Goal: Task Accomplishment & Management: Manage account settings

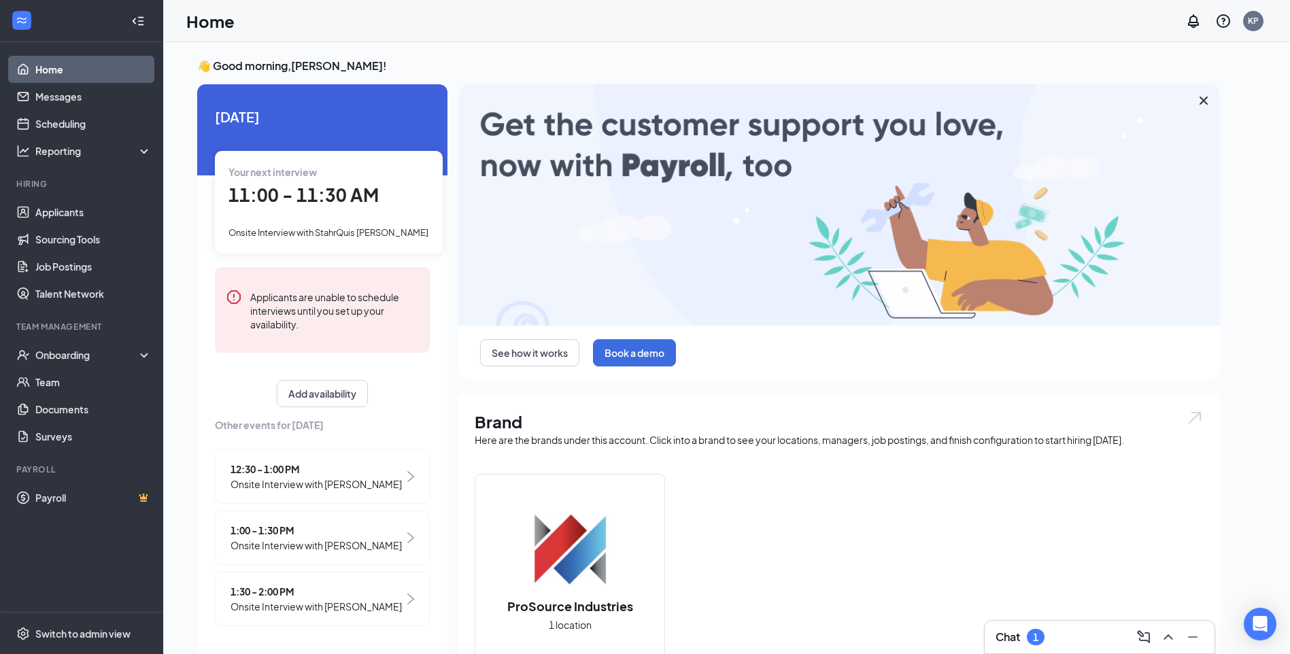
click at [1068, 642] on div "Chat 1" at bounding box center [1099, 637] width 208 height 22
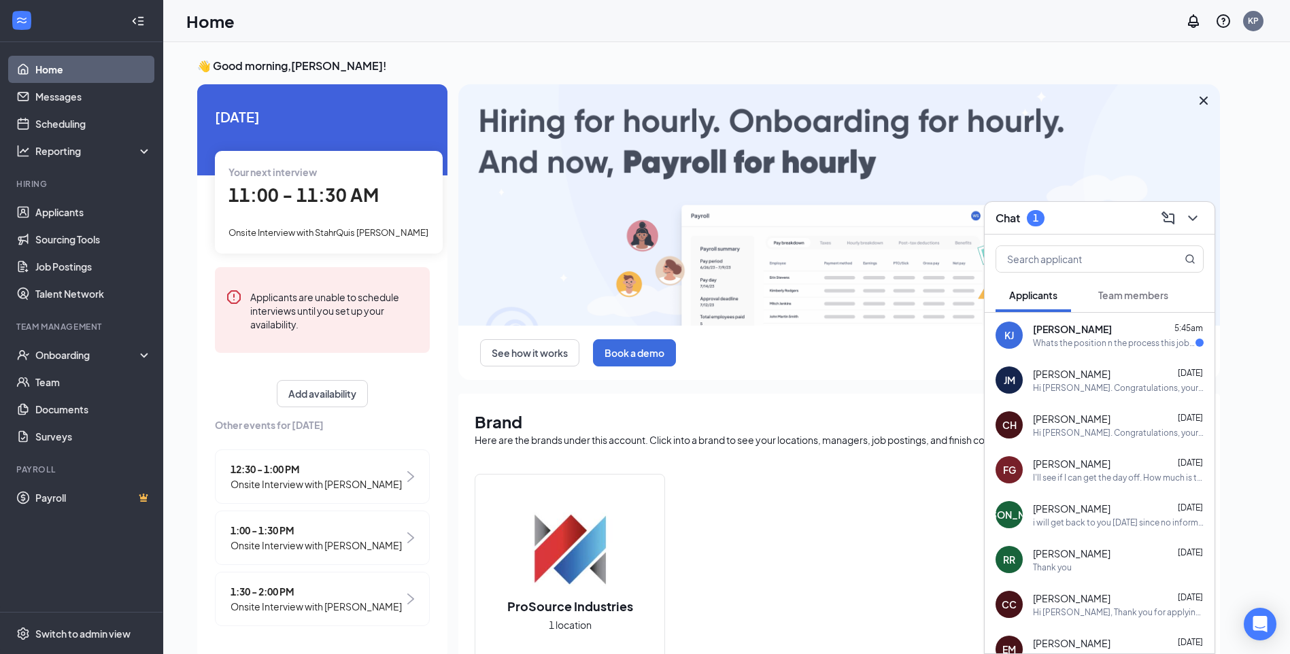
click at [1114, 344] on div "Whats the position n the process this job is related to n pay please" at bounding box center [1114, 343] width 162 height 12
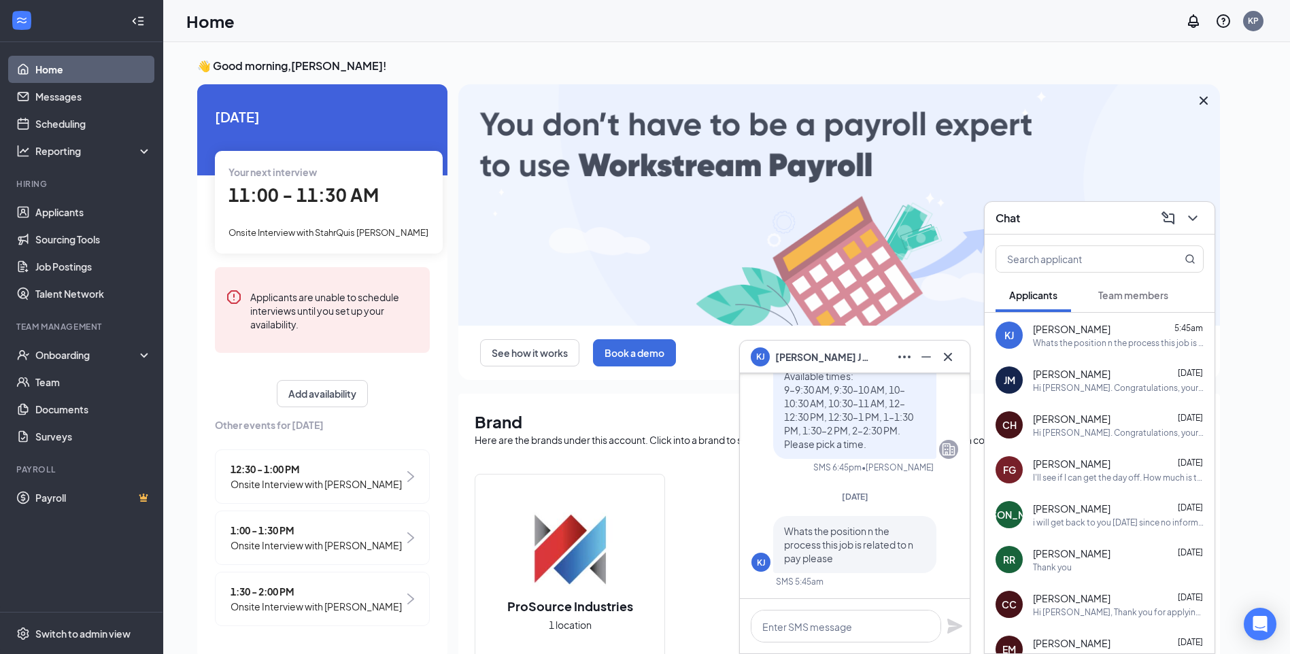
click at [888, 540] on span "Whats the position n the process this job is related to n pay please" at bounding box center [848, 544] width 129 height 39
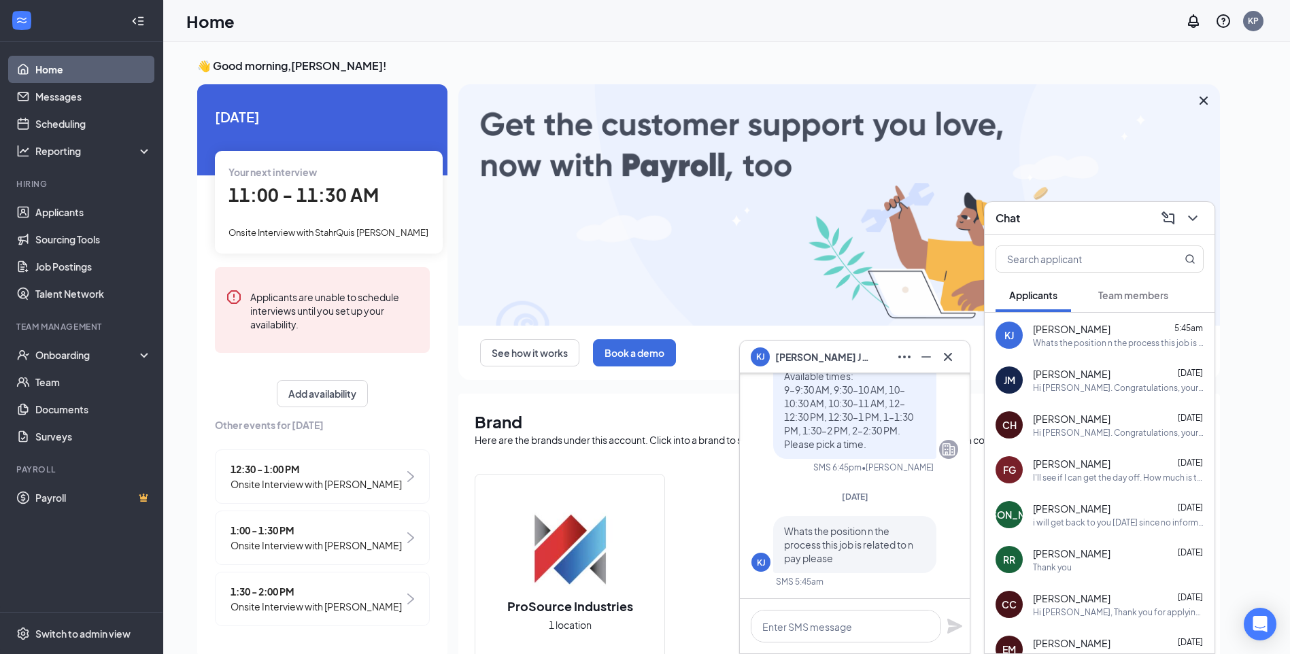
click at [890, 540] on span "Whats the position n the process this job is related to n pay please" at bounding box center [848, 544] width 129 height 39
click at [893, 538] on p "Whats the position n the process this job is related to n pay please" at bounding box center [854, 544] width 141 height 41
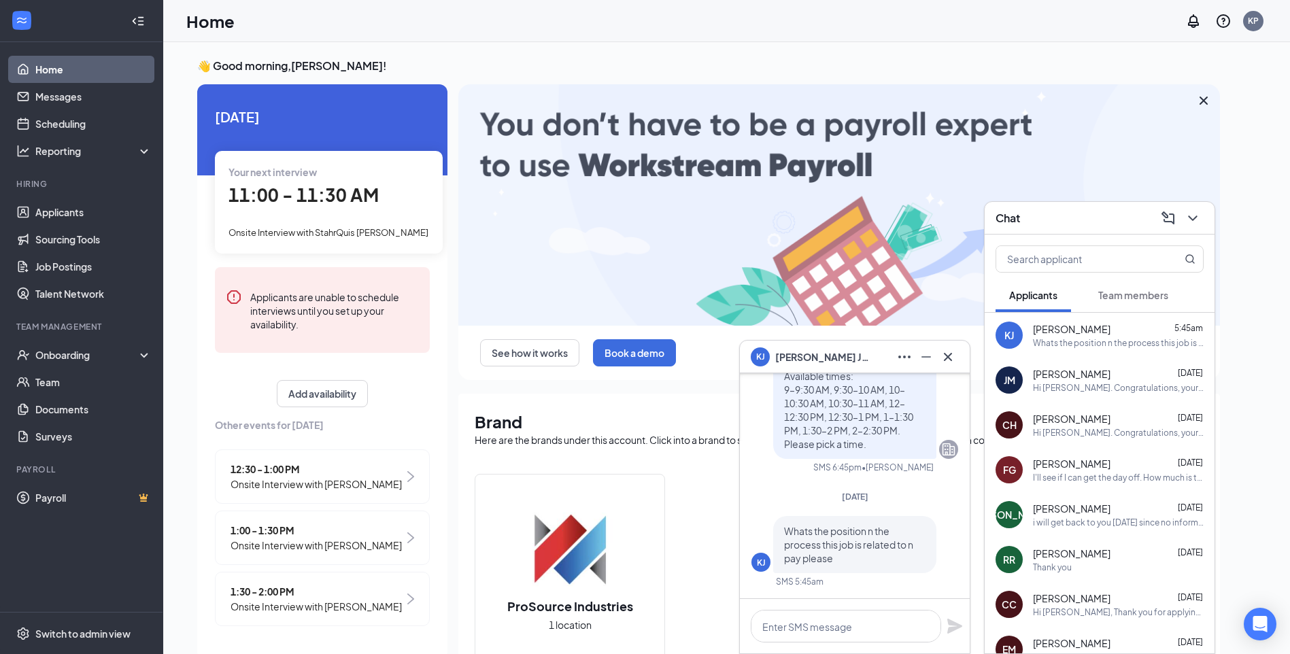
drag, startPoint x: 887, startPoint y: 541, endPoint x: 858, endPoint y: 548, distance: 30.2
click at [858, 548] on span "Whats the position n the process this job is related to n pay please" at bounding box center [848, 544] width 129 height 39
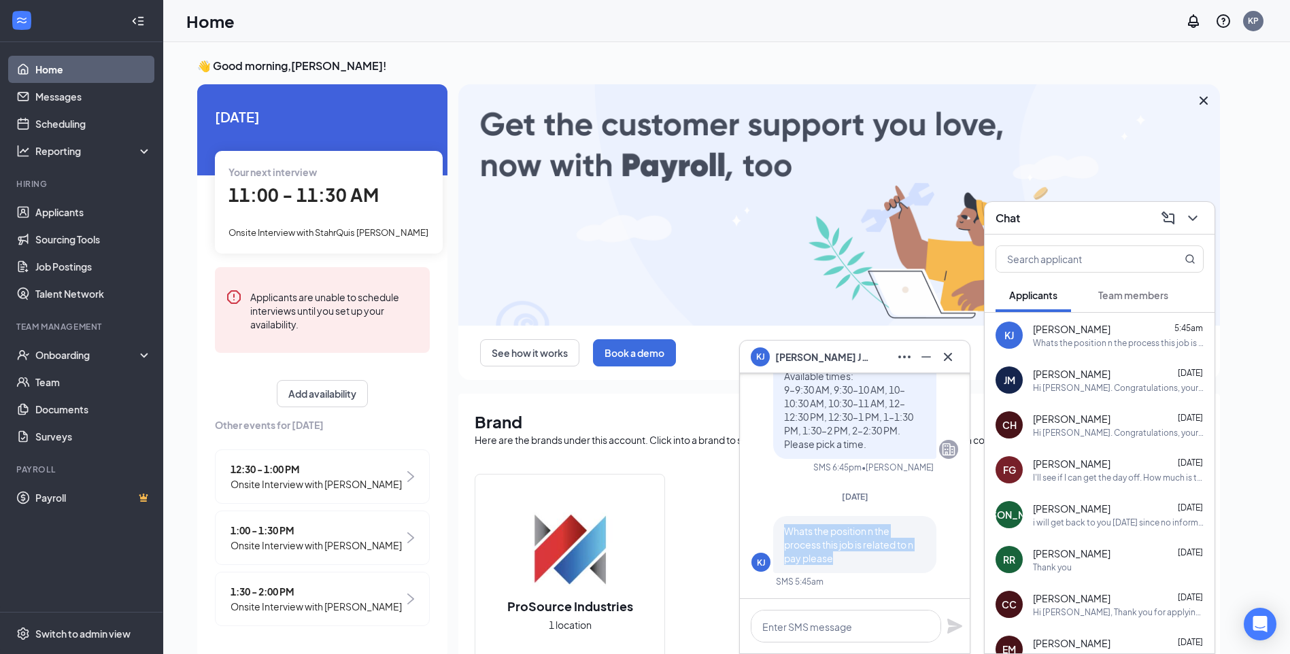
drag, startPoint x: 856, startPoint y: 560, endPoint x: 785, endPoint y: 526, distance: 78.5
click at [785, 526] on p "Whats the position n the process this job is related to n pay please" at bounding box center [854, 544] width 141 height 41
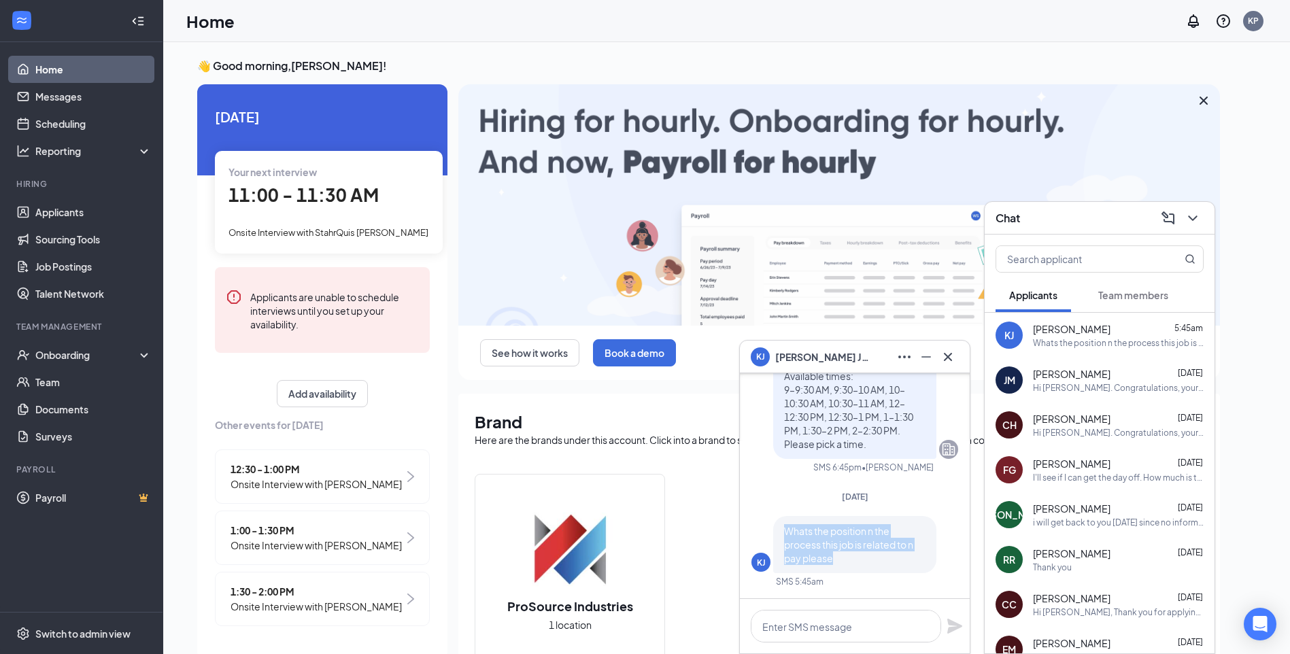
drag, startPoint x: 785, startPoint y: 526, endPoint x: 795, endPoint y: 541, distance: 18.1
copy span "Whats the position n the process this job is related to n pay please"
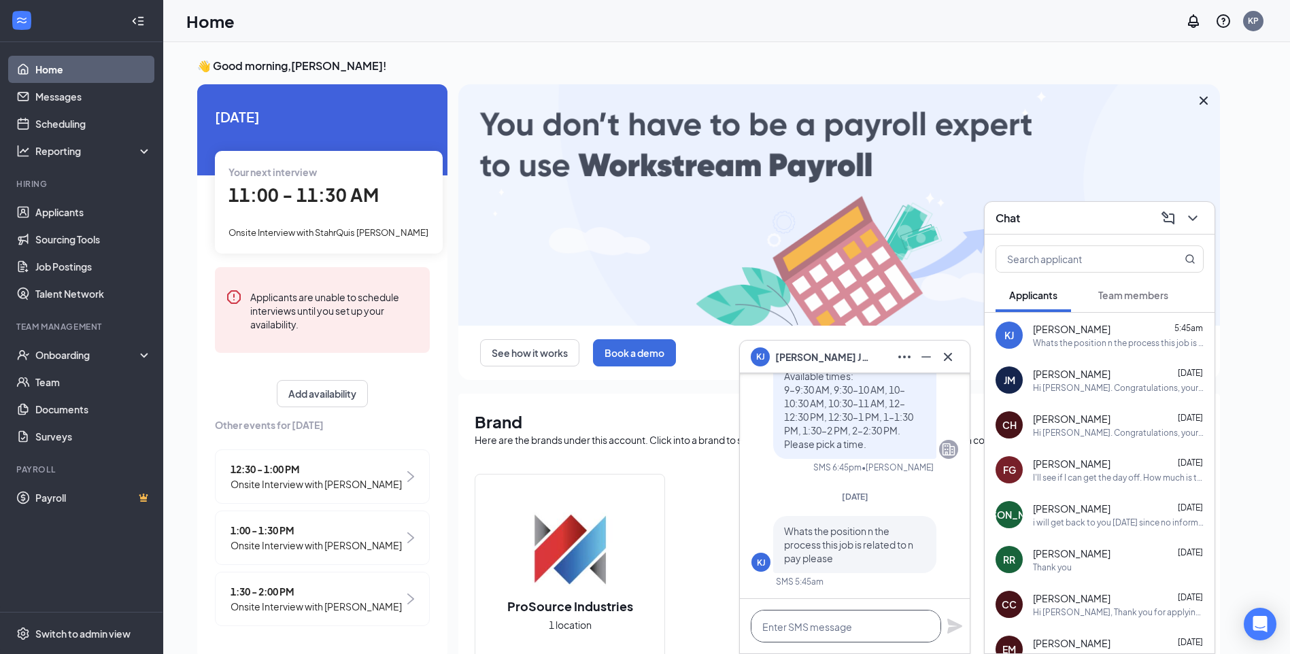
click at [890, 625] on textarea at bounding box center [846, 626] width 190 height 33
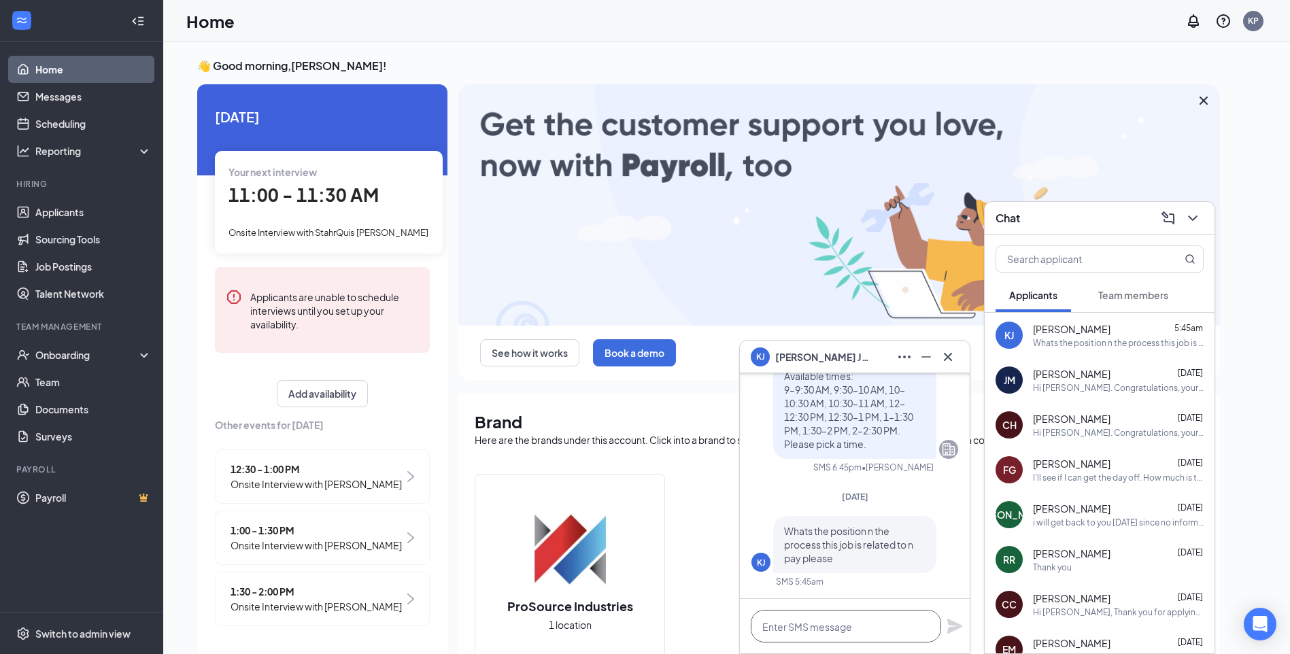
paste textarea "The position is for Material Handling – Crating. Any other related questions ca…"
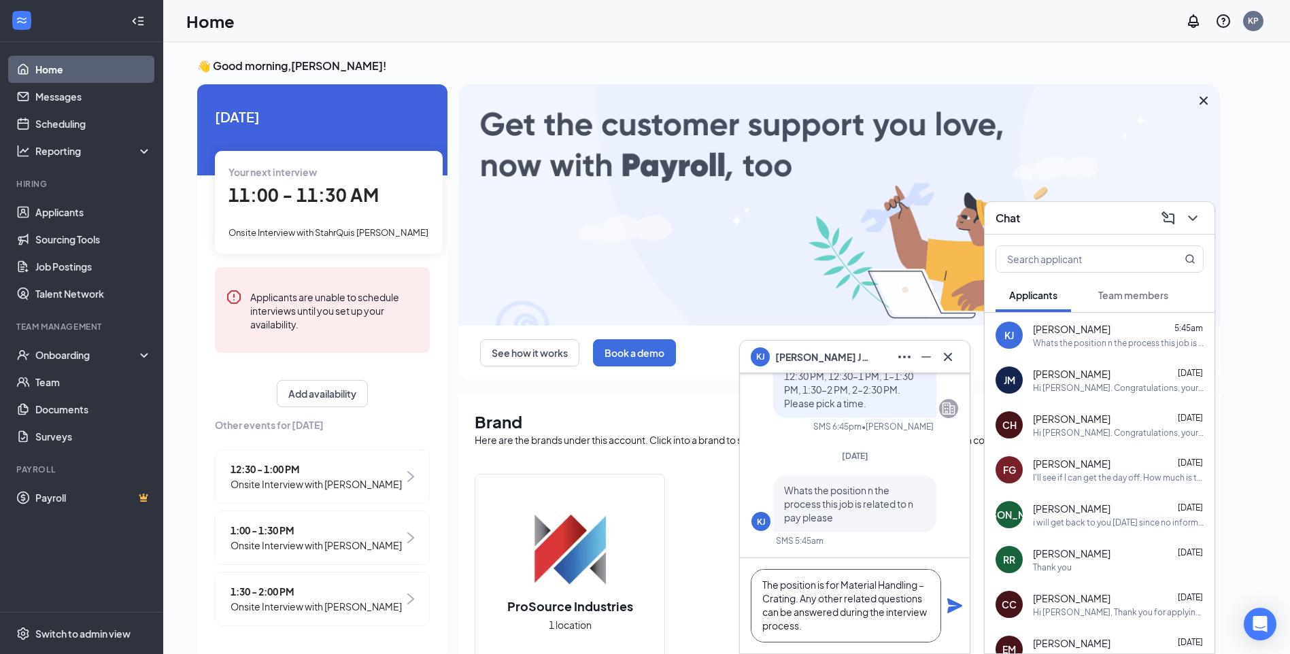
scroll to position [28, 0]
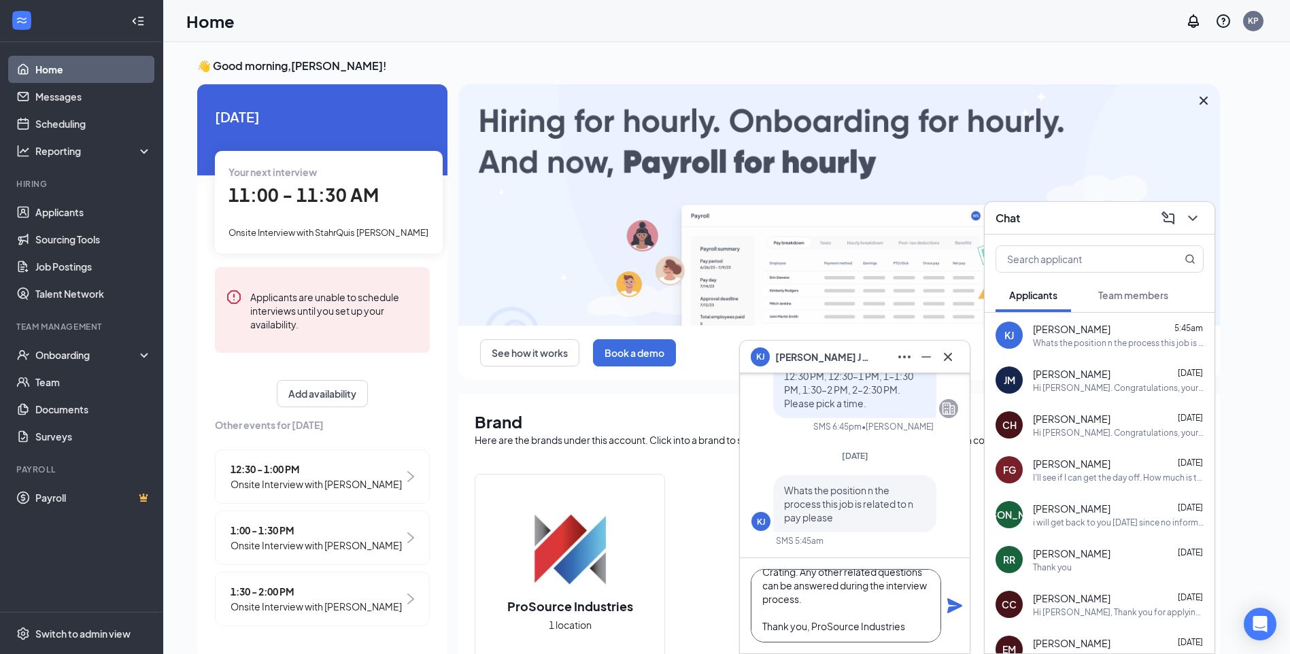
type textarea "The position is for Material Handling – Crating. Any other related questions ca…"
click at [1102, 387] on div "Hi [PERSON_NAME]. Congratulations, your meeting with ProSource Industries for M…" at bounding box center [1118, 388] width 171 height 12
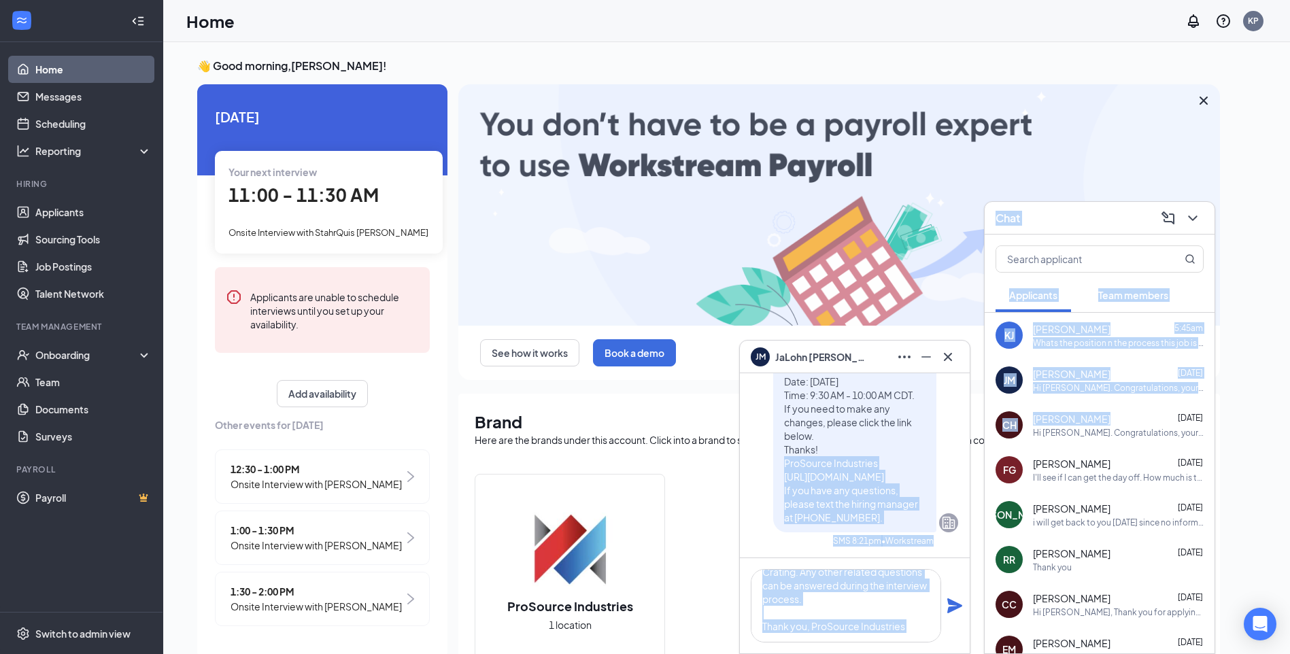
drag, startPoint x: 1093, startPoint y: 409, endPoint x: 1026, endPoint y: 422, distance: 68.4
click at [972, 428] on div "JM JaLohn [PERSON_NAME] JaLohn [PERSON_NAME] Applicant Material Handler - Crati…" at bounding box center [726, 500] width 1127 height 917
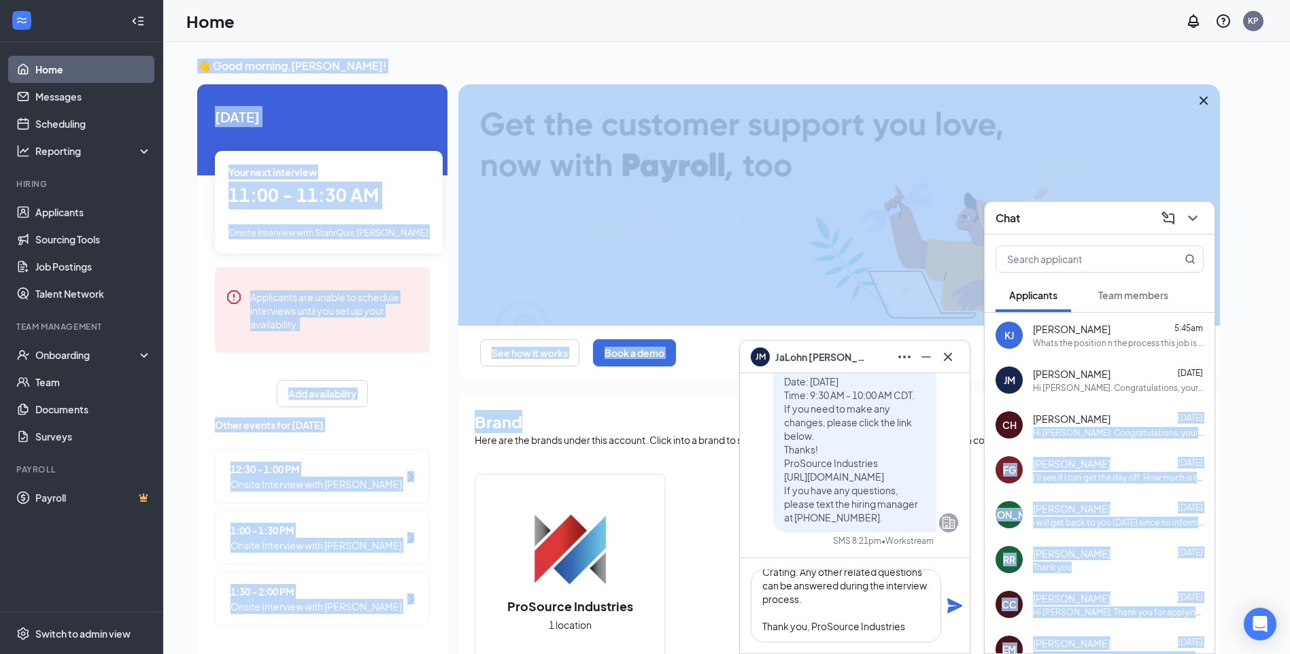
drag, startPoint x: 1026, startPoint y: 422, endPoint x: 1106, endPoint y: 460, distance: 89.1
click at [1103, 460] on span "[PERSON_NAME]" at bounding box center [1072, 464] width 78 height 14
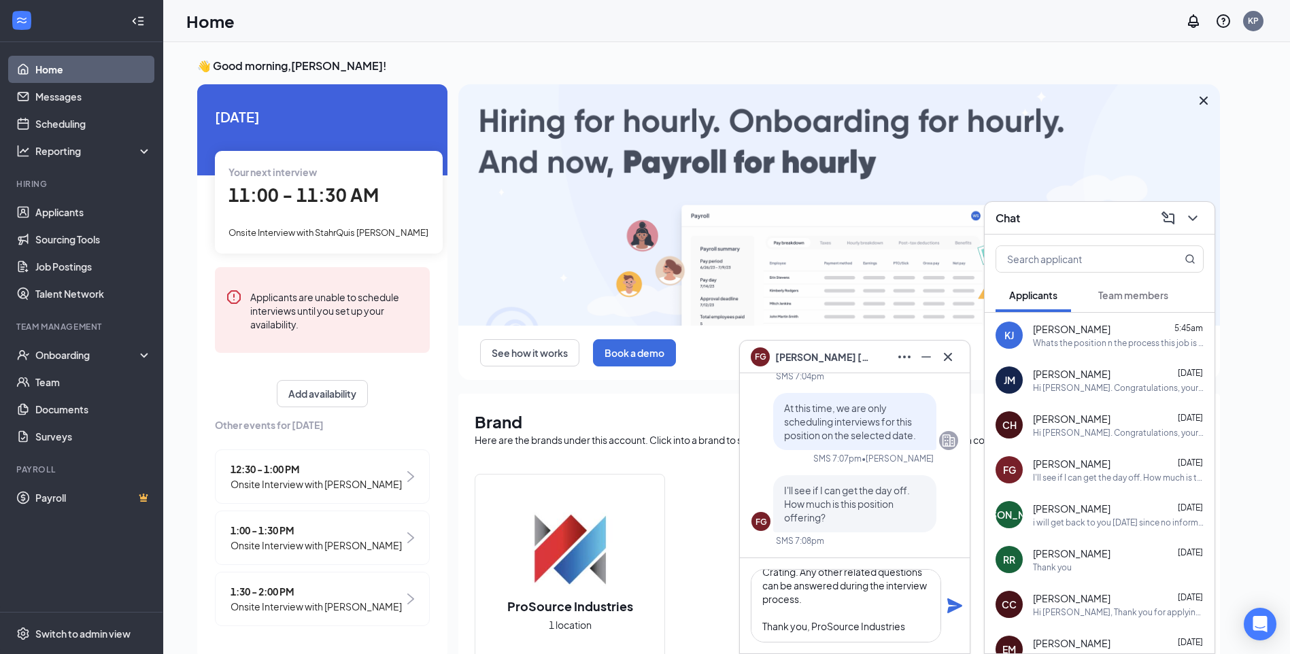
click at [1074, 514] on span "[PERSON_NAME]" at bounding box center [1072, 509] width 78 height 14
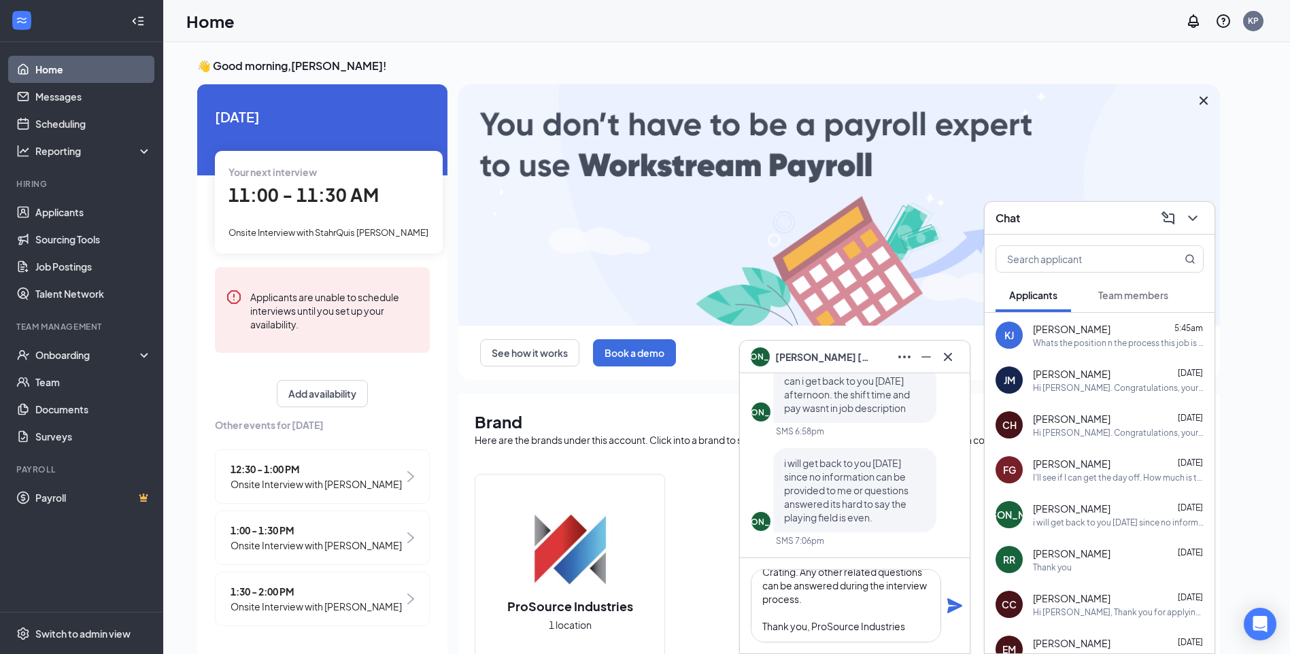
click at [1038, 335] on div "[PERSON_NAME] 5:45am Whats the position n the process this job is related to n …" at bounding box center [1118, 335] width 171 height 27
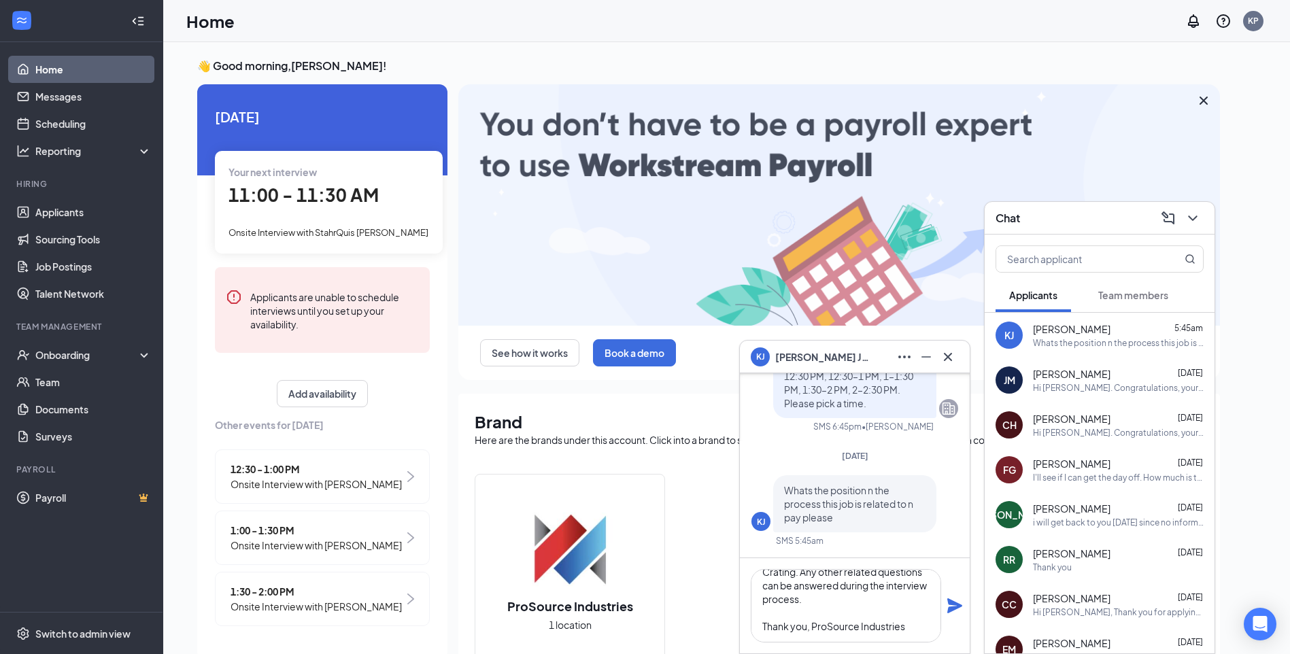
click at [914, 545] on div "KJ Whats the position n the process this job is related to n pay please SMS 5:4…" at bounding box center [854, 510] width 207 height 71
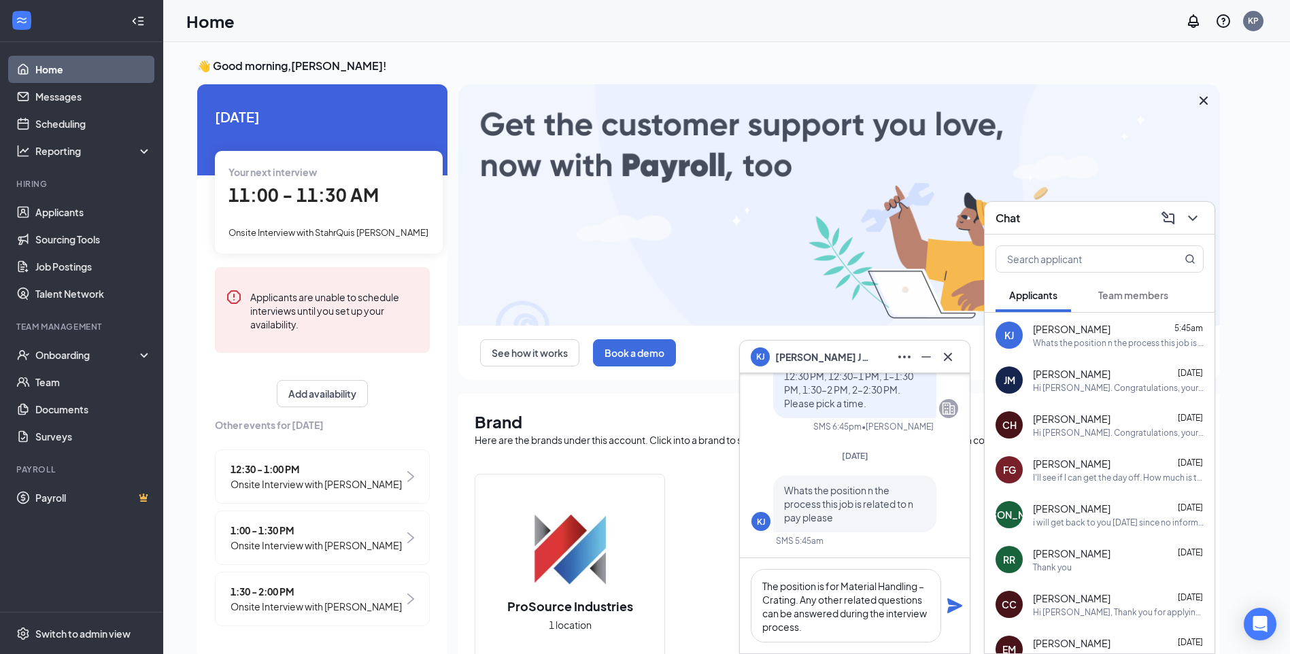
scroll to position [29, 0]
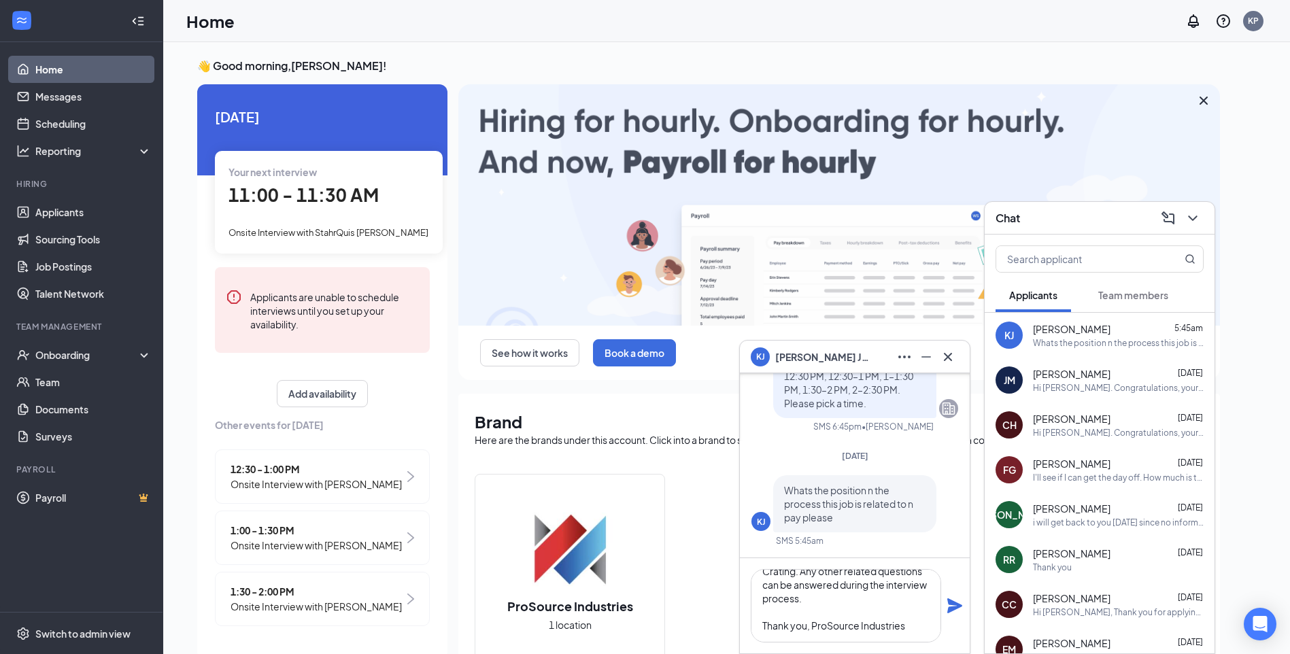
click at [956, 608] on icon "Plane" at bounding box center [954, 605] width 15 height 15
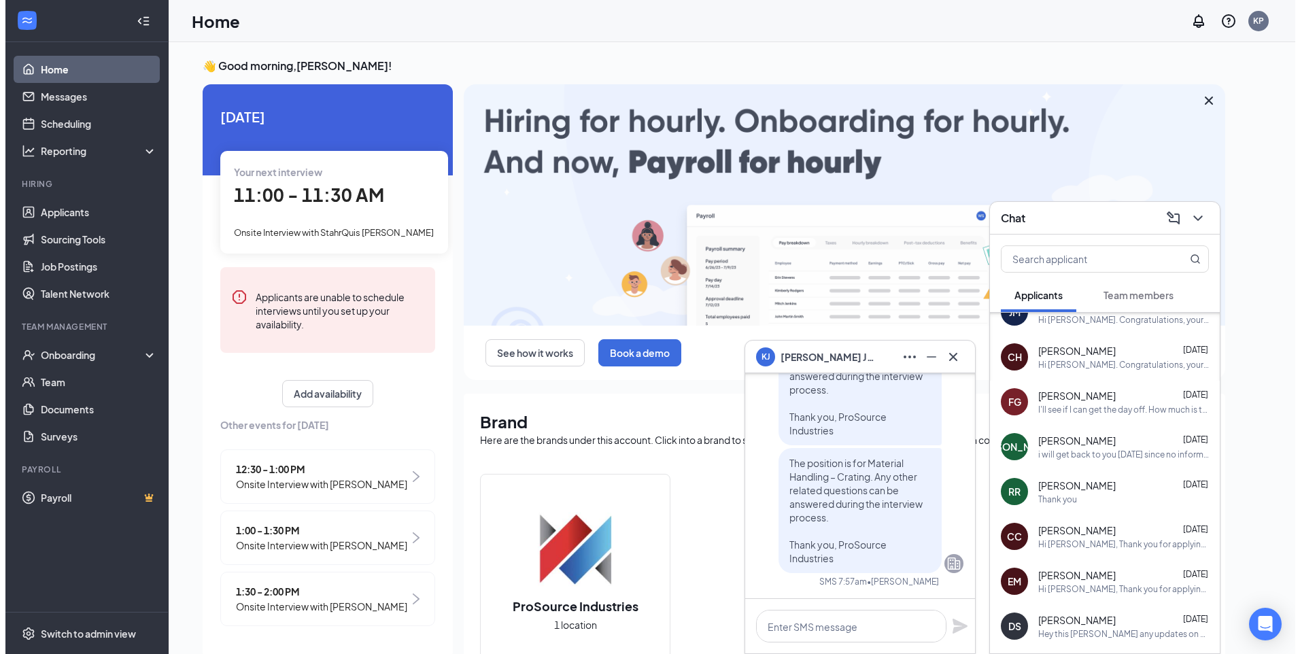
scroll to position [136, 0]
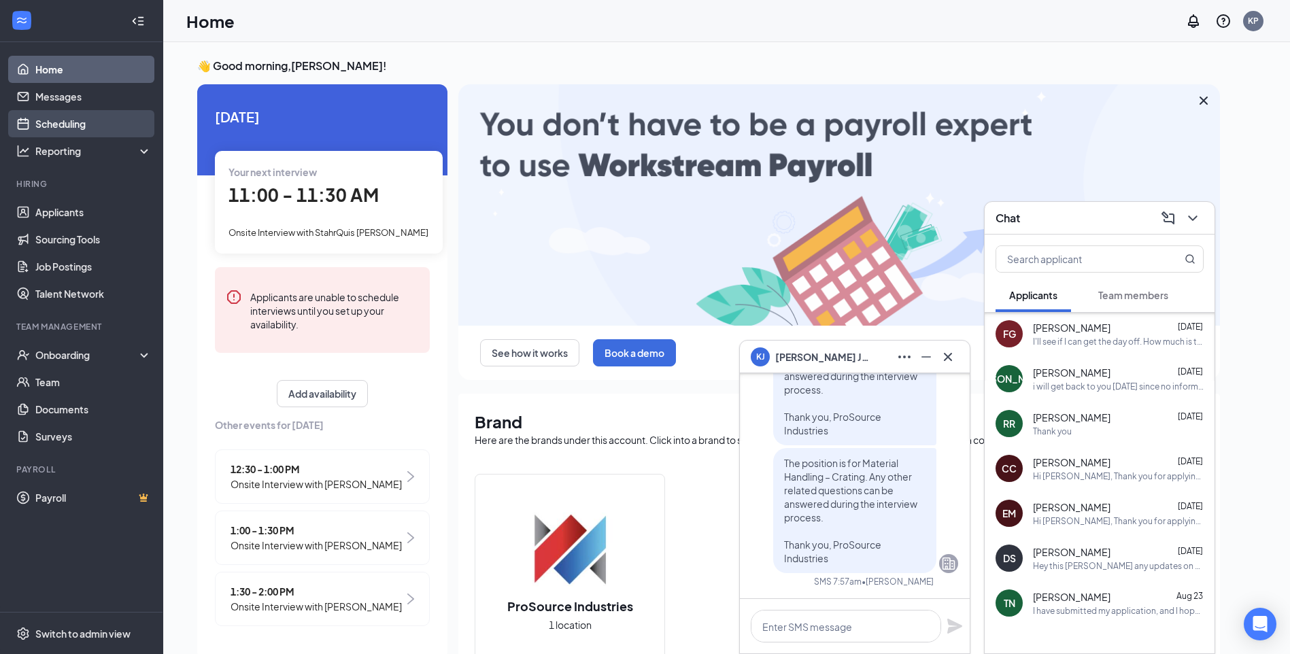
click at [66, 125] on link "Scheduling" at bounding box center [93, 123] width 116 height 27
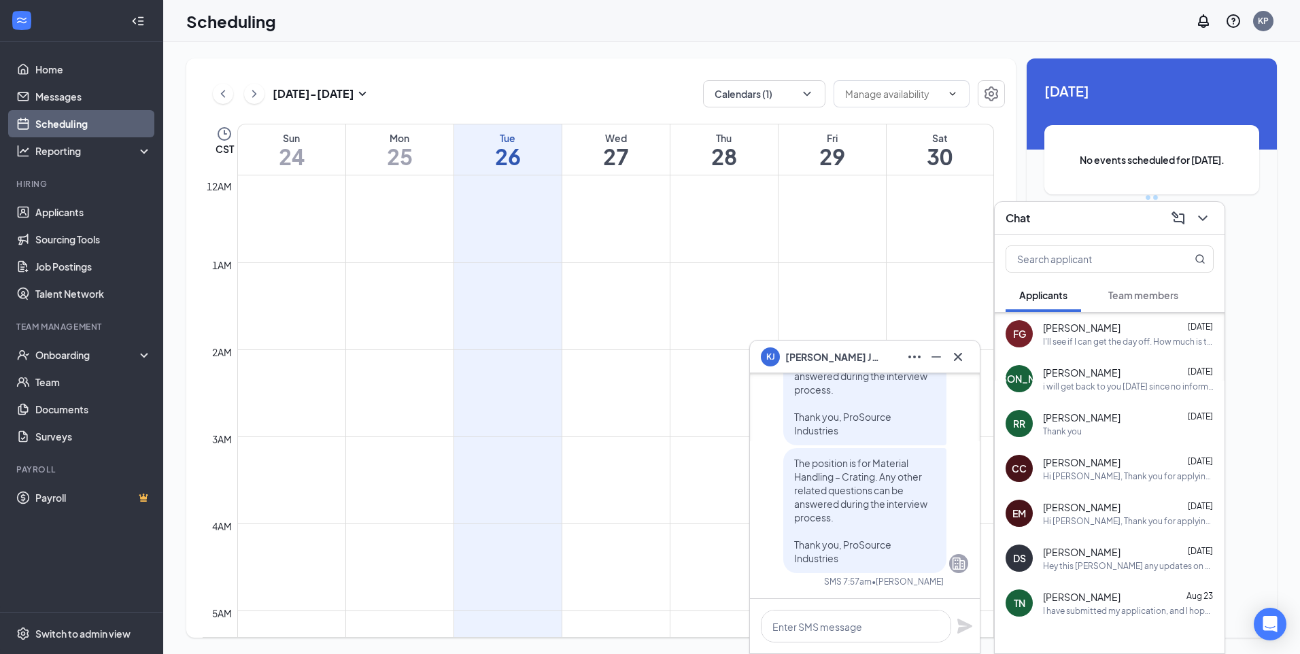
scroll to position [668, 0]
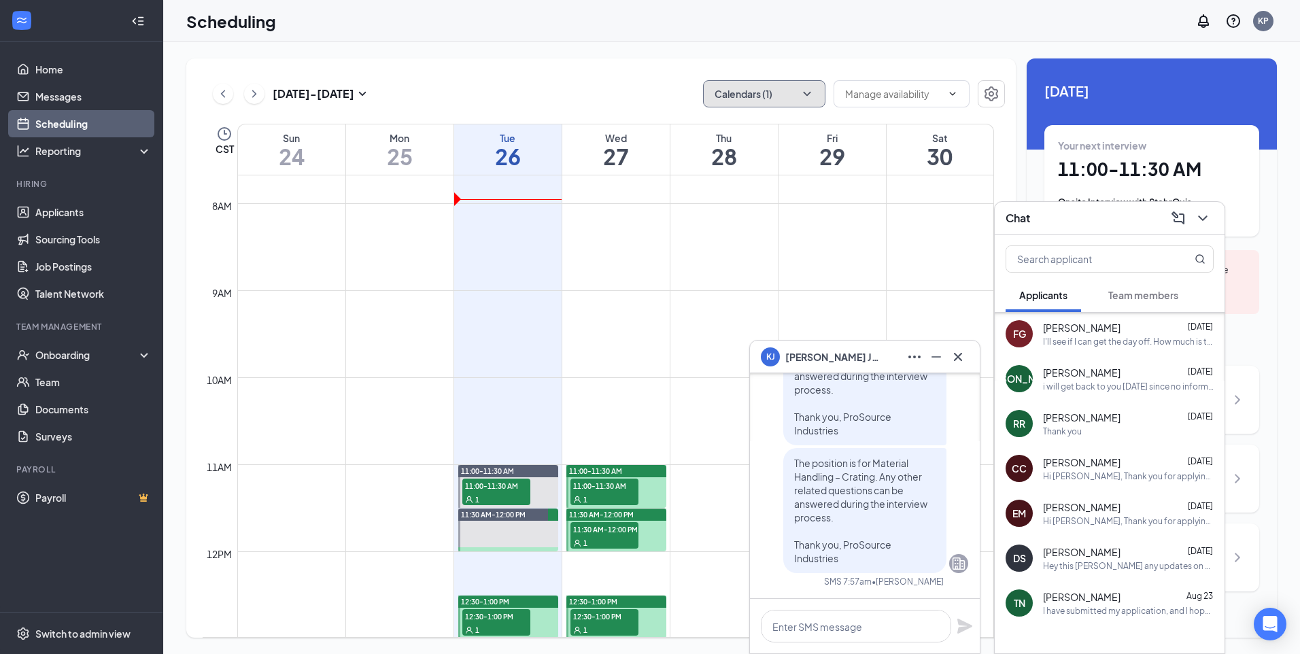
click at [793, 88] on button "Calendars (1)" at bounding box center [764, 93] width 122 height 27
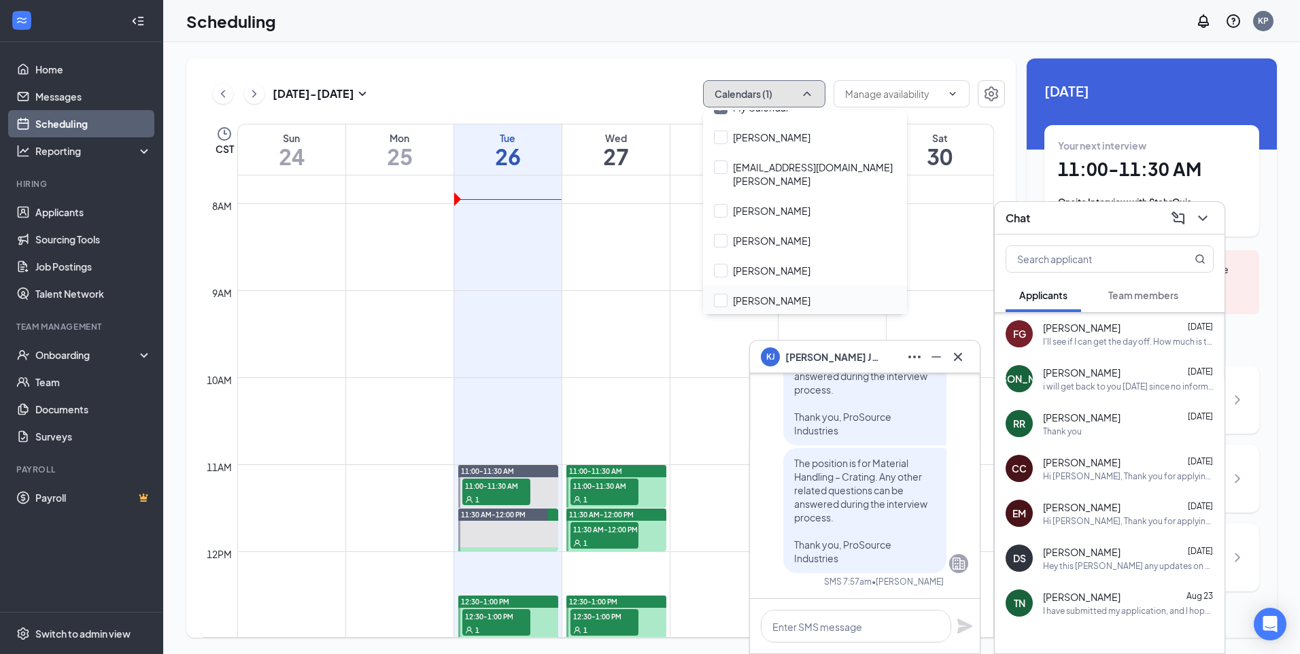
scroll to position [109, 0]
click at [806, 228] on div "Savannah Tran" at bounding box center [805, 239] width 204 height 30
checkbox input "true"
click at [793, 276] on div "[PERSON_NAME]" at bounding box center [805, 269] width 204 height 30
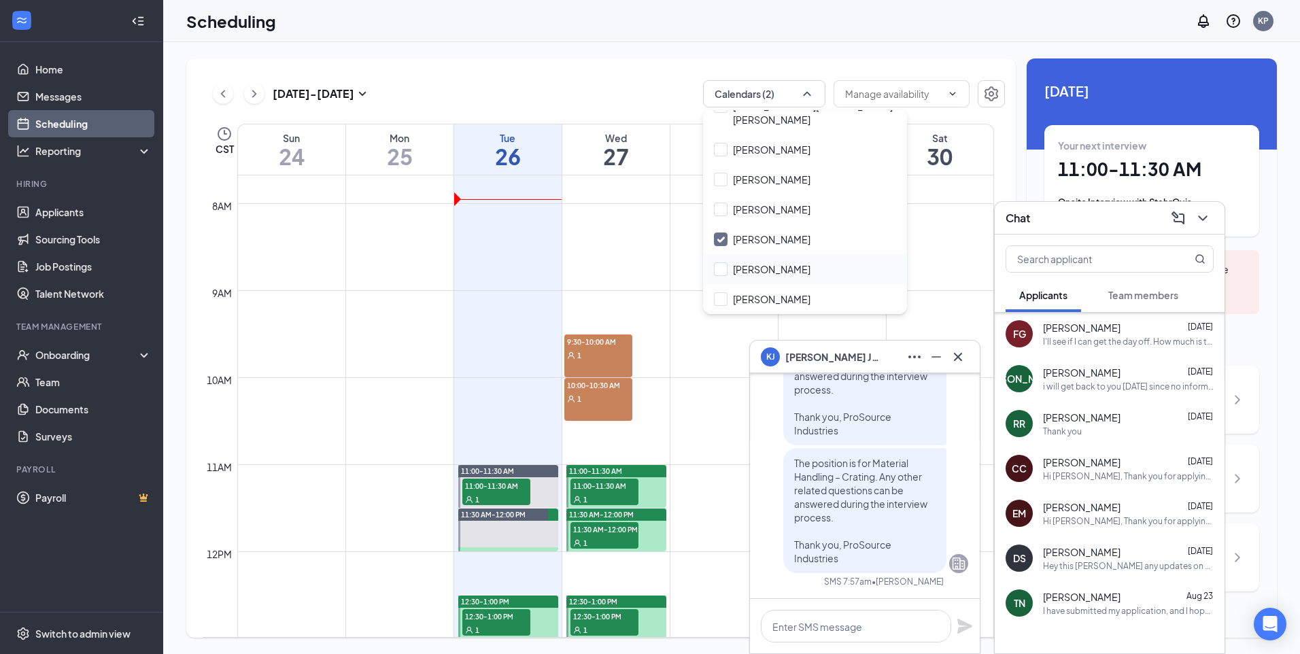
checkbox input "true"
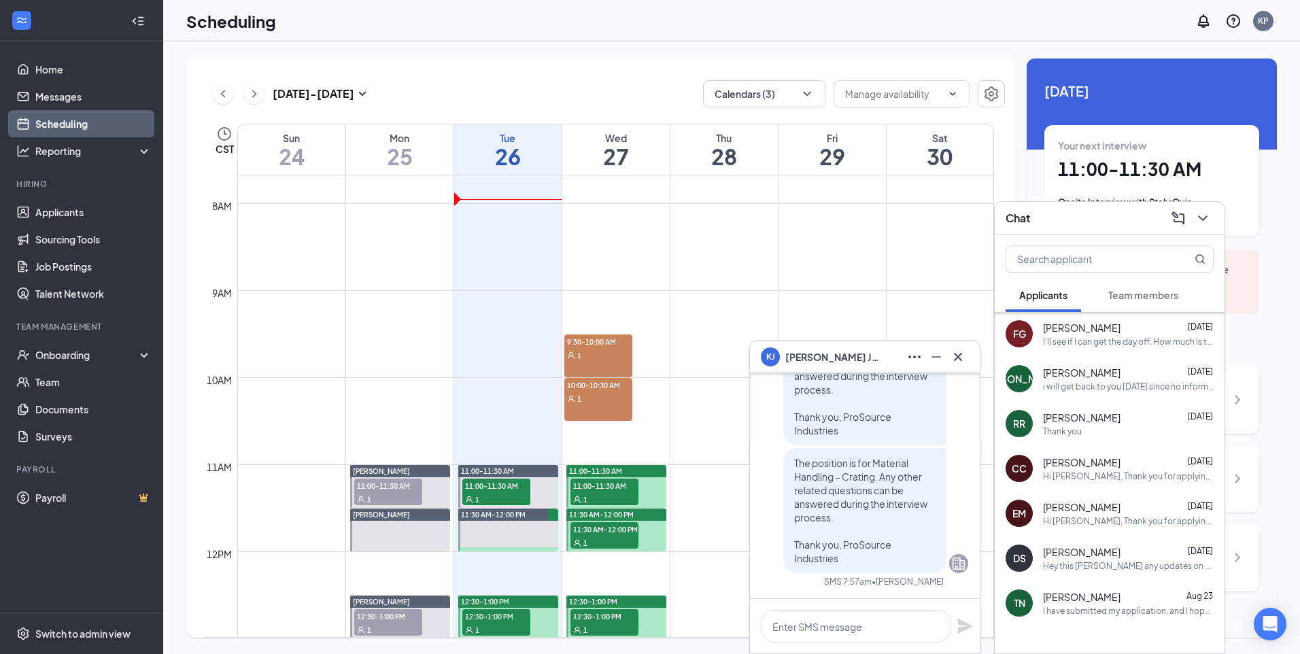
click at [632, 71] on div "Aug 24 - Aug 30 Calendars (3) CST Sun 24 Mon 25 Tue 26 Wed 27 Thu 28 Fri 29 Sat…" at bounding box center [600, 347] width 829 height 579
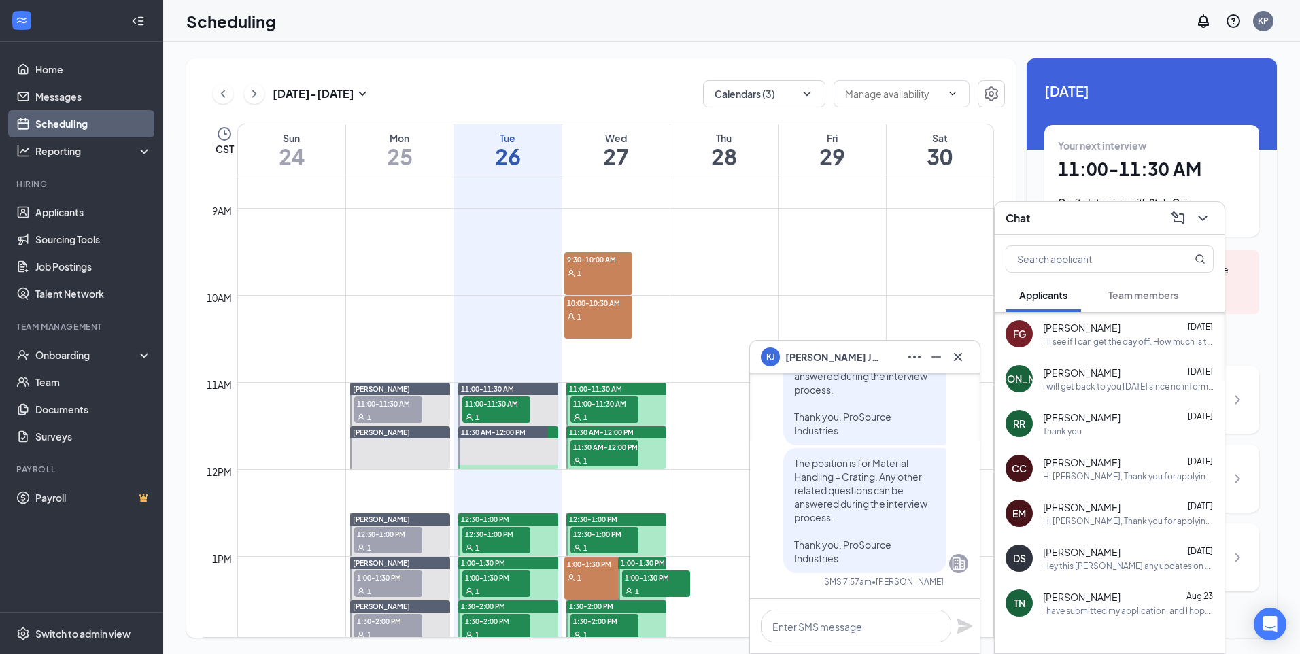
scroll to position [804, 0]
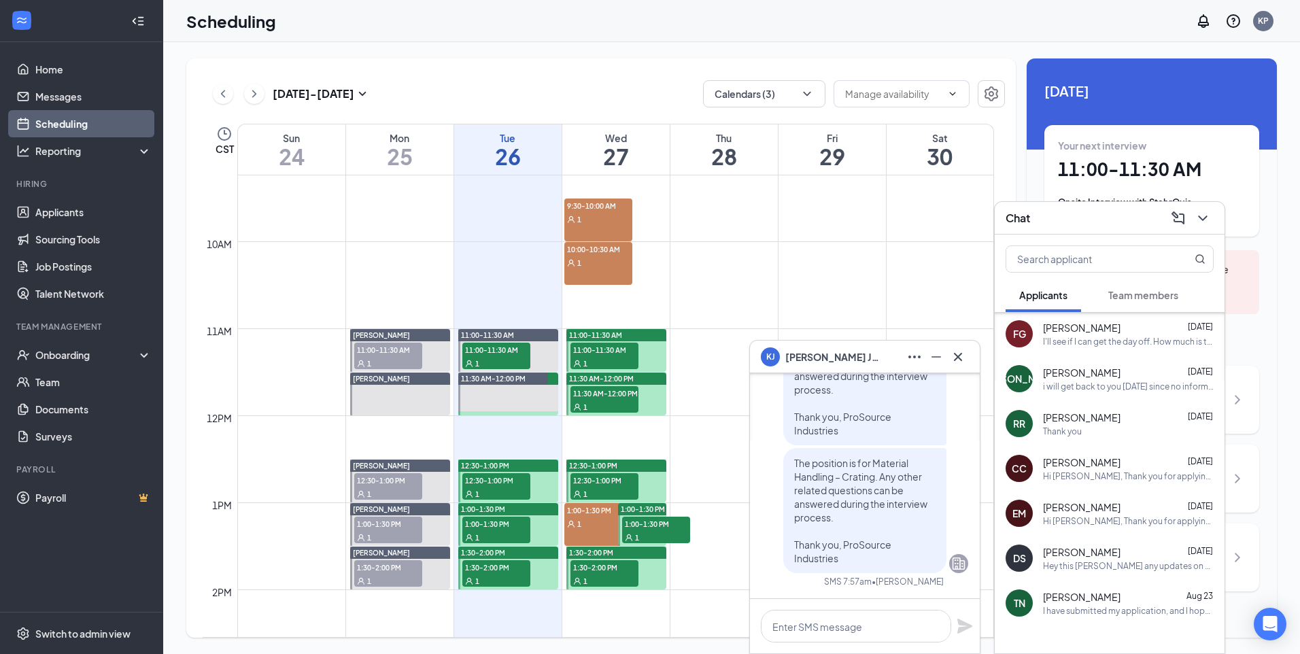
click at [1116, 341] on div "I'll see if I can get the day off. How much is this position offering?" at bounding box center [1128, 342] width 171 height 12
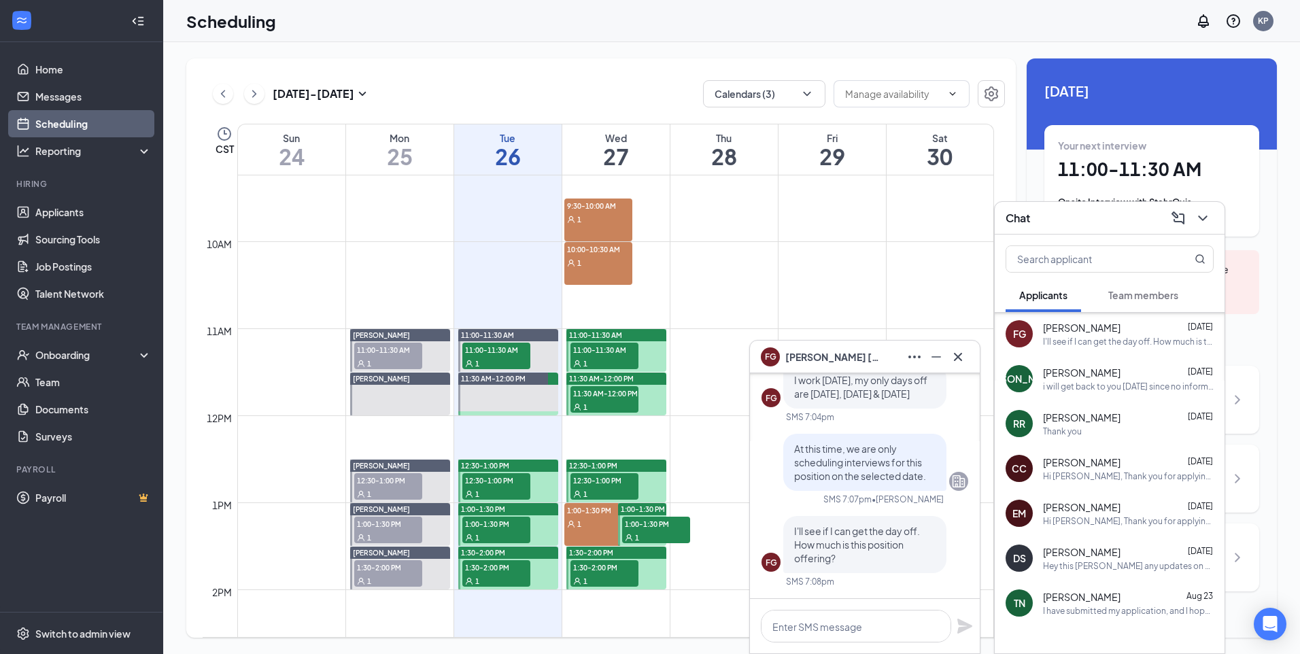
click at [1078, 394] on div "JO Joshua Omoruyi Aug 25 i will get back to you tomorrow since no information c…" at bounding box center [1110, 378] width 230 height 45
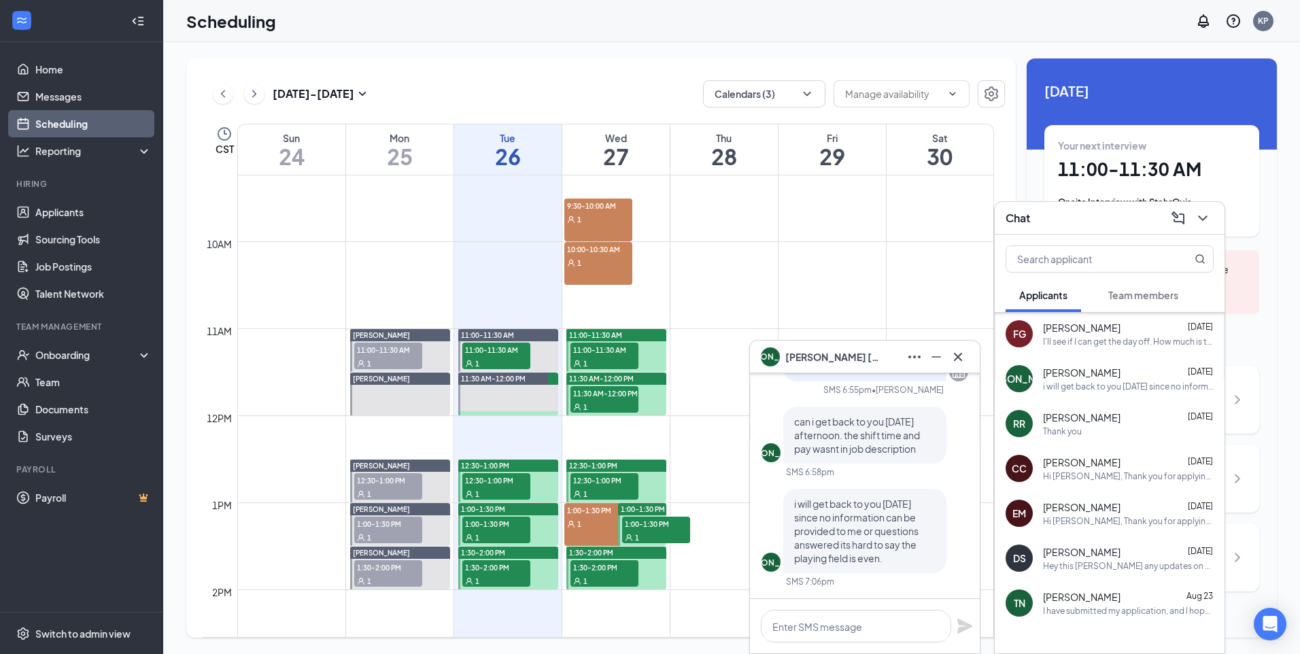
click at [1079, 431] on div "Thank you" at bounding box center [1062, 432] width 39 height 12
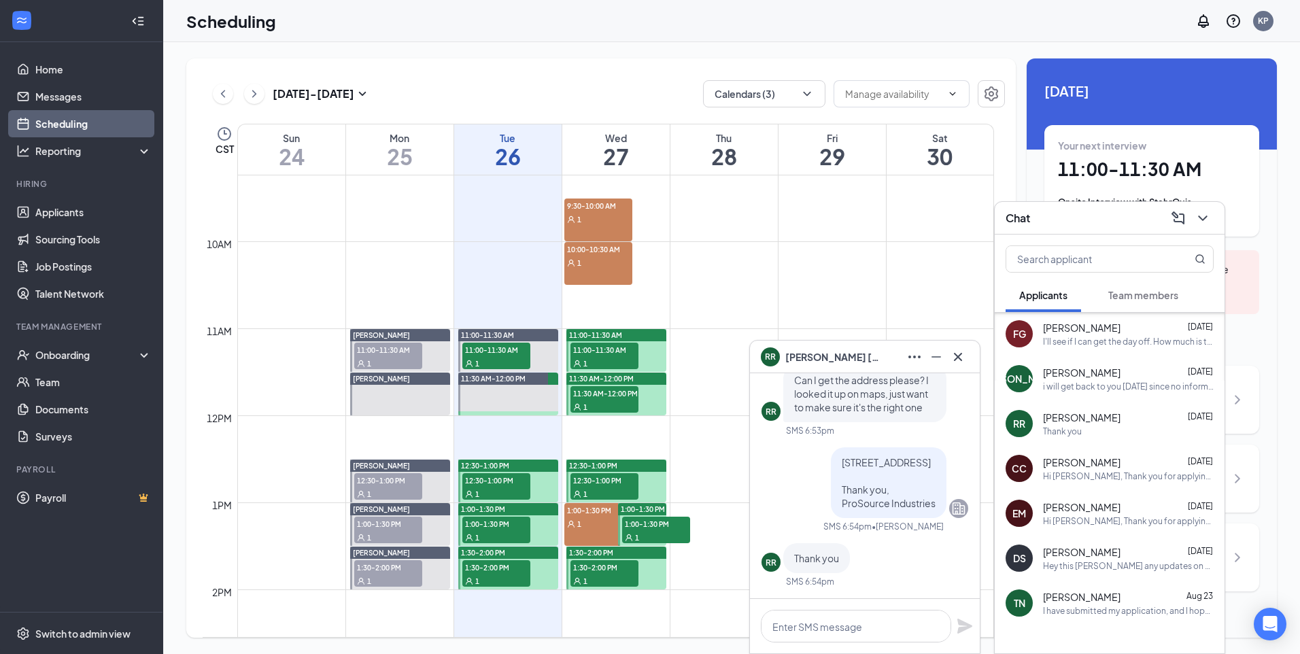
drag, startPoint x: 1081, startPoint y: 463, endPoint x: 1082, endPoint y: 470, distance: 6.9
click at [1082, 469] on div "Chris Chatterton Aug 25 Hi Chris, Thank you for applying! We’d like to invite y…" at bounding box center [1128, 469] width 171 height 27
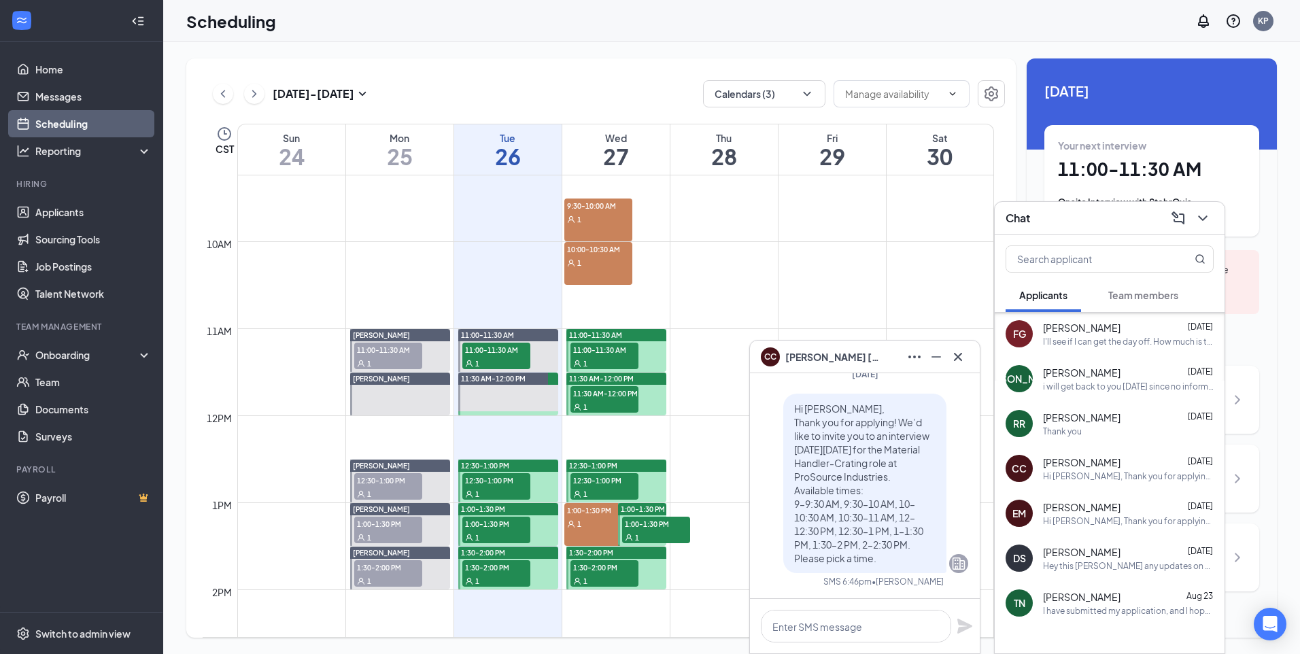
scroll to position [0, 0]
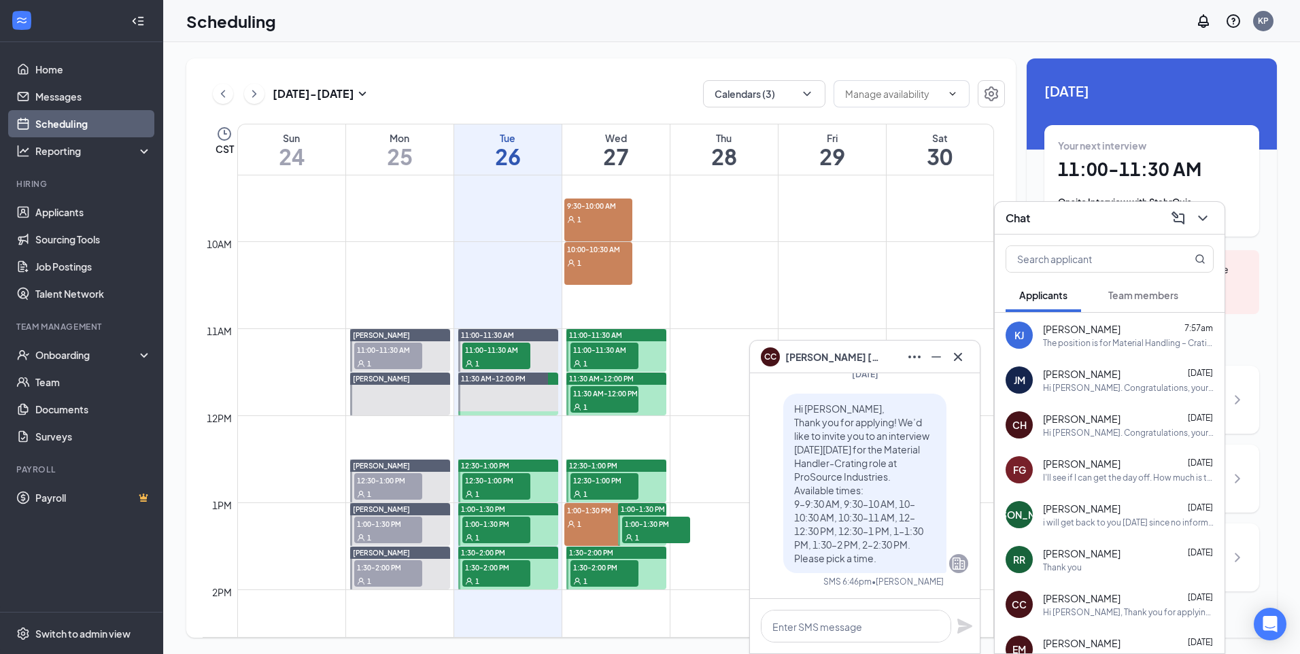
click at [1118, 350] on div "KJ Kimothy Jefferson 7:57am The position is for Material Handling – Crating. An…" at bounding box center [1110, 335] width 230 height 45
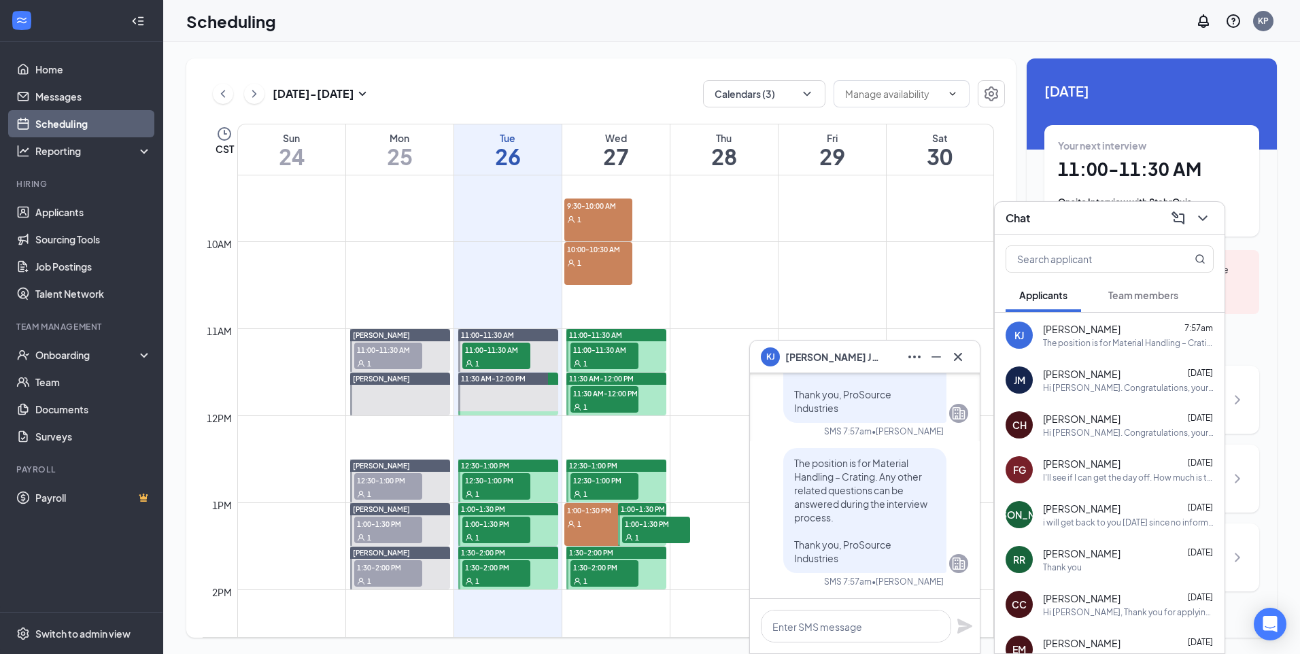
click at [1093, 393] on div "Hi JaLohn. Congratulations, your meeting with ProSource Industries for Material…" at bounding box center [1128, 388] width 171 height 12
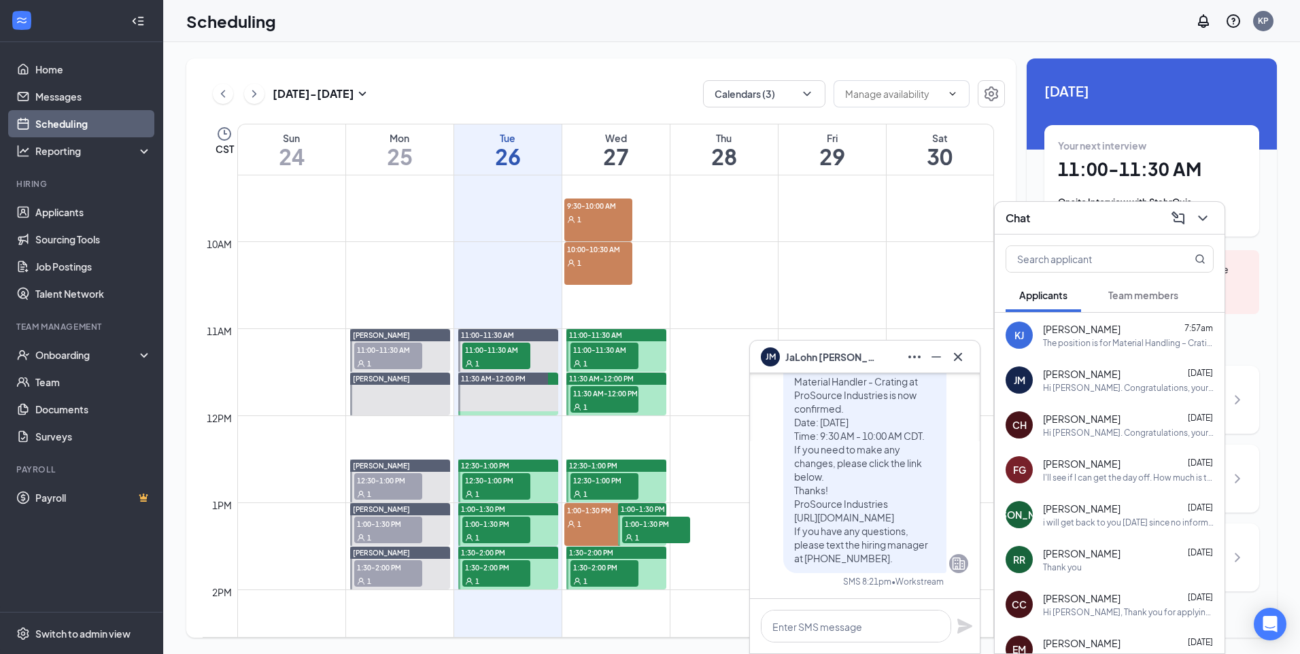
click at [1077, 525] on div "i will get back to you [DATE] since no information can be provided to me or que…" at bounding box center [1128, 523] width 171 height 12
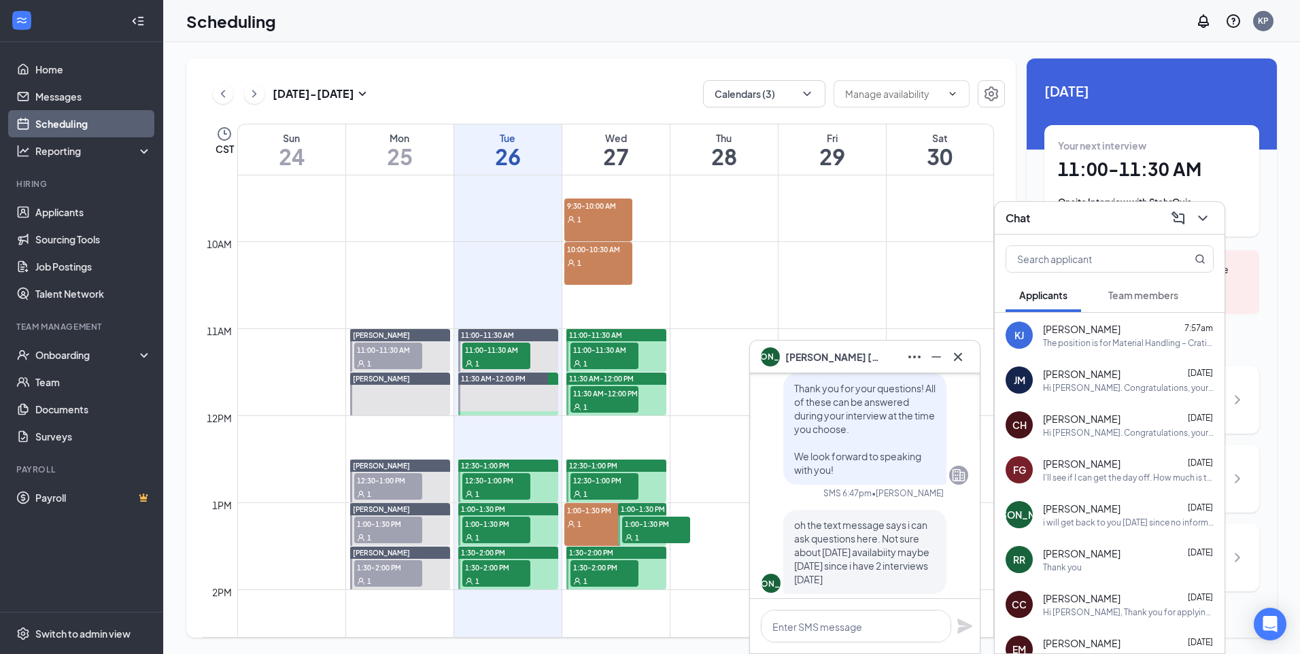
scroll to position [-340, 0]
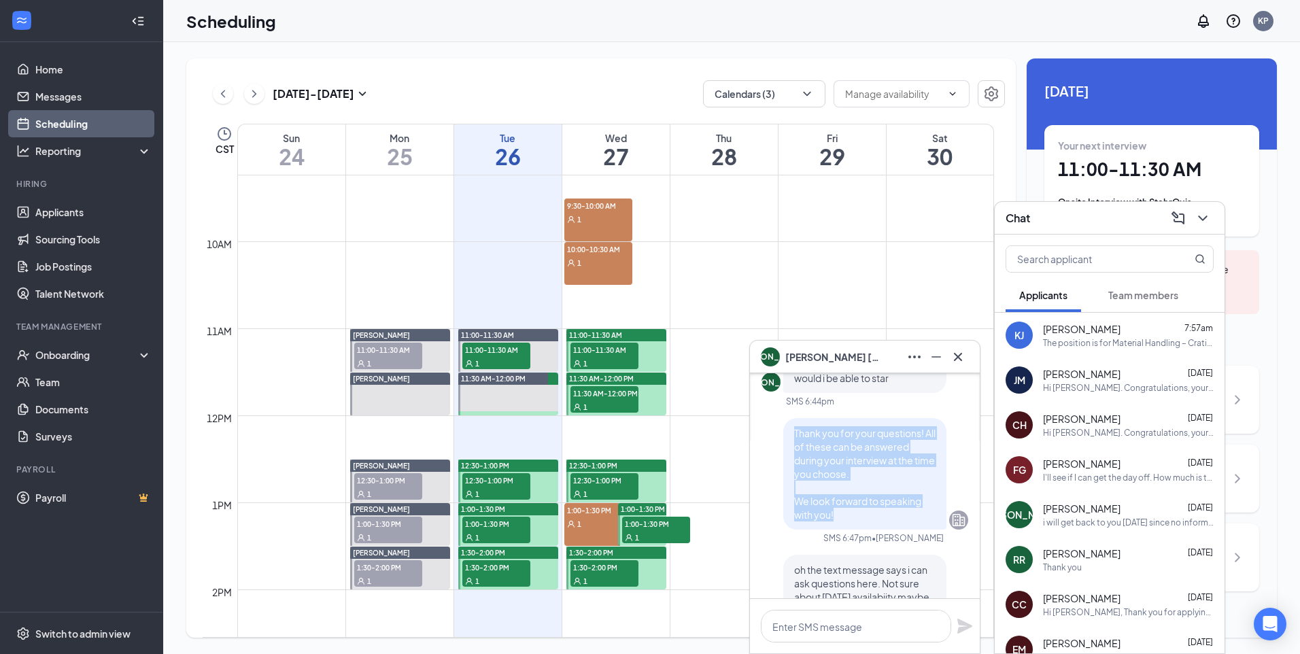
drag, startPoint x: 785, startPoint y: 428, endPoint x: 840, endPoint y: 513, distance: 100.7
click at [840, 513] on p "Thank you for your questions! All of these can be answered during your intervie…" at bounding box center [864, 473] width 141 height 95
copy span "Thank you for your questions! All of these can be answered during your intervie…"
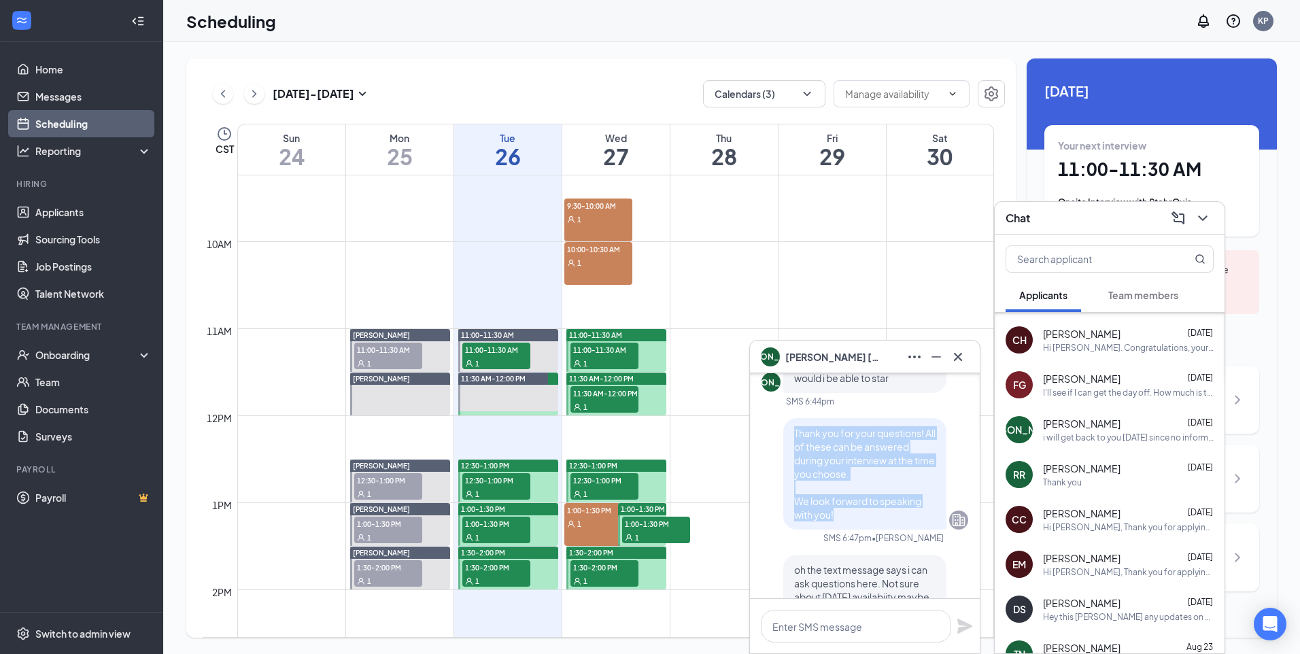
scroll to position [0, 0]
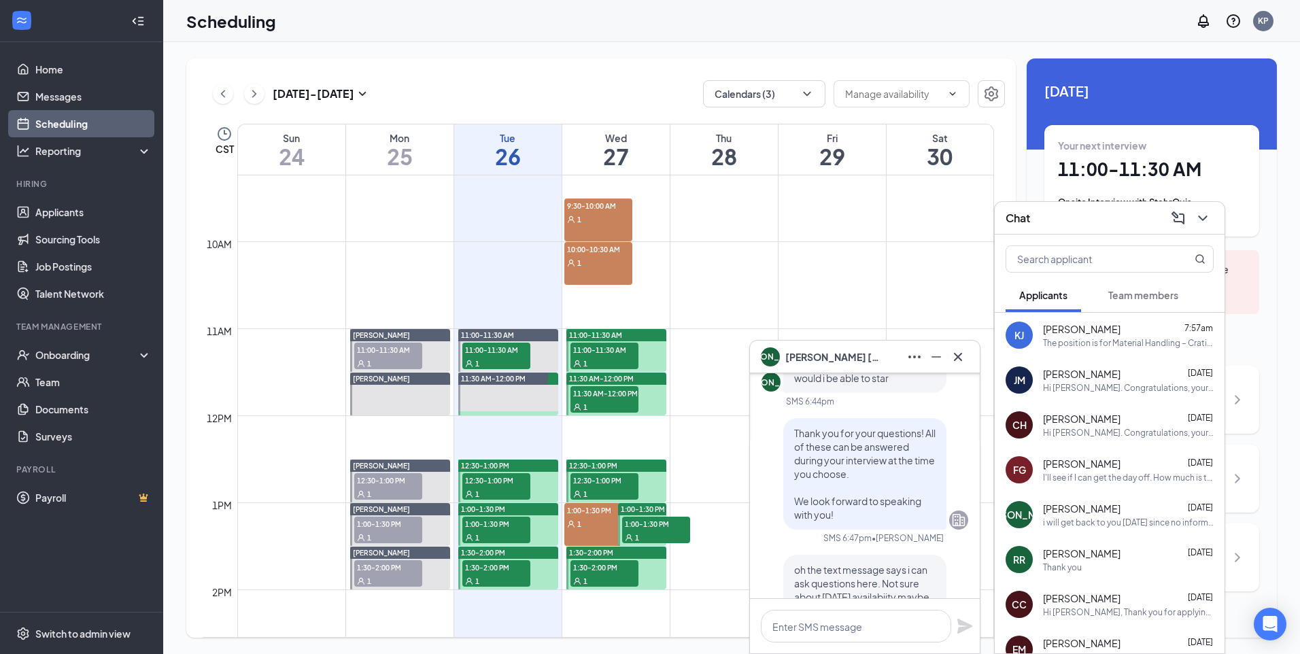
click at [1067, 483] on div "I'll see if I can get the day off. How much is this position offering?" at bounding box center [1128, 478] width 171 height 12
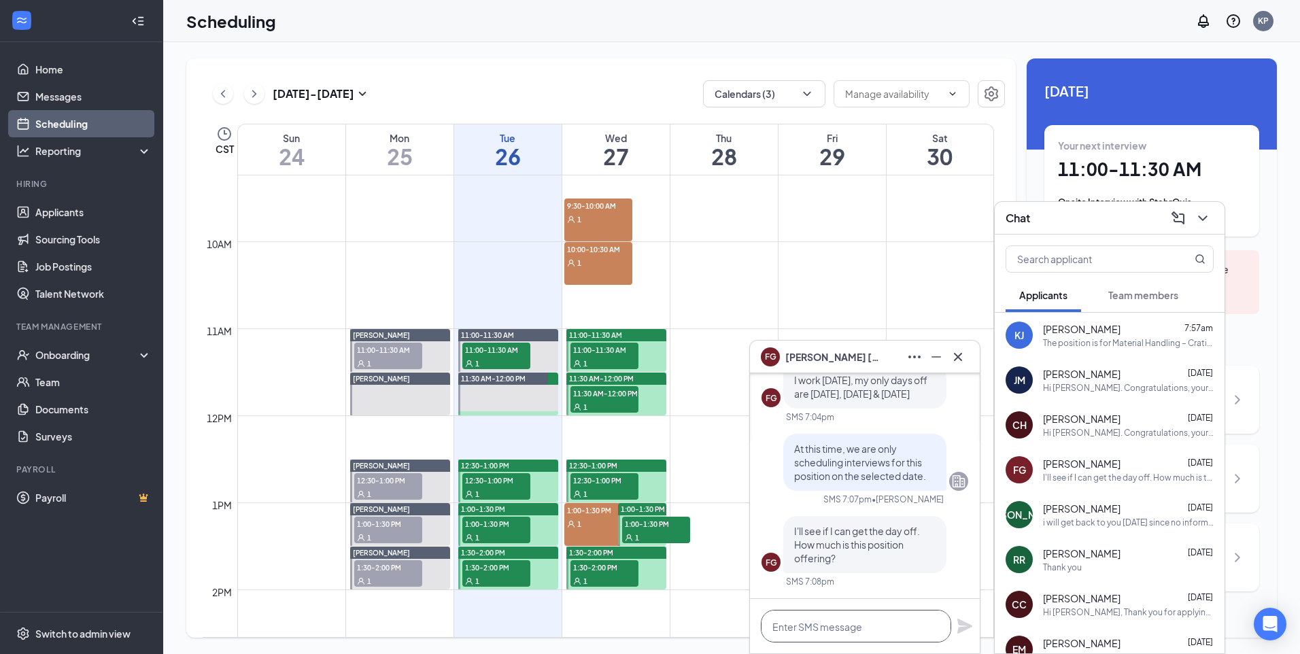
click at [848, 630] on textarea at bounding box center [856, 626] width 190 height 33
paste textarea "Thank you for your questions! All of these can be answered during your intervie…"
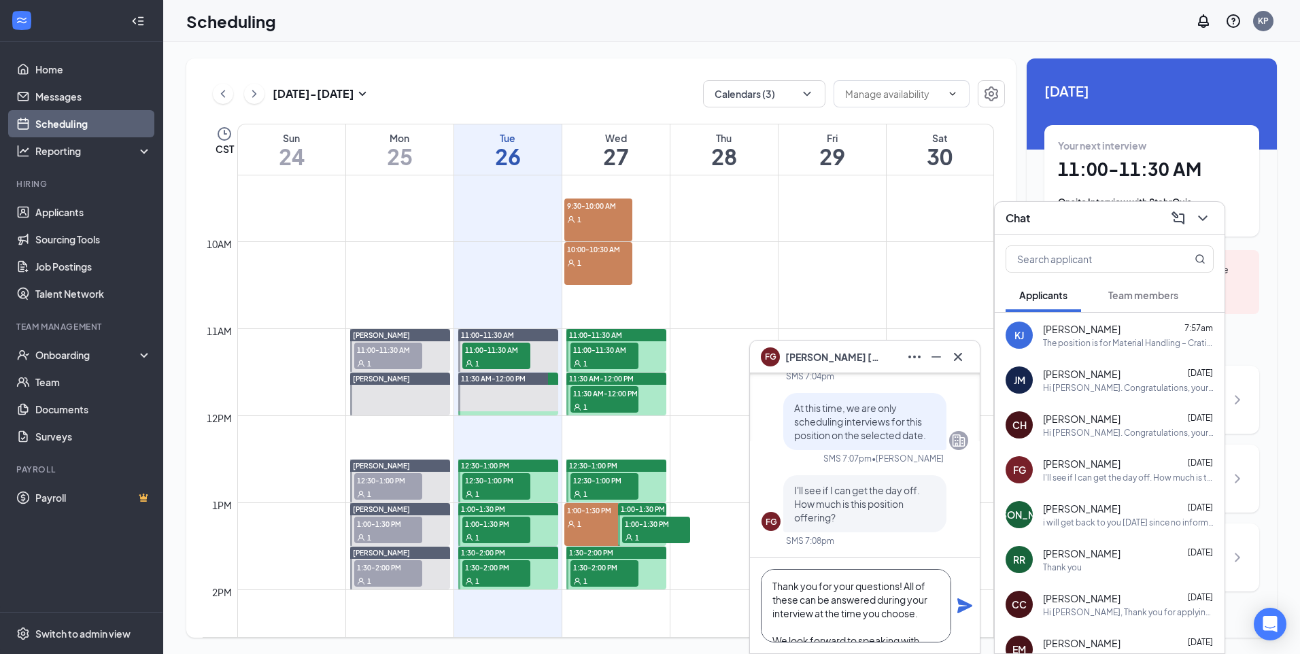
click at [896, 585] on textarea "Thank you for your questions! All of these can be answered during your intervie…" at bounding box center [856, 605] width 190 height 73
drag, startPoint x: 898, startPoint y: 586, endPoint x: 801, endPoint y: 604, distance: 98.9
click at [801, 604] on textarea "Thank you for your question! All of these can be answered during your interview…" at bounding box center [856, 605] width 190 height 73
type textarea "Thank you for your question! This can be answered during your interview at the …"
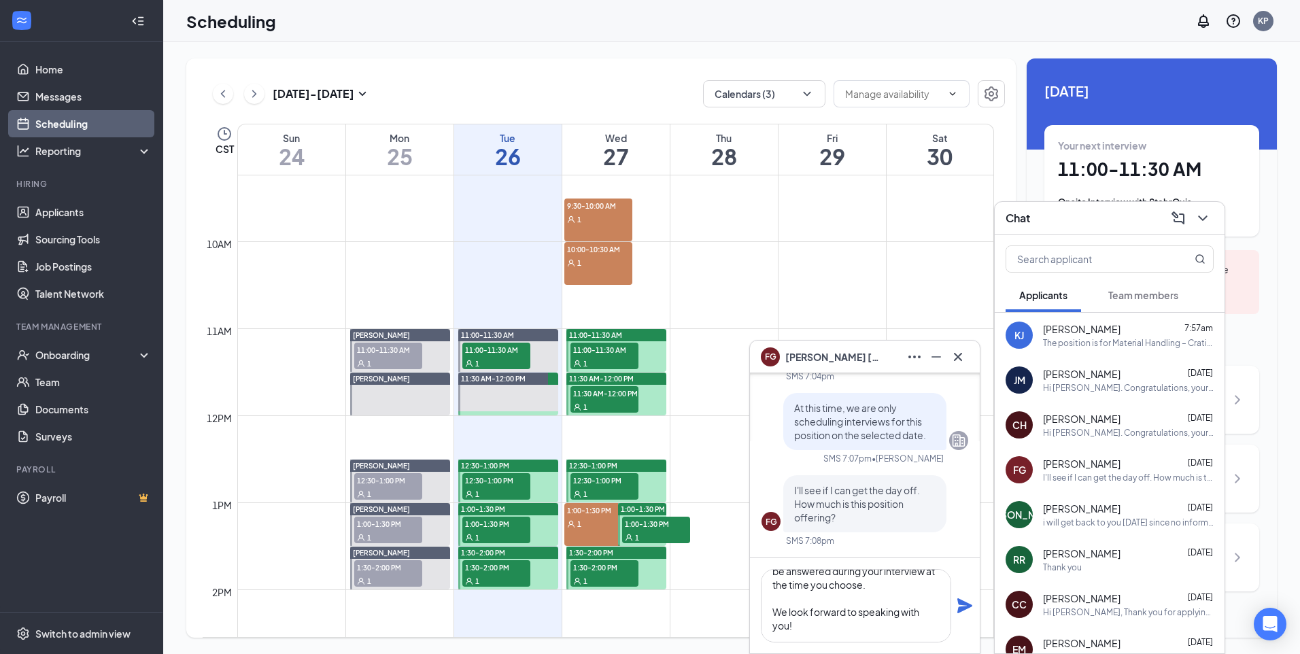
click at [969, 608] on icon "Plane" at bounding box center [964, 605] width 15 height 15
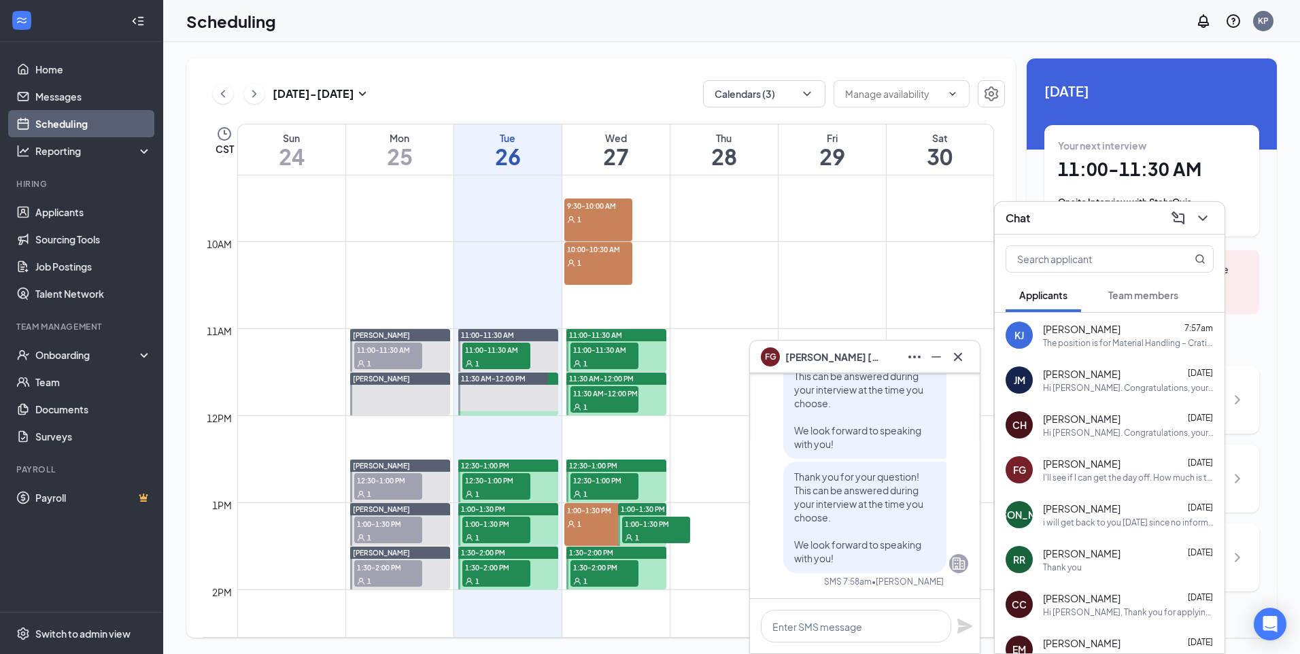
click at [1135, 568] on div "Thank you" at bounding box center [1128, 568] width 171 height 12
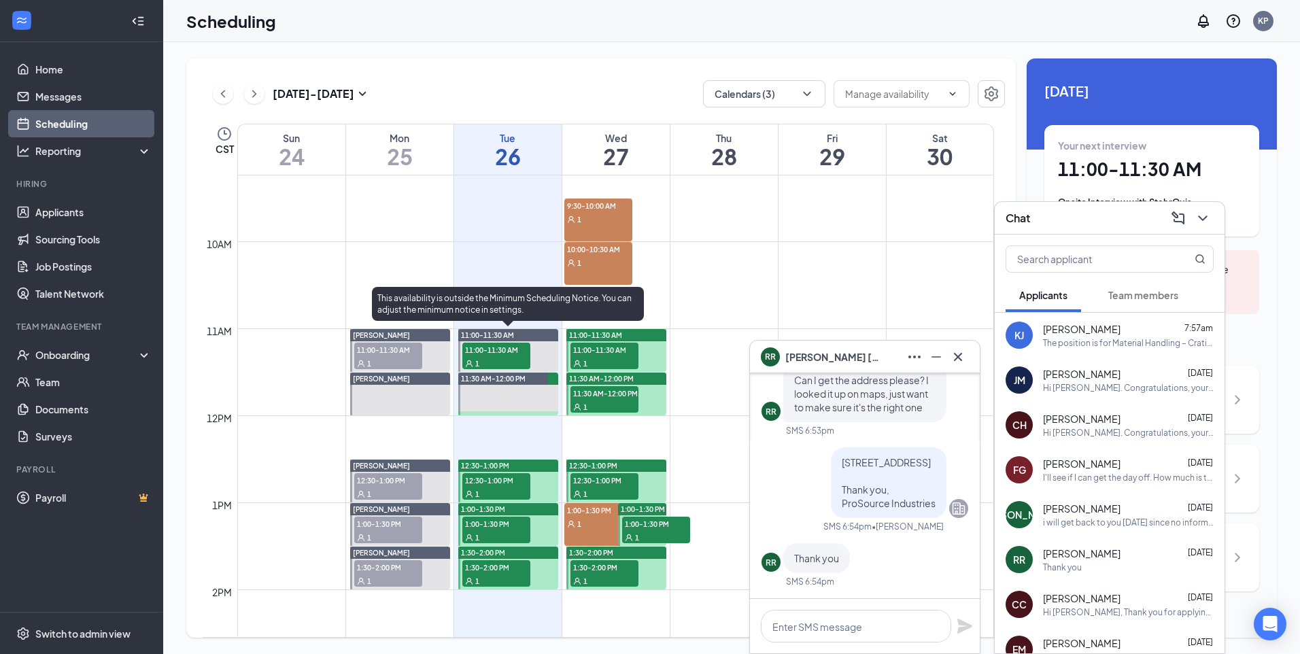
click at [503, 357] on div "1" at bounding box center [496, 363] width 68 height 14
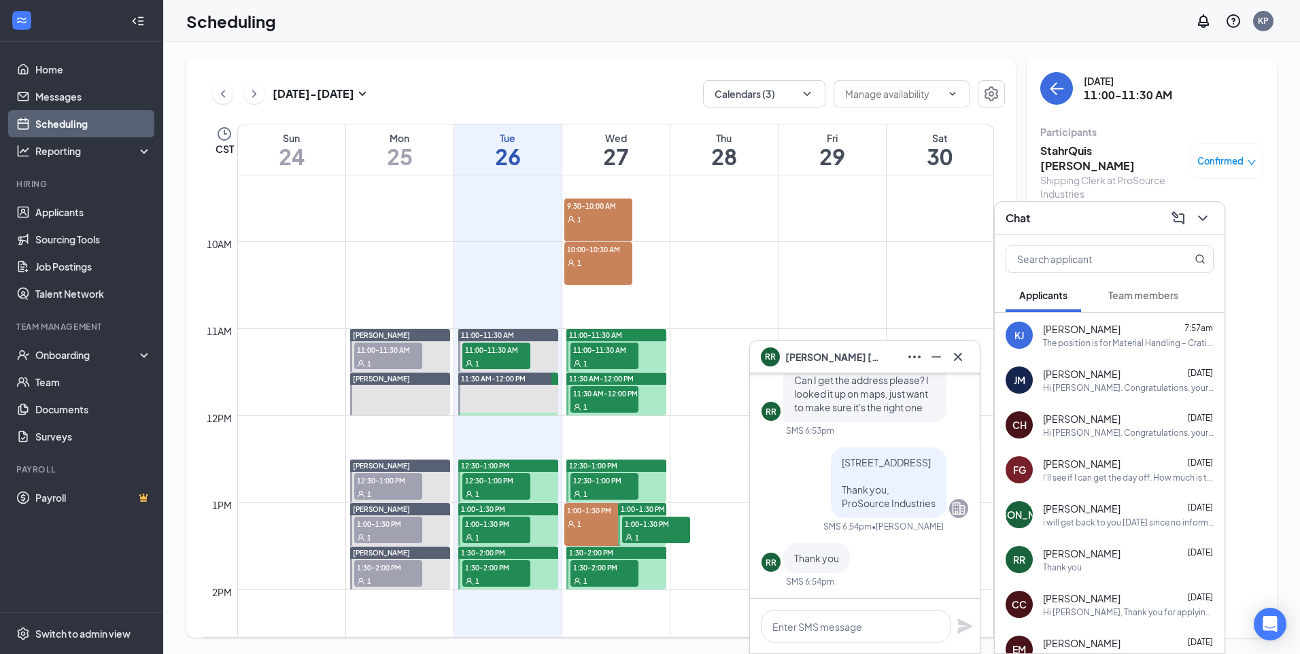
click at [513, 487] on div "1" at bounding box center [496, 494] width 68 height 14
click at [498, 528] on span "1:00-1:30 PM" at bounding box center [496, 524] width 68 height 14
click at [517, 579] on div "1" at bounding box center [496, 581] width 68 height 14
click at [603, 354] on span "11:00-11:30 AM" at bounding box center [604, 350] width 68 height 14
click at [604, 409] on div "1" at bounding box center [604, 407] width 68 height 14
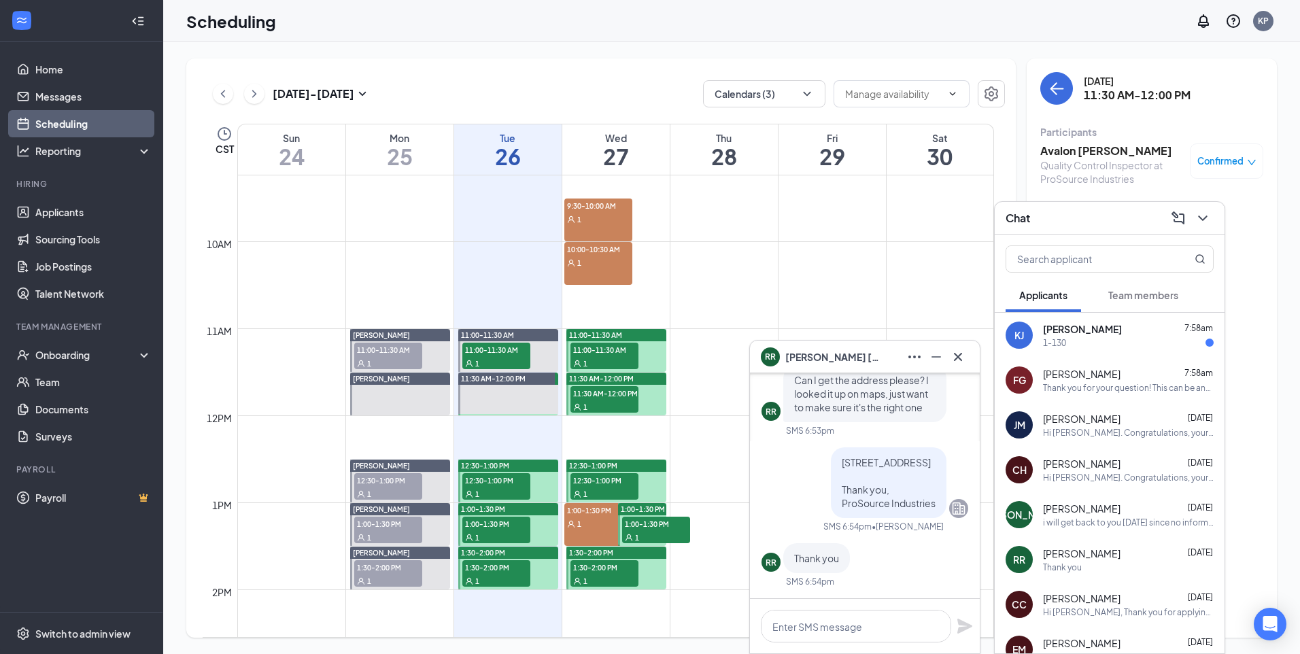
click at [627, 488] on div "1" at bounding box center [604, 494] width 68 height 14
click at [670, 535] on div "1" at bounding box center [656, 537] width 68 height 14
click at [608, 568] on span "1:30-2:00 PM" at bounding box center [604, 567] width 68 height 14
click at [619, 226] on div "9:30-10:00 AM 1" at bounding box center [598, 220] width 68 height 43
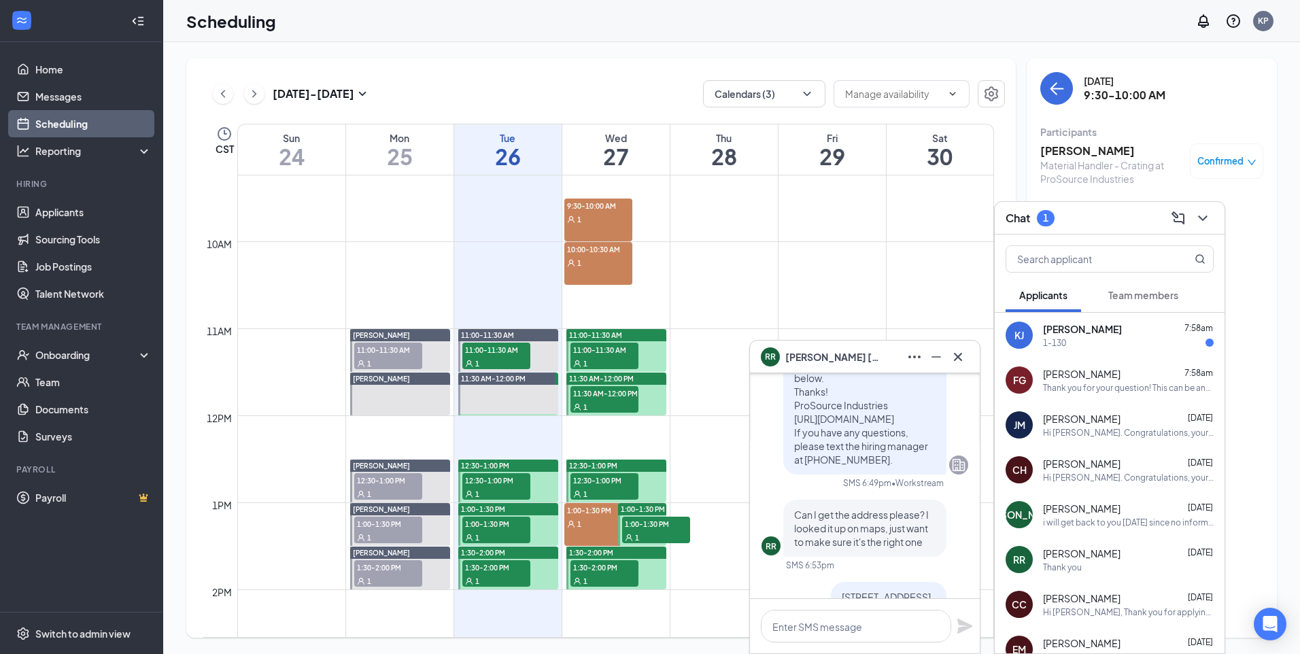
scroll to position [-136, 0]
click at [1120, 333] on span "[PERSON_NAME]" at bounding box center [1082, 329] width 79 height 14
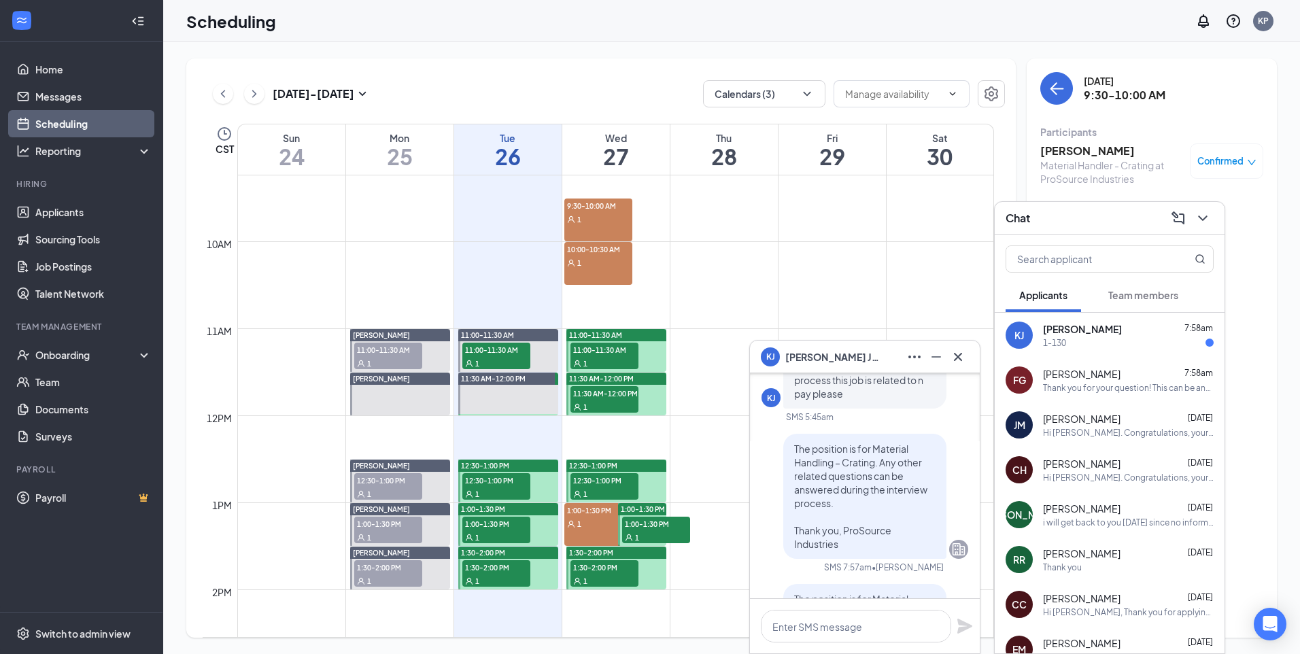
scroll to position [-191, 0]
click at [1093, 339] on div "1-130" at bounding box center [1128, 343] width 171 height 12
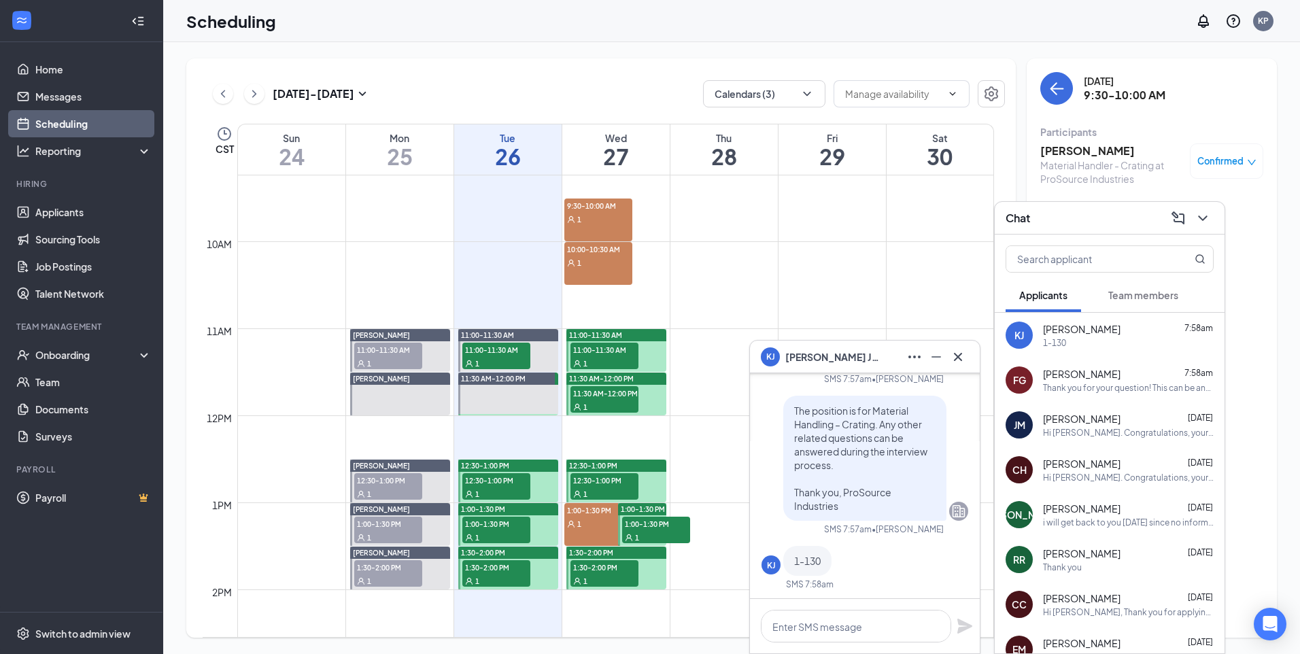
scroll to position [0, 0]
click at [1146, 427] on div "Hi JaLohn. Congratulations, your meeting with ProSource Industries for Material…" at bounding box center [1128, 433] width 171 height 12
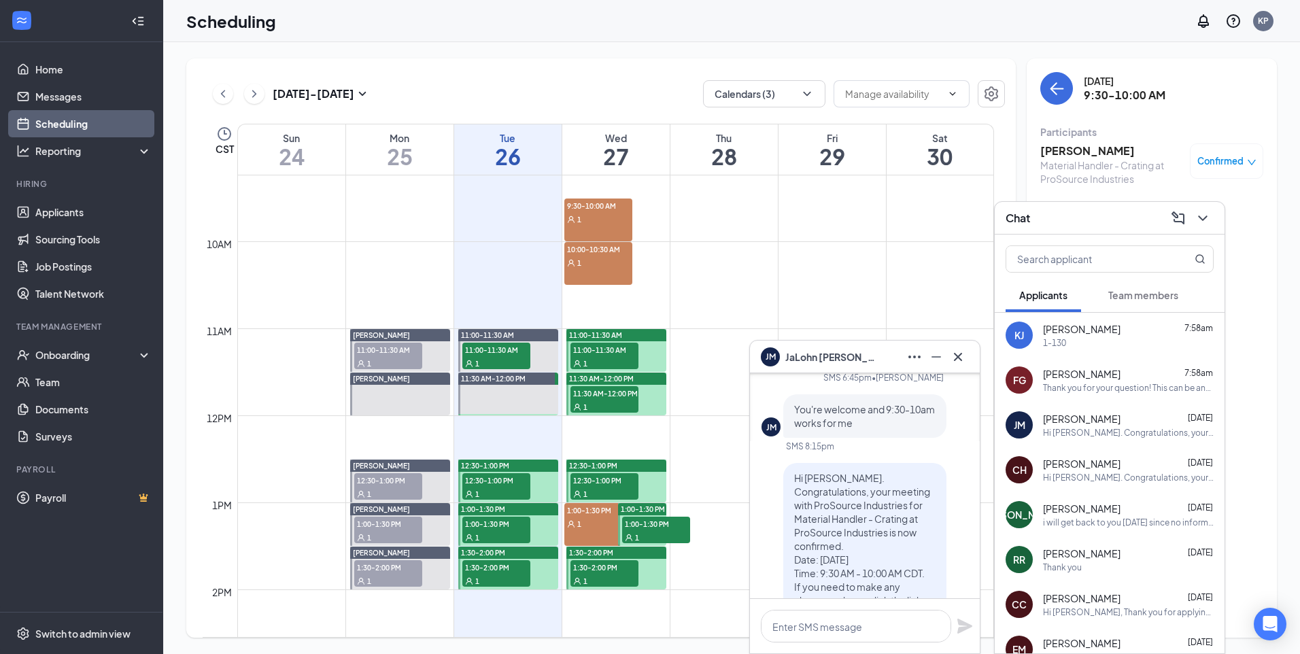
scroll to position [-204, 0]
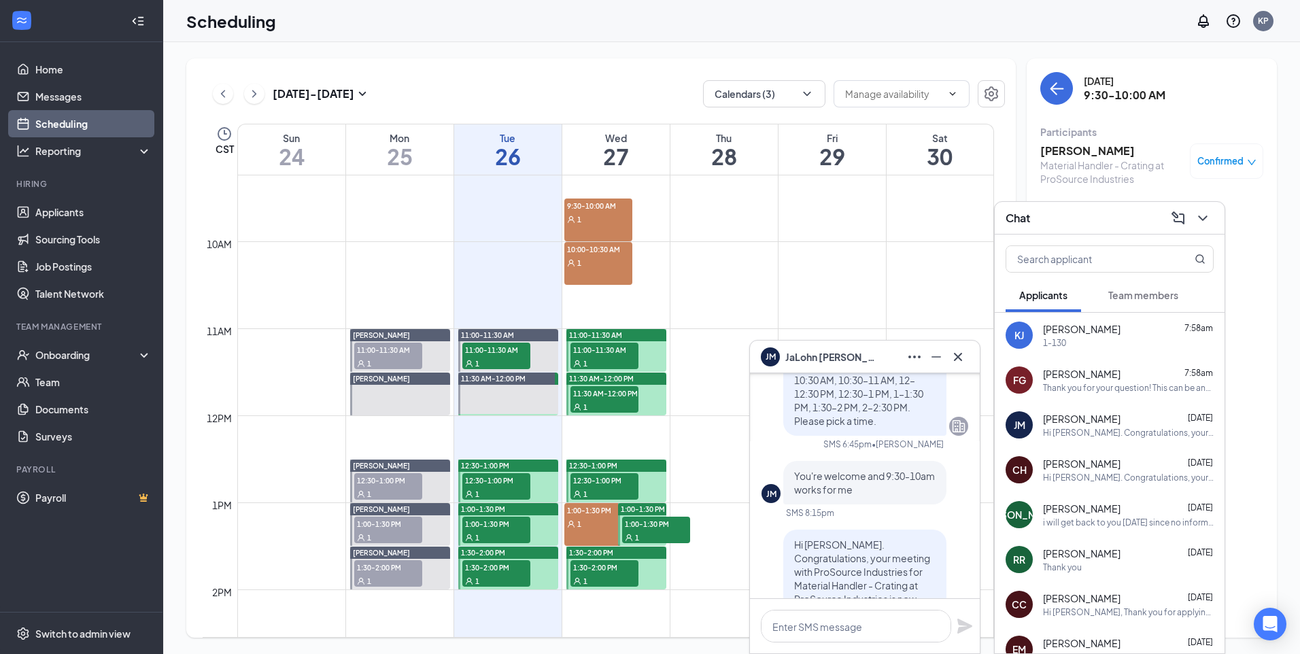
click at [1120, 467] on span "[PERSON_NAME]" at bounding box center [1082, 464] width 78 height 14
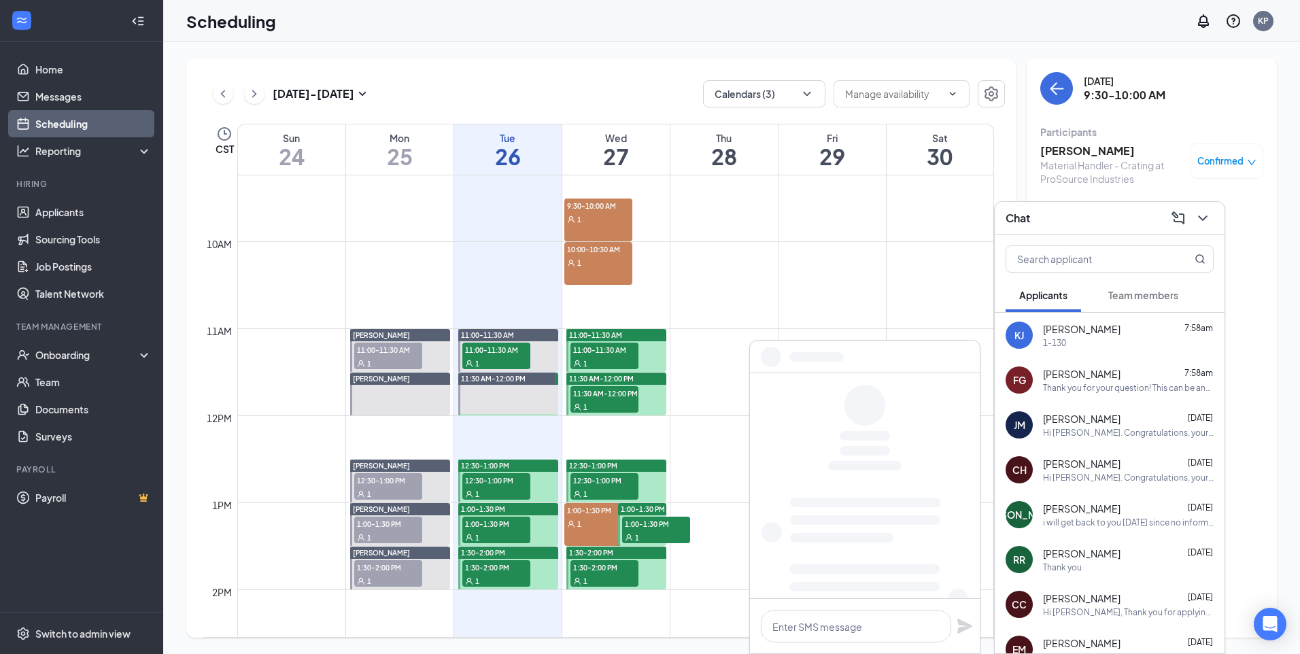
scroll to position [0, 0]
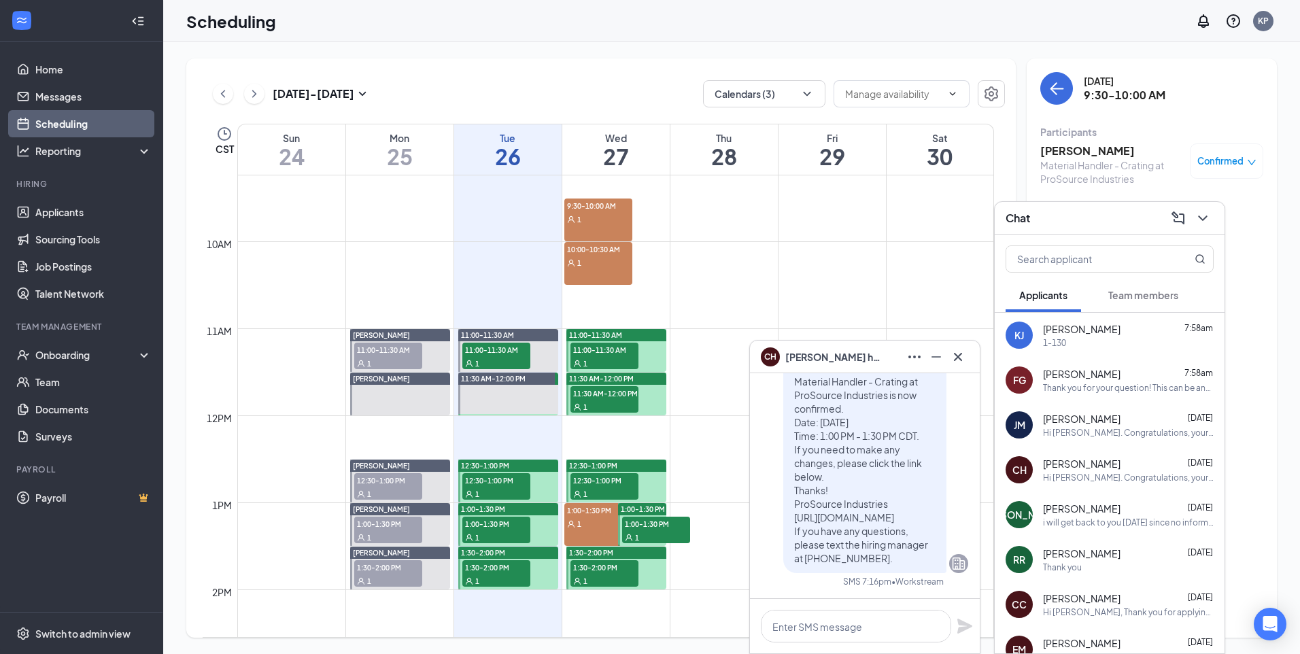
click at [1091, 413] on span "[PERSON_NAME]" at bounding box center [1082, 419] width 78 height 14
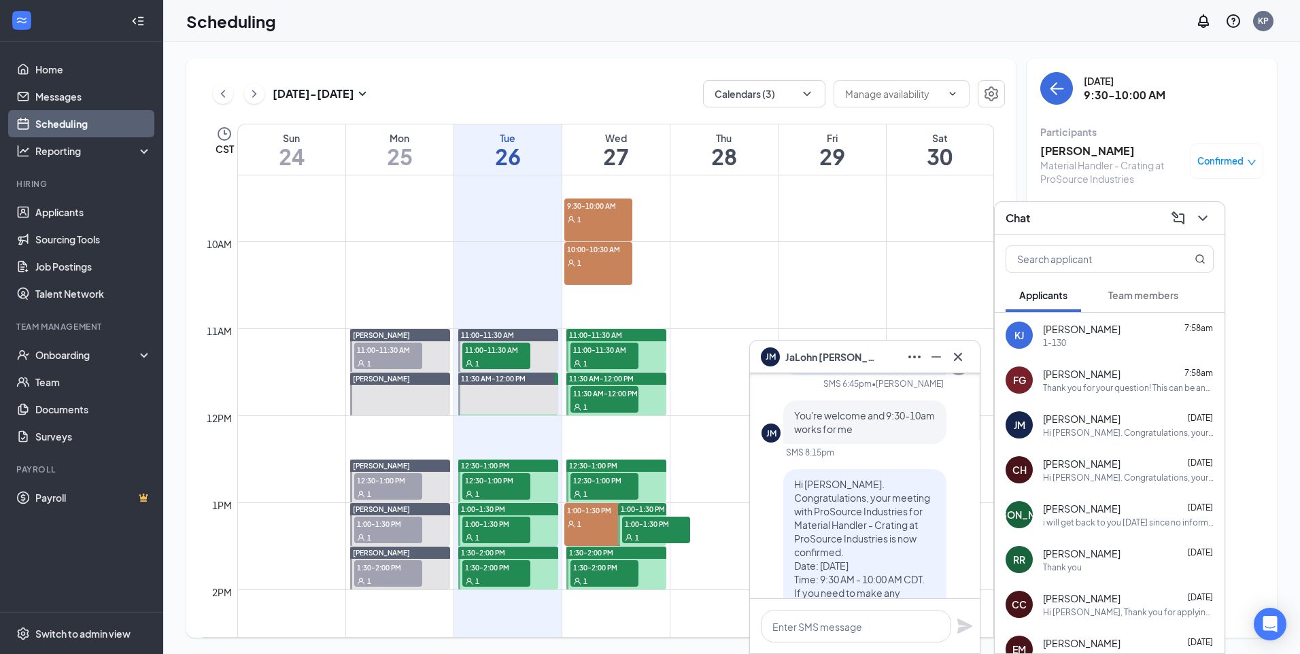
scroll to position [-136, 0]
click at [1102, 504] on span "[PERSON_NAME]" at bounding box center [1082, 509] width 78 height 14
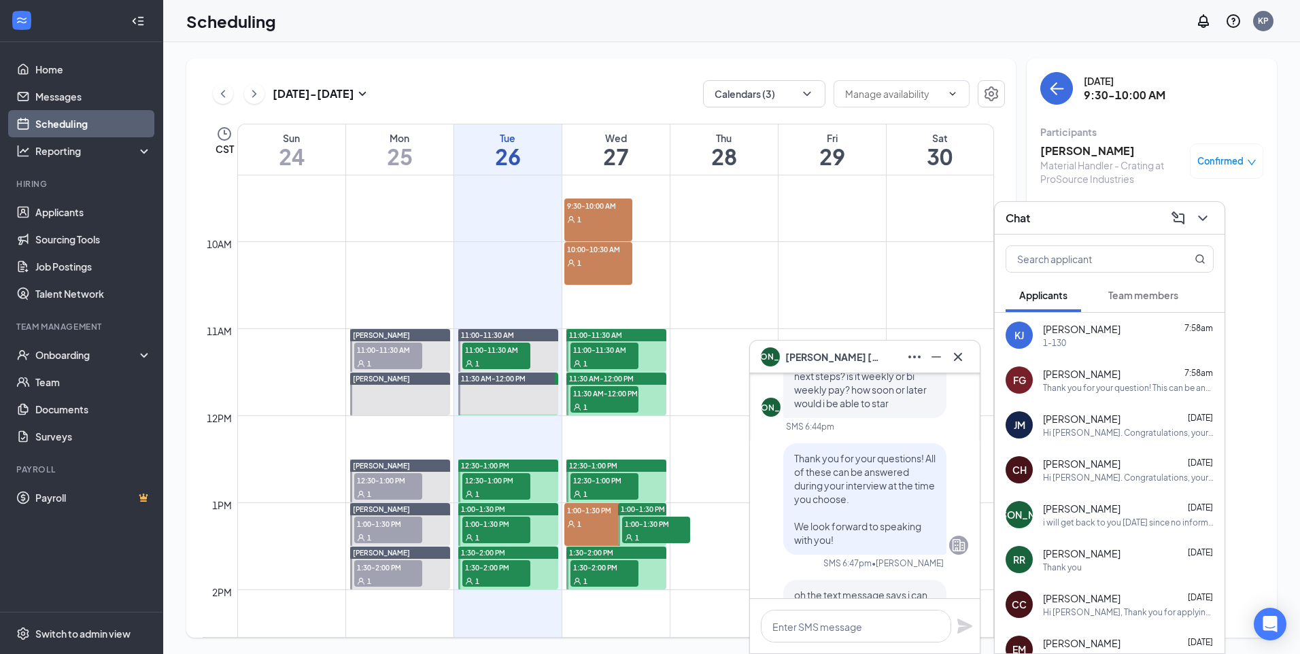
click at [1095, 553] on span "[PERSON_NAME]" at bounding box center [1082, 554] width 78 height 14
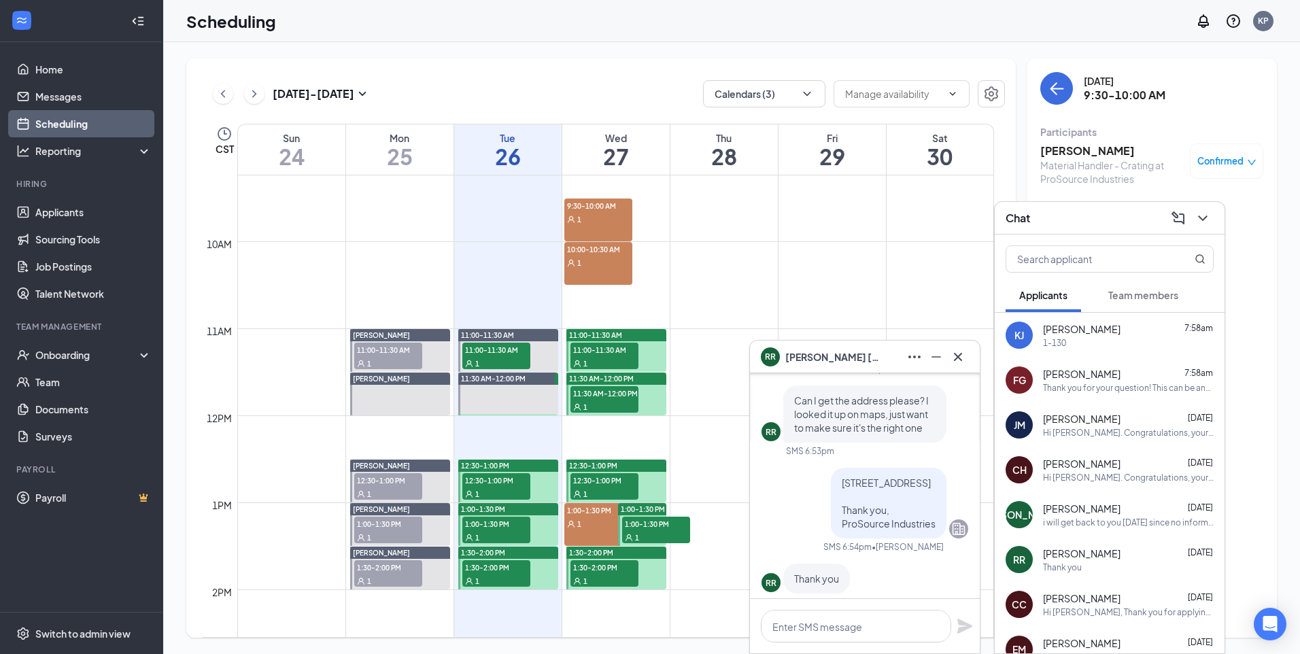
scroll to position [0, 0]
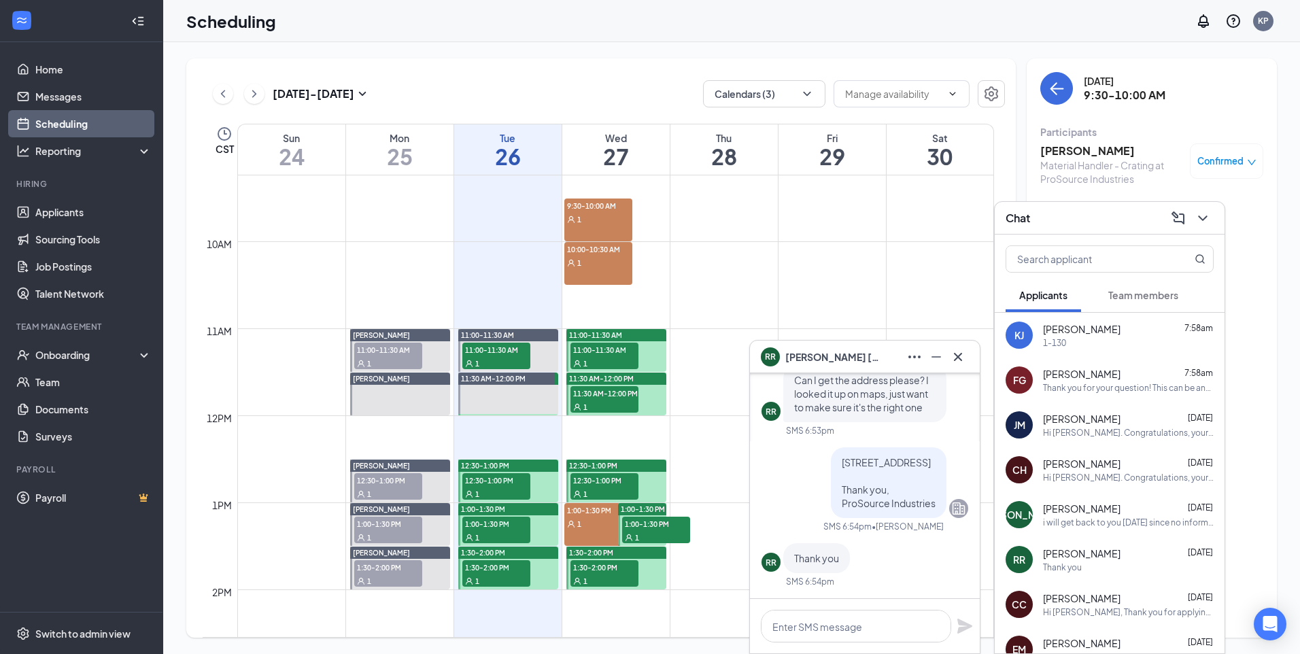
click at [1087, 598] on span "[PERSON_NAME]" at bounding box center [1082, 598] width 78 height 14
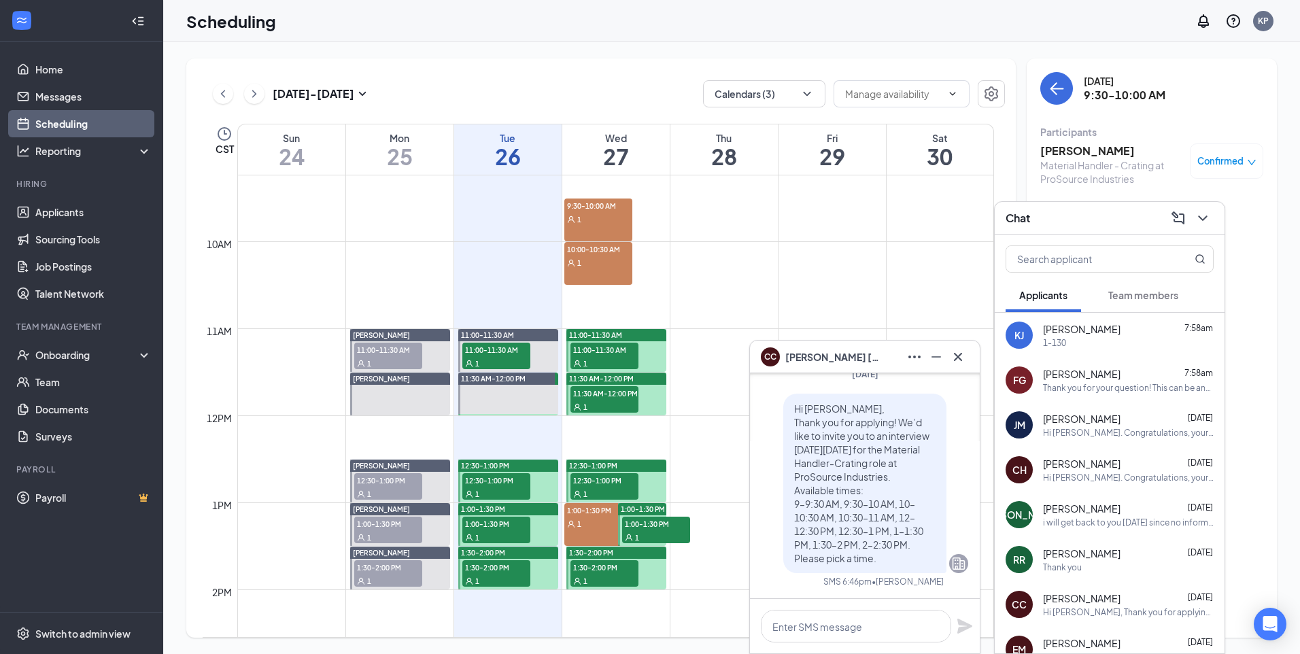
click at [1092, 507] on span "[PERSON_NAME]" at bounding box center [1082, 509] width 78 height 14
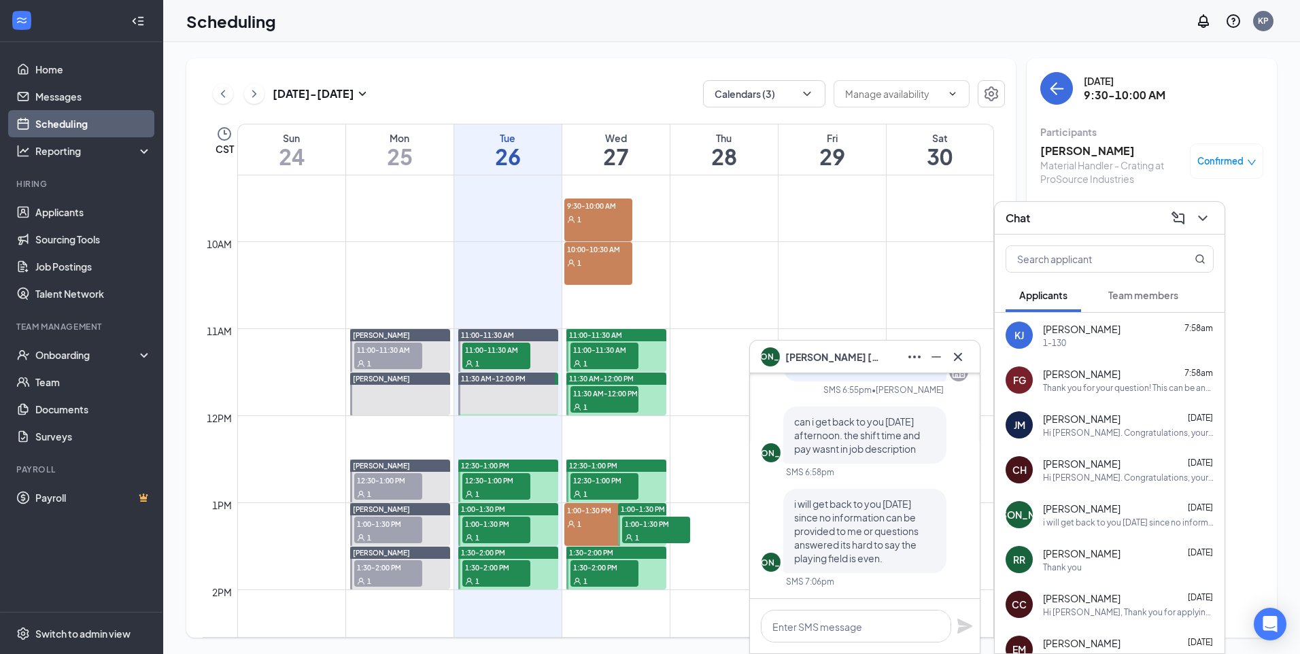
click at [1148, 475] on div "Hi [PERSON_NAME]. Congratulations, your meeting with ProSource Industries for M…" at bounding box center [1128, 478] width 171 height 12
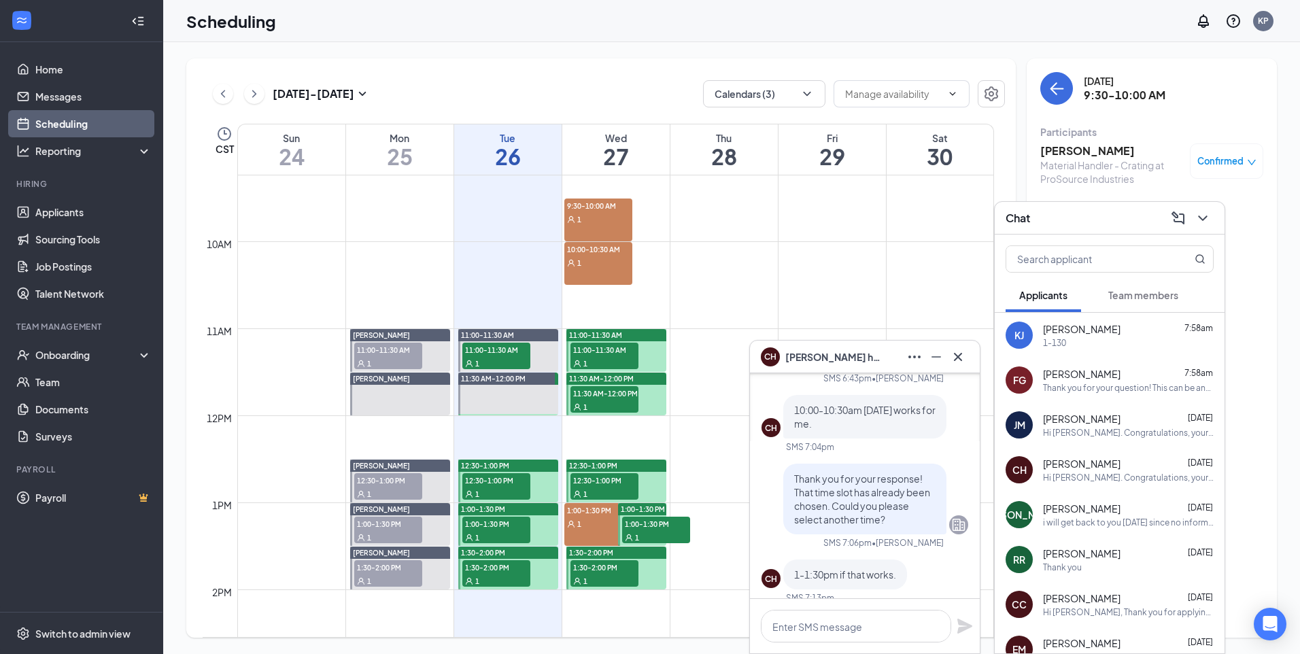
scroll to position [-272, 0]
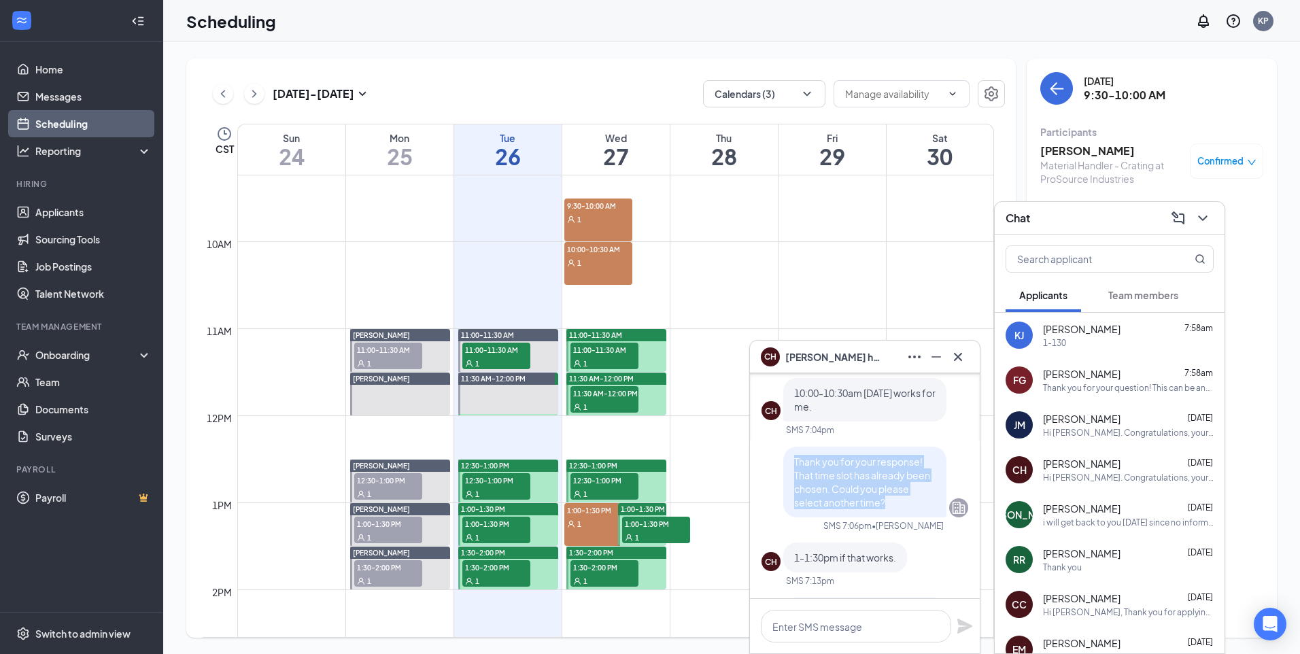
drag, startPoint x: 783, startPoint y: 449, endPoint x: 914, endPoint y: 494, distance: 138.0
click at [914, 494] on div "Thank you for your response! That time slot has already been chosen. Could you …" at bounding box center [864, 482] width 163 height 71
drag, startPoint x: 914, startPoint y: 494, endPoint x: 862, endPoint y: 475, distance: 54.8
copy span "Thank you for your response! That time slot has already been chosen. Could you …"
click at [1090, 341] on div "1-130" at bounding box center [1128, 343] width 171 height 12
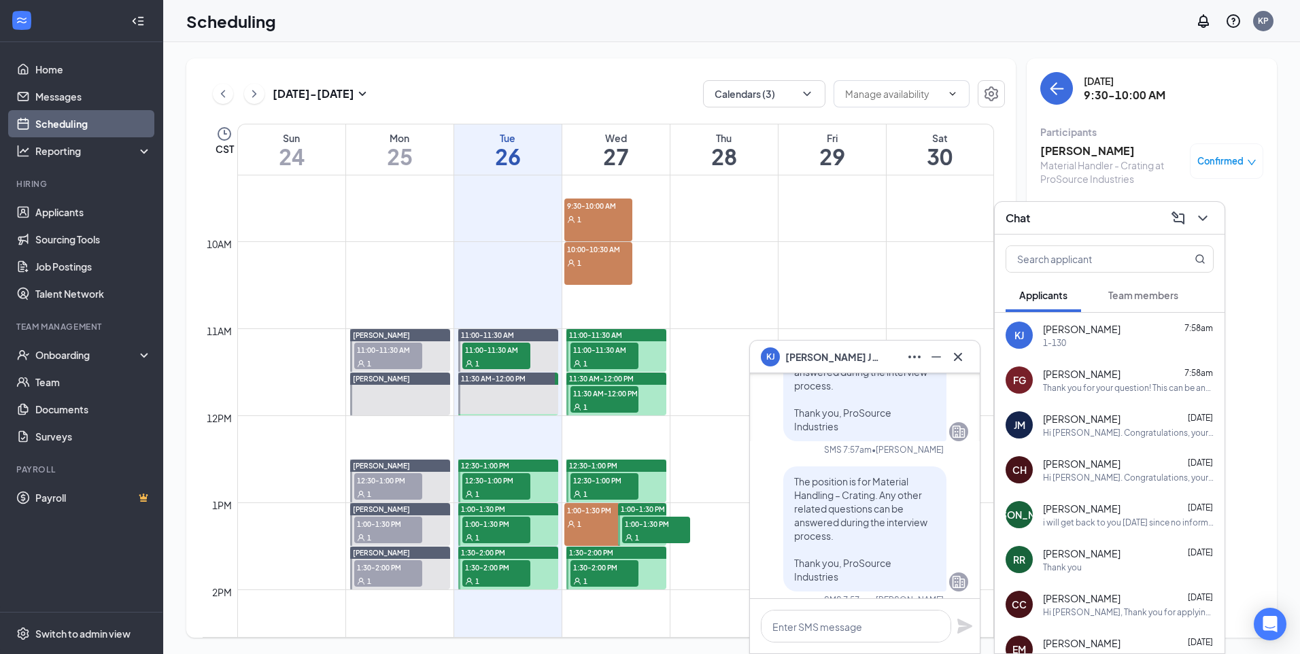
scroll to position [0, 0]
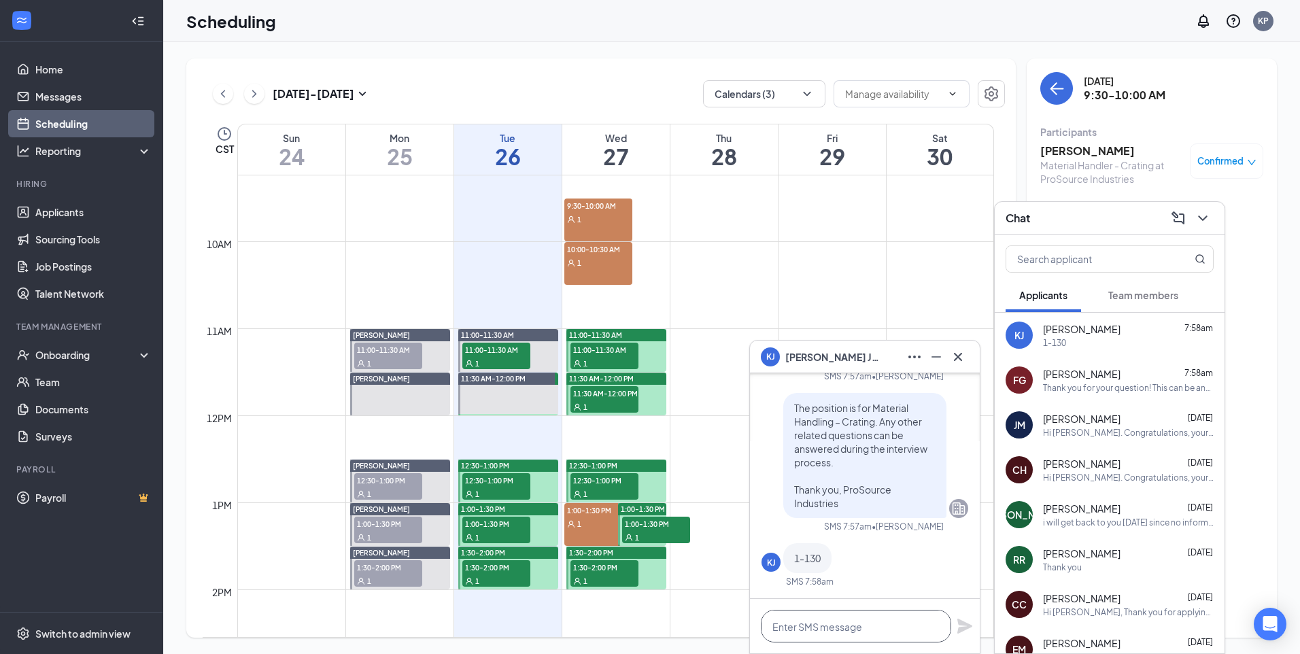
click at [841, 625] on textarea at bounding box center [856, 626] width 190 height 33
paste textarea "Thank you for your response! That time slot has already been chosen. Could you …"
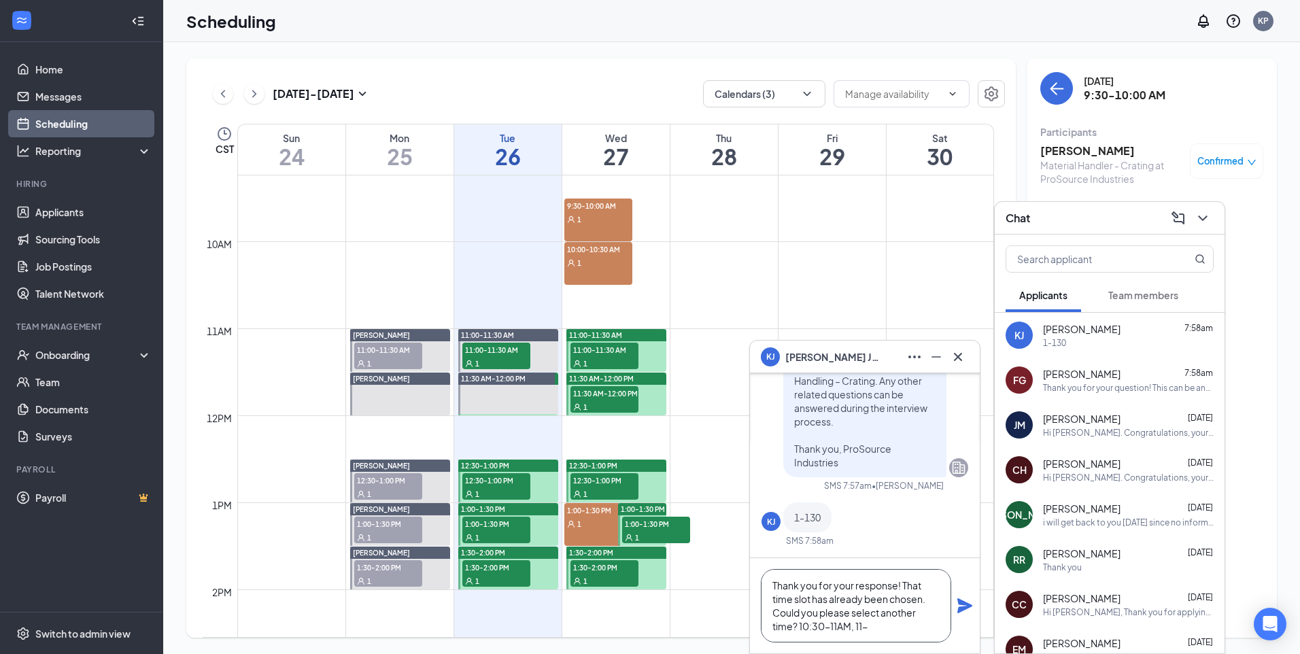
click at [598, 219] on div "1" at bounding box center [598, 219] width 68 height 14
type textarea "Thank you for your response! That time slot has already been chosen. Could you …"
click at [764, 88] on button "Calendars (3)" at bounding box center [764, 93] width 122 height 27
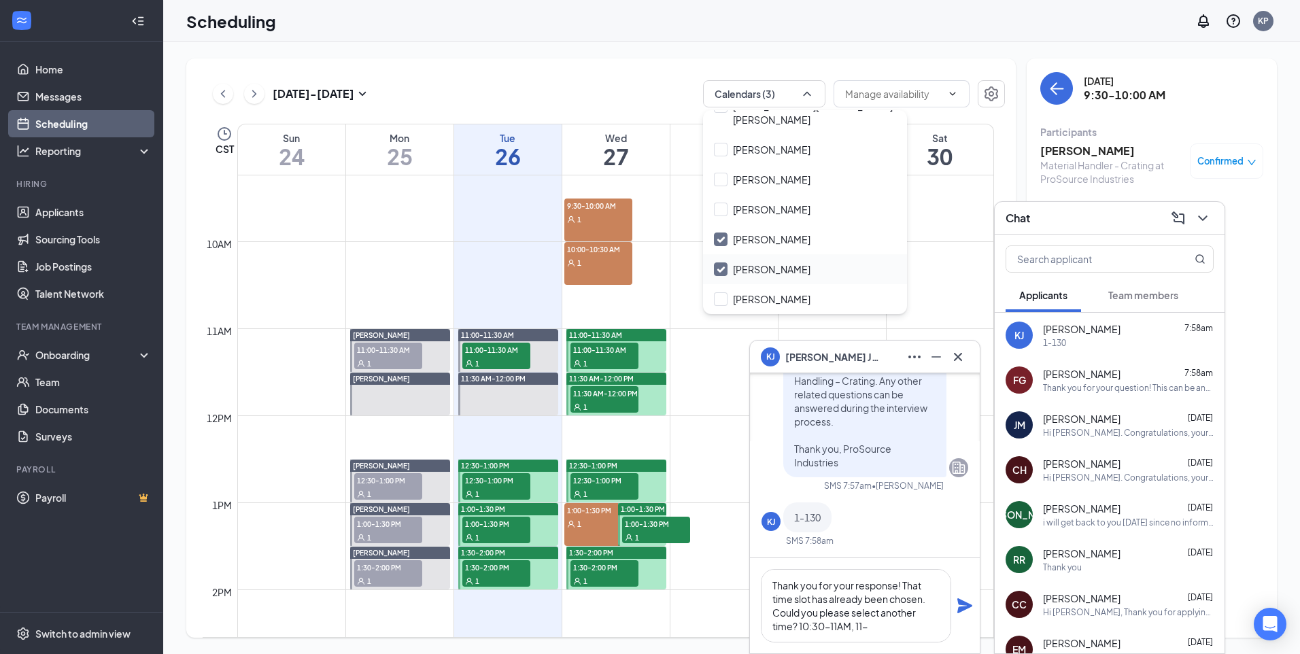
click at [720, 267] on input "[PERSON_NAME]" at bounding box center [762, 269] width 97 height 14
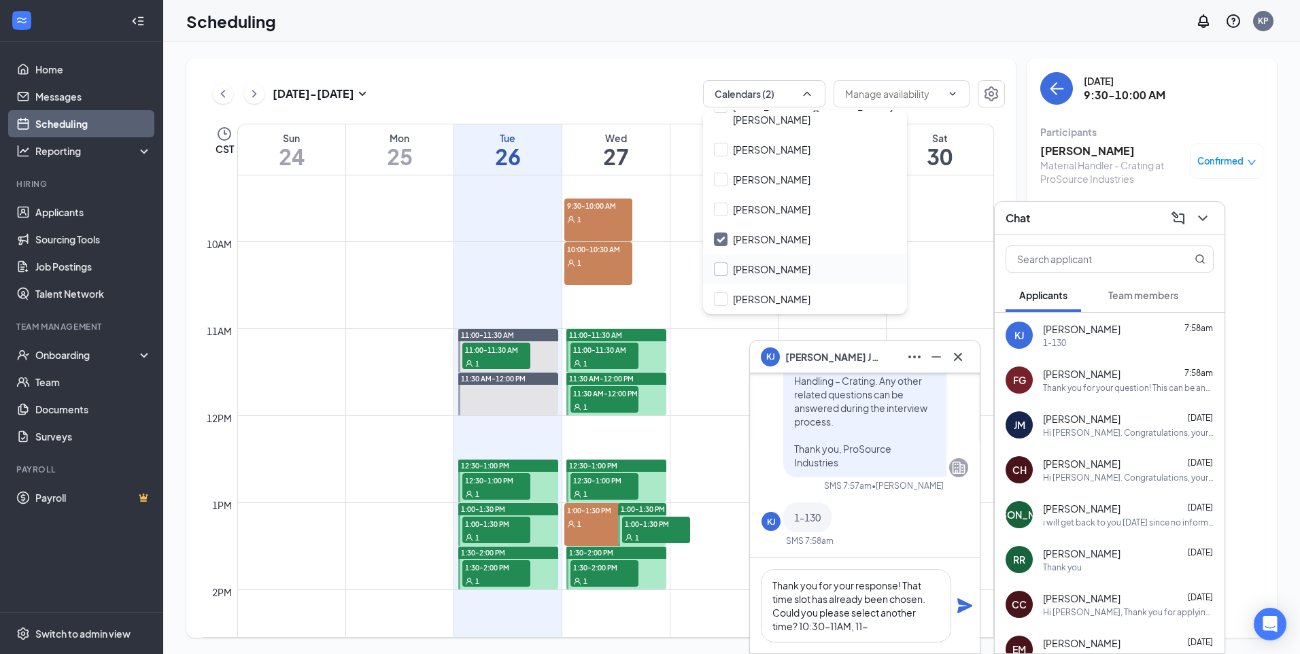
click at [730, 270] on input "[PERSON_NAME]" at bounding box center [762, 269] width 97 height 14
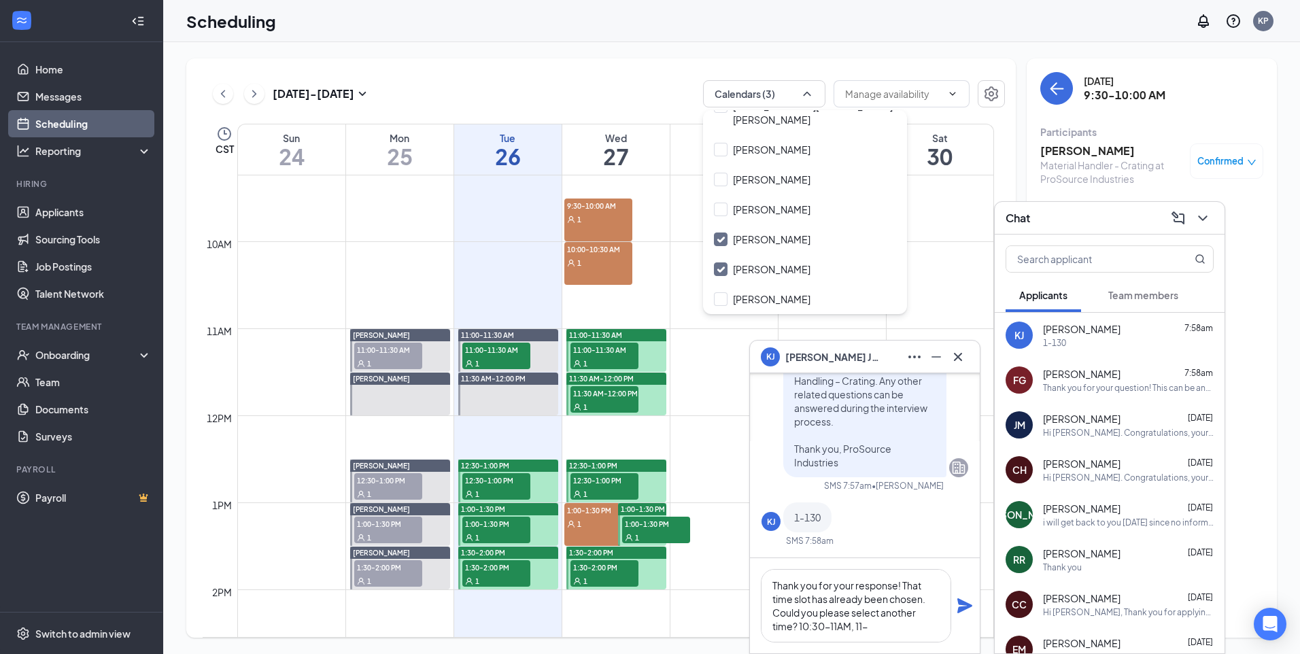
checkbox input "true"
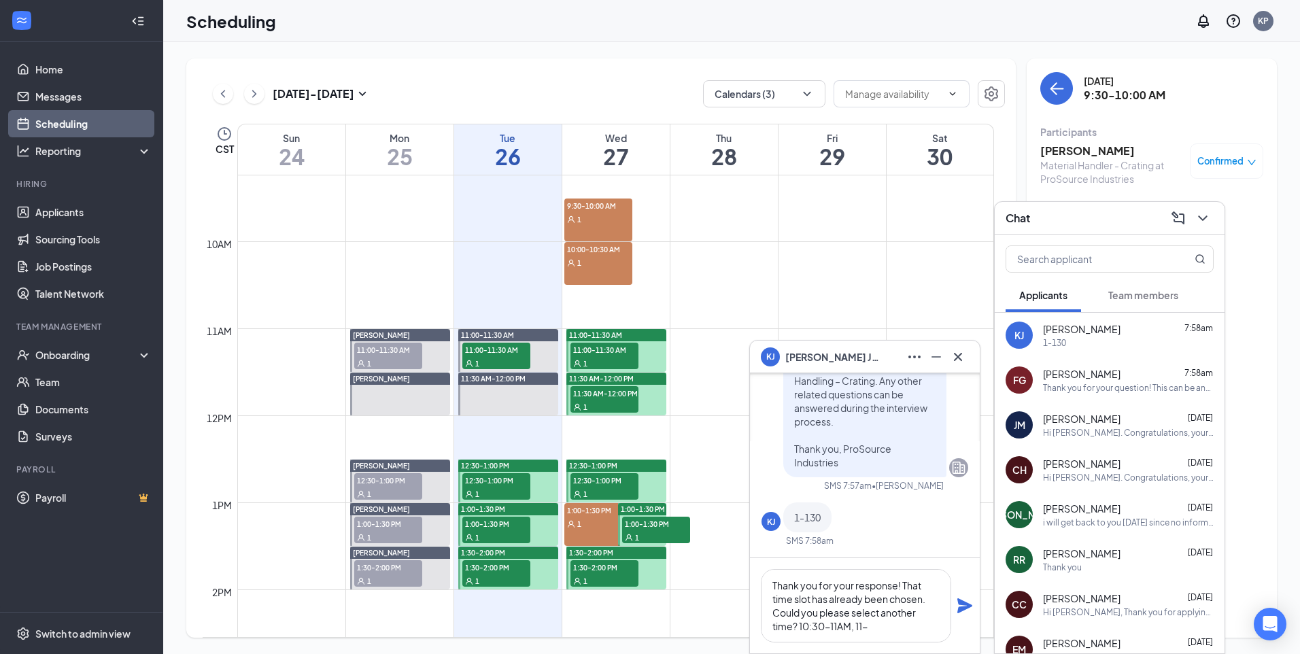
click at [687, 281] on td at bounding box center [615, 274] width 757 height 22
click at [874, 629] on textarea "Thank you for your response! That time slot has already been chosen. Could you …" at bounding box center [856, 605] width 190 height 73
type textarea "Thank you for your response! That time slot has already been chosen. Could you …"
click at [967, 607] on icon "Plane" at bounding box center [964, 605] width 15 height 15
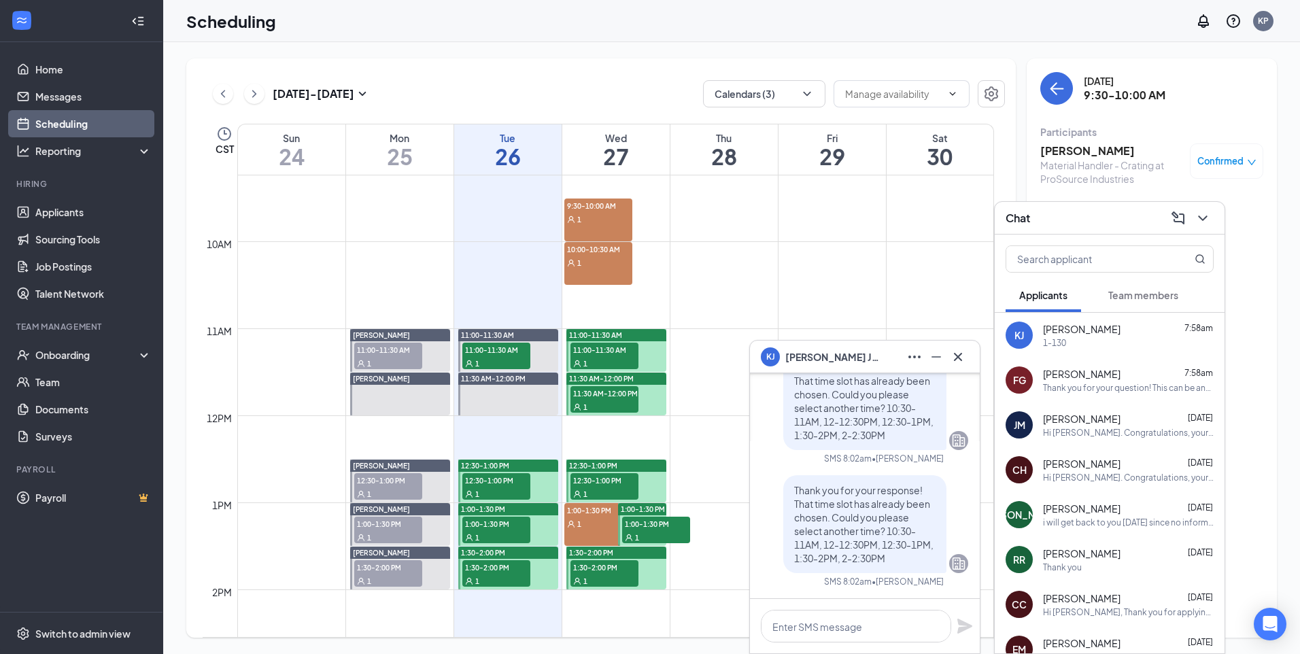
click at [1125, 390] on div "Thank you for your question! This can be answered during your interview at the …" at bounding box center [1128, 388] width 171 height 12
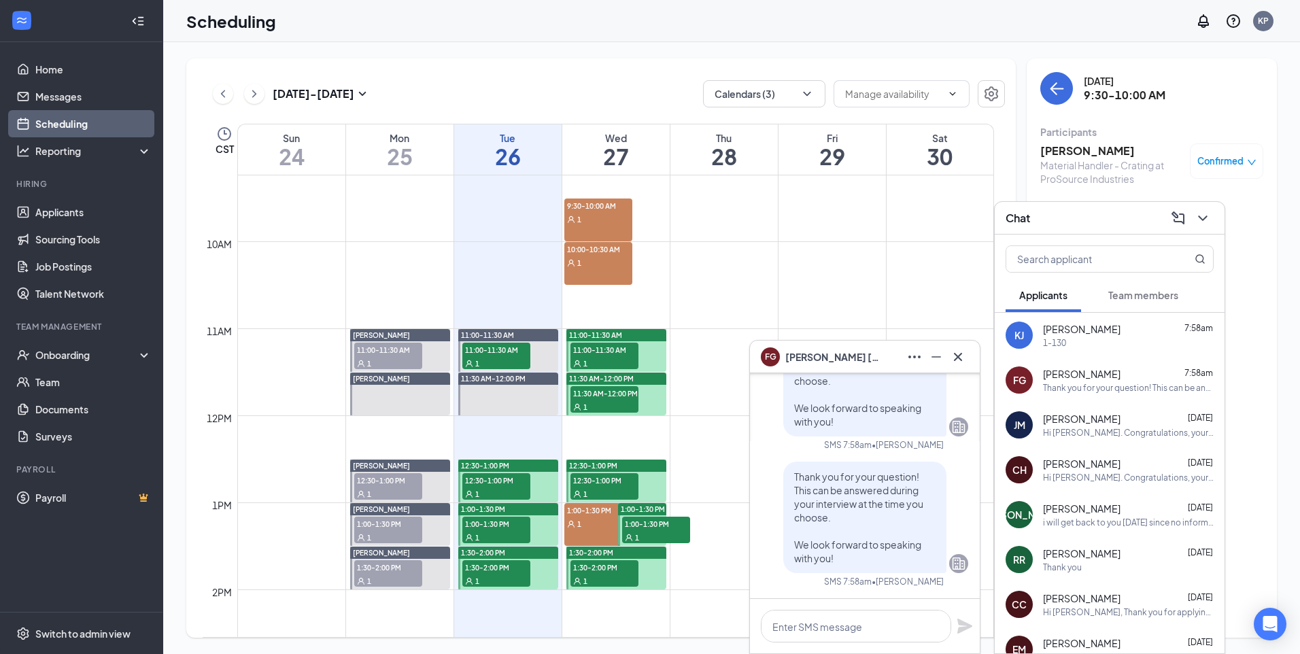
click at [1132, 426] on div "JaLohn Mason Aug 25 Hi JaLohn. Congratulations, your meeting with ProSource Ind…" at bounding box center [1128, 425] width 171 height 27
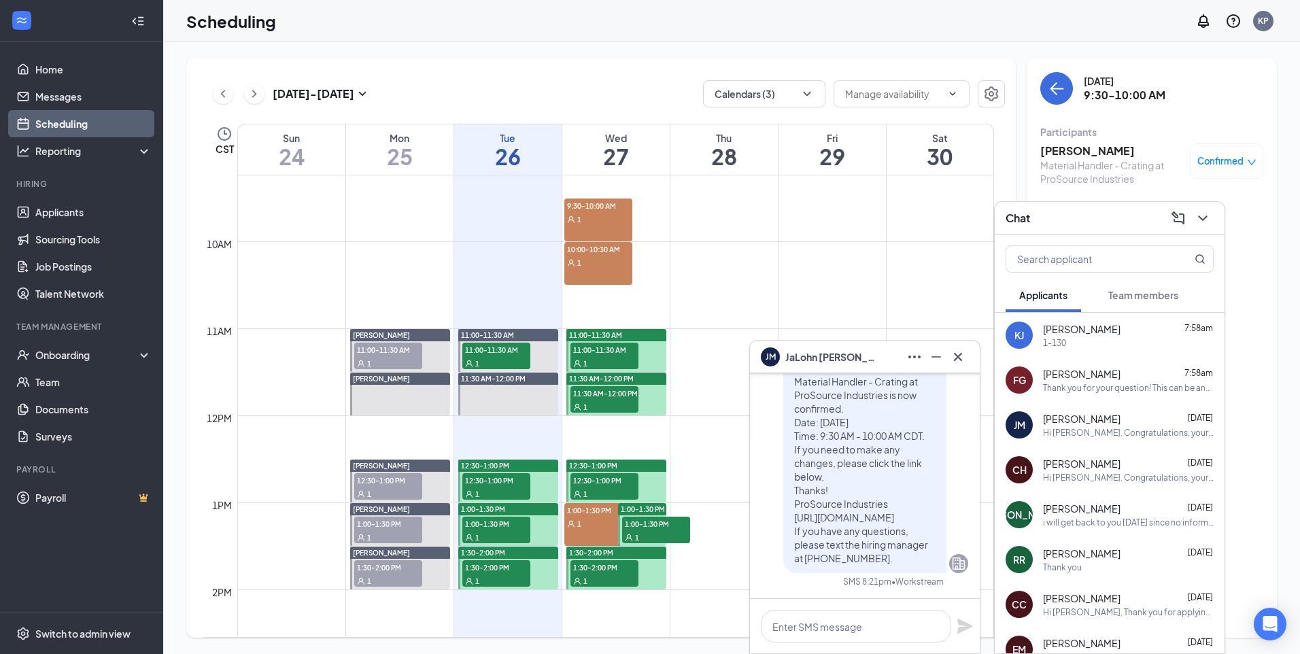
click at [1096, 485] on div "CH christopher hampton Aug 25 Hi christopher. Congratulations, your meeting wit…" at bounding box center [1110, 469] width 230 height 45
click at [1072, 508] on span "[PERSON_NAME]" at bounding box center [1082, 509] width 78 height 14
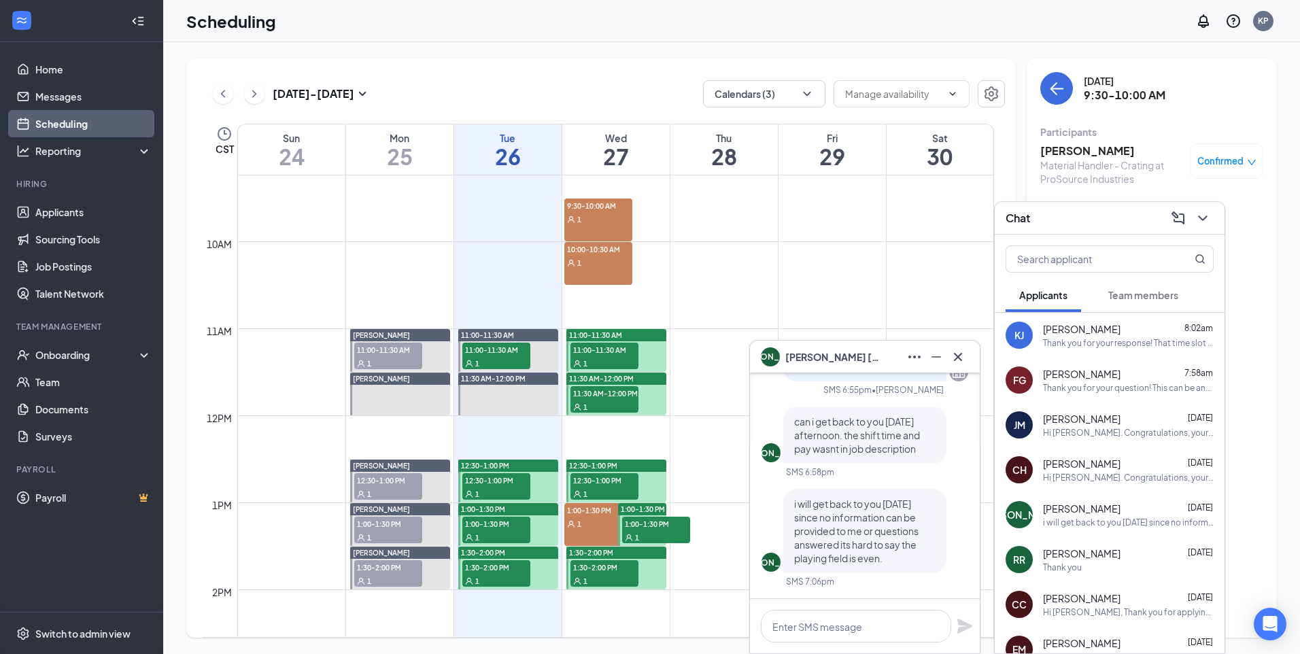
click at [1048, 562] on div "Thank you" at bounding box center [1062, 568] width 39 height 12
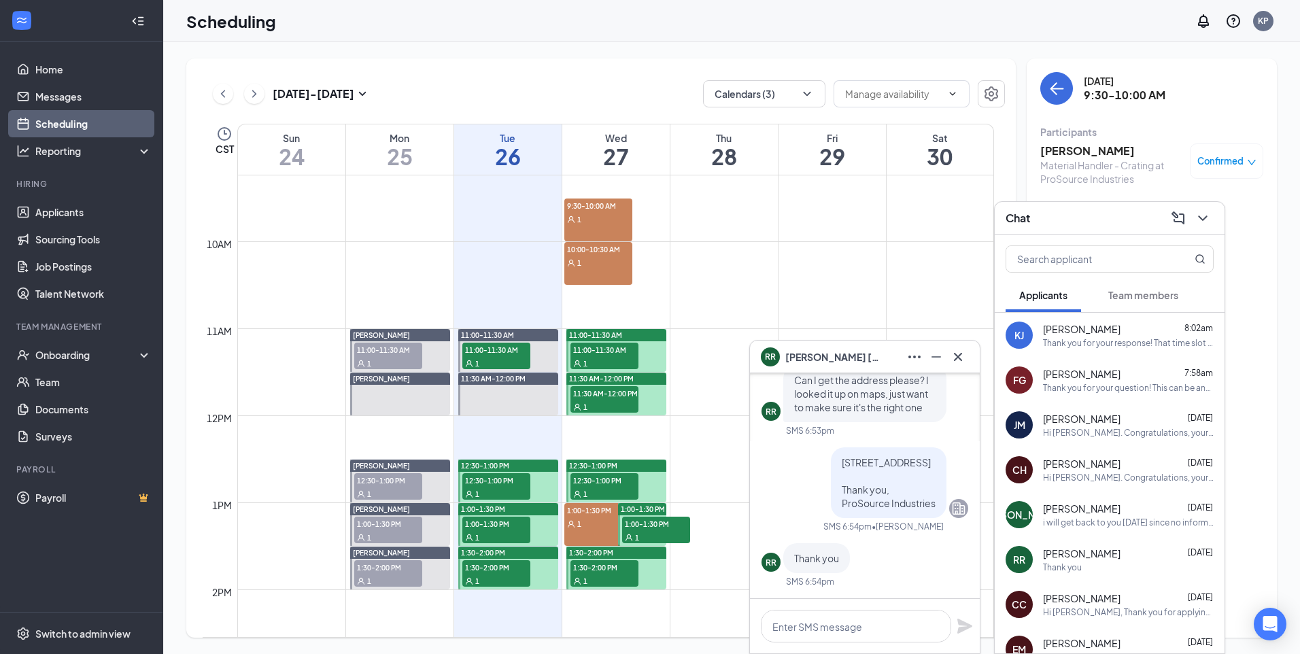
click at [1083, 603] on span "[PERSON_NAME]" at bounding box center [1082, 598] width 78 height 14
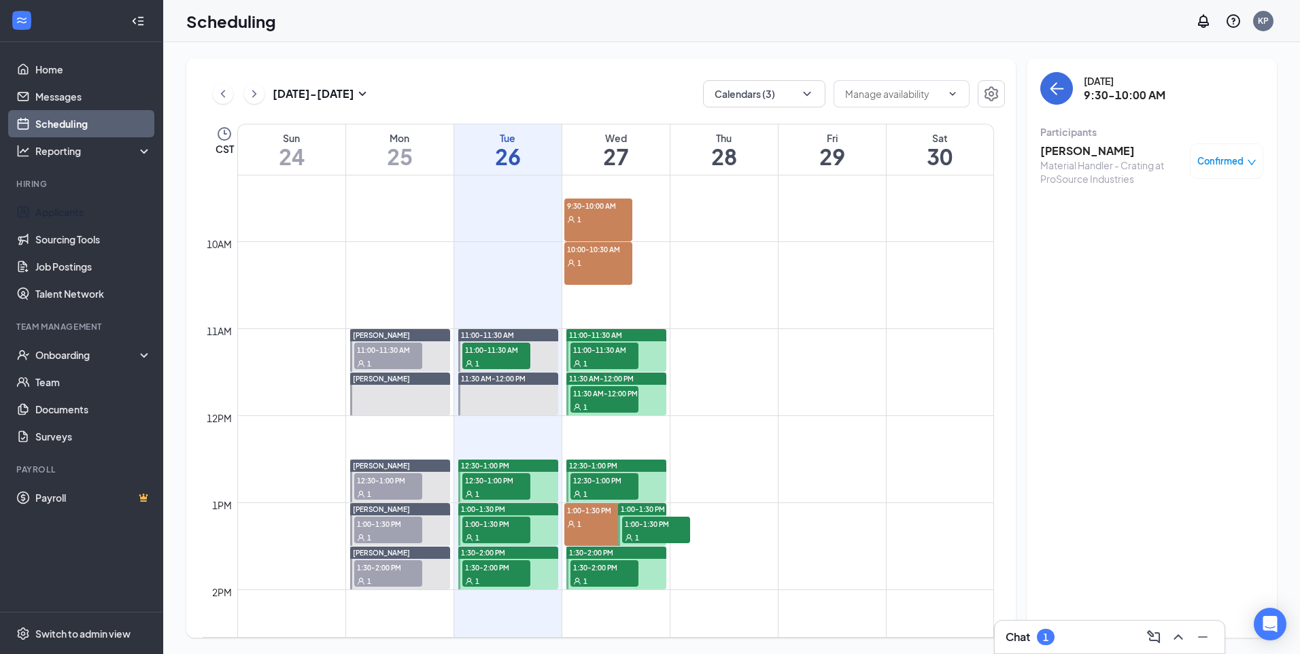
click at [1007, 632] on h3 "Chat" at bounding box center [1018, 637] width 24 height 15
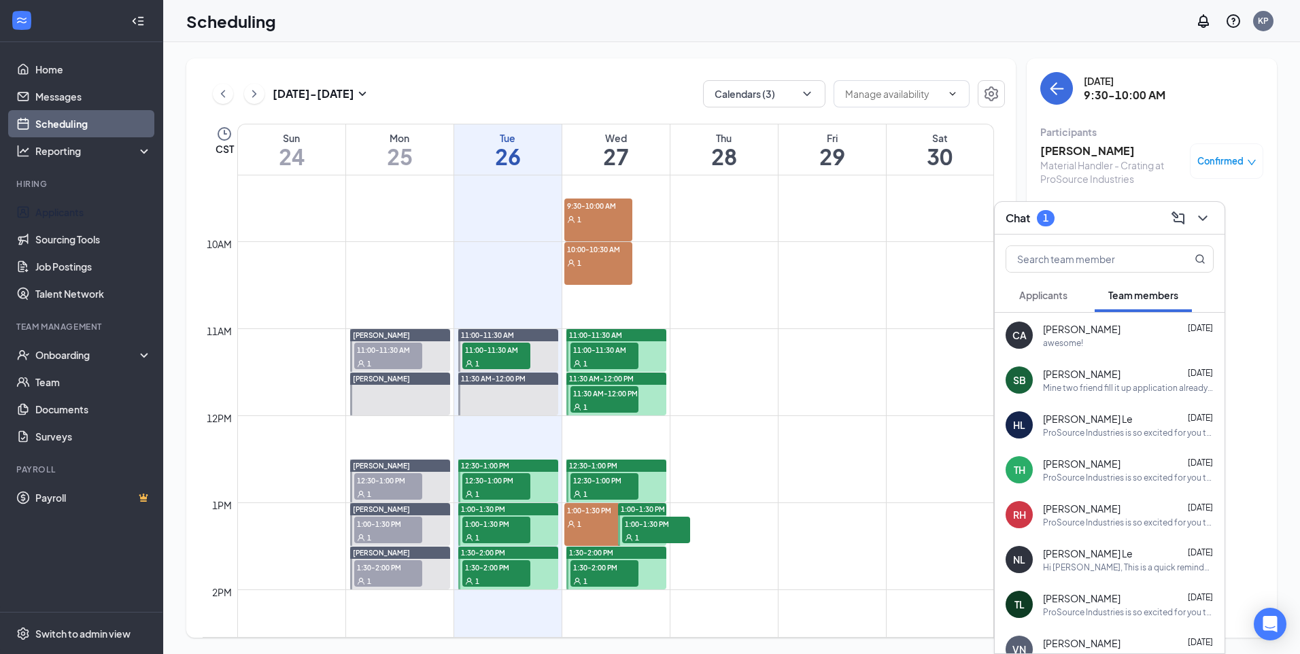
drag, startPoint x: 1061, startPoint y: 290, endPoint x: 1048, endPoint y: 293, distance: 13.4
click at [1061, 290] on span "Applicants" at bounding box center [1043, 295] width 48 height 12
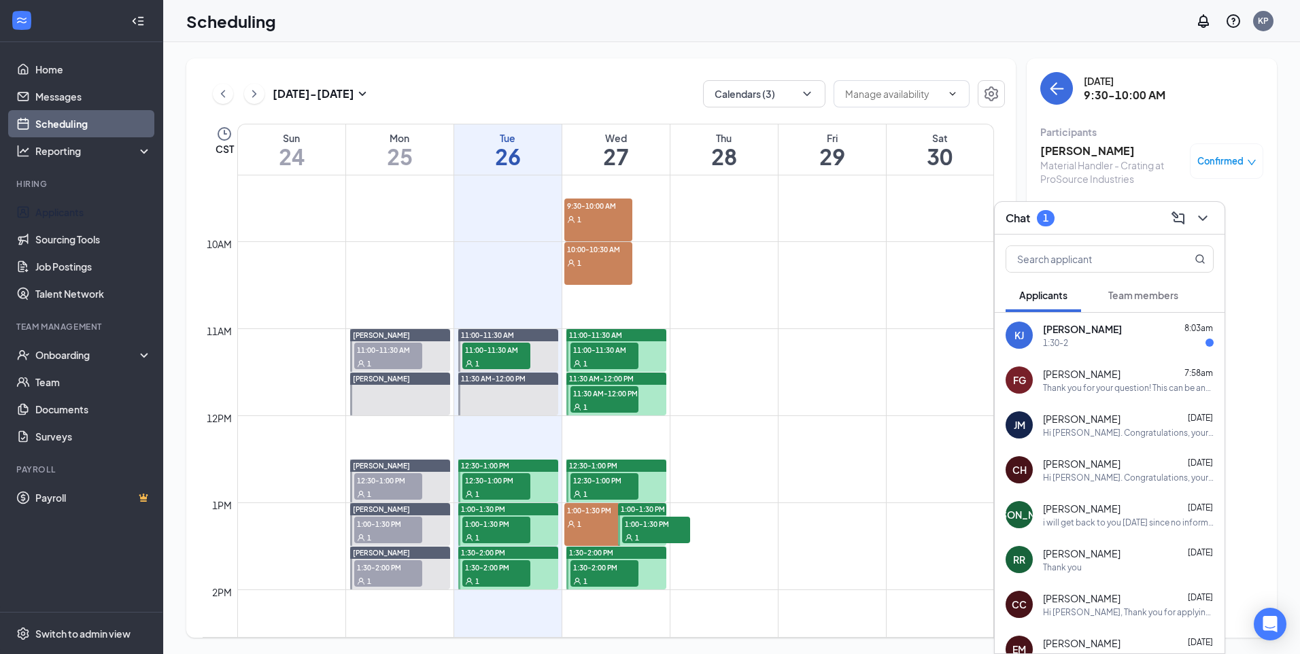
click at [1136, 338] on div "1:30-2" at bounding box center [1128, 343] width 171 height 12
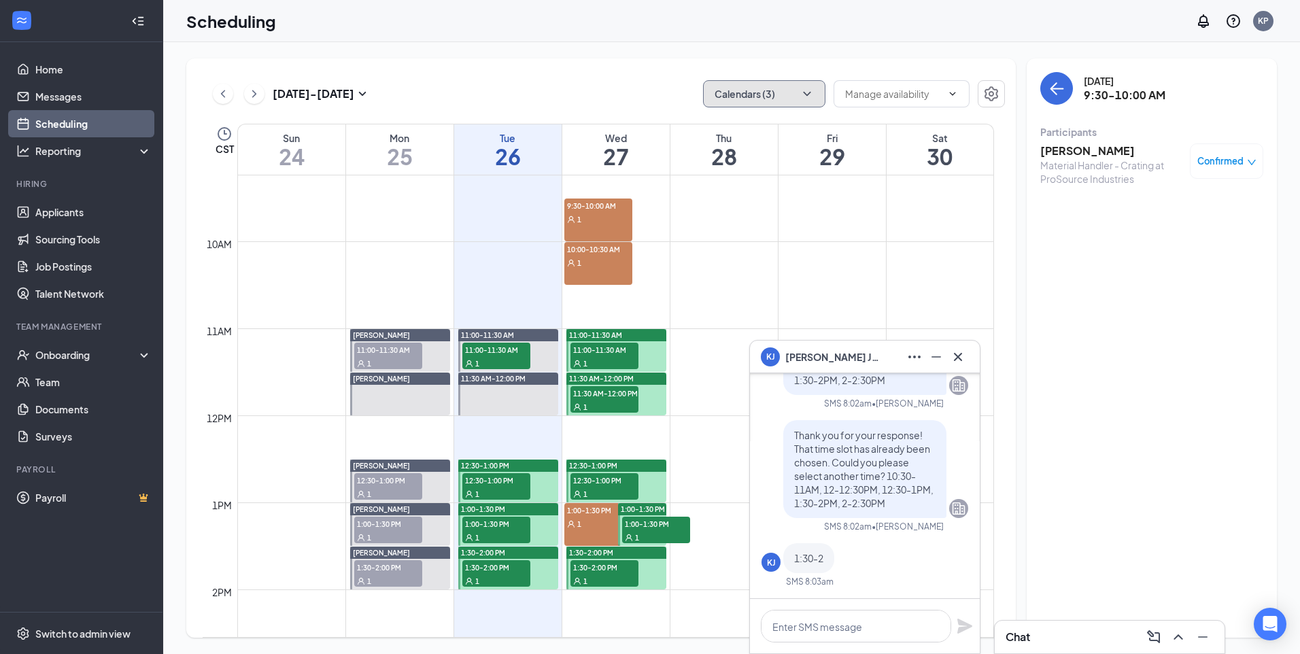
click at [761, 97] on button "Calendars (3)" at bounding box center [764, 93] width 122 height 27
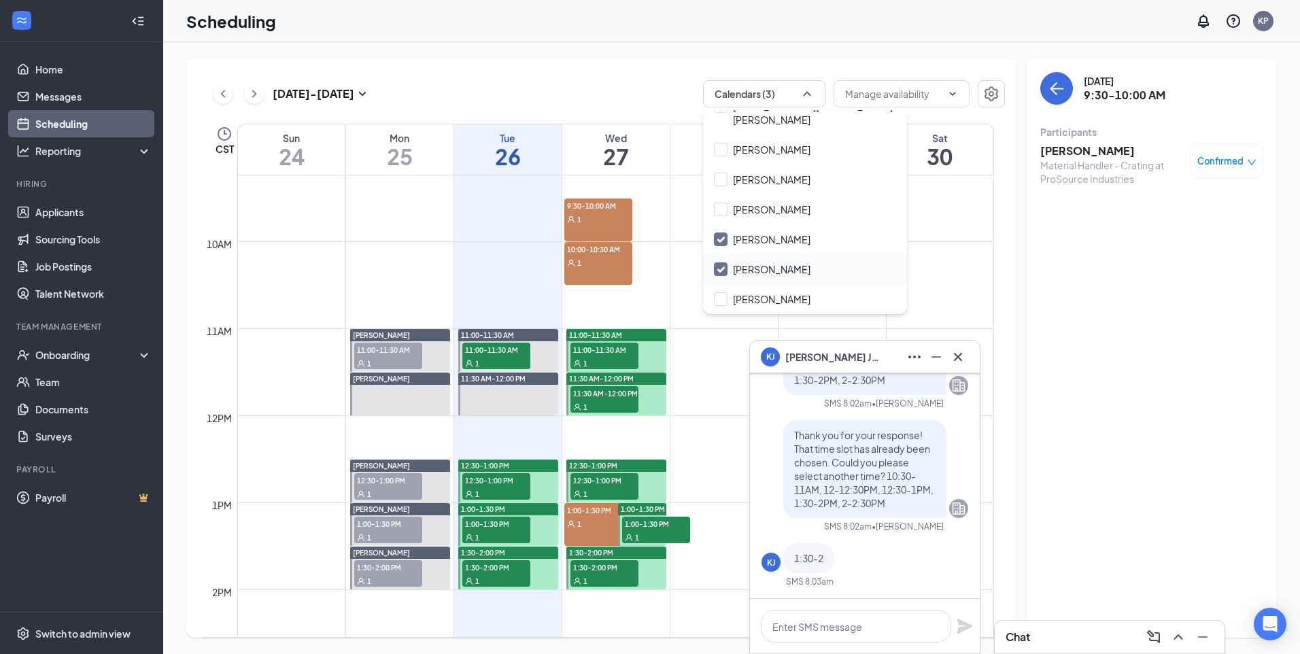
click at [745, 269] on input "[PERSON_NAME]" at bounding box center [762, 269] width 97 height 14
checkbox input "false"
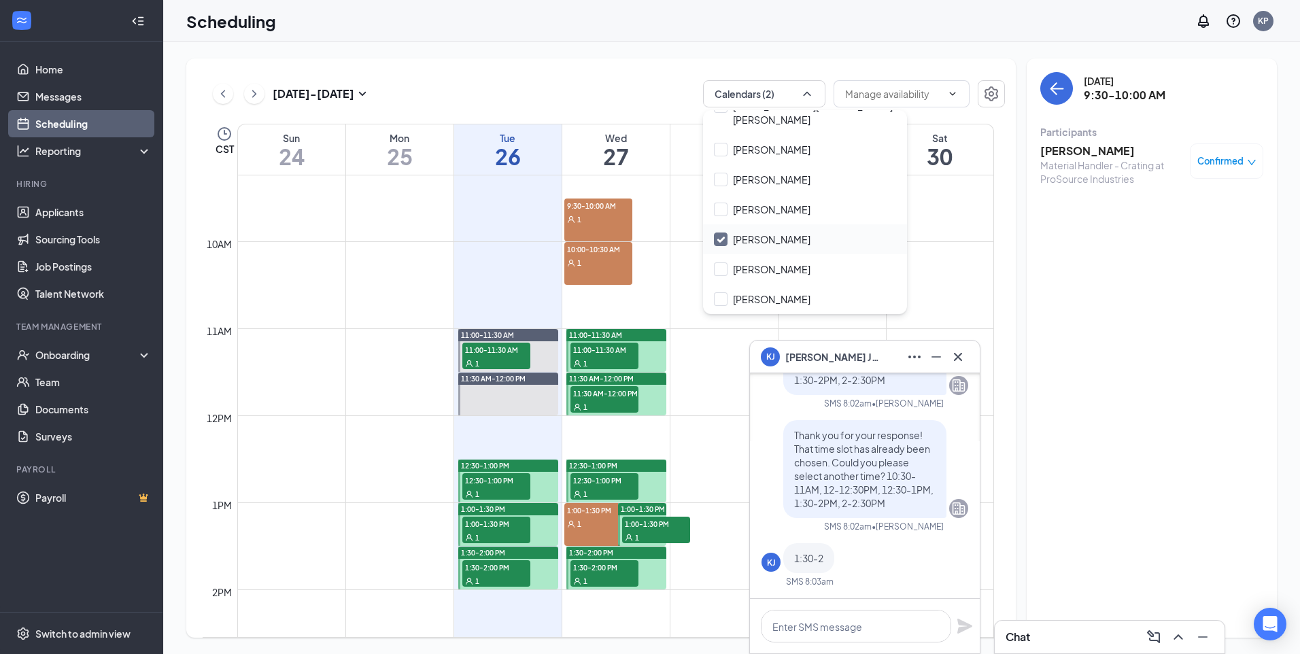
click at [748, 236] on input "Savannah Tran" at bounding box center [762, 240] width 97 height 14
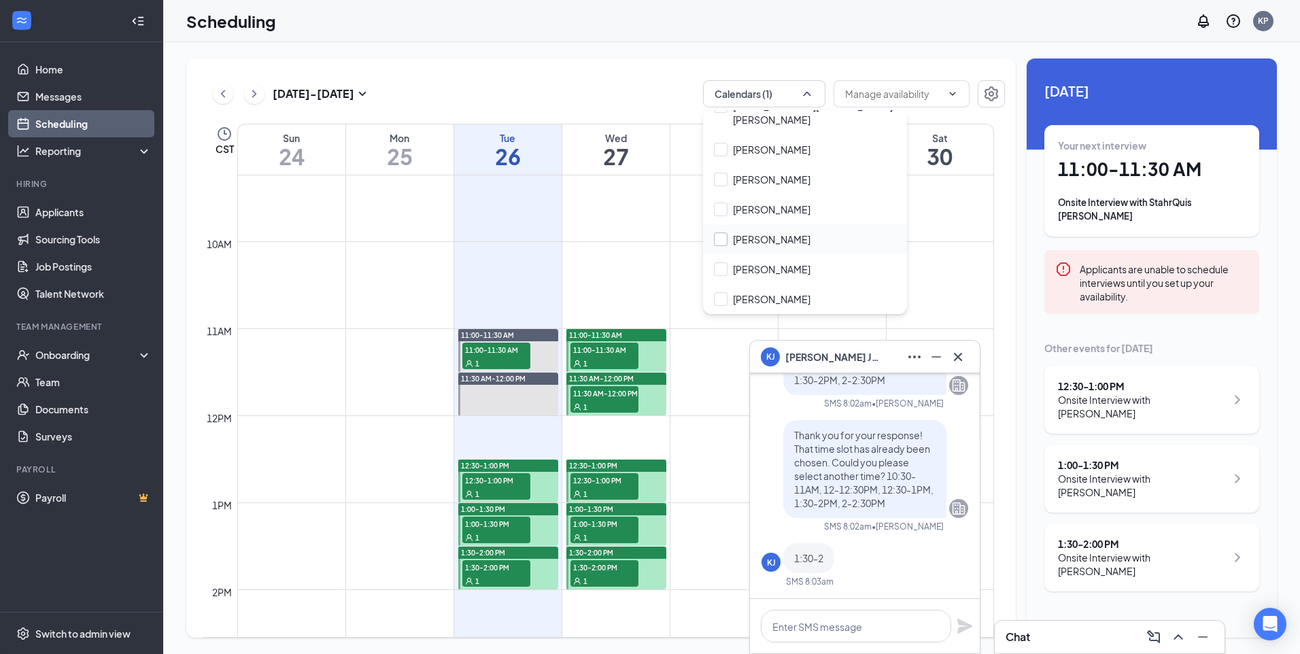
click at [748, 236] on input "Savannah Tran" at bounding box center [762, 240] width 97 height 14
checkbox input "true"
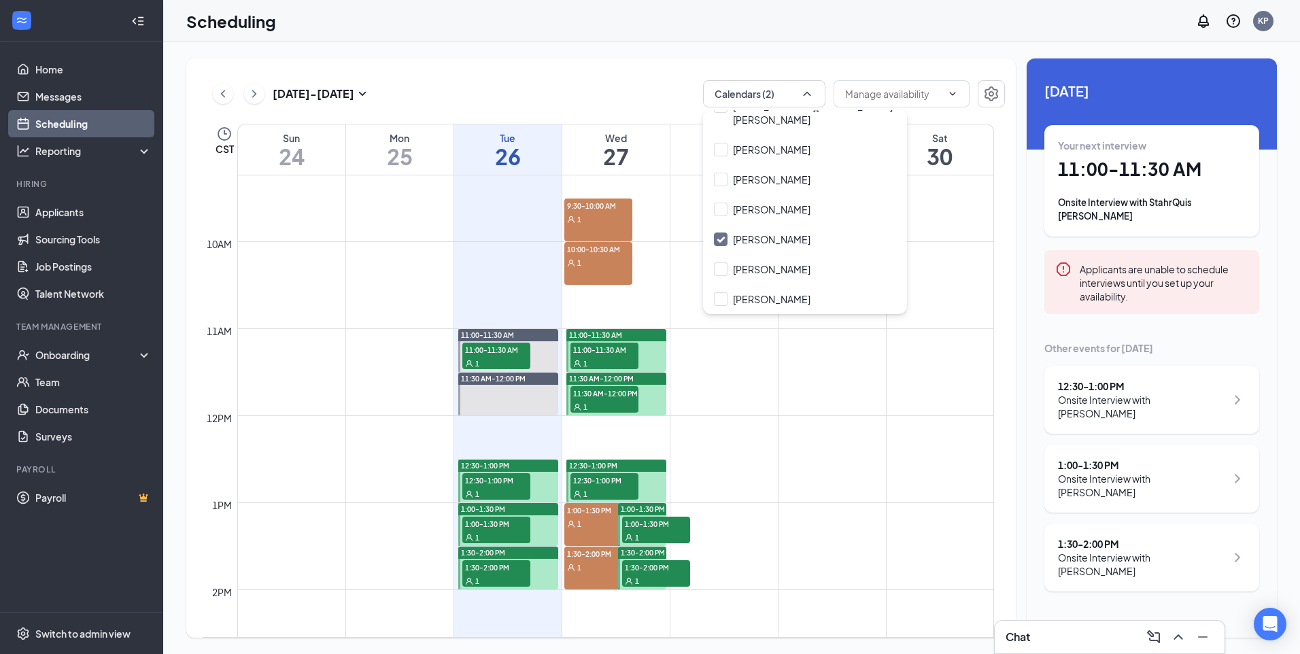
click at [611, 354] on span "11:00-11:30 AM" at bounding box center [604, 350] width 68 height 14
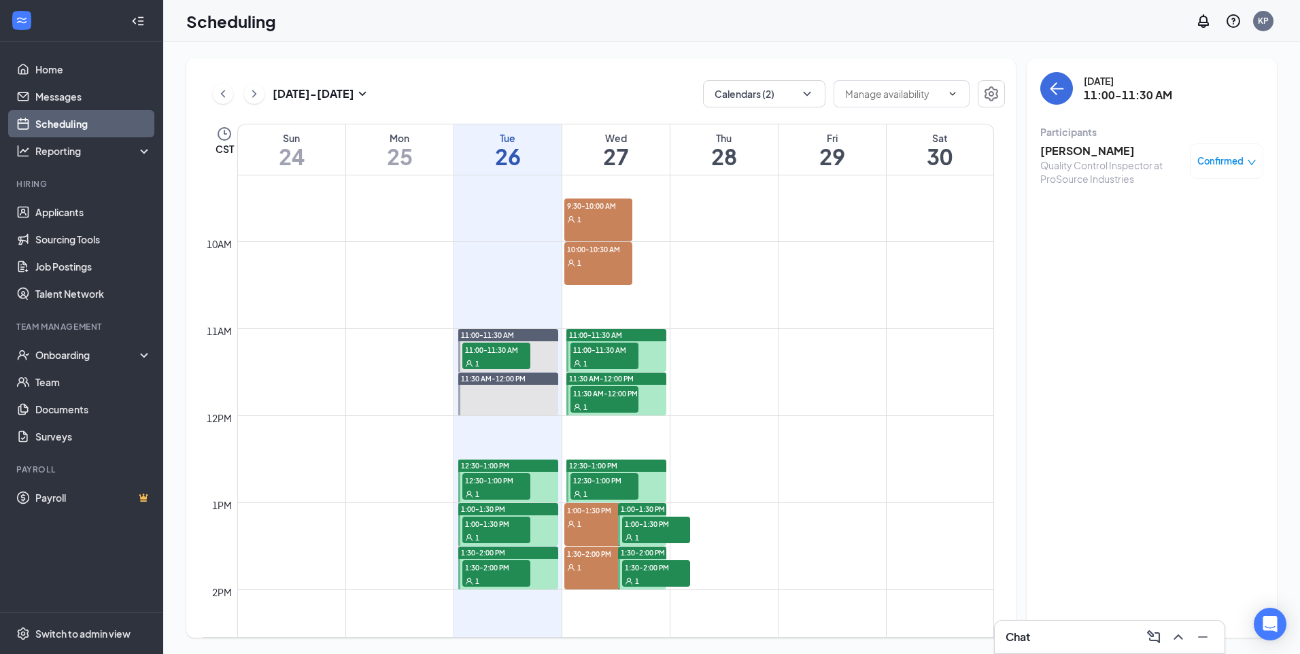
click at [596, 411] on div "1" at bounding box center [604, 407] width 68 height 14
click at [615, 483] on span "12:30-1:00 PM" at bounding box center [604, 480] width 68 height 14
click at [655, 530] on div "1" at bounding box center [656, 537] width 68 height 14
click at [662, 570] on span "1:30-2:00 PM" at bounding box center [656, 567] width 68 height 14
click at [622, 219] on div "1" at bounding box center [598, 219] width 68 height 14
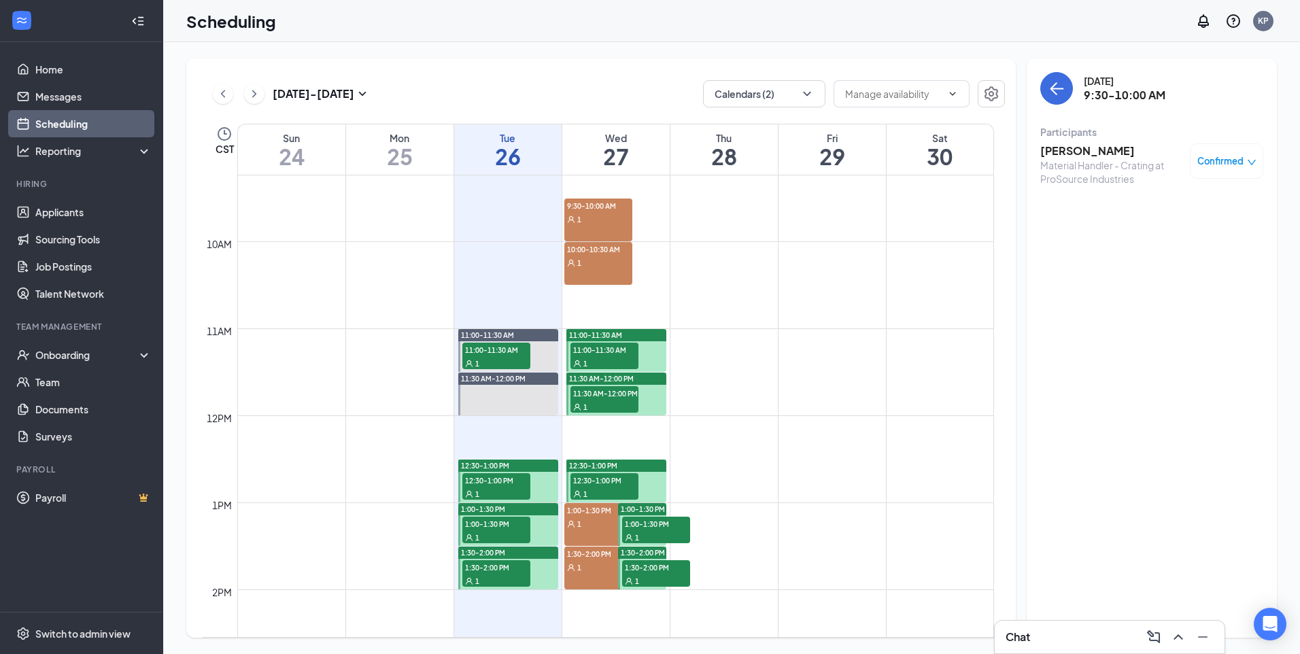
click at [1095, 150] on h3 "[PERSON_NAME]" at bounding box center [1111, 150] width 143 height 15
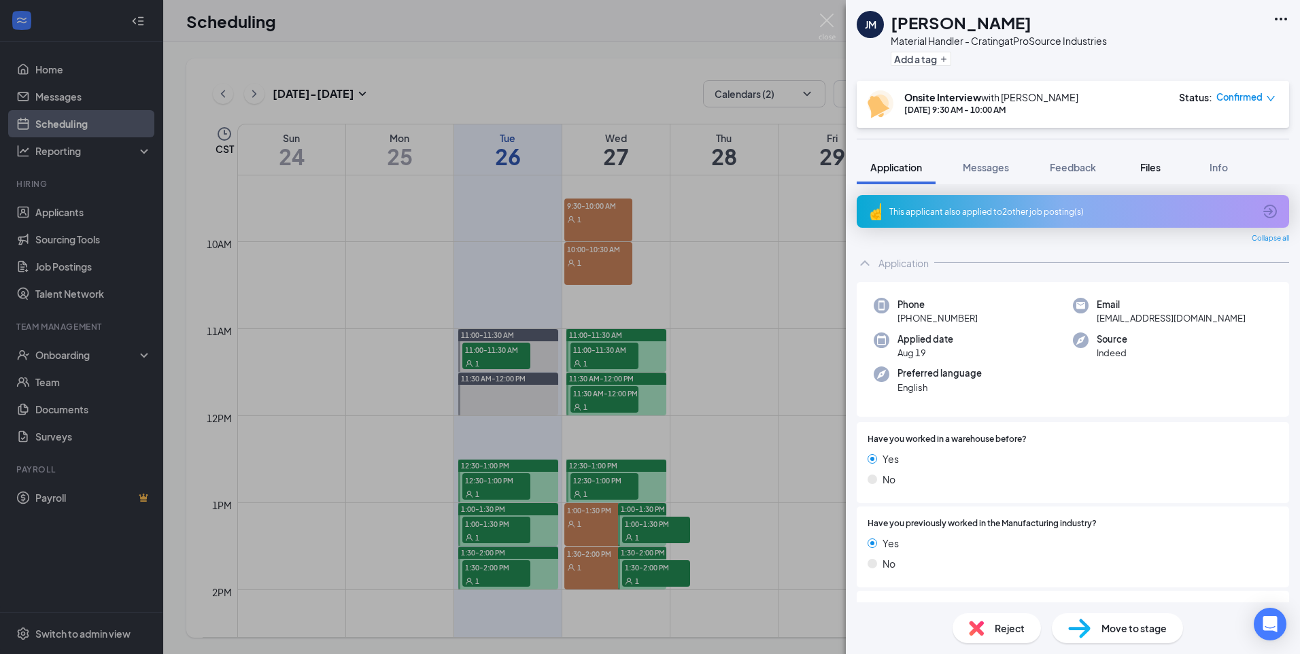
click at [1142, 167] on span "Files" at bounding box center [1150, 167] width 20 height 12
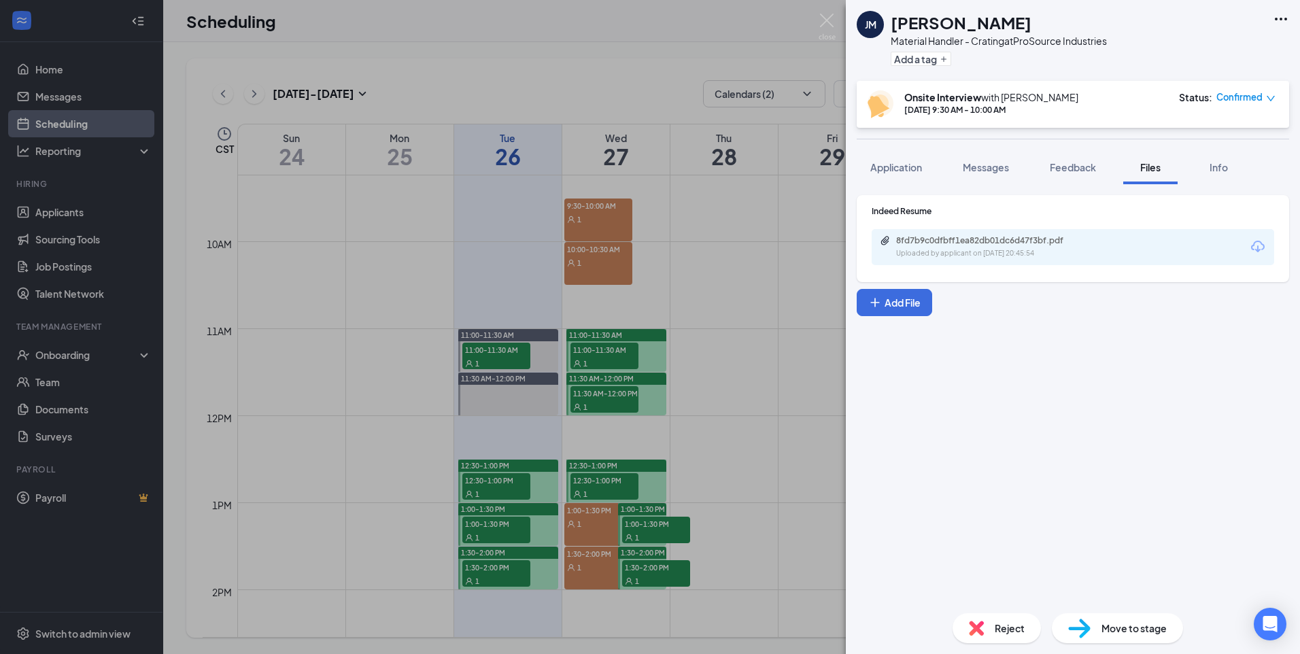
click at [1144, 250] on div "8fd7b9c0dfbff1ea82db01dc6d47f3bf.pdf Uploaded by applicant on Aug 19, 2025 at 2…" at bounding box center [1073, 247] width 402 height 36
click at [1059, 245] on div "8fd7b9c0dfbff1ea82db01dc6d47f3bf.pdf" at bounding box center [991, 240] width 190 height 11
click at [700, 282] on div "JM JaLohn Mason Material Handler - Crating at ProSource Industries Add a tag On…" at bounding box center [650, 327] width 1300 height 654
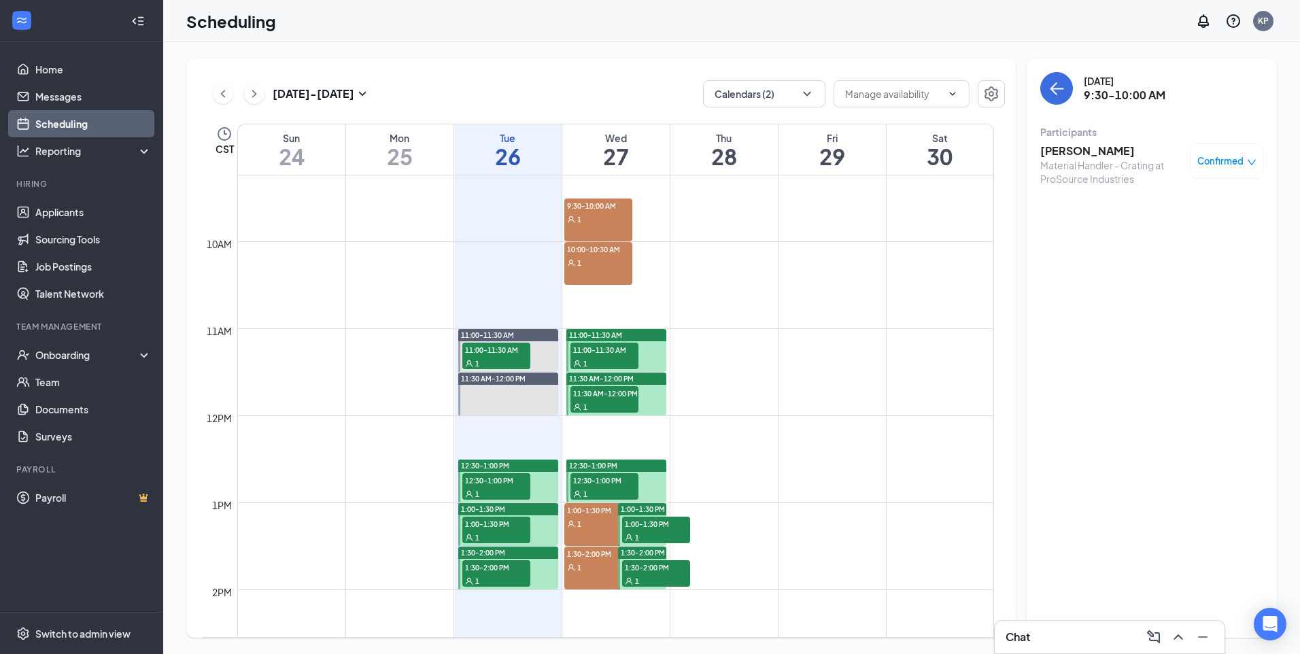
click at [590, 266] on div "1" at bounding box center [598, 263] width 68 height 14
click at [1105, 156] on h3 "[PERSON_NAME]" at bounding box center [1111, 150] width 143 height 15
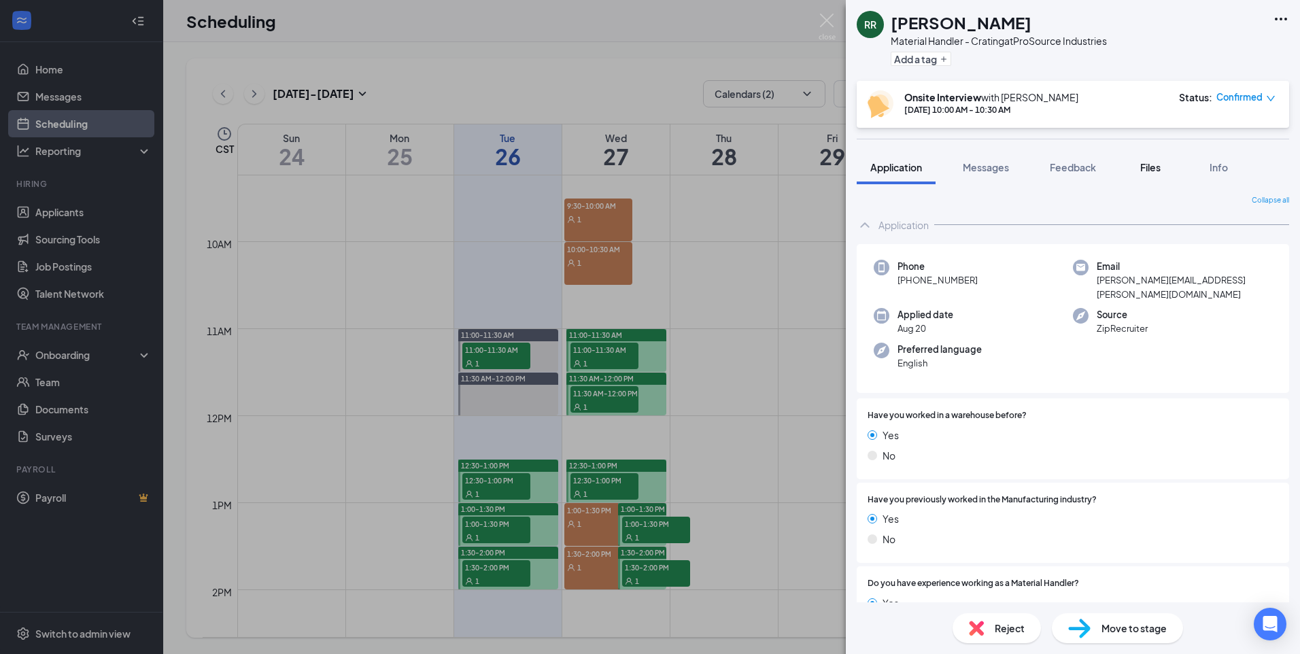
drag, startPoint x: 1153, startPoint y: 166, endPoint x: 1137, endPoint y: 184, distance: 23.6
click at [1152, 169] on span "Files" at bounding box center [1150, 167] width 20 height 12
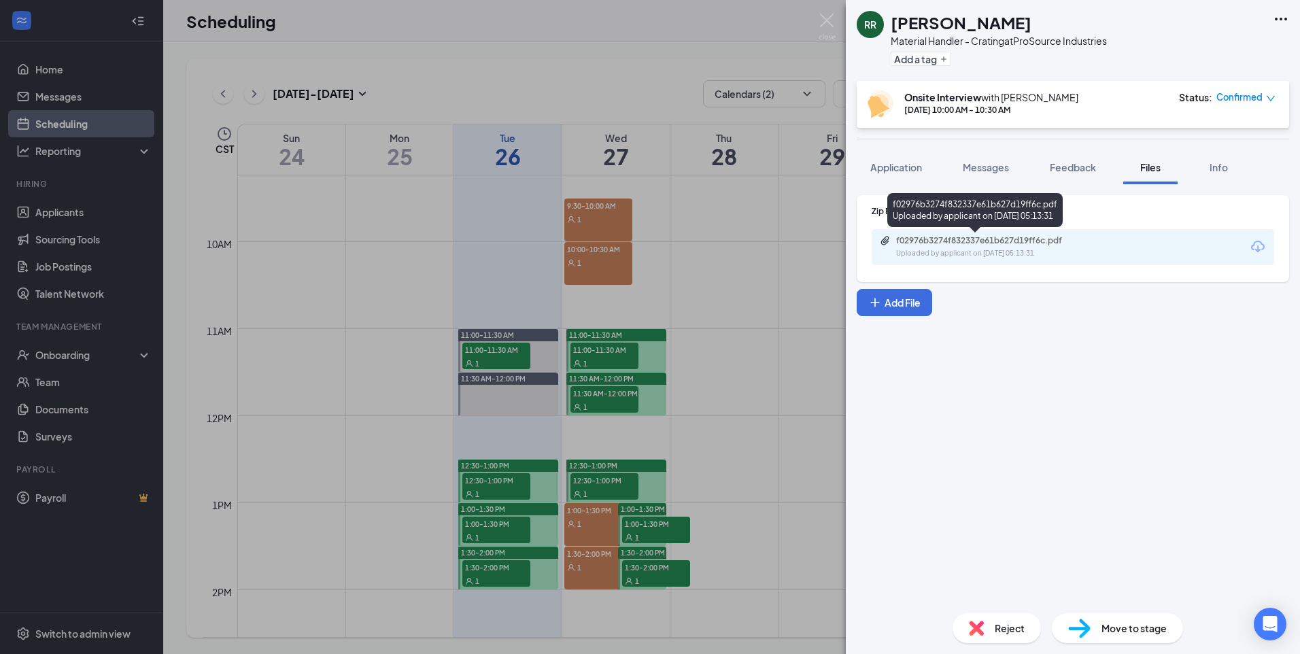
click at [1062, 254] on div "Uploaded by applicant on Aug 20, 2025 at 05:13:31" at bounding box center [998, 253] width 204 height 11
drag, startPoint x: 820, startPoint y: 18, endPoint x: 823, endPoint y: 33, distance: 15.9
click at [820, 18] on img at bounding box center [827, 27] width 17 height 27
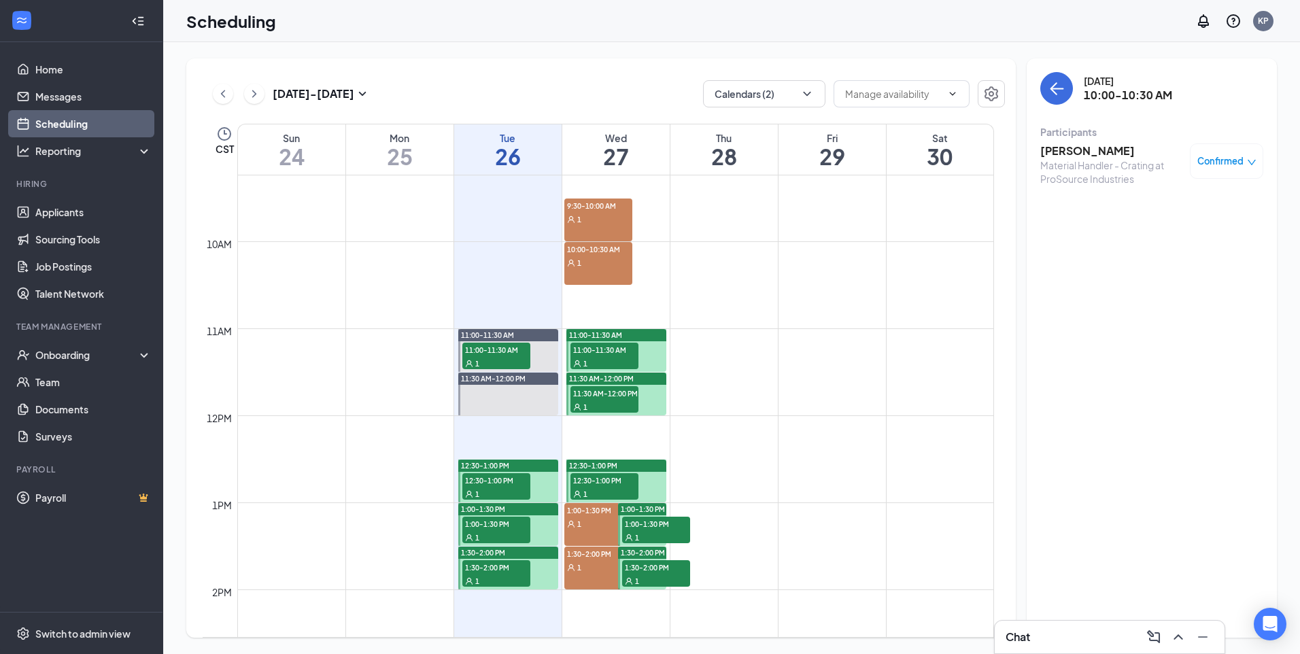
click at [580, 517] on div "1" at bounding box center [598, 524] width 68 height 14
click at [1143, 154] on h3 "[PERSON_NAME]" at bounding box center [1111, 150] width 143 height 15
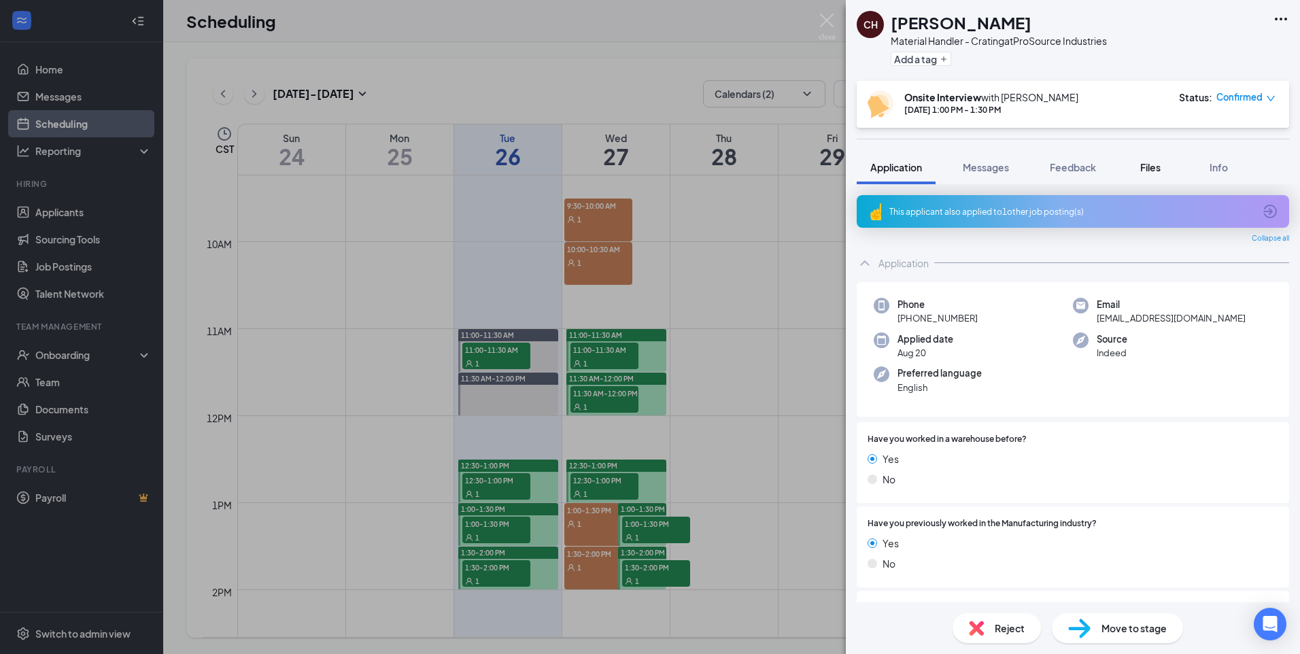
click at [1161, 169] on span "Files" at bounding box center [1150, 167] width 20 height 12
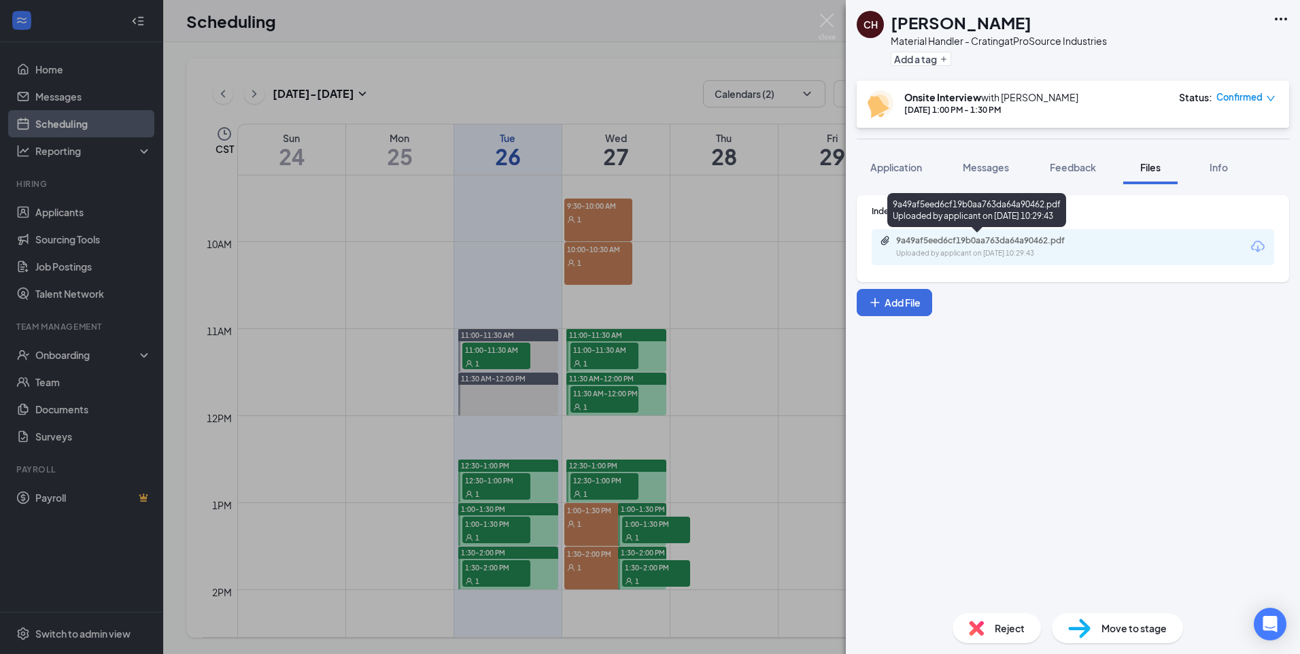
click at [1042, 237] on div "9a49af5eed6cf19b0aa763da64a90462.pdf" at bounding box center [991, 240] width 190 height 11
click at [602, 466] on div "CH christopher hampton Material Handler - Crating at ProSource Industries Add a…" at bounding box center [650, 327] width 1300 height 654
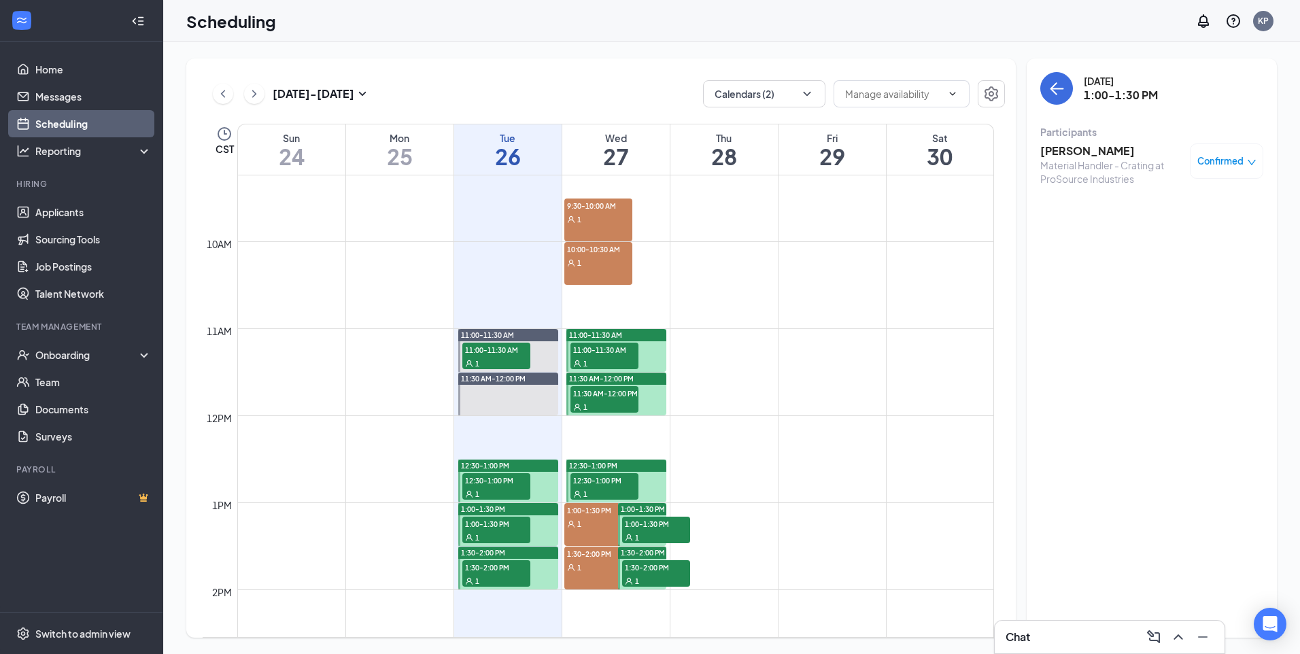
click at [587, 564] on div "1" at bounding box center [598, 567] width 68 height 14
click at [1076, 158] on h3 "[PERSON_NAME]" at bounding box center [1111, 150] width 143 height 15
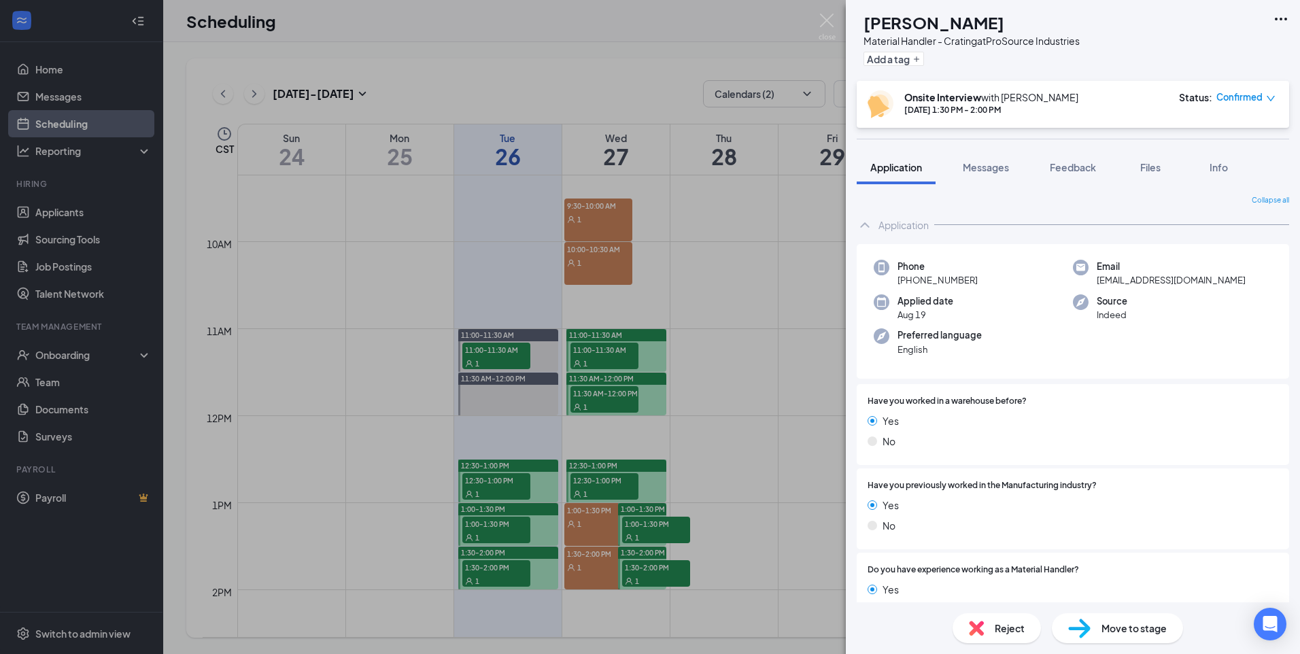
drag, startPoint x: 1149, startPoint y: 164, endPoint x: 1112, endPoint y: 201, distance: 52.9
click at [1149, 165] on span "Files" at bounding box center [1150, 167] width 20 height 12
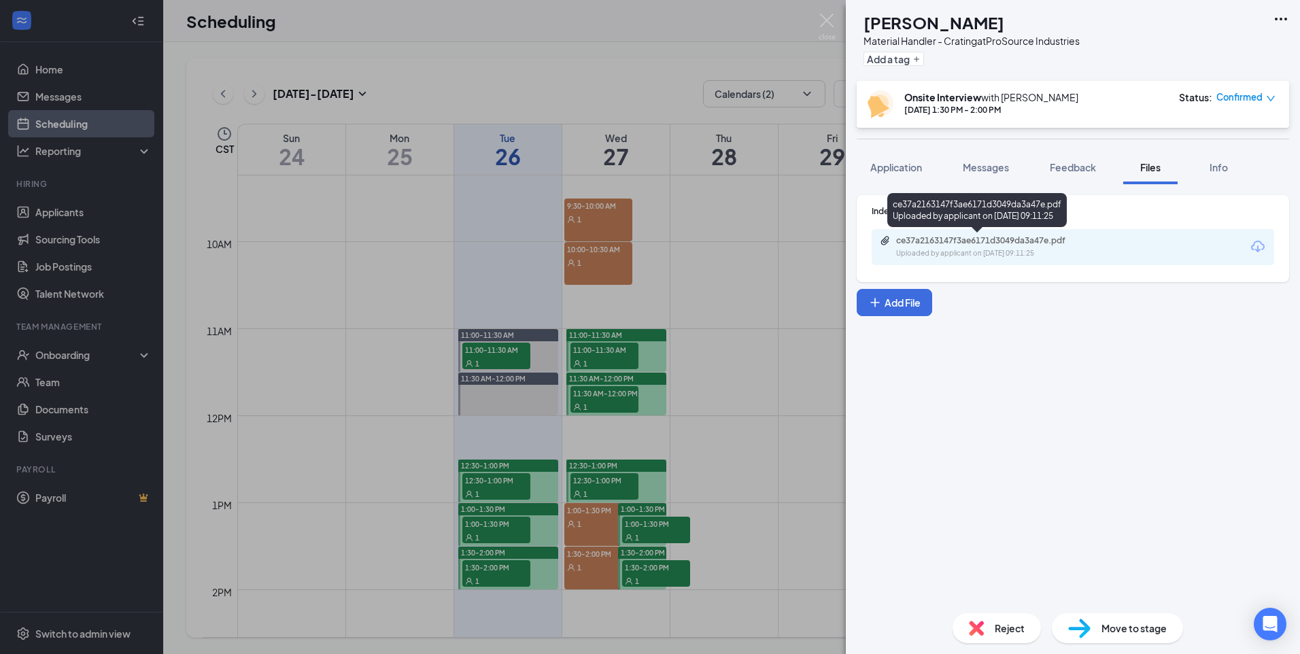
click at [1046, 244] on div "ce37a2163147f3ae6171d3049da3a47e.pdf" at bounding box center [991, 240] width 190 height 11
drag, startPoint x: 672, startPoint y: 333, endPoint x: 855, endPoint y: 64, distance: 325.9
click at [673, 332] on div "KJ Kimothy Jefferson Material Handler - Crating at ProSource Industries Add a t…" at bounding box center [650, 327] width 1300 height 654
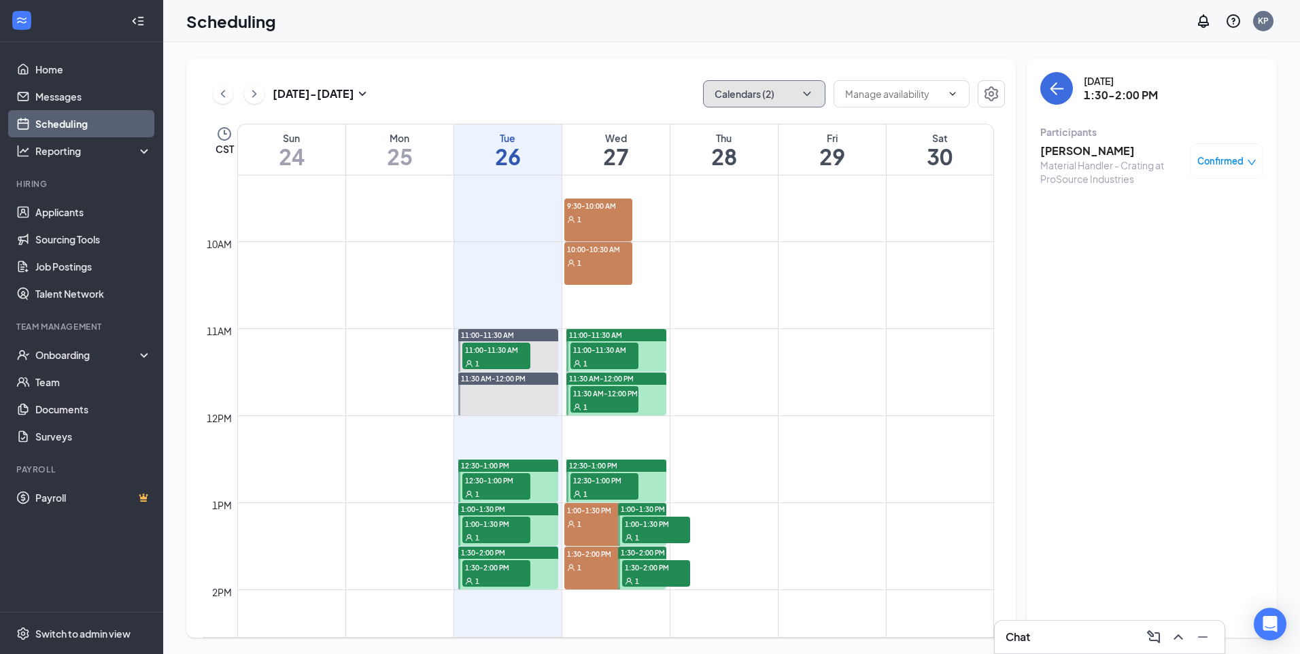
click at [796, 91] on button "Calendars (2)" at bounding box center [764, 93] width 122 height 27
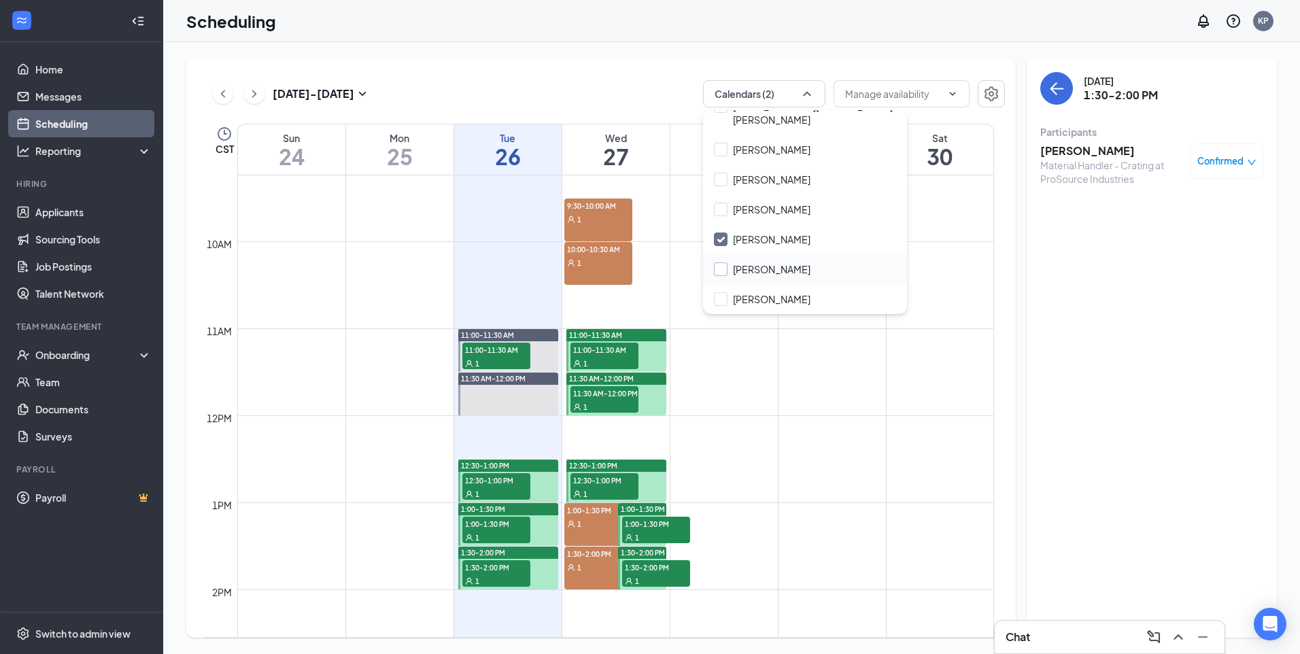
click at [778, 270] on input "[PERSON_NAME]" at bounding box center [762, 269] width 97 height 14
checkbox input "true"
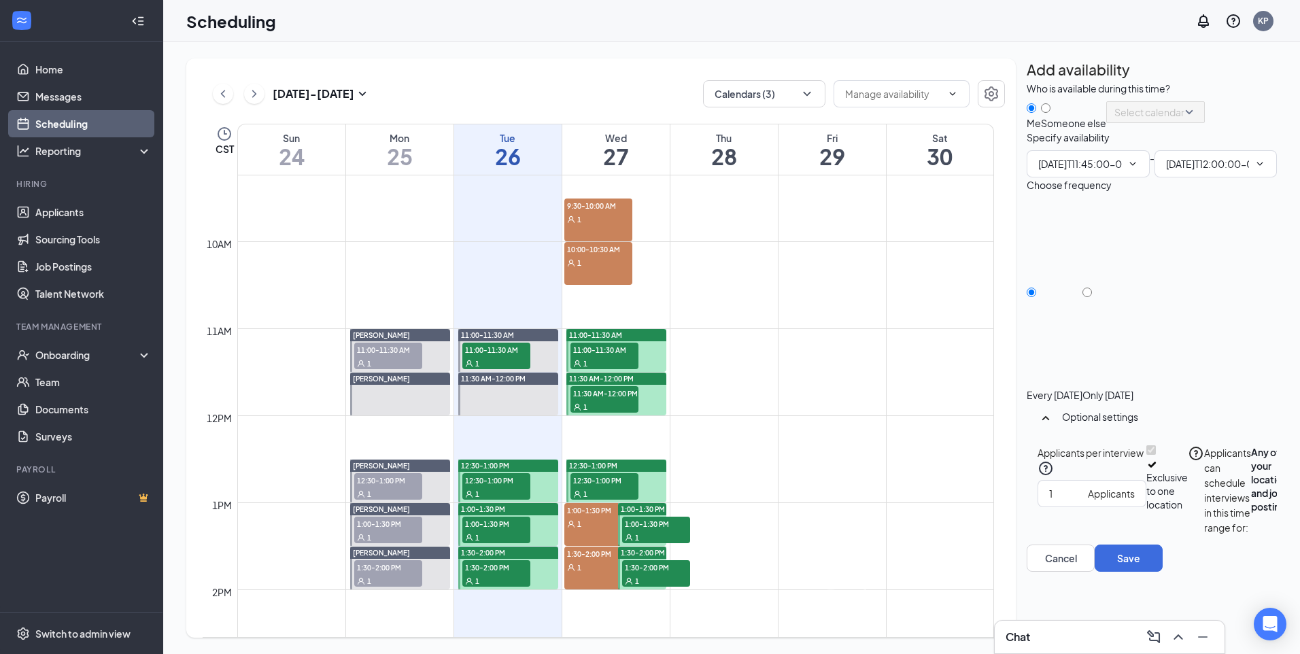
type input "11:45 AM"
type input "12:00 PM"
click at [927, 91] on input "text" at bounding box center [893, 93] width 97 height 15
click at [948, 96] on icon "ChevronUp" at bounding box center [952, 93] width 11 height 11
click at [878, 403] on icon "Cross" at bounding box center [832, 445] width 102 height 102
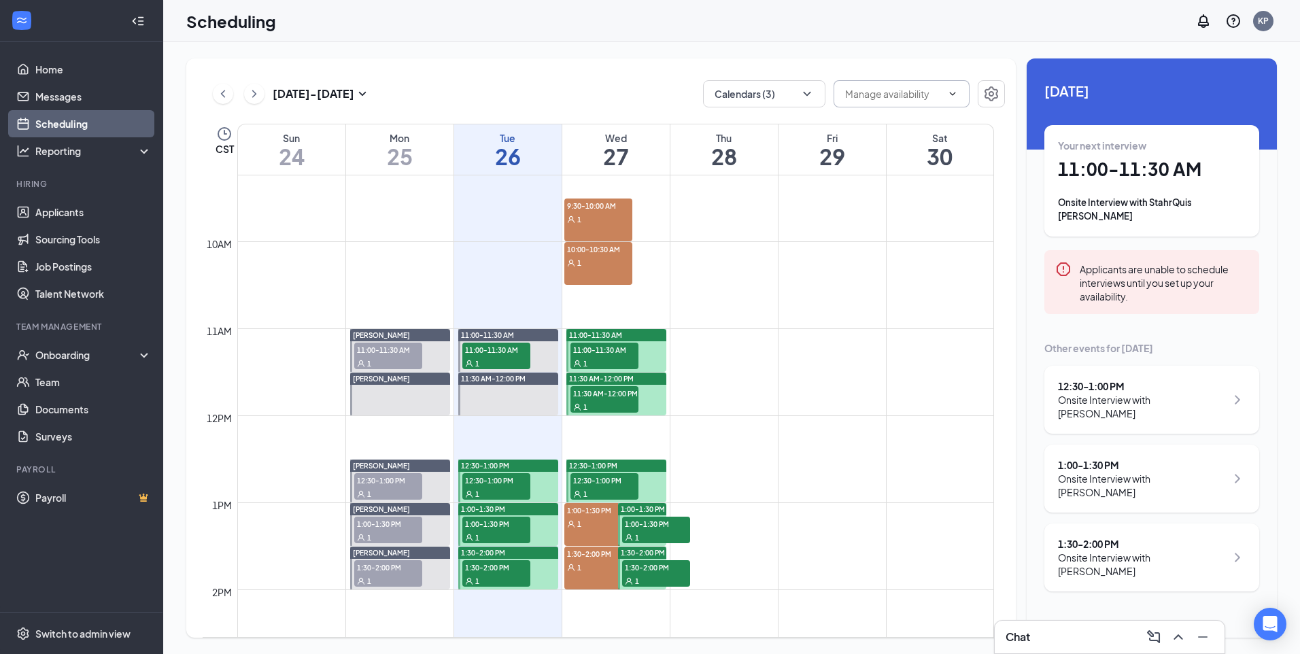
click at [870, 352] on td at bounding box center [615, 361] width 757 height 22
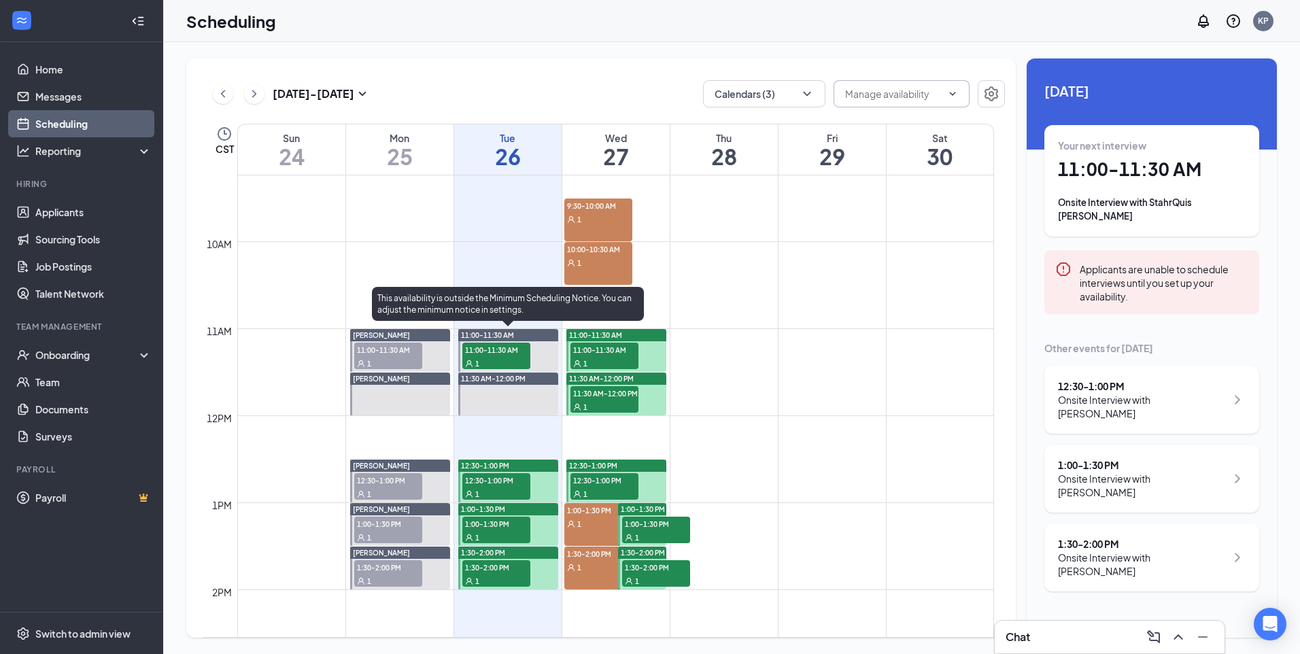
click at [513, 350] on span "11:00-11:30 AM" at bounding box center [496, 350] width 68 height 14
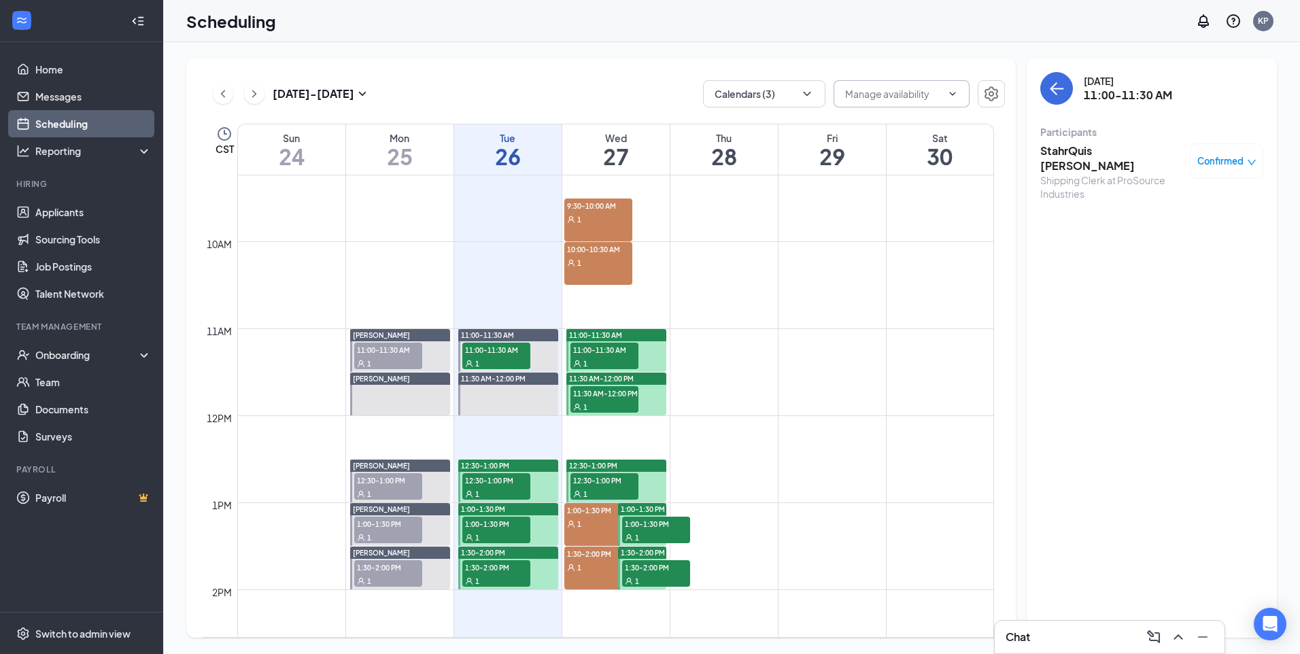
click at [925, 302] on td at bounding box center [615, 296] width 757 height 22
click at [923, 303] on td at bounding box center [615, 296] width 757 height 22
click at [1059, 80] on icon "ArrowLeft" at bounding box center [1056, 88] width 16 height 16
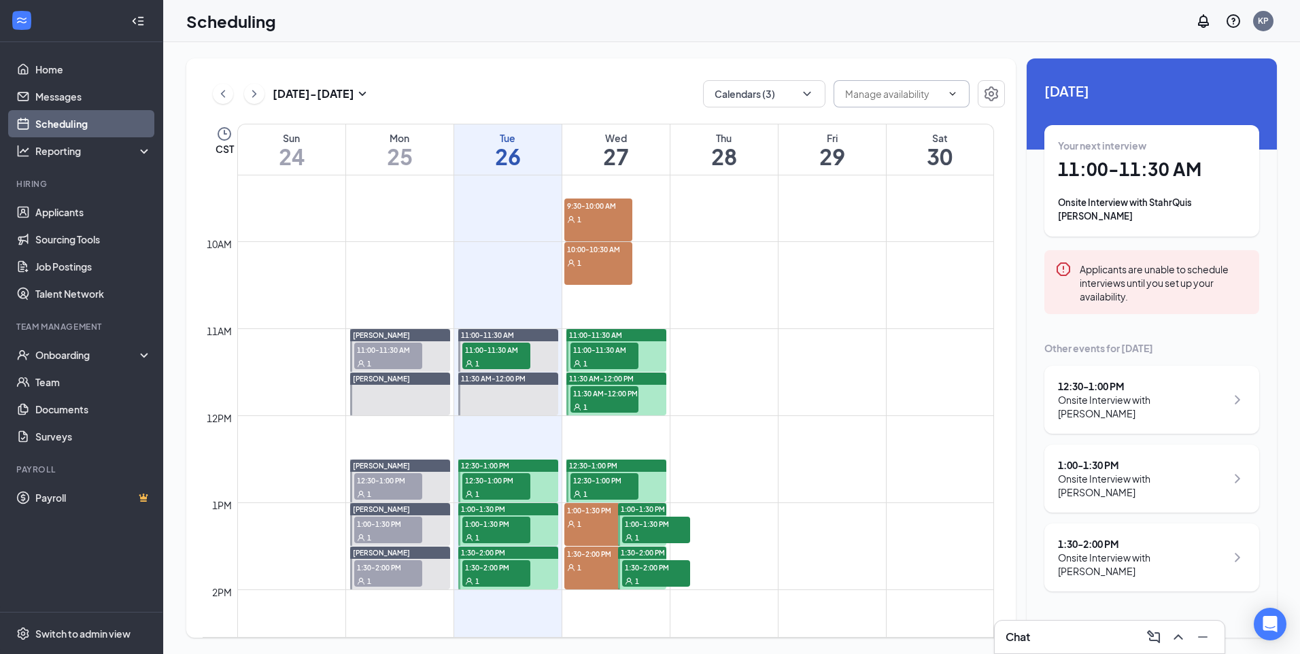
drag, startPoint x: 403, startPoint y: 357, endPoint x: 434, endPoint y: 348, distance: 31.8
click at [403, 357] on div "1" at bounding box center [388, 363] width 68 height 14
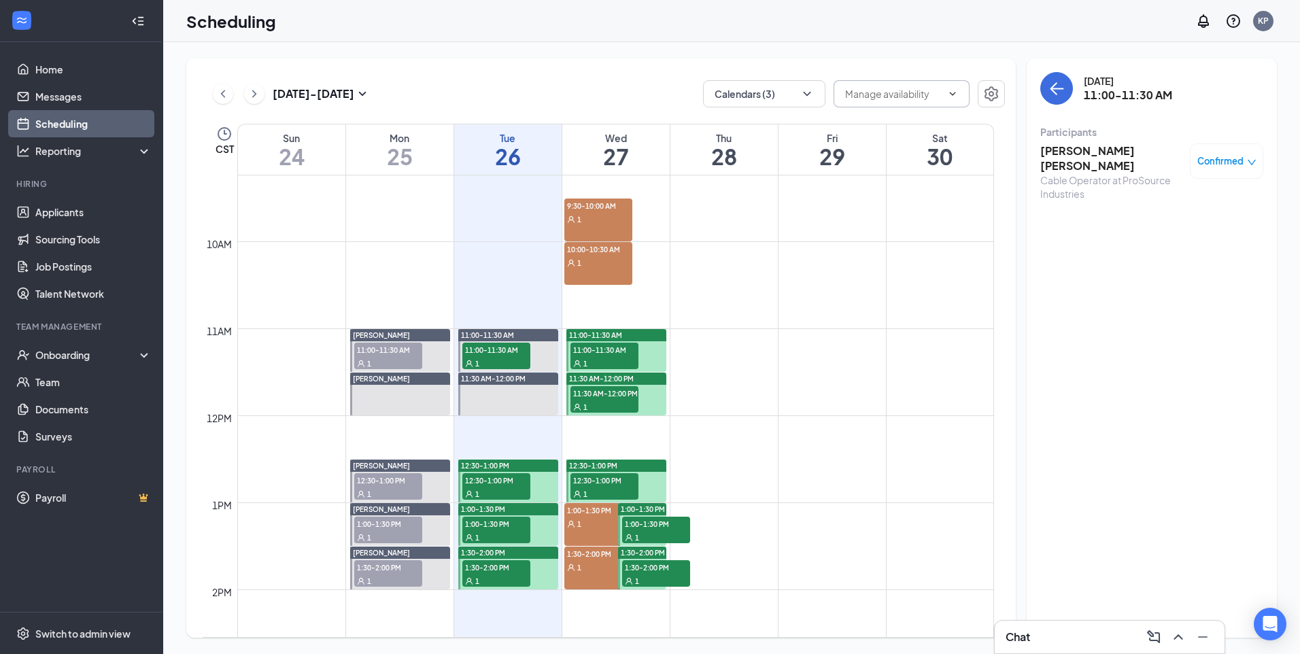
click at [616, 230] on div "9:30-10:00 AM 1" at bounding box center [598, 220] width 68 height 43
click at [605, 261] on div "1" at bounding box center [598, 263] width 68 height 14
click at [608, 219] on div "1" at bounding box center [598, 219] width 68 height 14
click at [596, 220] on div "1" at bounding box center [598, 219] width 68 height 14
click at [584, 269] on div "1" at bounding box center [598, 263] width 68 height 14
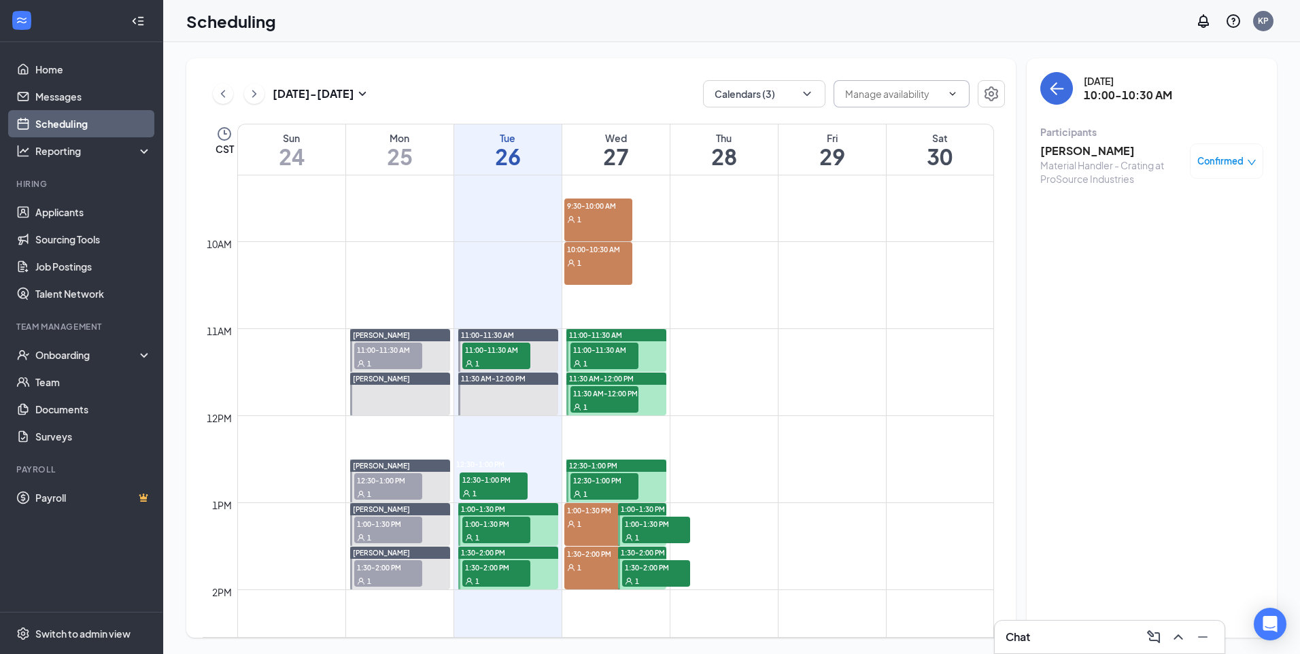
click at [594, 516] on span "1:00-1:30 PM" at bounding box center [598, 510] width 68 height 14
click at [590, 583] on div "1:30-2:00 PM 1" at bounding box center [598, 568] width 68 height 43
click at [621, 226] on div "9:30-10:00 AM 1" at bounding box center [598, 220] width 68 height 43
click at [609, 256] on div "1" at bounding box center [598, 263] width 68 height 14
click at [600, 532] on div "1:00-1:30 PM 1" at bounding box center [598, 524] width 68 height 43
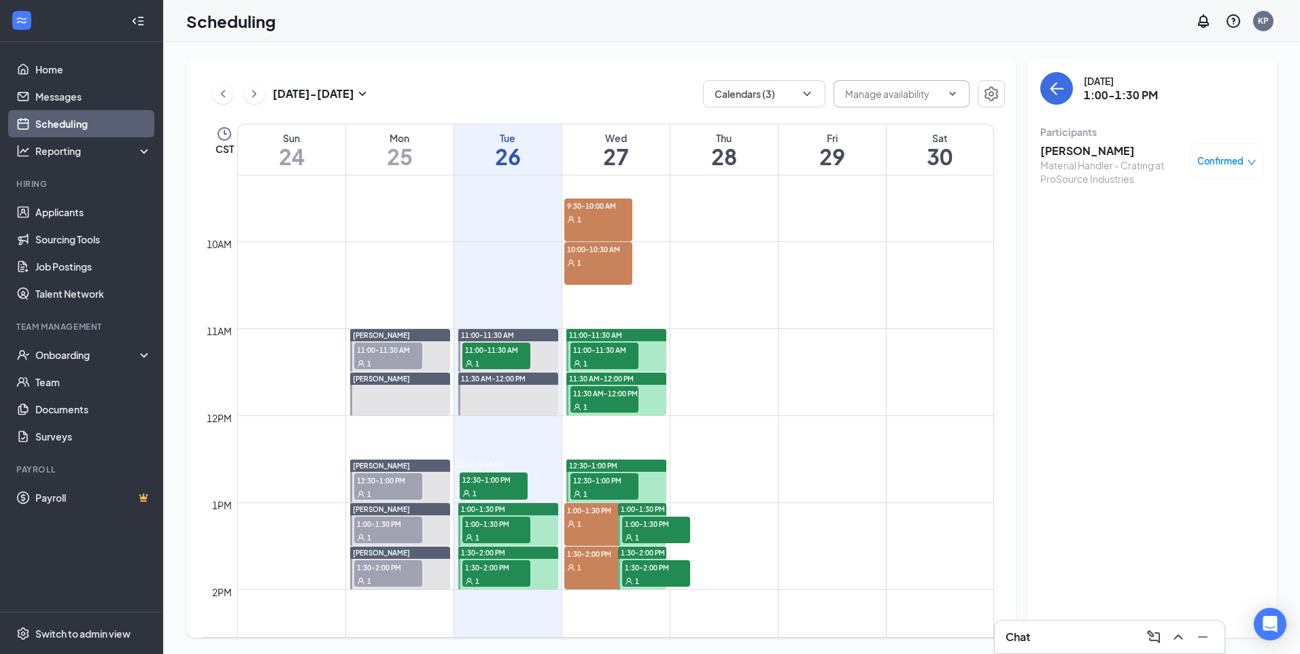
click at [598, 564] on div "1" at bounding box center [598, 567] width 68 height 14
click at [606, 535] on div "1:00-1:30 PM 1" at bounding box center [598, 524] width 68 height 43
click at [608, 571] on div "1" at bounding box center [598, 567] width 68 height 14
click at [1080, 630] on div "Chat 1" at bounding box center [1110, 637] width 208 height 22
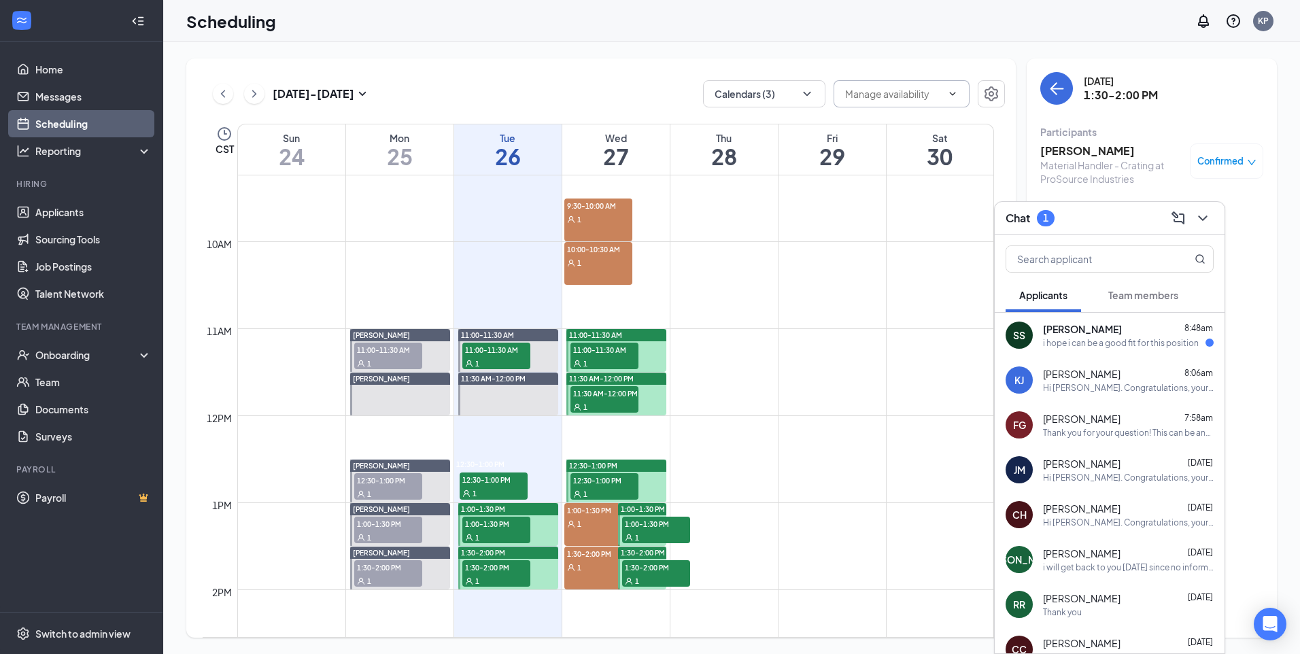
click at [1139, 337] on div "i hope i can be a good fit for this position" at bounding box center [1121, 343] width 156 height 12
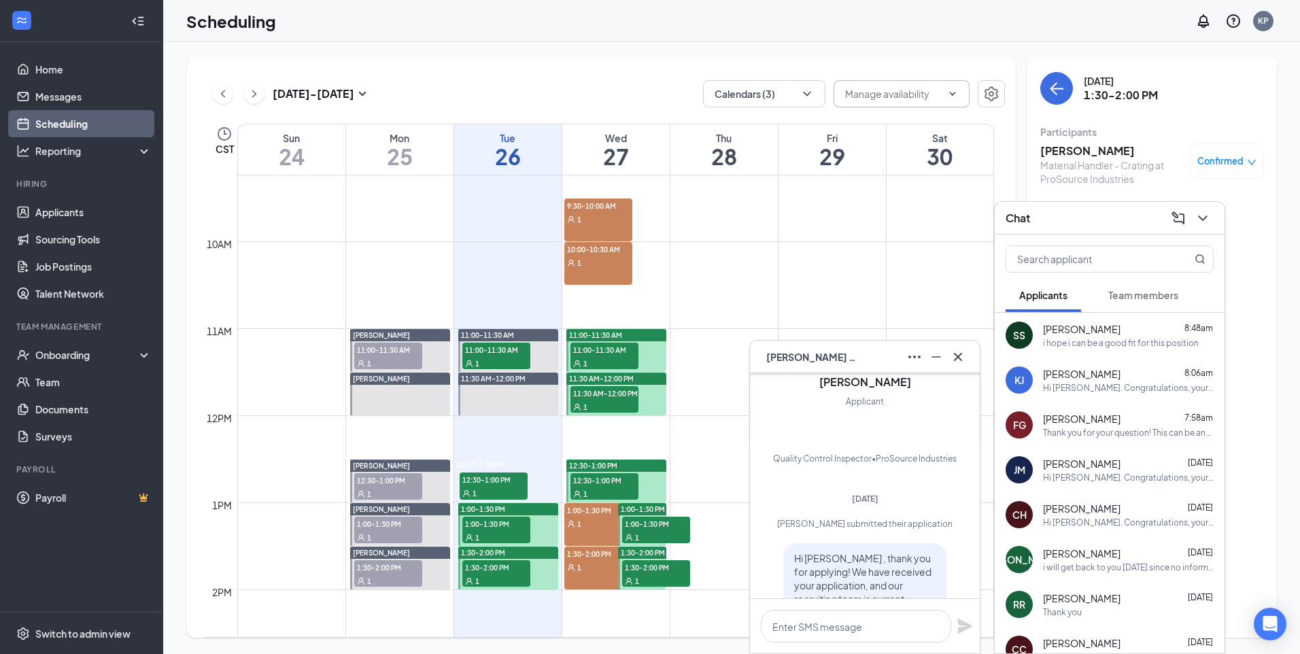
scroll to position [-272, 0]
click at [959, 352] on icon "Cross" at bounding box center [958, 357] width 16 height 16
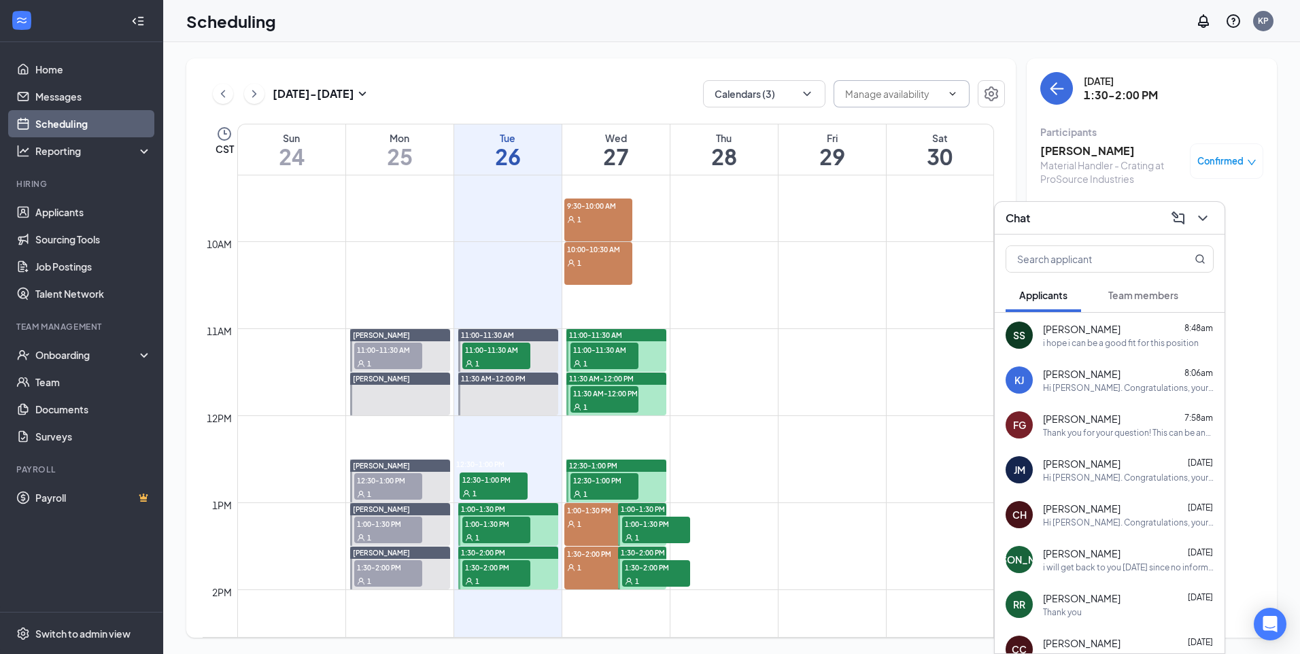
click at [1078, 225] on div "Chat" at bounding box center [1110, 217] width 208 height 21
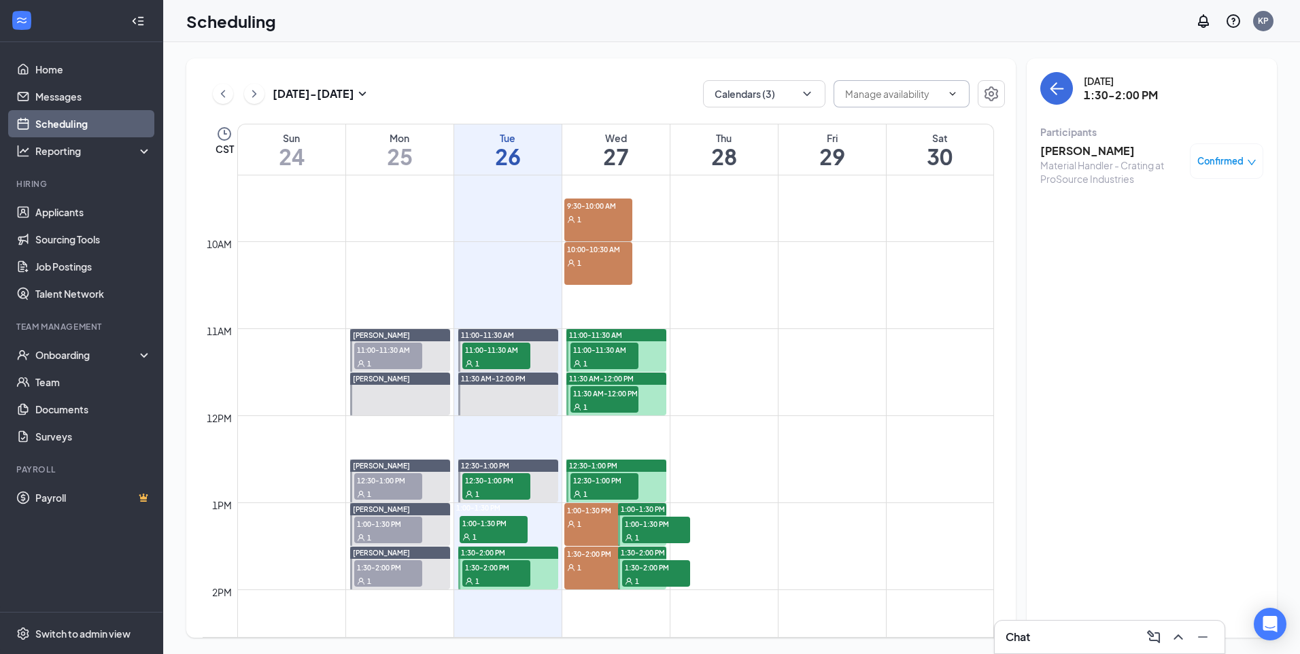
click at [1045, 637] on div "Chat" at bounding box center [1110, 637] width 208 height 22
click at [86, 380] on link "Team" at bounding box center [93, 381] width 116 height 27
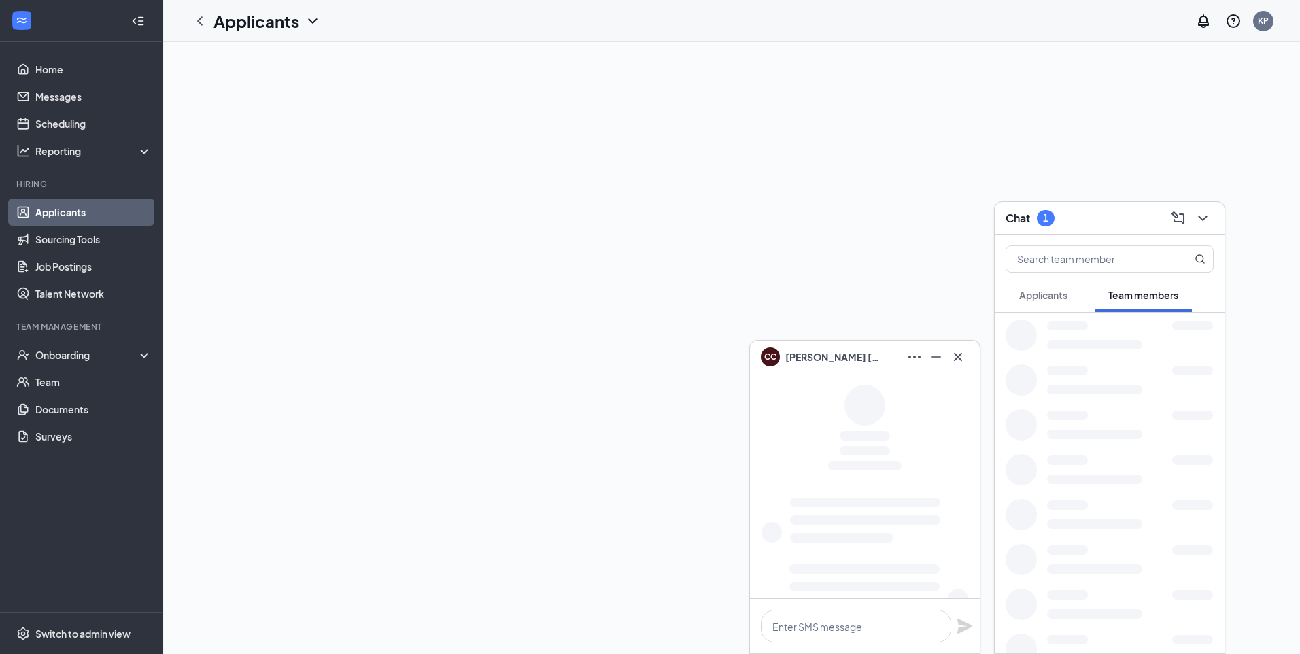
click at [1200, 219] on icon "ChevronDown" at bounding box center [1203, 218] width 16 height 16
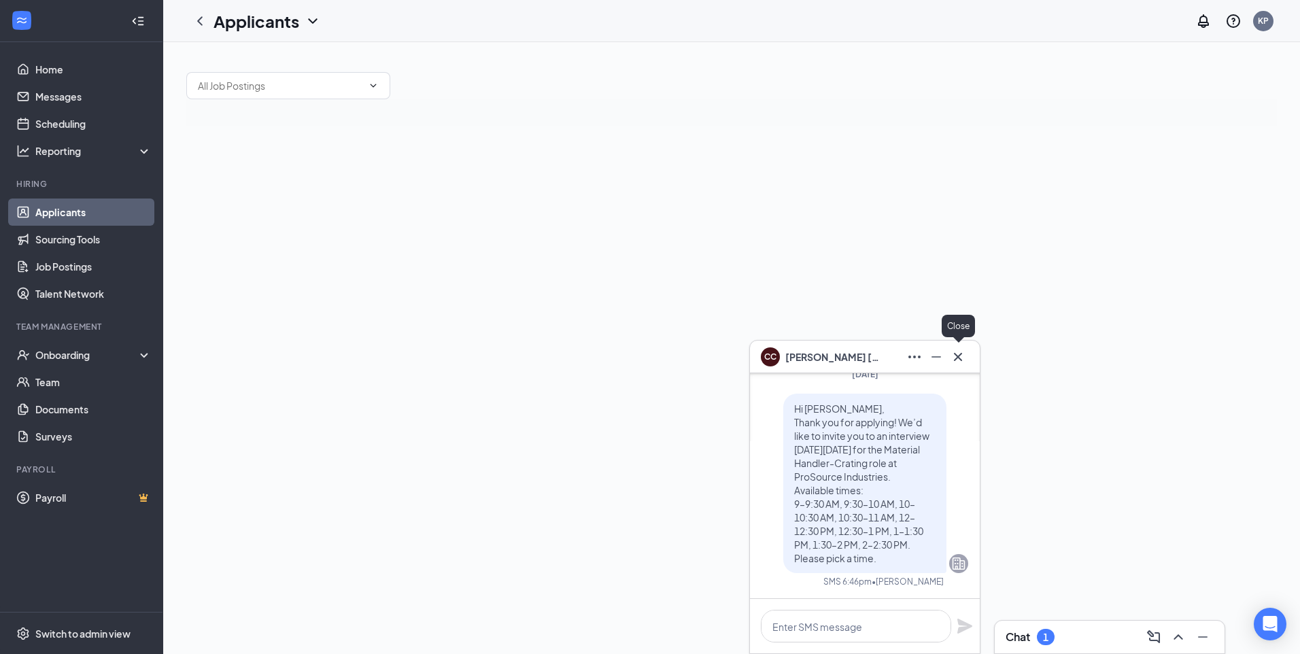
click at [963, 357] on icon "Cross" at bounding box center [958, 357] width 16 height 16
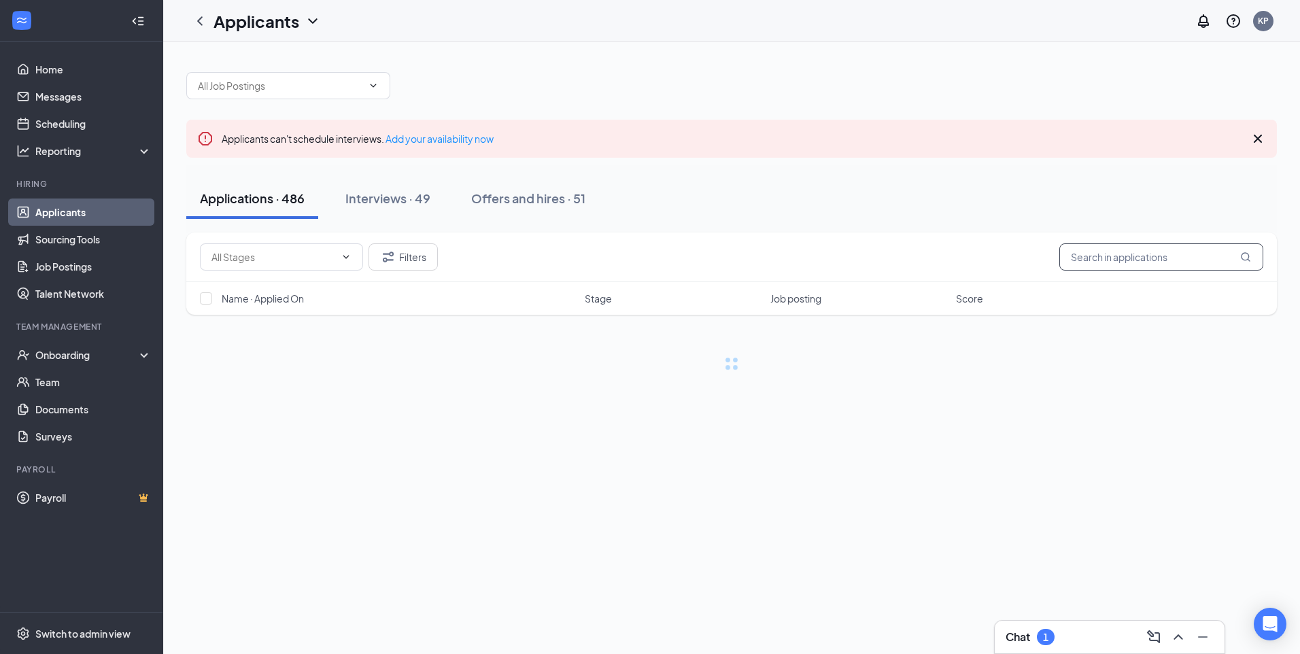
click at [1146, 254] on input "text" at bounding box center [1161, 256] width 204 height 27
type input "oliver g"
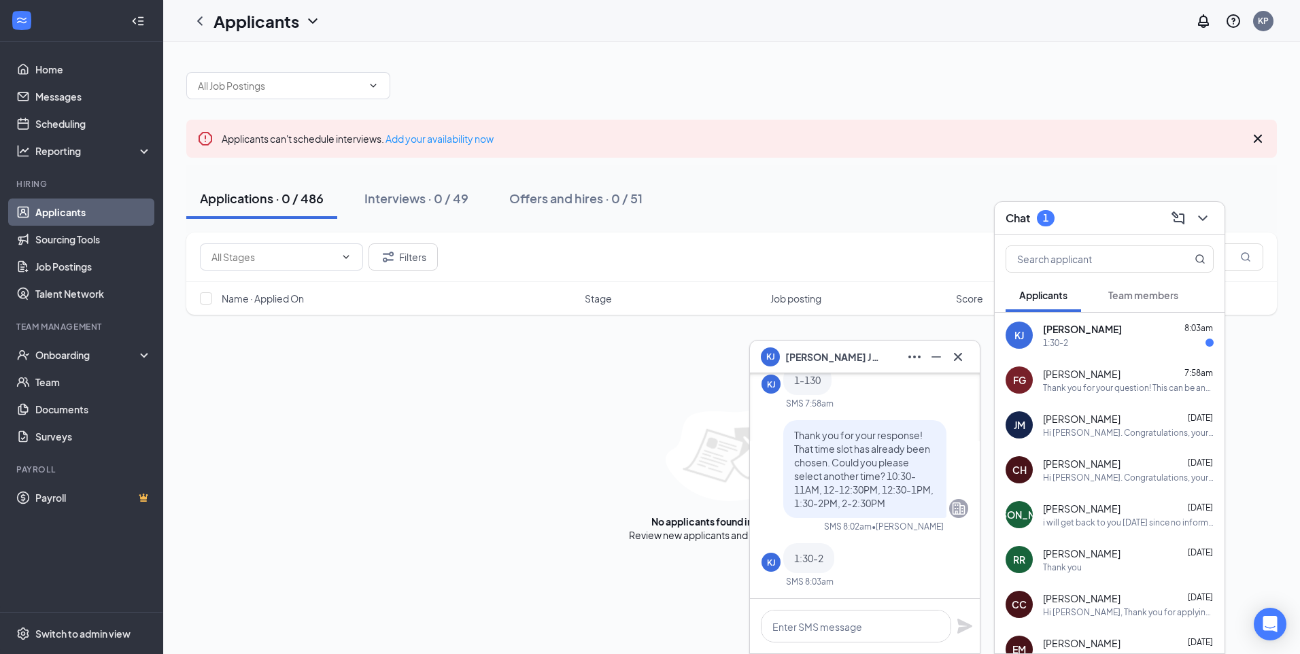
click at [305, 104] on div "Applicants can't schedule interviews. Add your availability now Applications · …" at bounding box center [731, 299] width 1091 height 483
click at [317, 92] on input "text" at bounding box center [280, 85] width 165 height 15
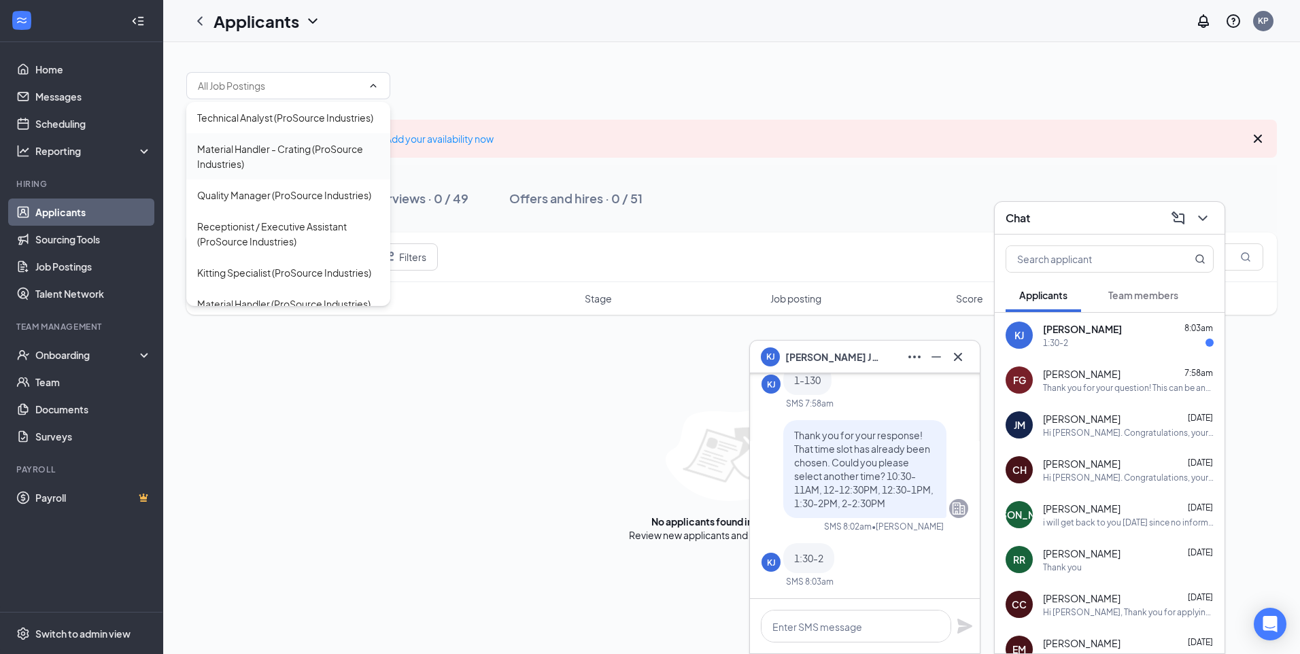
click at [316, 167] on div "Material Handler - Crating (ProSource Industries)" at bounding box center [288, 156] width 182 height 30
type input "Material Handler - Crating (ProSource Industries)"
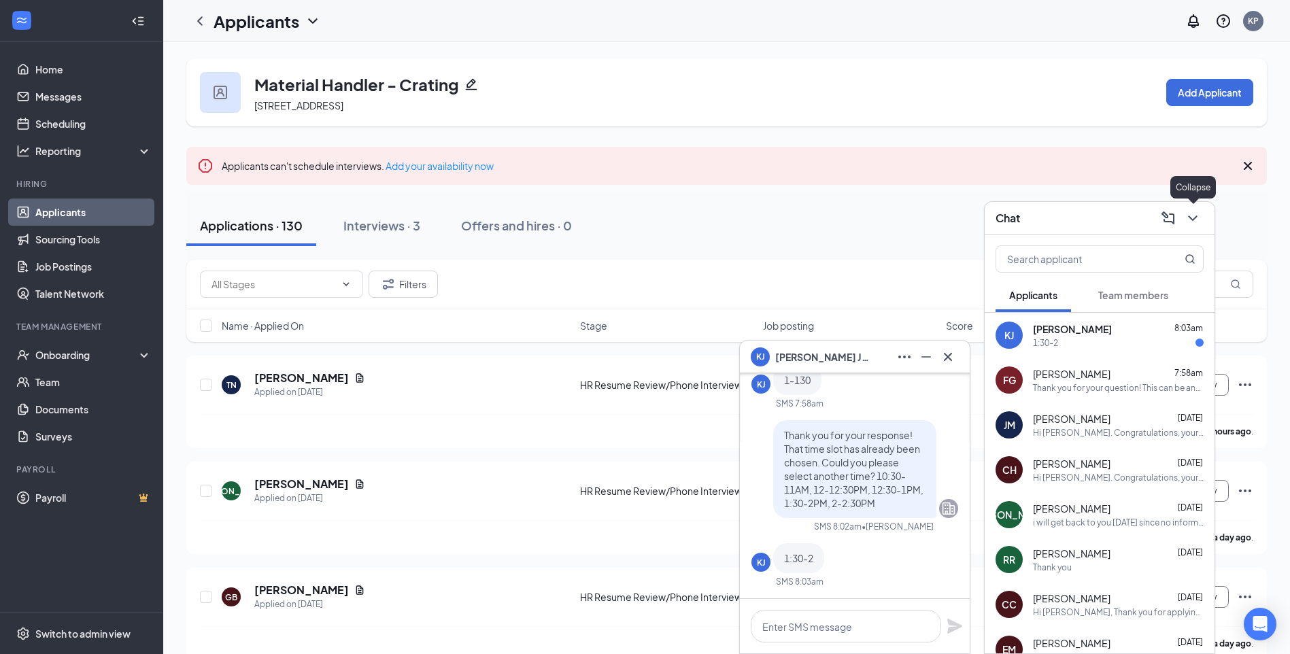
click at [1196, 220] on icon "ChevronDown" at bounding box center [1192, 218] width 16 height 16
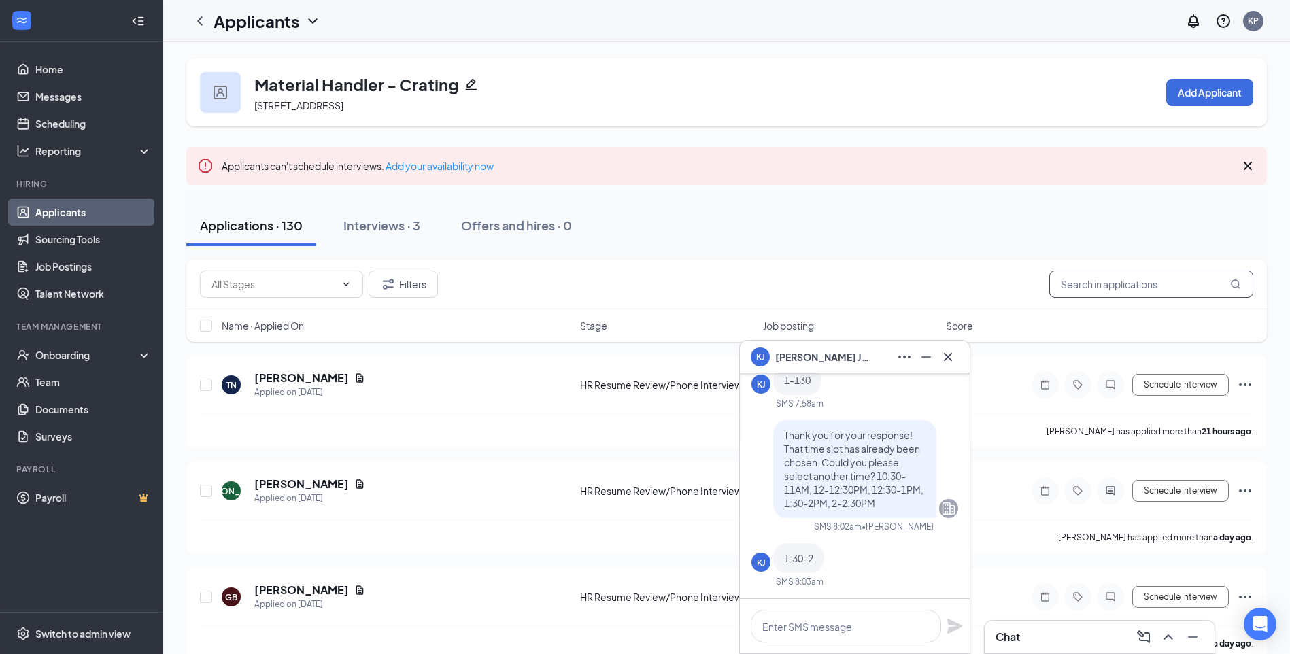
drag, startPoint x: 1111, startPoint y: 288, endPoint x: 1076, endPoint y: 332, distance: 57.1
click at [1110, 294] on input "text" at bounding box center [1151, 284] width 204 height 27
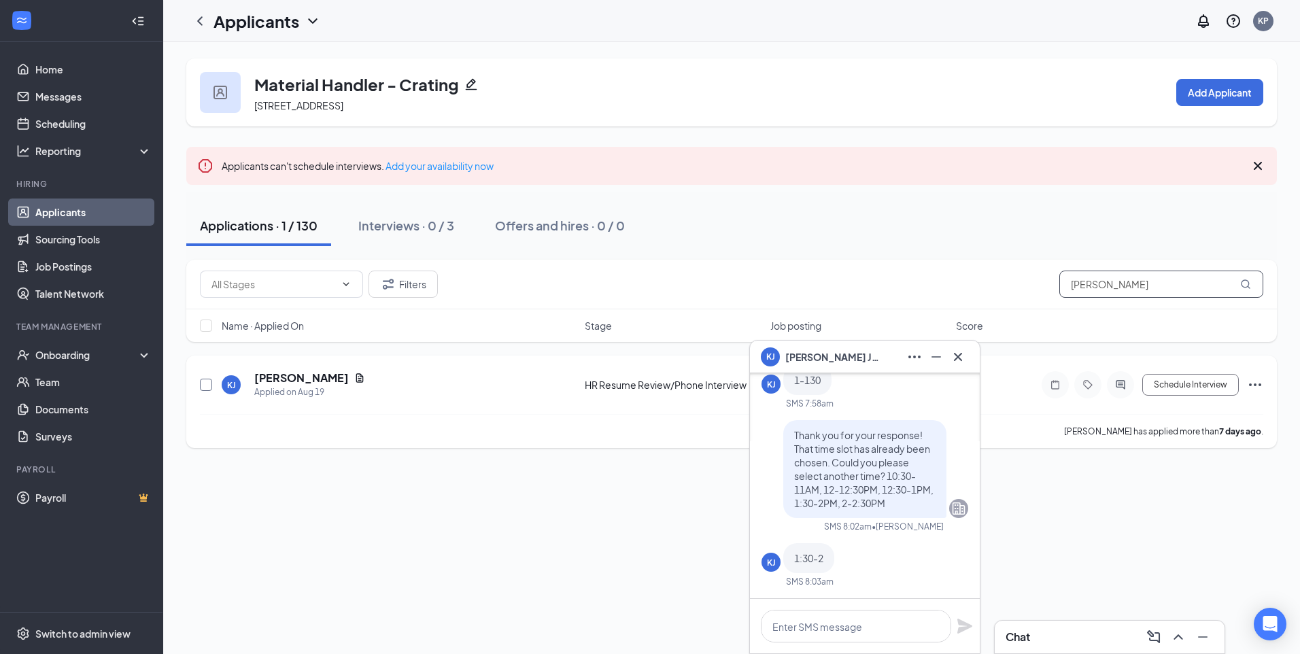
type input "Kimothy je"
click at [201, 387] on input "checkbox" at bounding box center [206, 385] width 12 height 12
checkbox input "true"
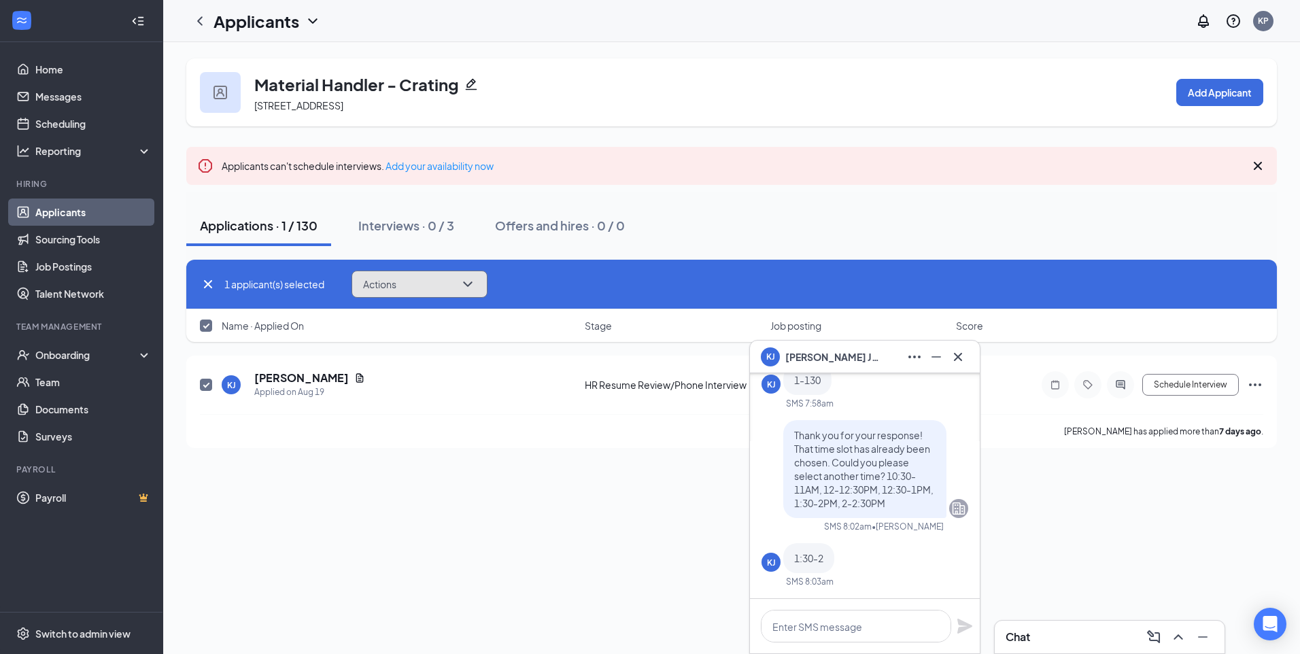
click at [465, 286] on icon "ChevronDown" at bounding box center [468, 284] width 16 height 16
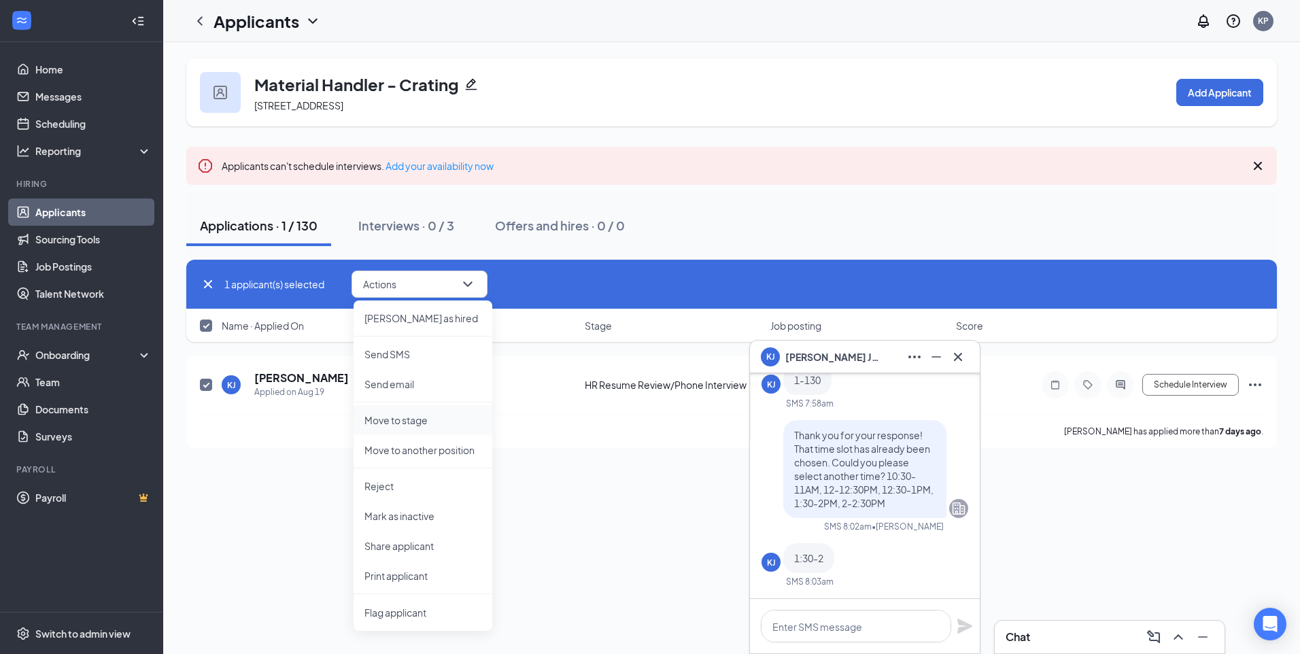
click at [438, 422] on p "Move to stage" at bounding box center [422, 420] width 117 height 14
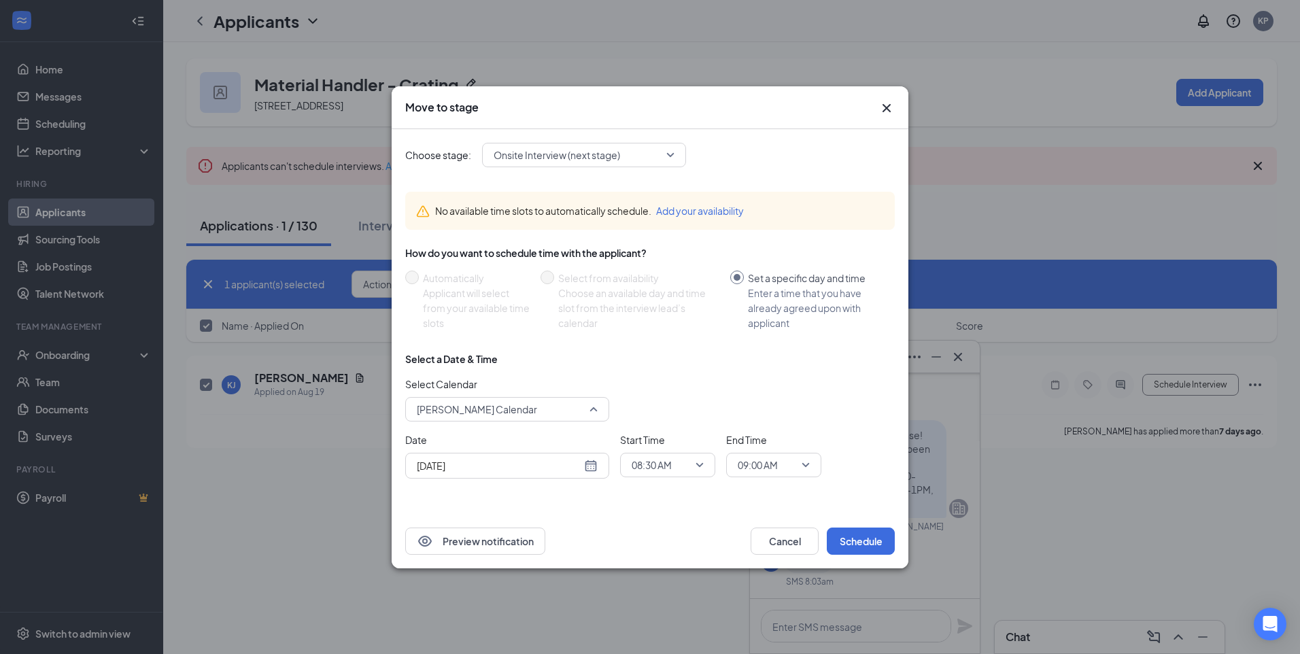
click at [572, 419] on span "Kasie Pham's Calendar" at bounding box center [501, 409] width 169 height 20
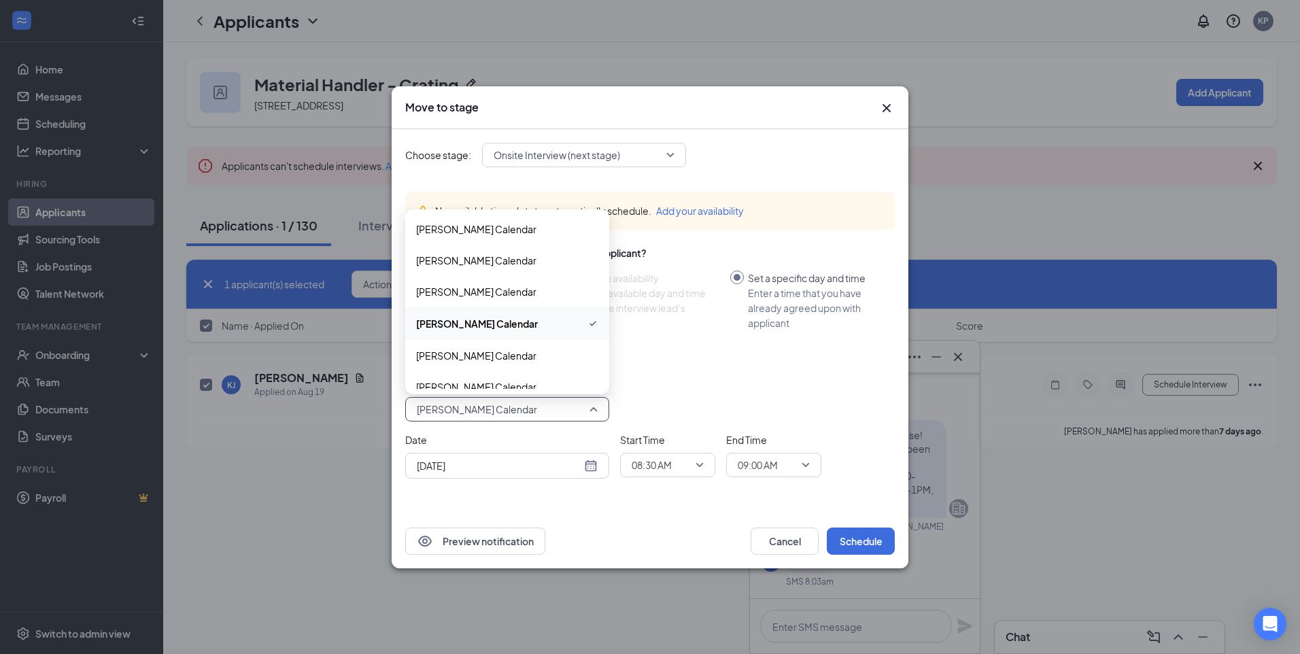
scroll to position [83, 0]
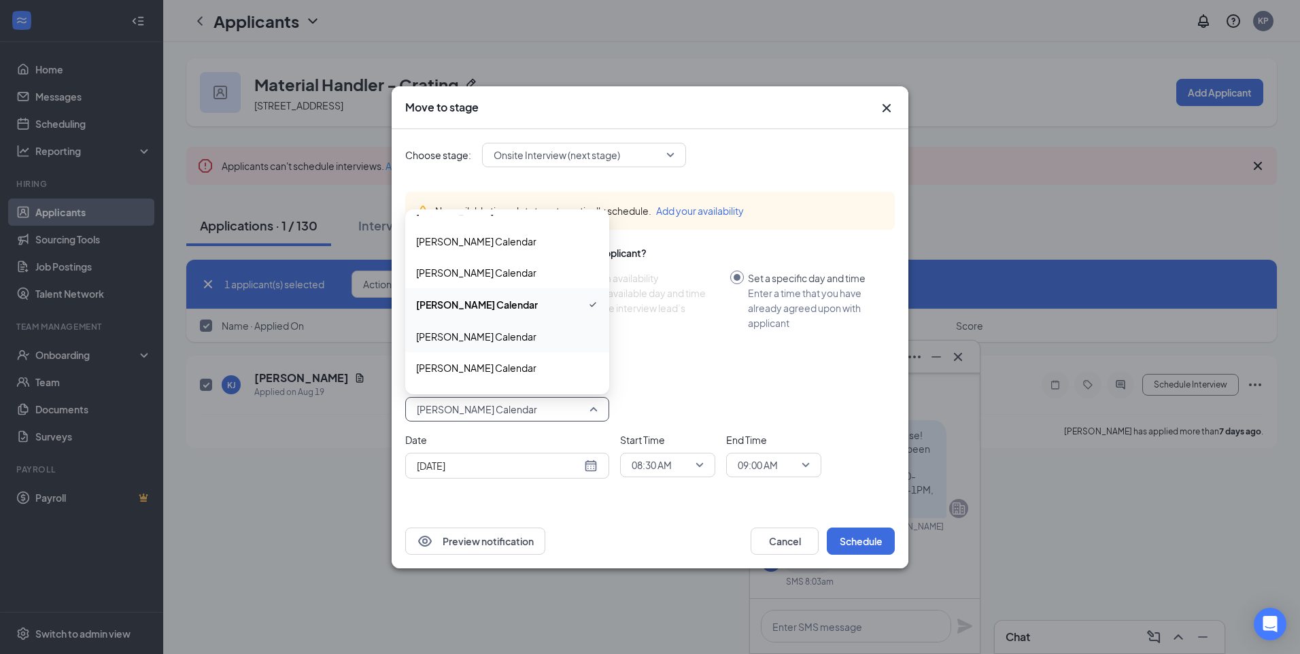
click at [528, 349] on div "Savannah Tran's Calendar" at bounding box center [507, 336] width 204 height 31
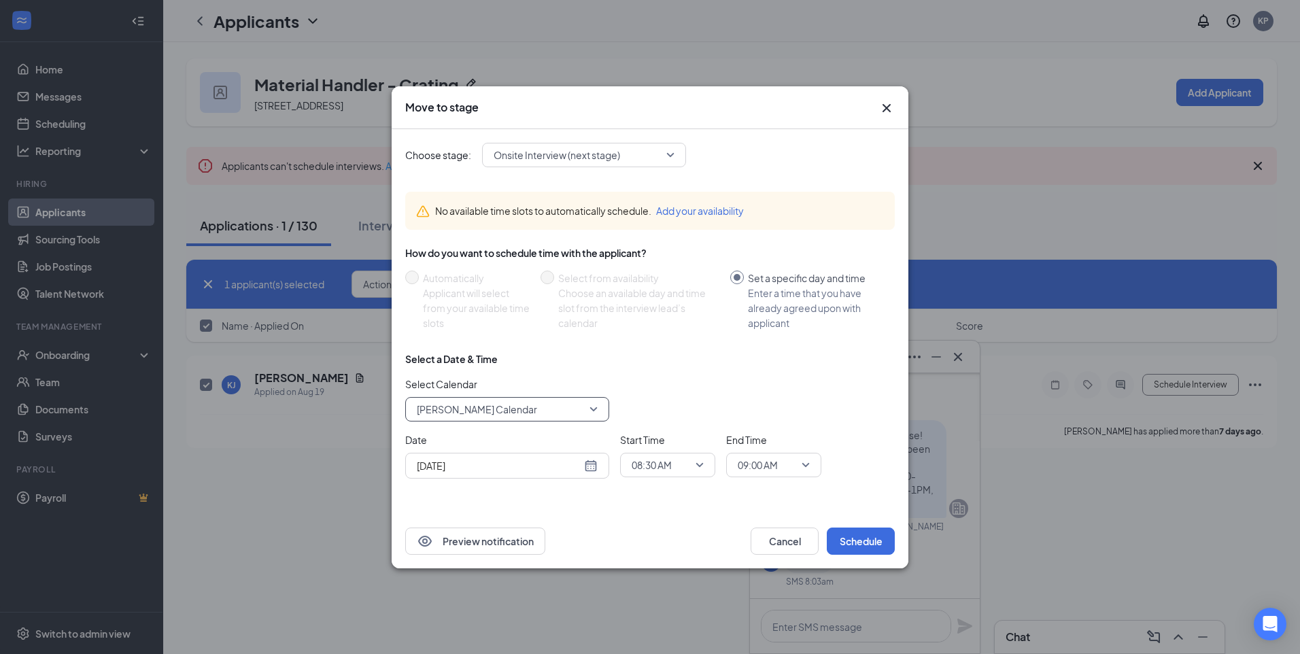
click at [600, 461] on div "Aug 26, 2025" at bounding box center [507, 466] width 204 height 26
click at [596, 462] on div "Aug 26, 2025" at bounding box center [507, 465] width 181 height 15
type input "Aug 27, 2025"
click at [501, 407] on div "27" at bounding box center [499, 413] width 16 height 16
click at [691, 465] on span "08:30 AM" at bounding box center [668, 465] width 72 height 20
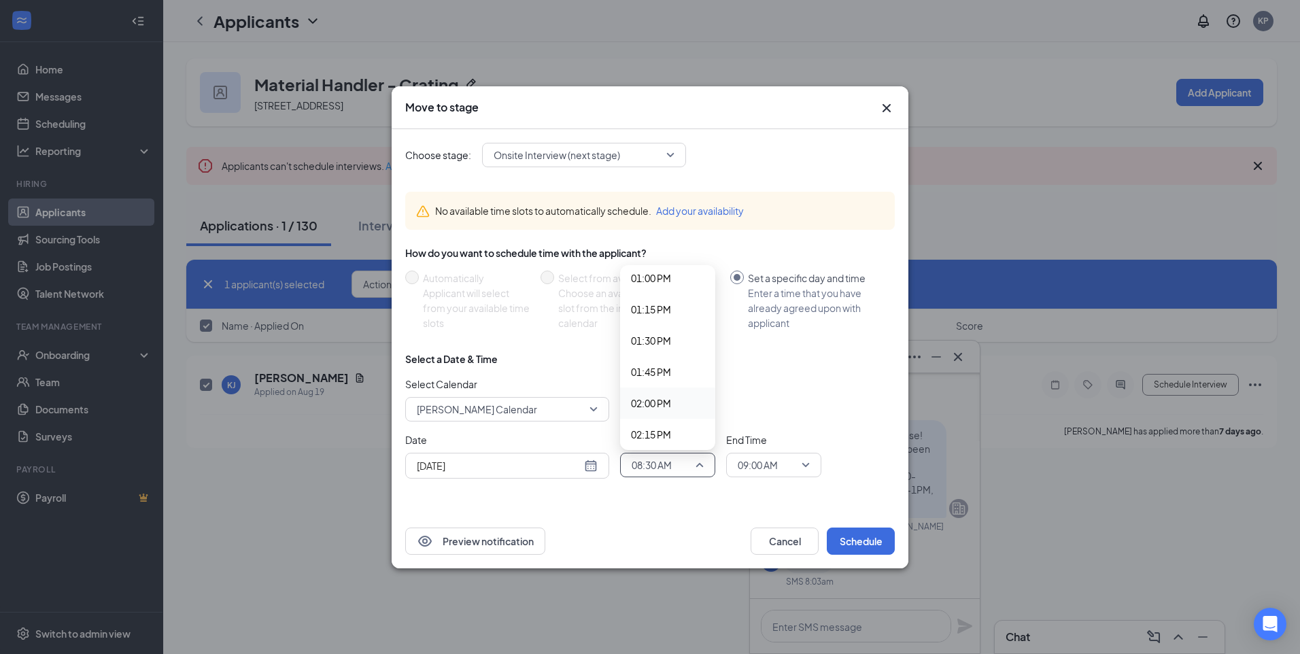
scroll to position [1670, 0]
click at [664, 304] on span "01:30 PM" at bounding box center [651, 306] width 40 height 15
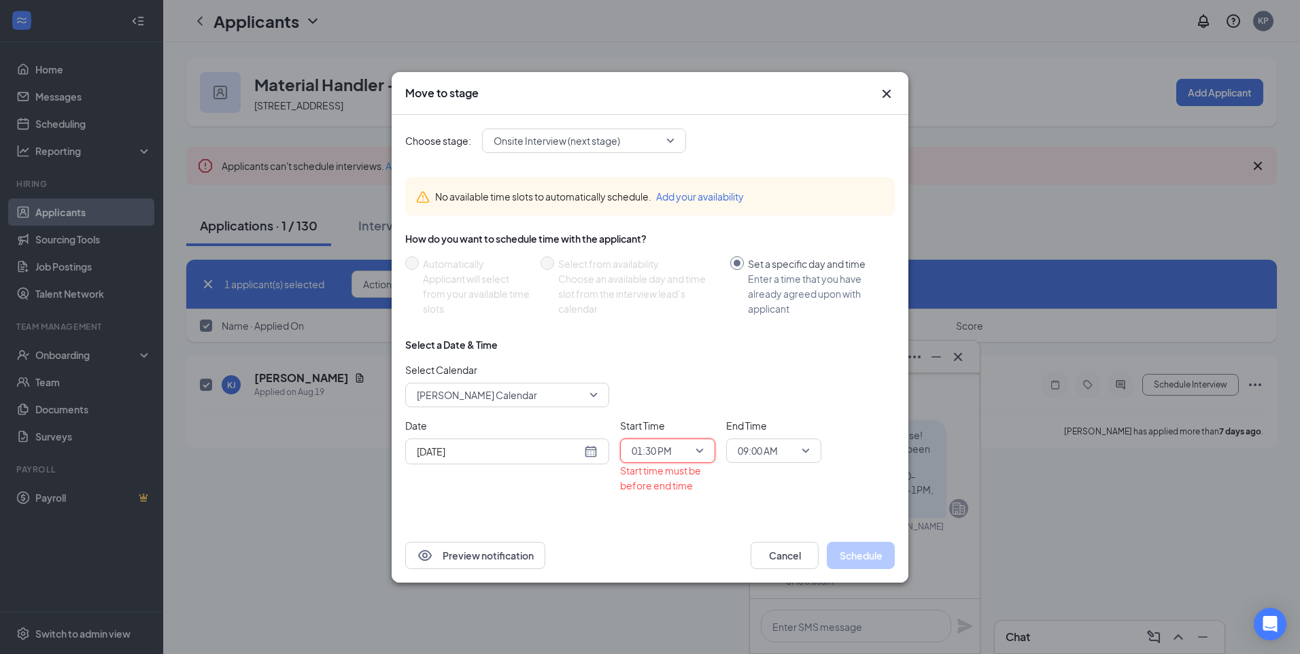
click at [762, 456] on span "09:00 AM" at bounding box center [758, 451] width 40 height 20
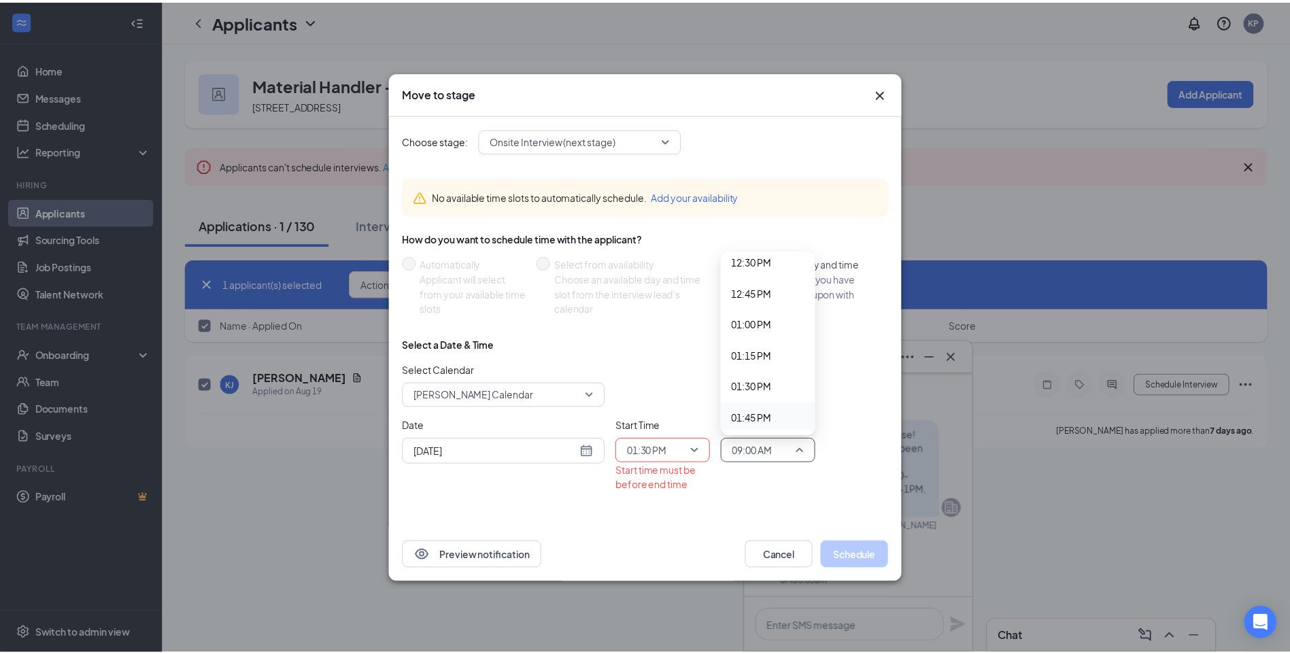
scroll to position [1643, 0]
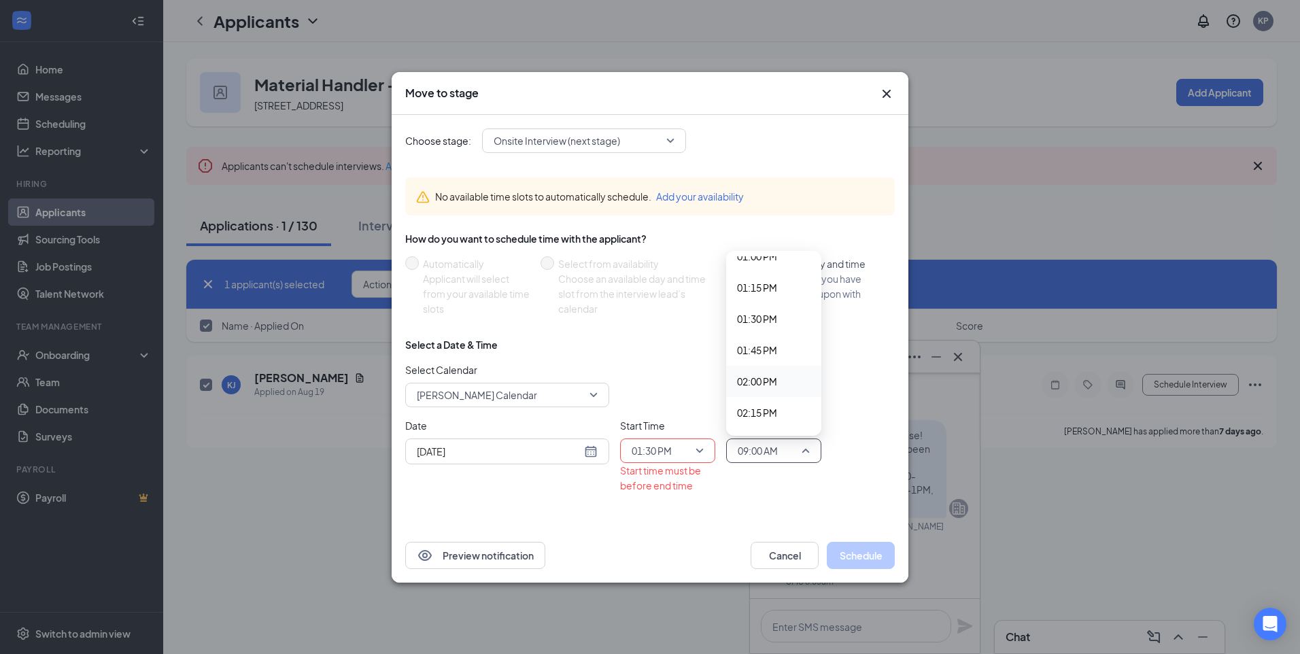
click at [775, 384] on span "02:00 PM" at bounding box center [757, 381] width 40 height 15
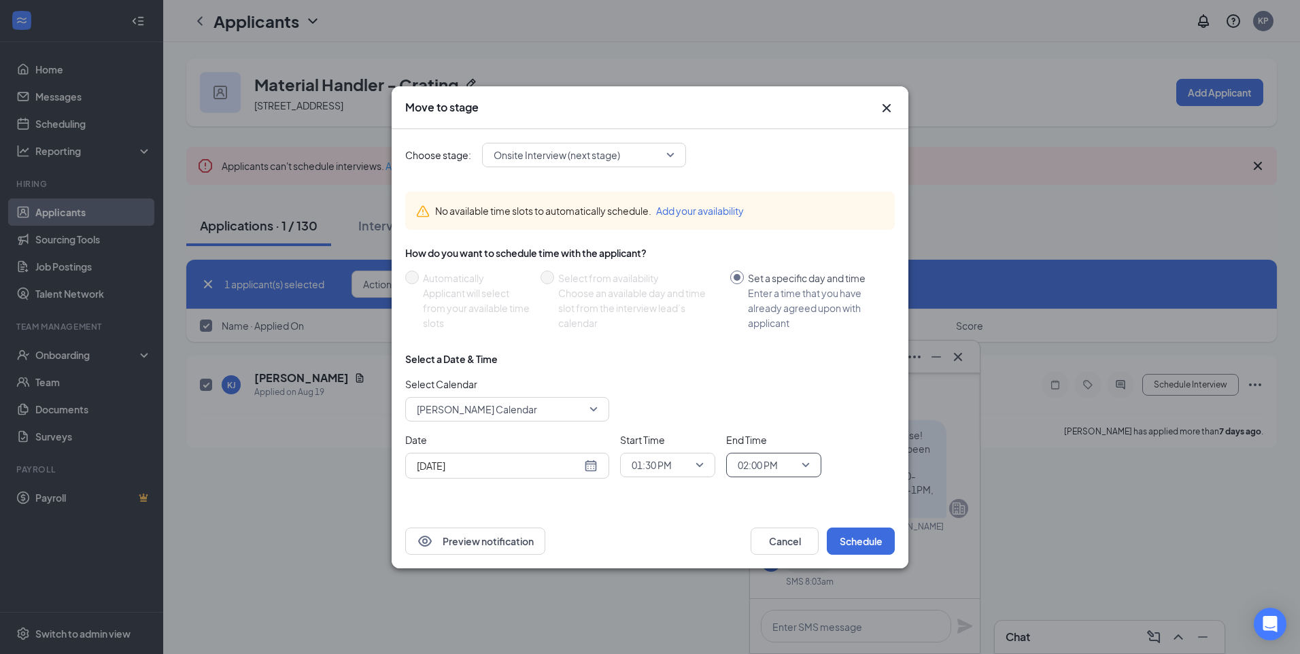
click at [595, 466] on div "Aug 27, 2025" at bounding box center [507, 465] width 181 height 15
click at [619, 523] on div "Preview notification Cancel Schedule" at bounding box center [650, 541] width 517 height 54
click at [651, 155] on span "Onsite Interview (next stage)" at bounding box center [578, 155] width 169 height 20
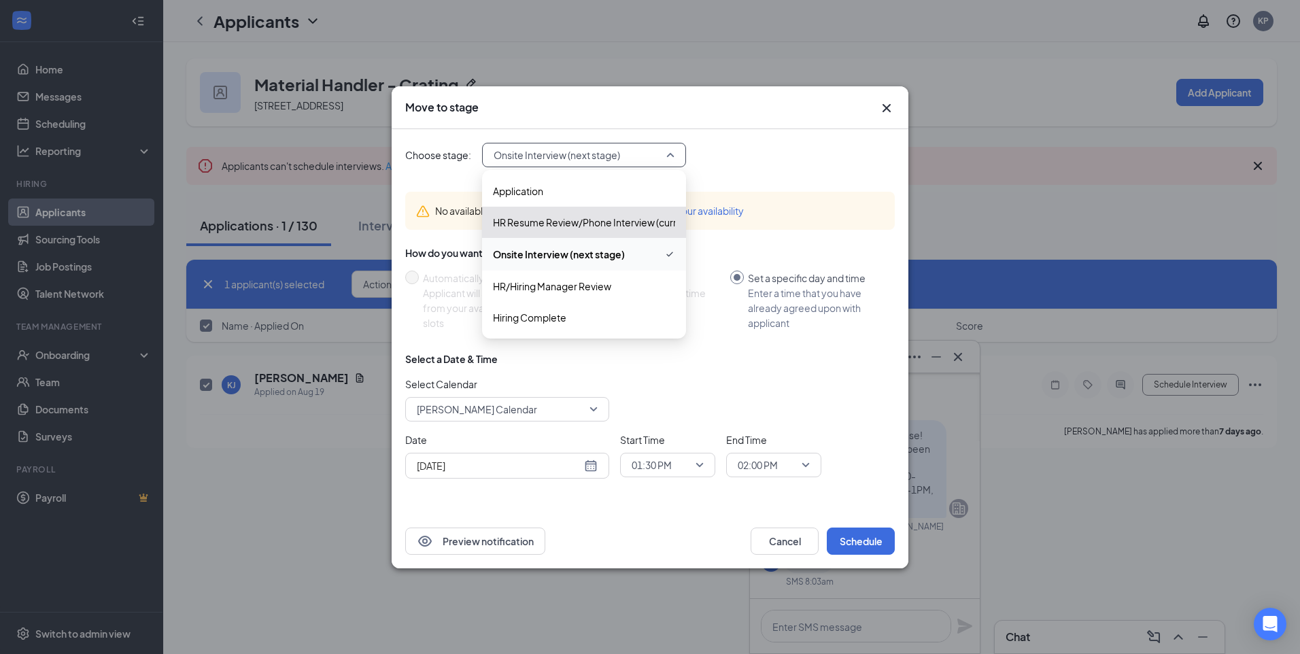
click at [581, 251] on span "Onsite Interview (next stage)" at bounding box center [559, 254] width 132 height 15
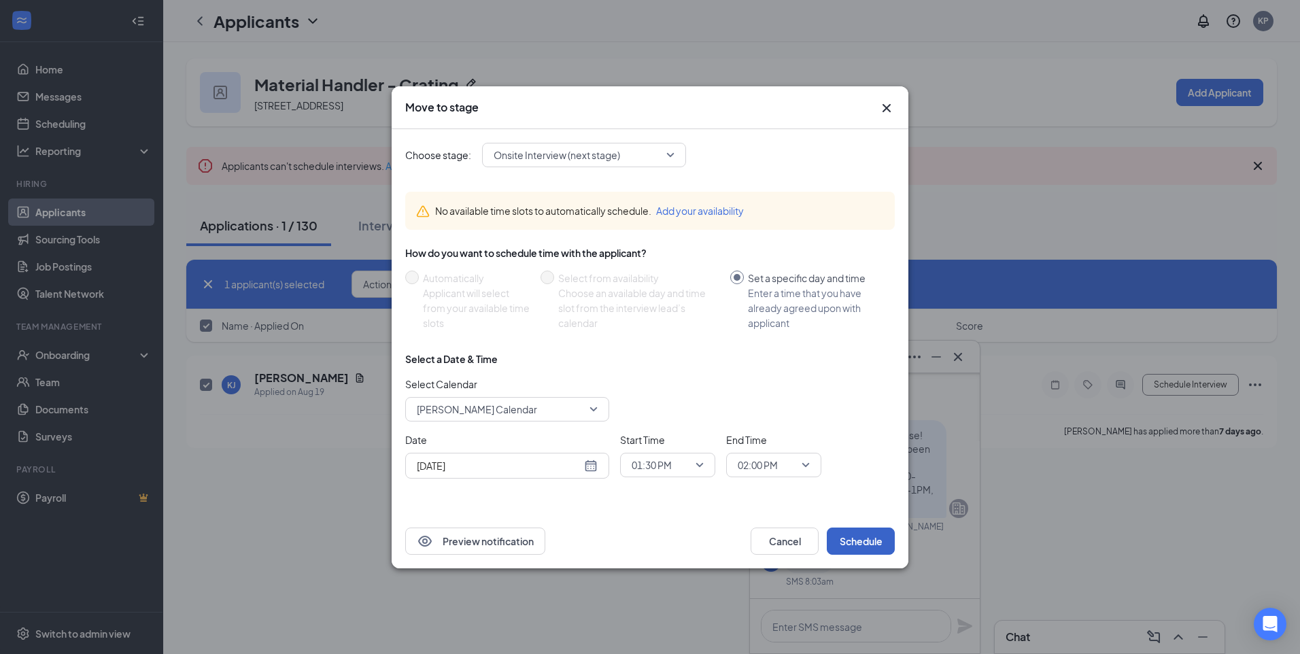
click at [869, 536] on button "Schedule" at bounding box center [861, 541] width 68 height 27
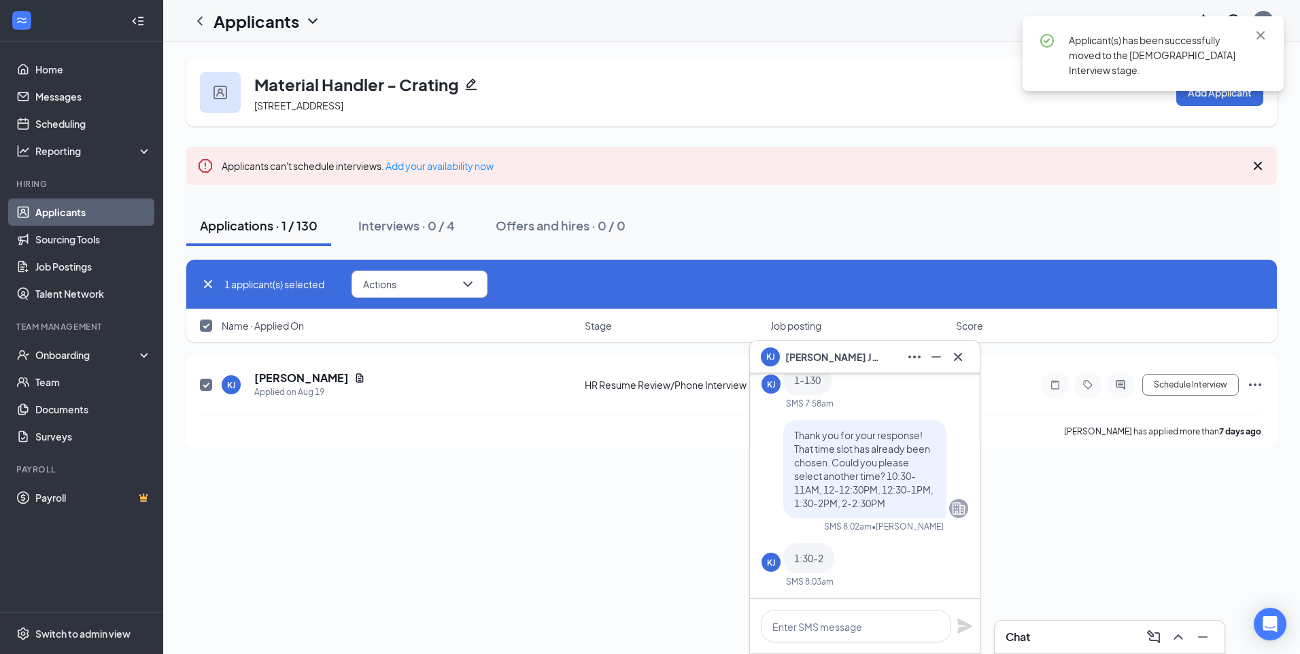
checkbox input "false"
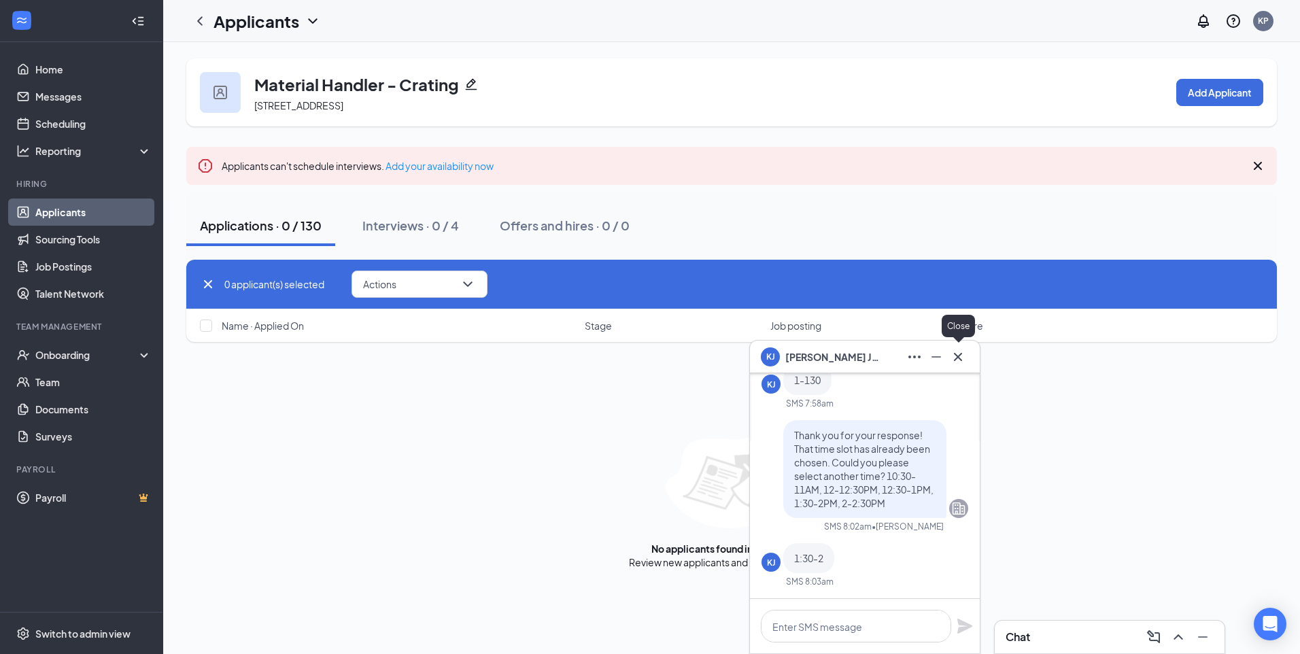
click at [955, 366] on button at bounding box center [958, 357] width 22 height 22
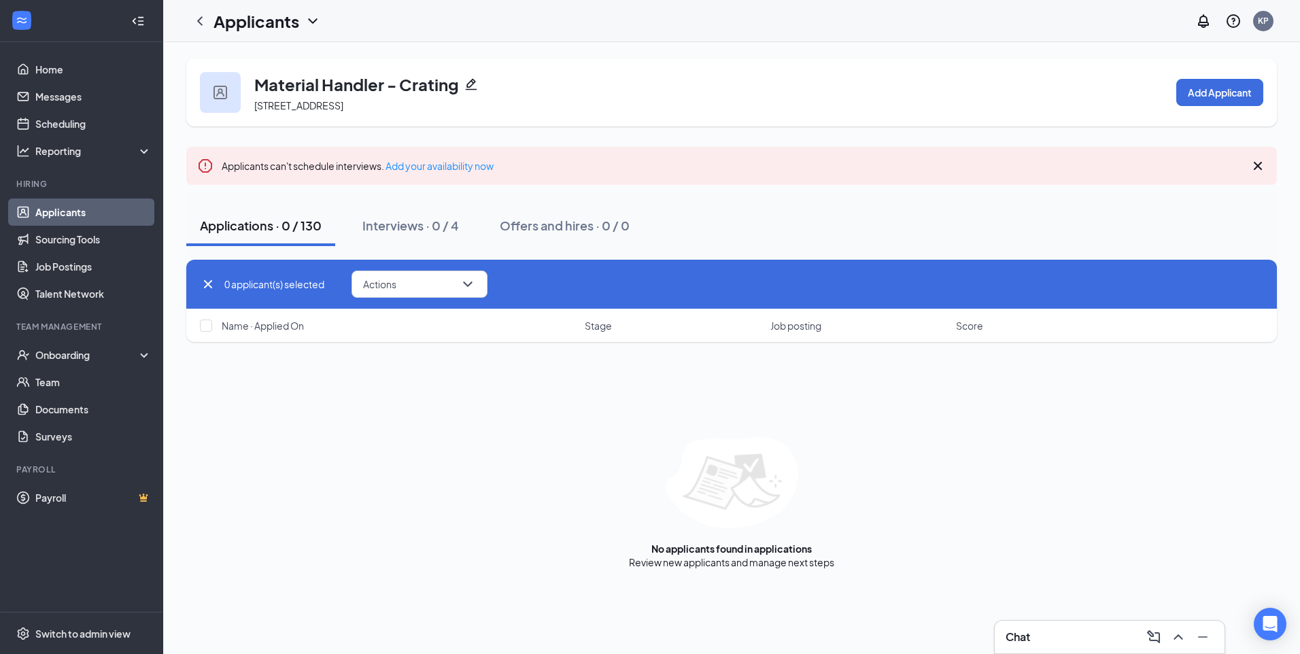
click at [1054, 645] on div "Chat" at bounding box center [1110, 637] width 208 height 22
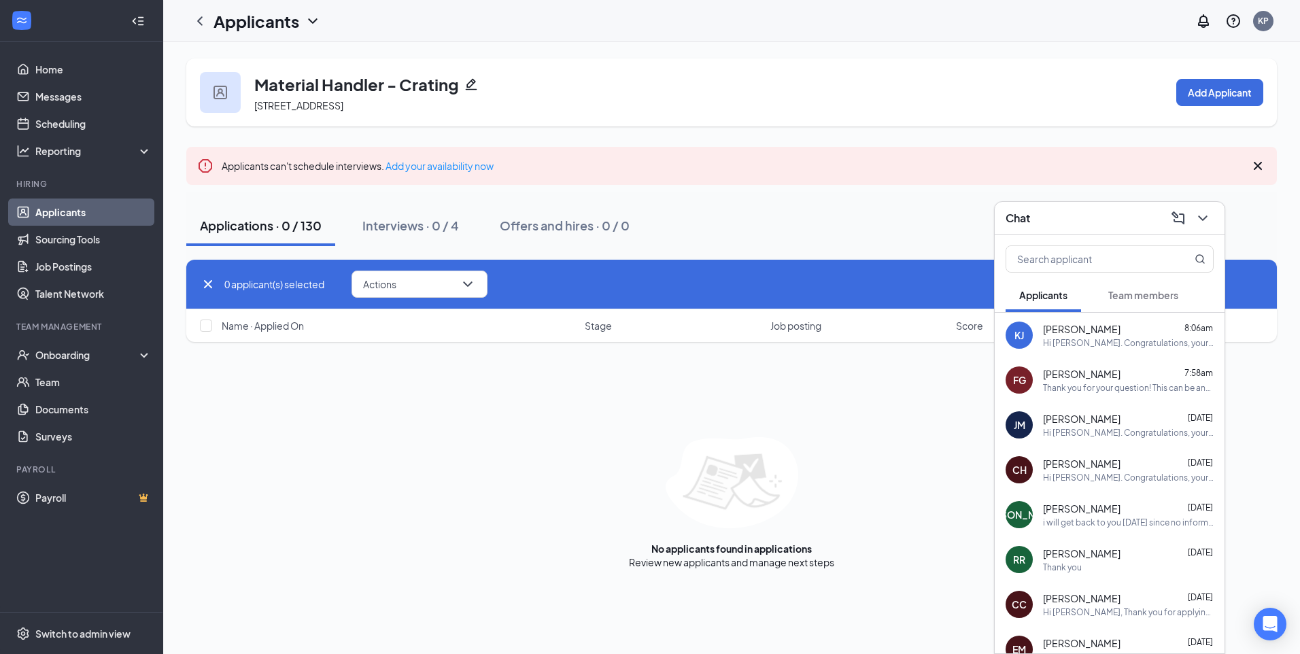
click at [1146, 345] on div "Hi [PERSON_NAME]. Congratulations, your meeting with ProSource Industries for M…" at bounding box center [1128, 343] width 171 height 12
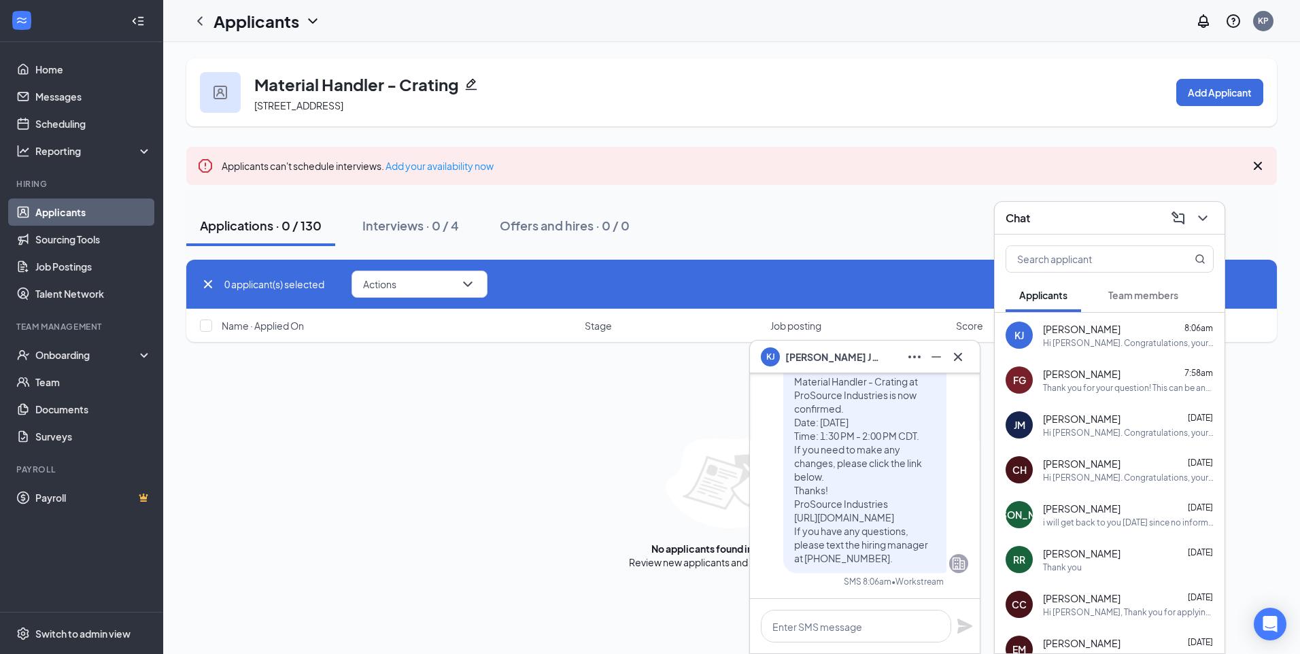
click at [85, 204] on link "Applicants" at bounding box center [93, 212] width 116 height 27
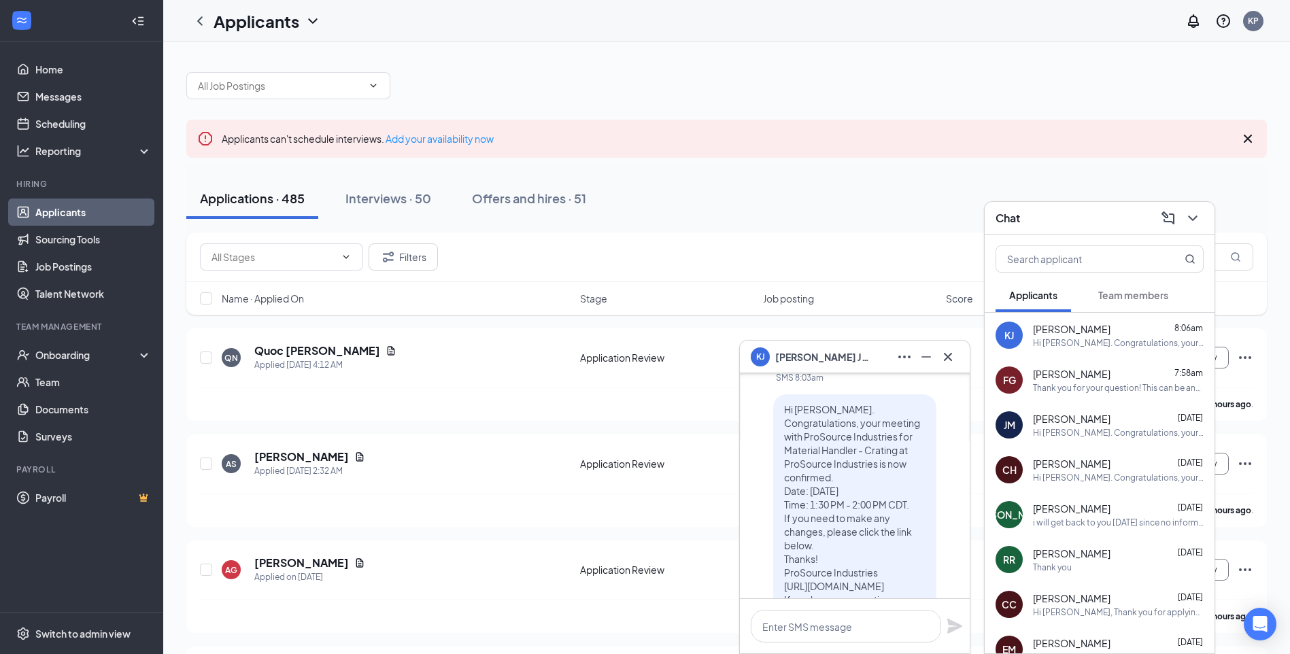
scroll to position [-68, 0]
click at [951, 353] on icon "Cross" at bounding box center [948, 357] width 16 height 16
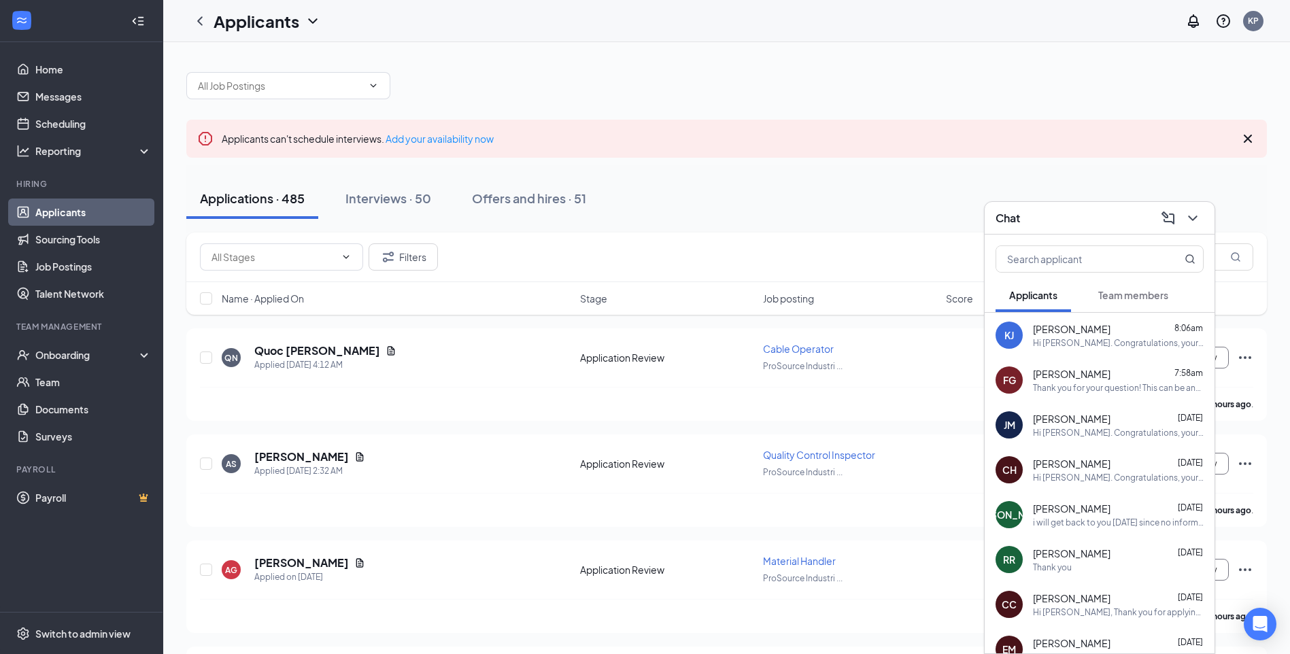
click at [350, 91] on input "text" at bounding box center [280, 85] width 165 height 15
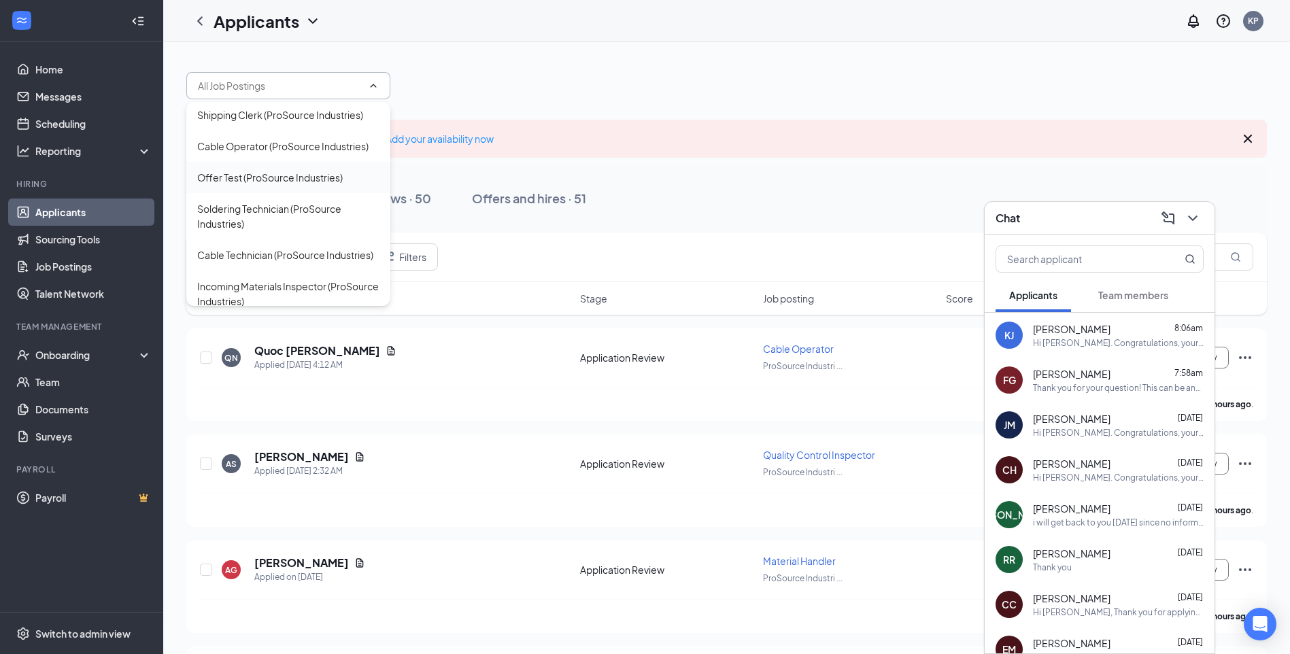
scroll to position [272, 0]
click at [289, 117] on div "Shipping Clerk (ProSource Industries)" at bounding box center [280, 109] width 166 height 15
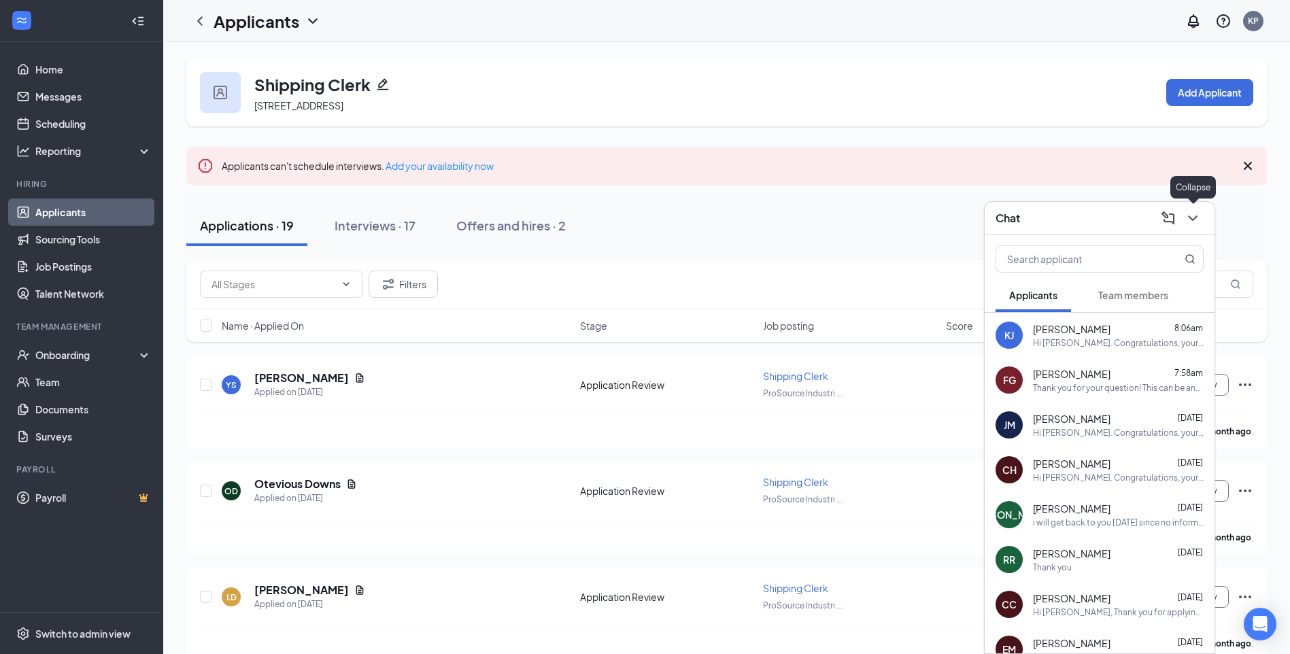
click at [1188, 212] on icon "ChevronDown" at bounding box center [1192, 218] width 16 height 16
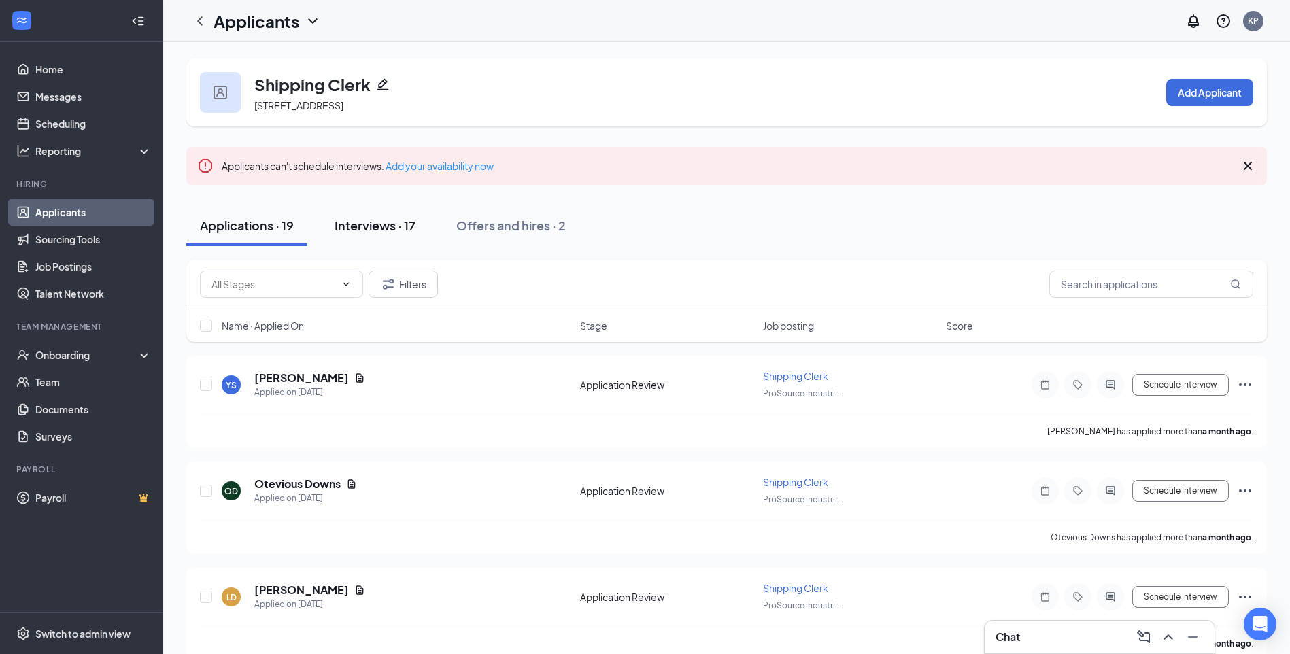
click at [354, 220] on div "Interviews · 17" at bounding box center [375, 225] width 81 height 17
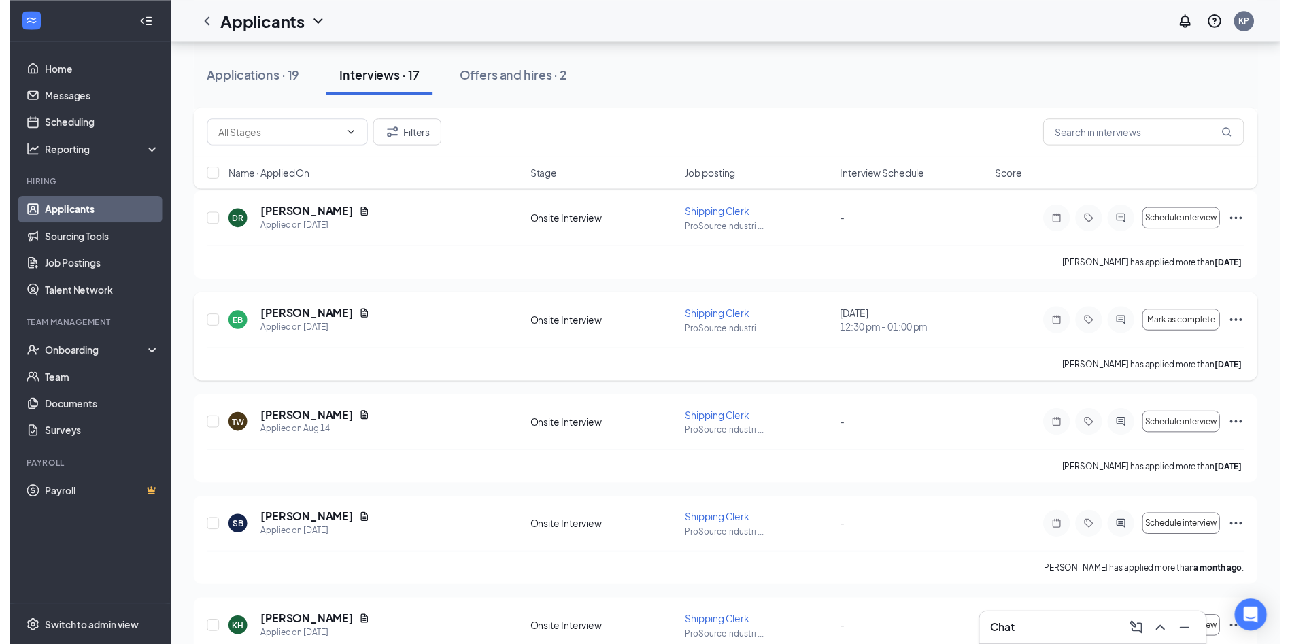
scroll to position [680, 0]
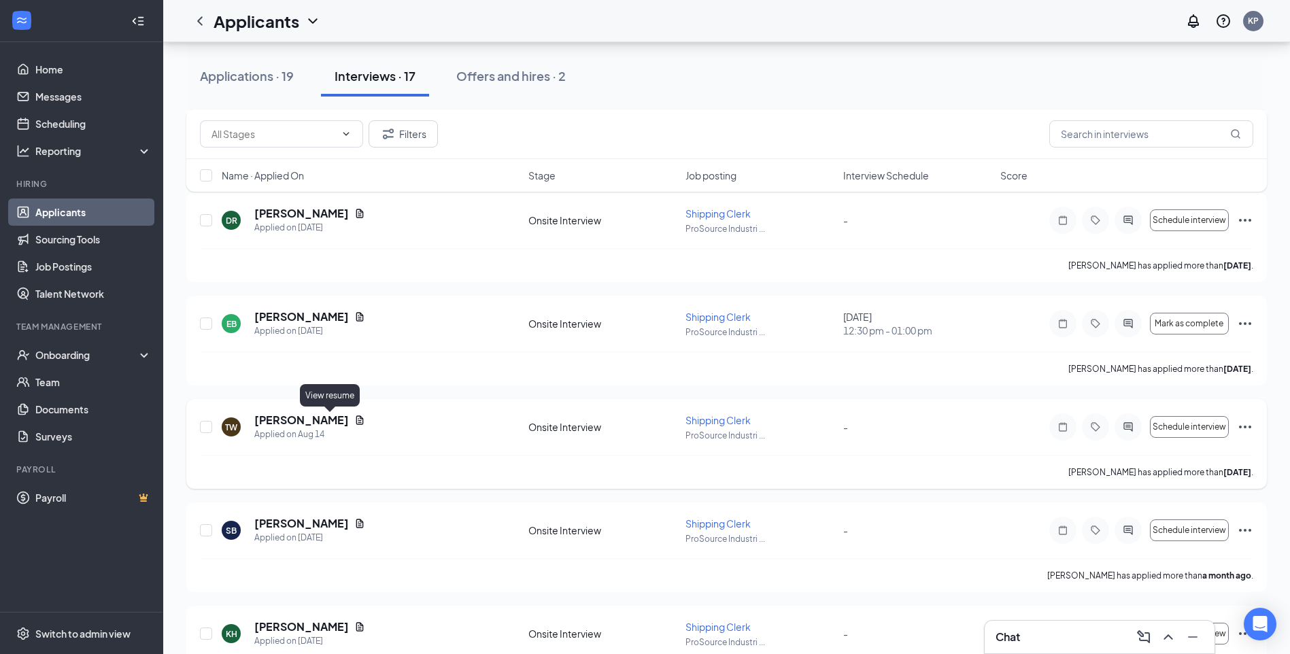
click at [354, 418] on icon "Document" at bounding box center [359, 420] width 11 height 11
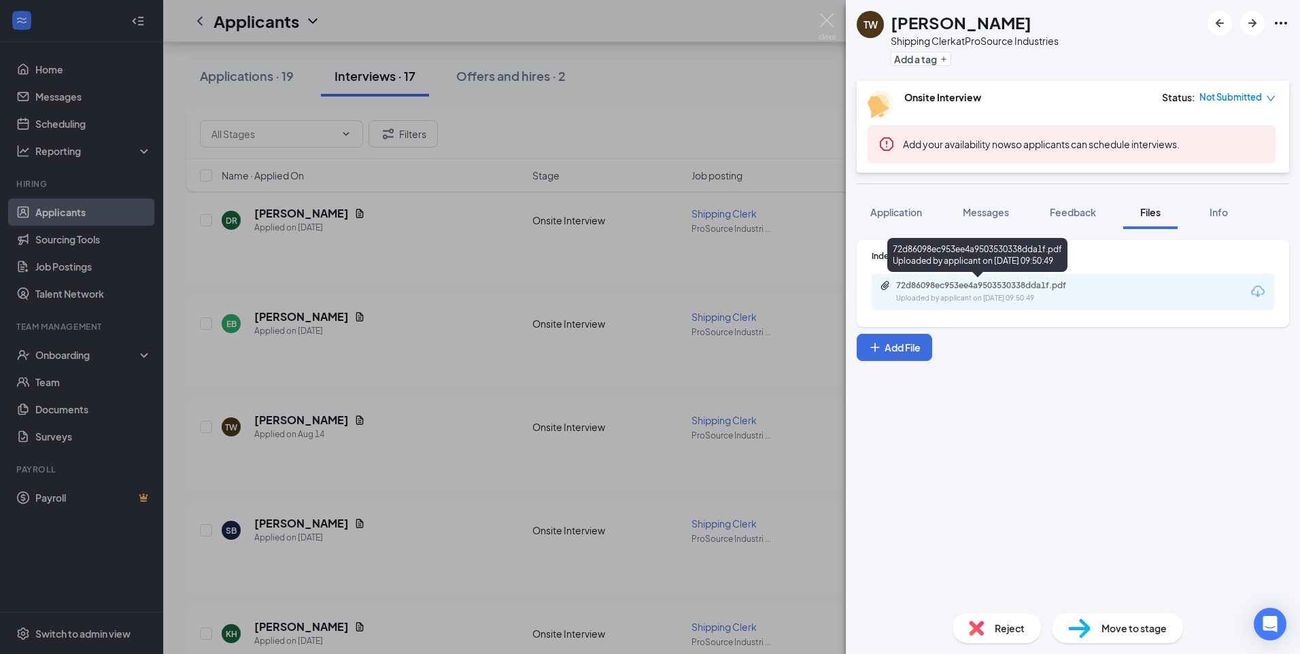
click at [1016, 295] on div "Uploaded by applicant on Aug 14, 2025 at 09:50:49" at bounding box center [998, 298] width 204 height 11
click at [526, 384] on div "TW Tirrill Walkes Shipping Clerk at ProSource Industries Add a tag Onsite Inter…" at bounding box center [650, 327] width 1300 height 654
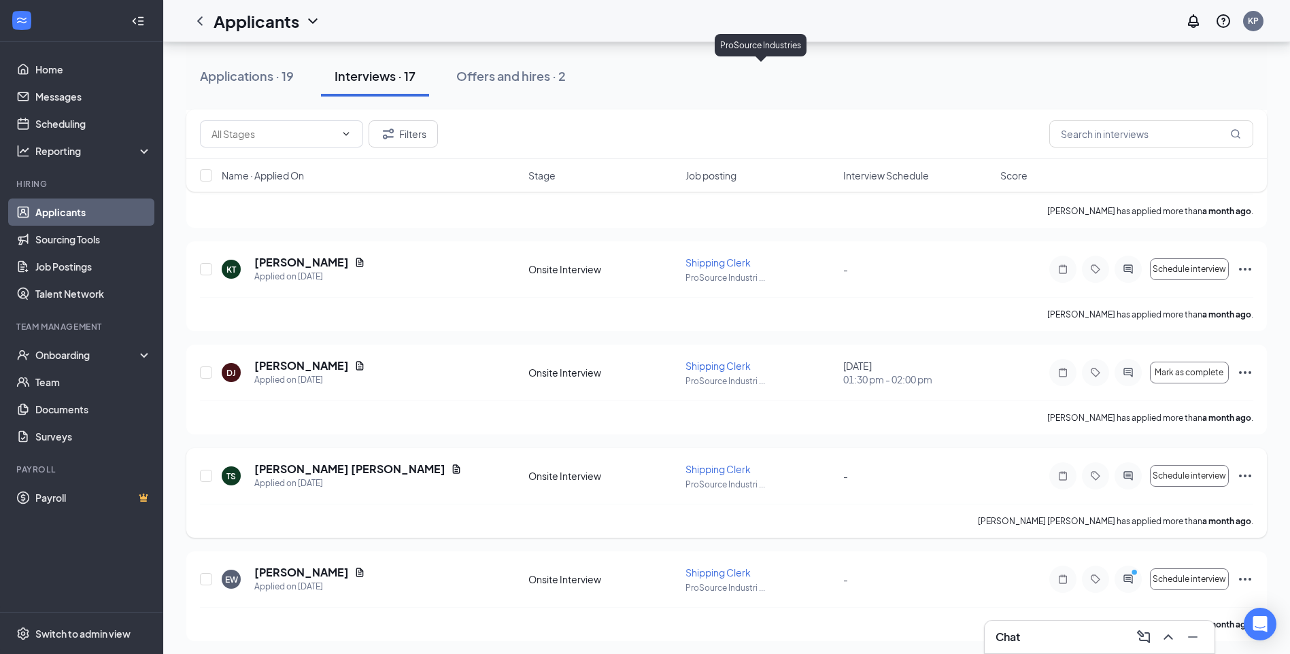
scroll to position [1461, 0]
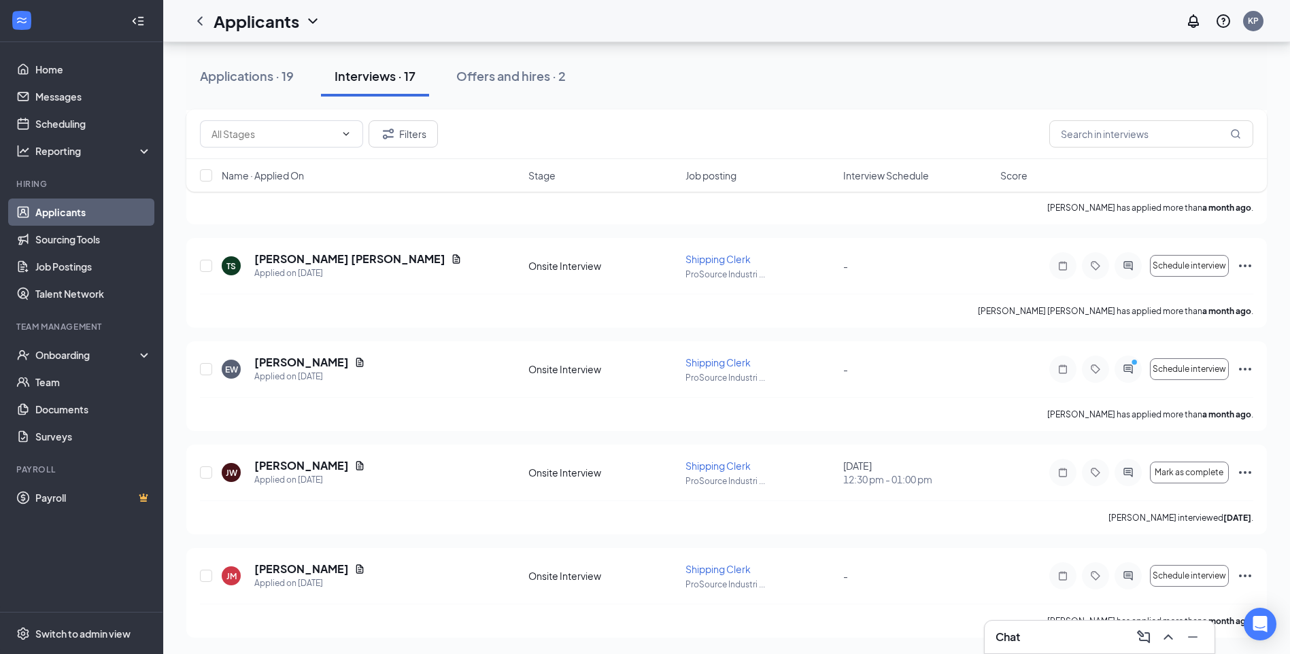
click at [105, 214] on link "Applicants" at bounding box center [93, 212] width 116 height 27
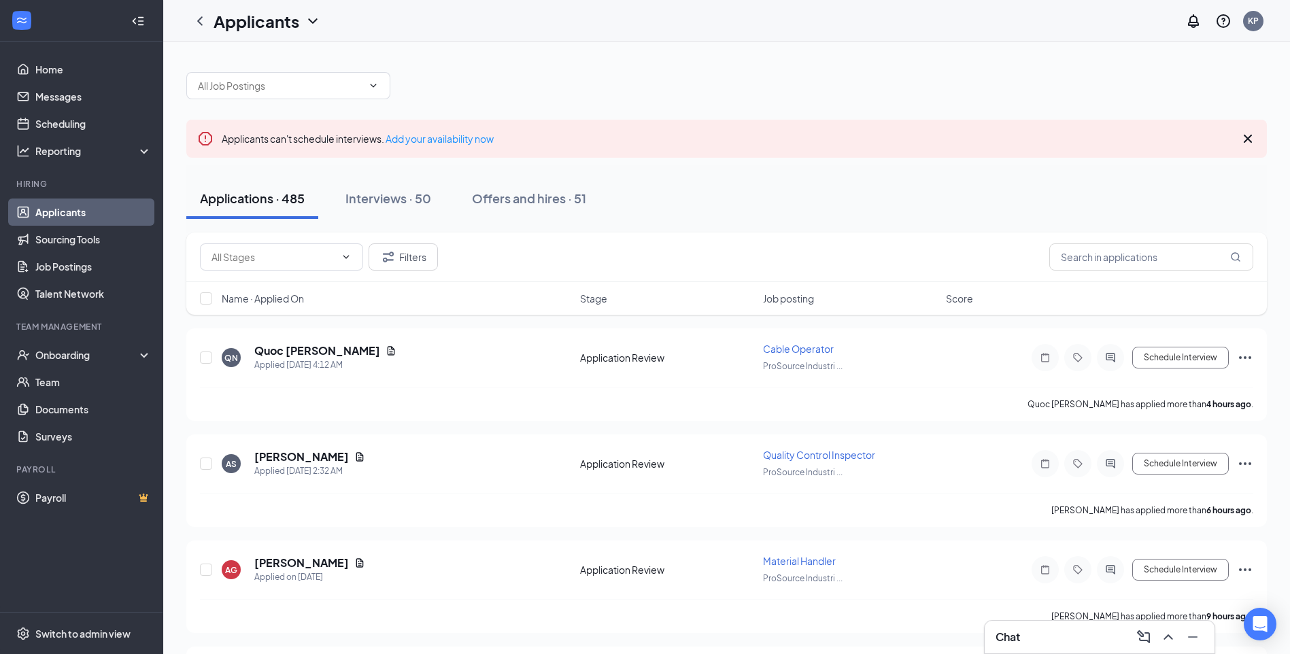
click at [345, 95] on span at bounding box center [288, 85] width 204 height 27
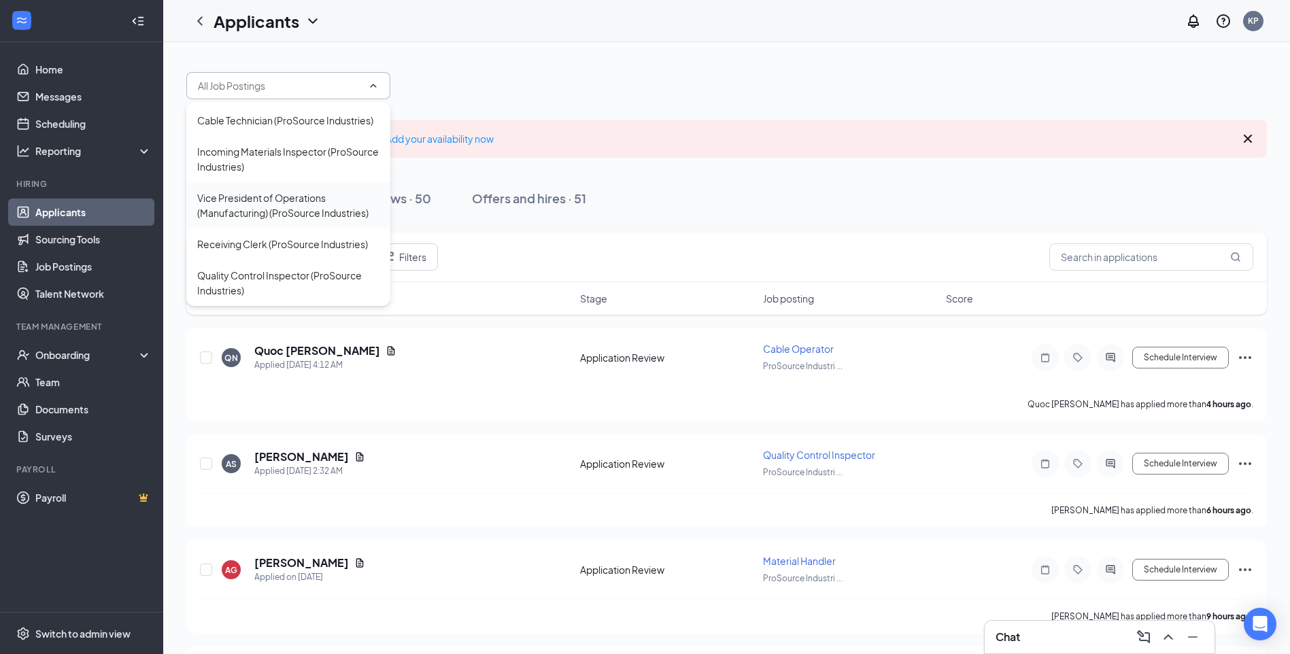
scroll to position [506, 0]
click at [281, 278] on div "Quality Control Inspector (ProSource Industries)" at bounding box center [288, 283] width 182 height 30
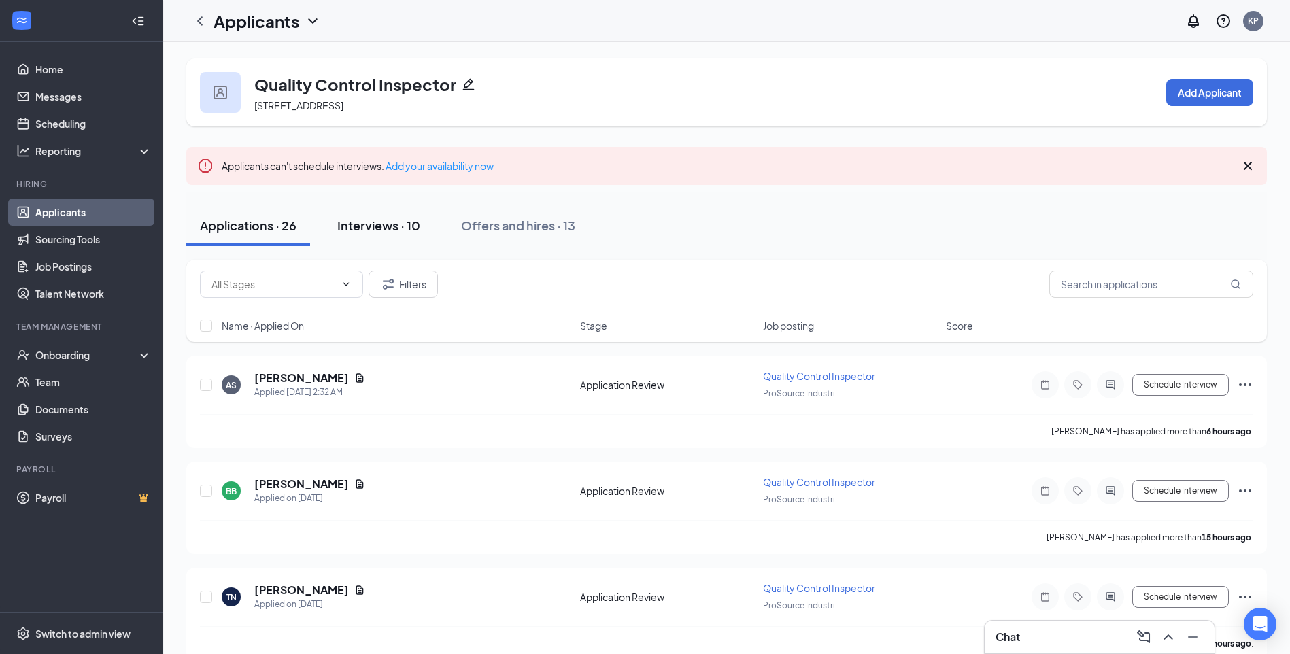
click at [407, 230] on div "Interviews · 10" at bounding box center [378, 225] width 83 height 17
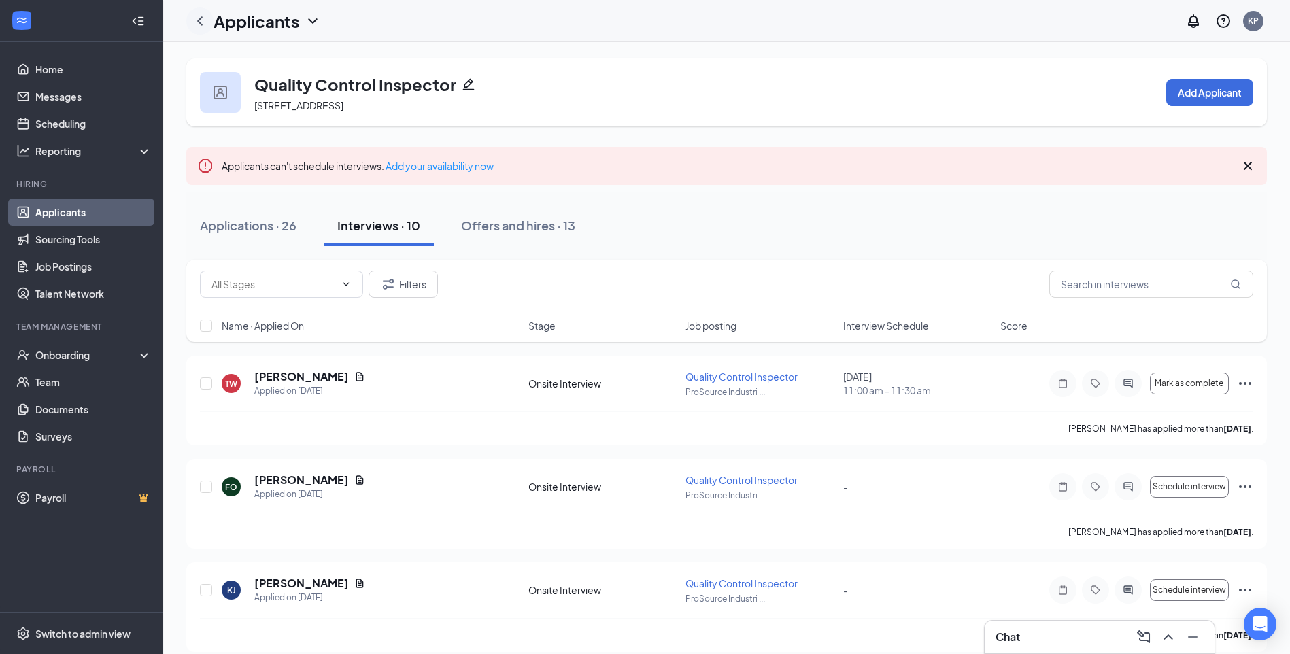
click at [206, 24] on icon "ChevronLeft" at bounding box center [200, 21] width 16 height 16
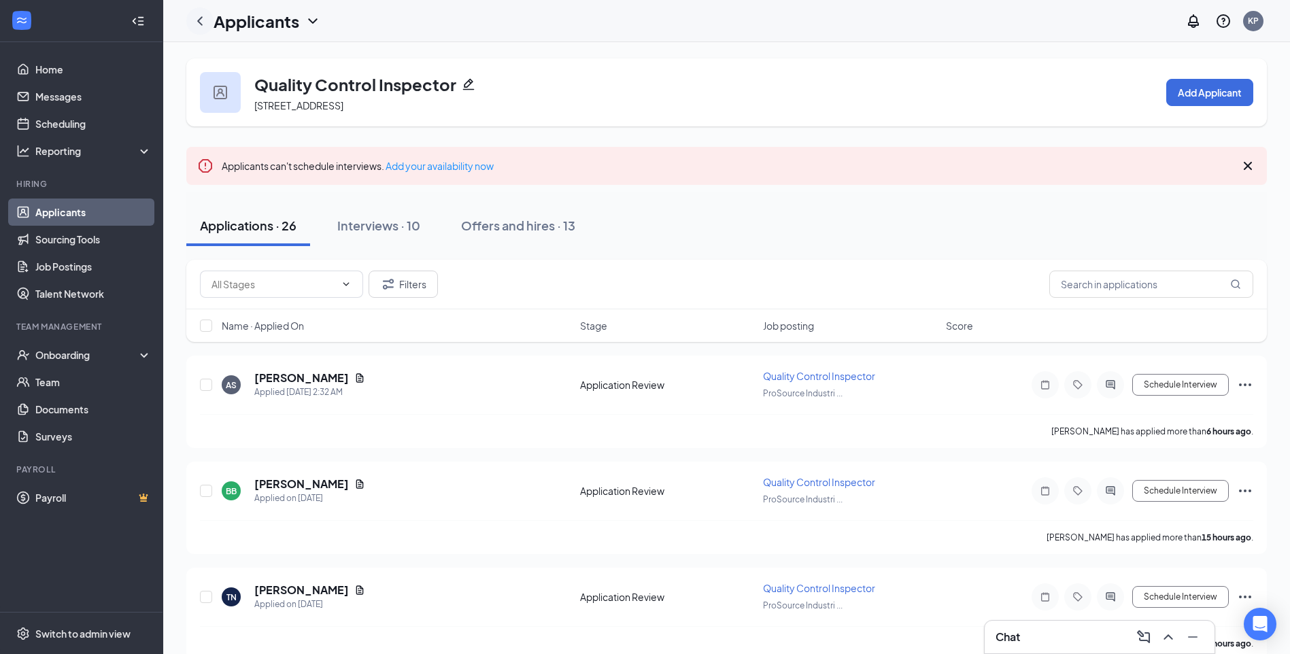
click at [201, 23] on icon "ChevronLeft" at bounding box center [199, 20] width 5 height 9
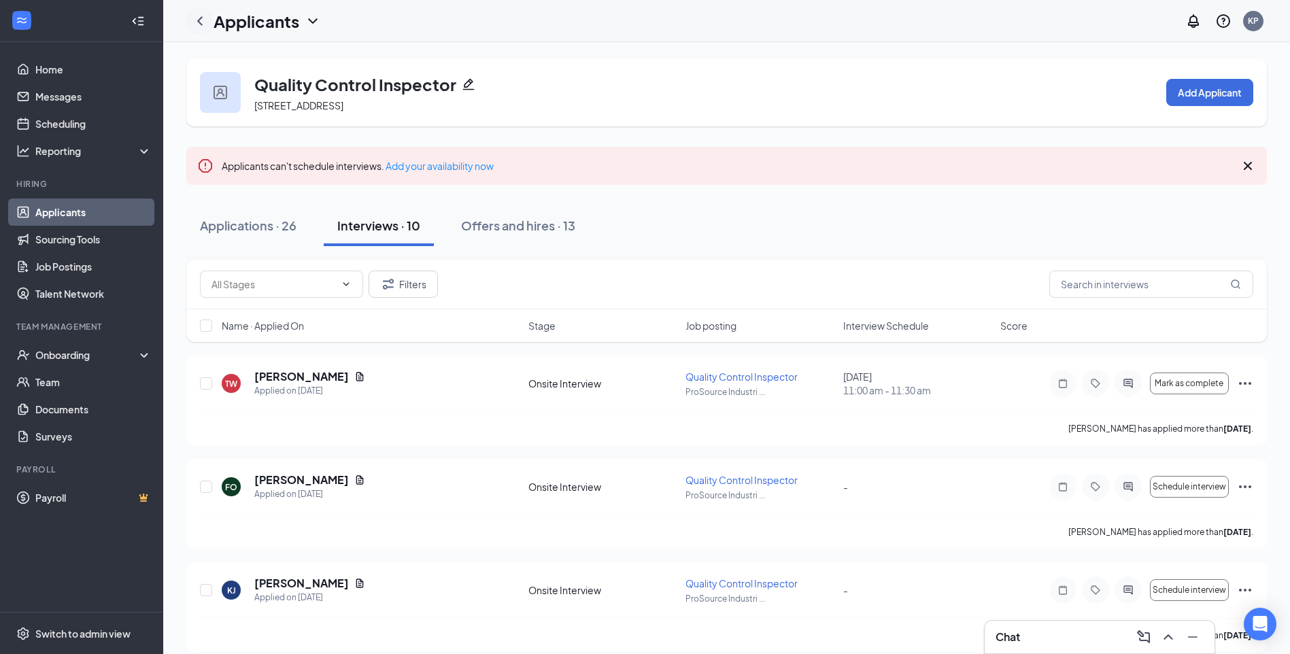
click at [201, 24] on icon "ChevronLeft" at bounding box center [200, 21] width 16 height 16
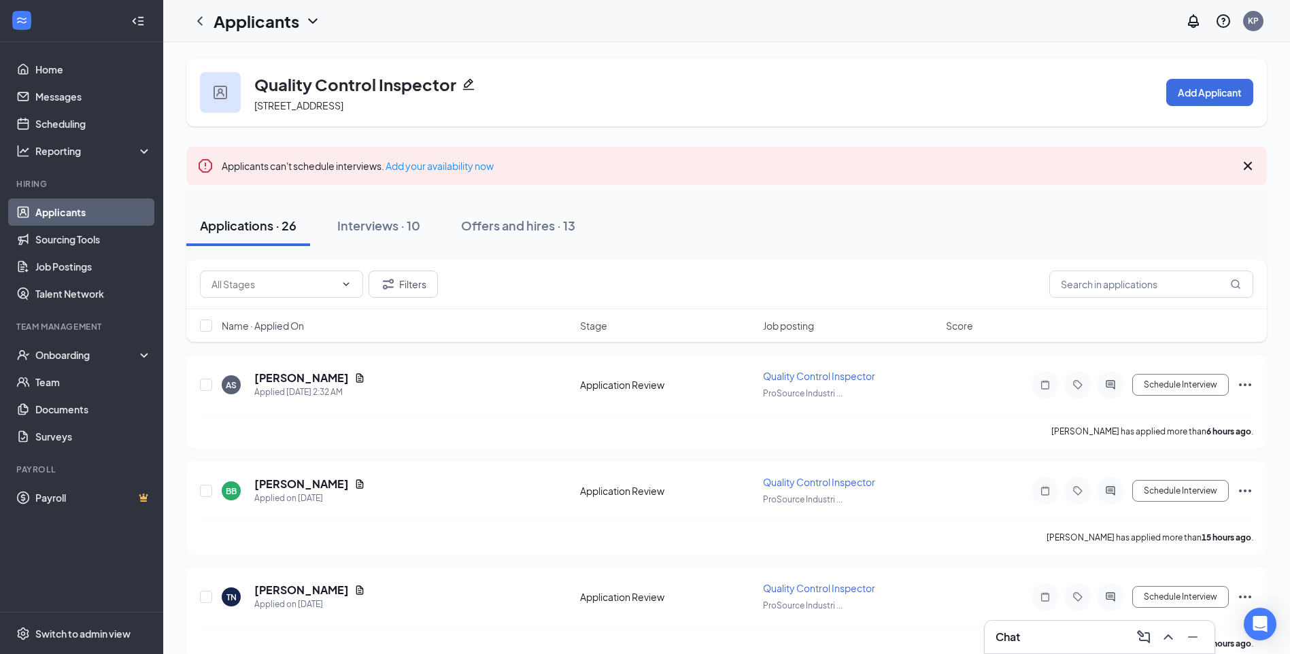
click at [47, 206] on link "Applicants" at bounding box center [93, 212] width 116 height 27
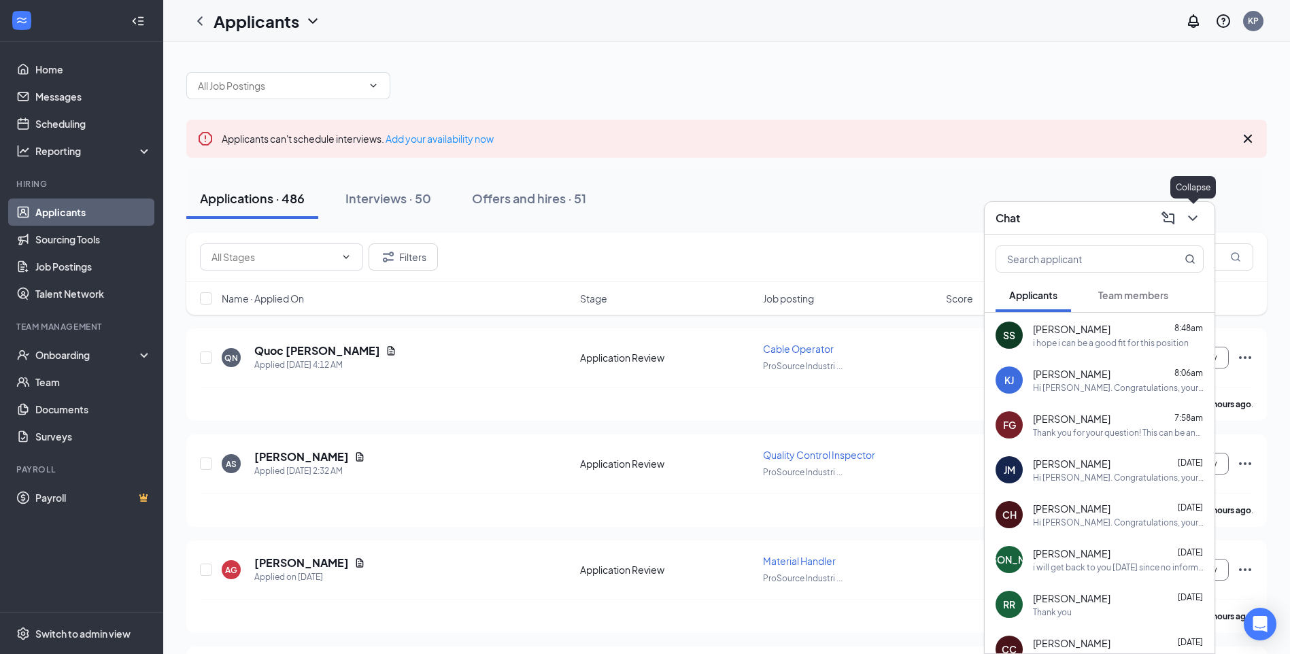
click at [1197, 218] on icon "ChevronDown" at bounding box center [1192, 218] width 16 height 16
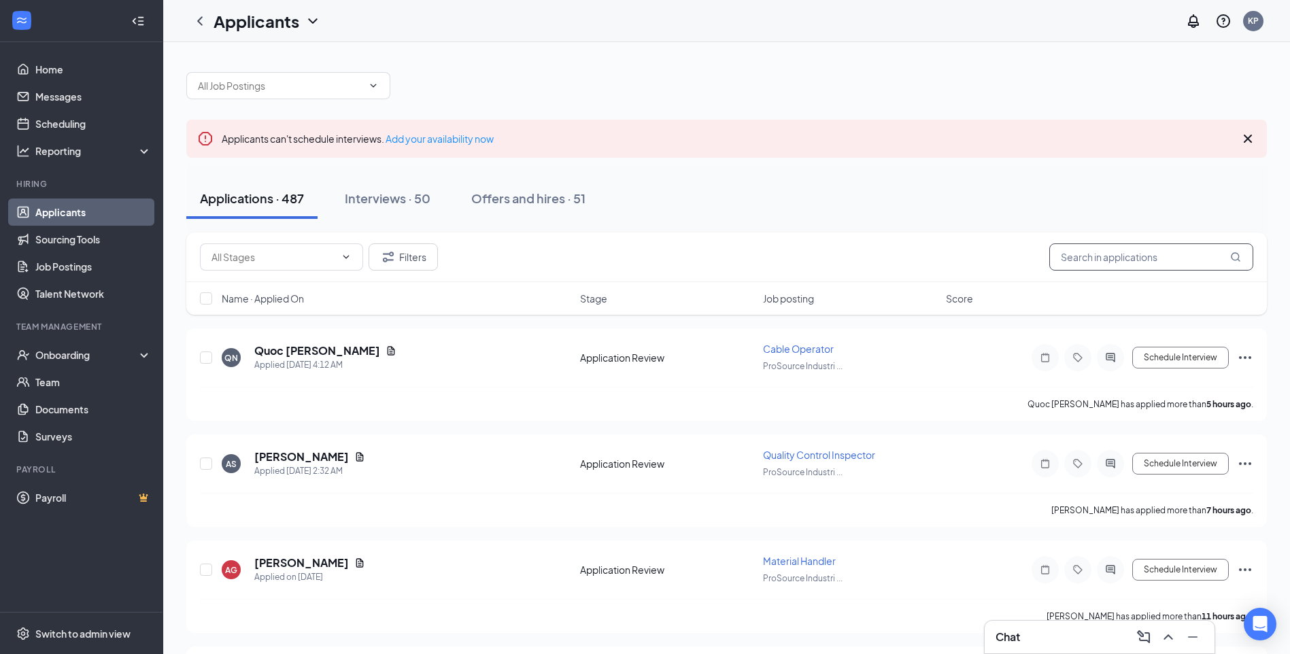
click at [1163, 250] on input "text" at bounding box center [1151, 256] width 204 height 27
click at [1105, 267] on input "text" at bounding box center [1151, 256] width 204 height 27
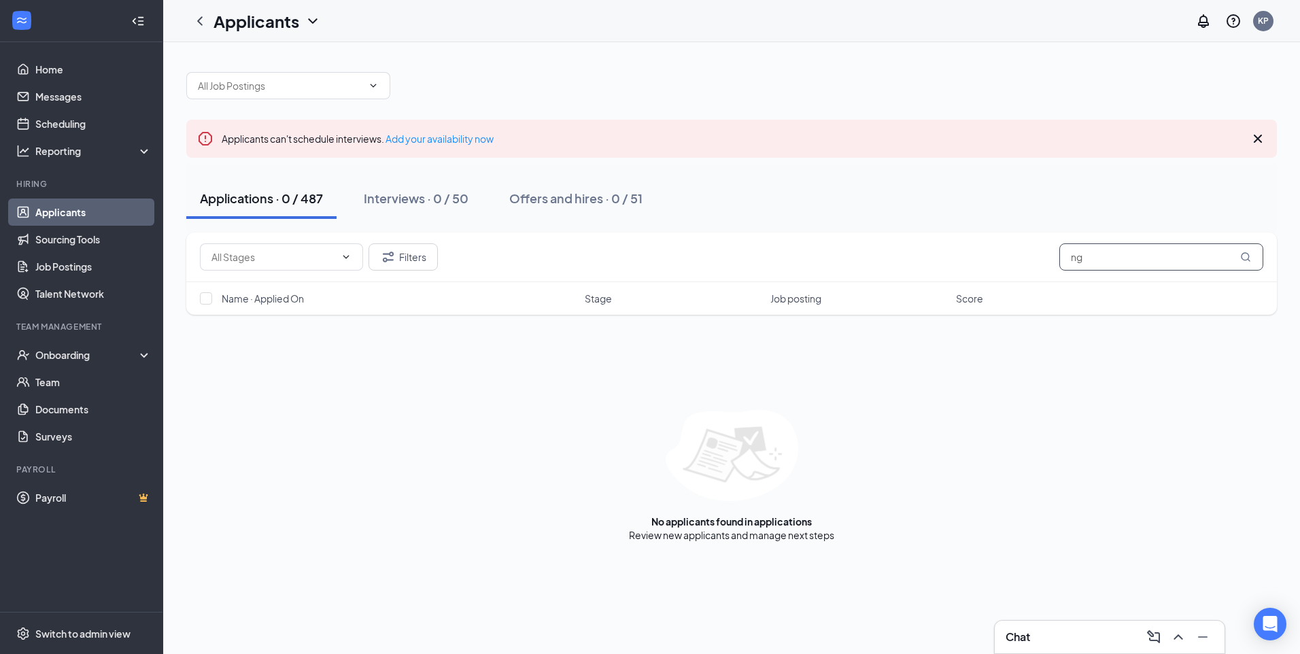
type input "n"
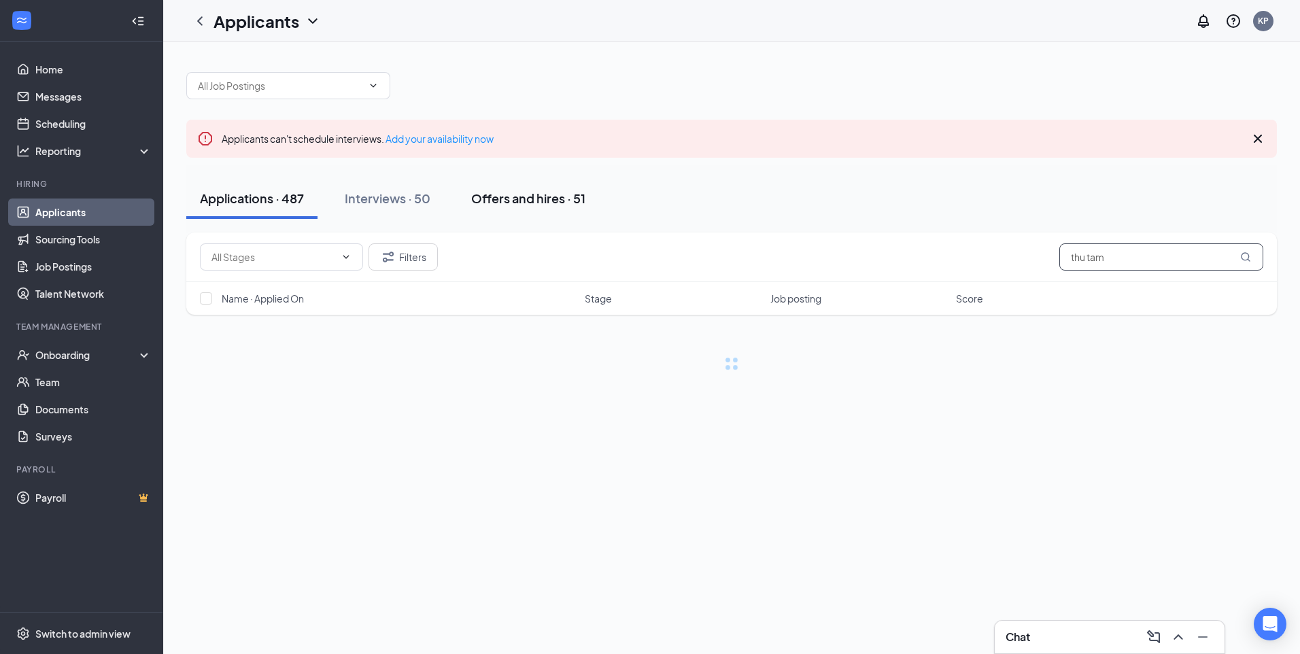
type input "thu tam"
click at [539, 193] on div "Offers and hires · 51" at bounding box center [528, 198] width 114 height 17
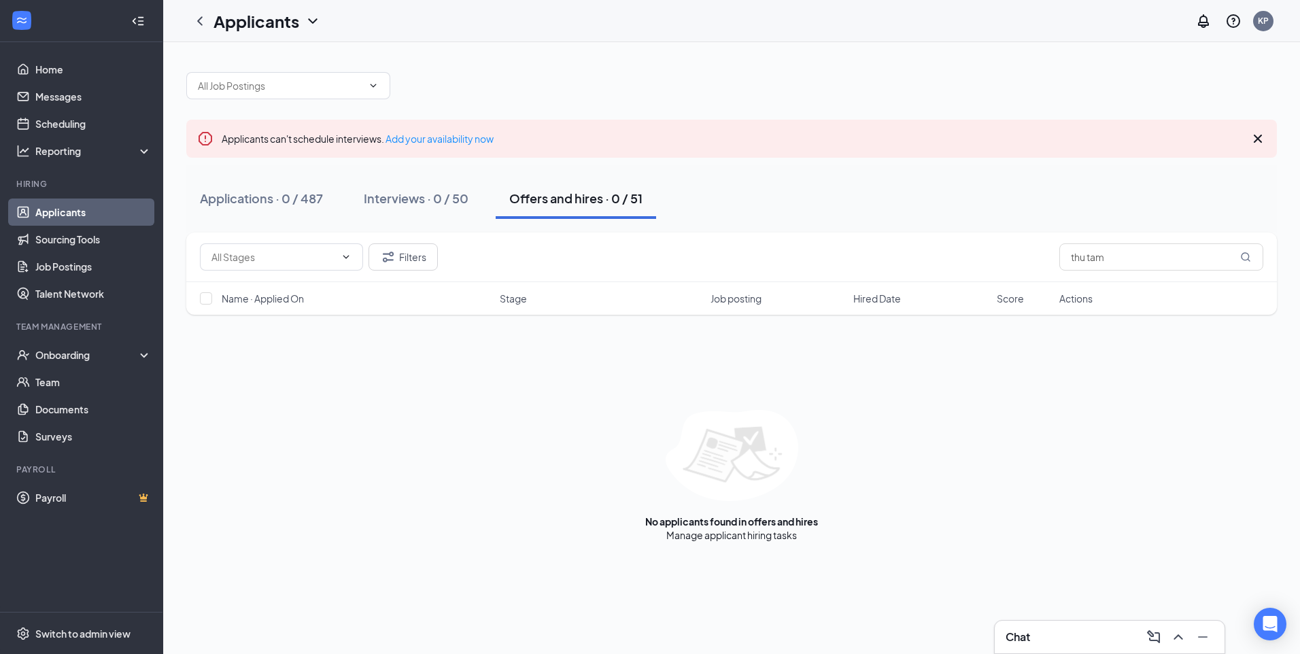
click at [1074, 642] on div "Chat" at bounding box center [1110, 637] width 208 height 22
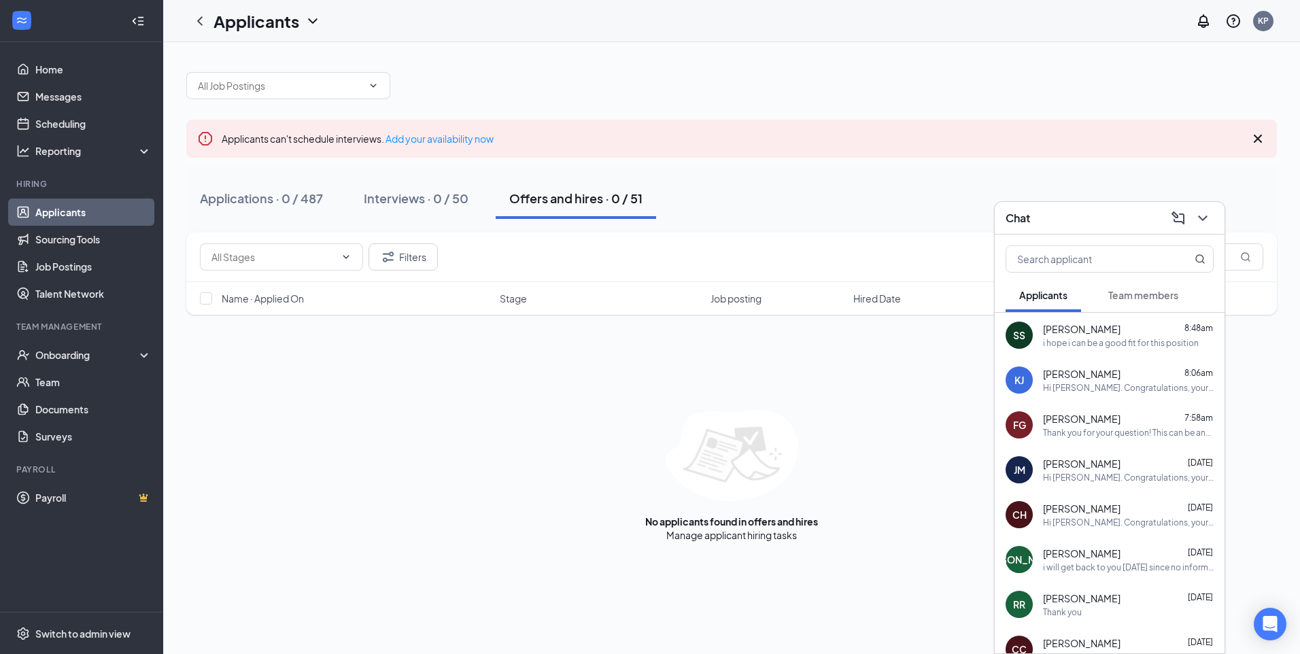
click at [1136, 306] on button "Team members" at bounding box center [1143, 295] width 97 height 34
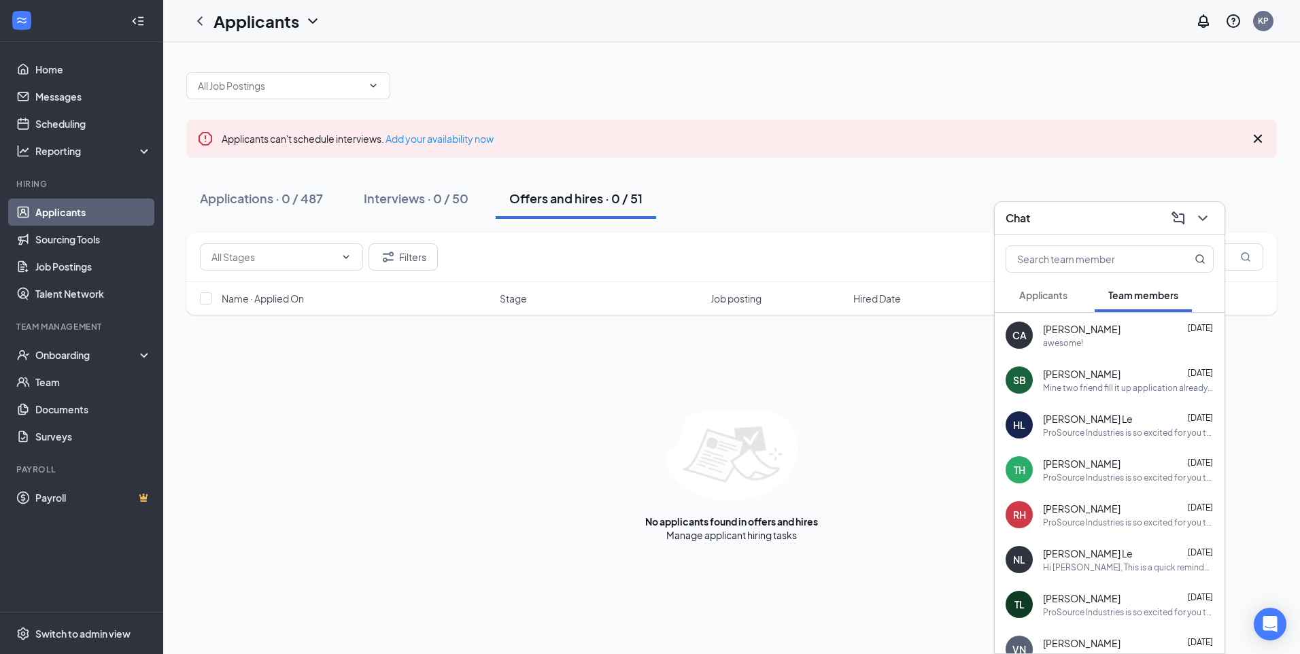
click at [873, 411] on div "No applicants found in offers and hires Manage applicant hiring tasks" at bounding box center [731, 476] width 1091 height 132
click at [1210, 215] on icon "ChevronDown" at bounding box center [1203, 218] width 16 height 16
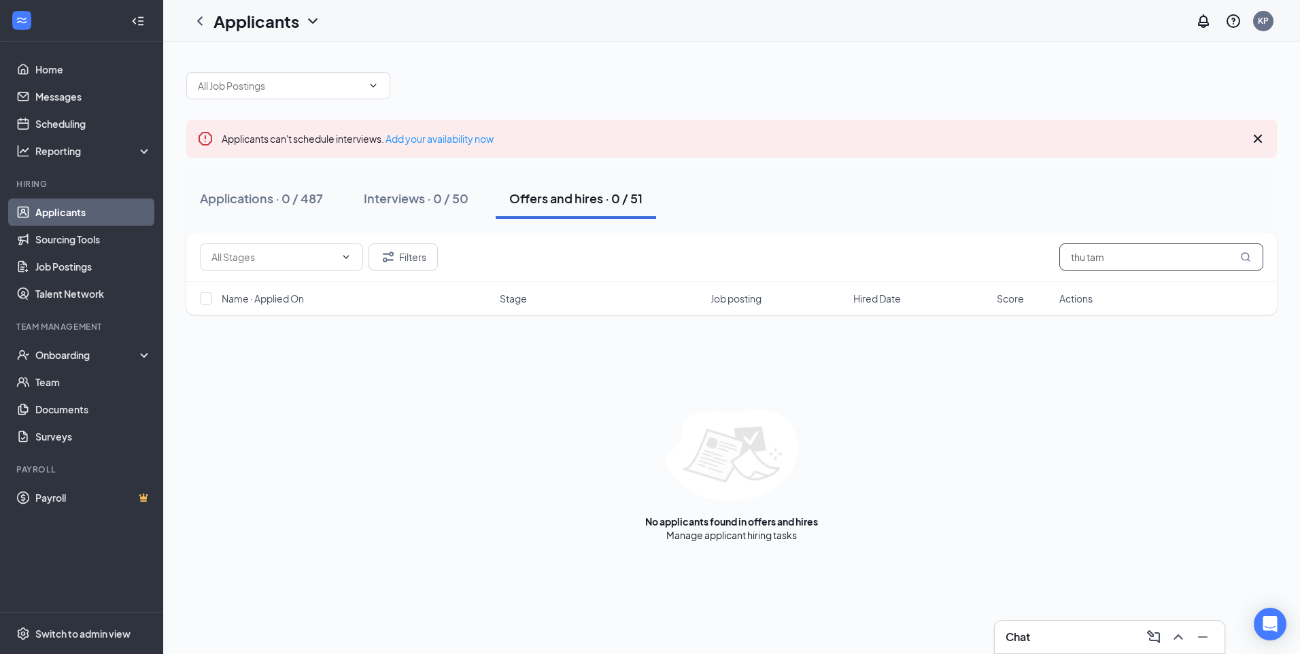
click at [1179, 247] on input "thu tam" at bounding box center [1161, 256] width 204 height 27
click at [1176, 258] on input "thu tam" at bounding box center [1161, 256] width 204 height 27
click at [1176, 256] on input "thu tam" at bounding box center [1161, 256] width 204 height 27
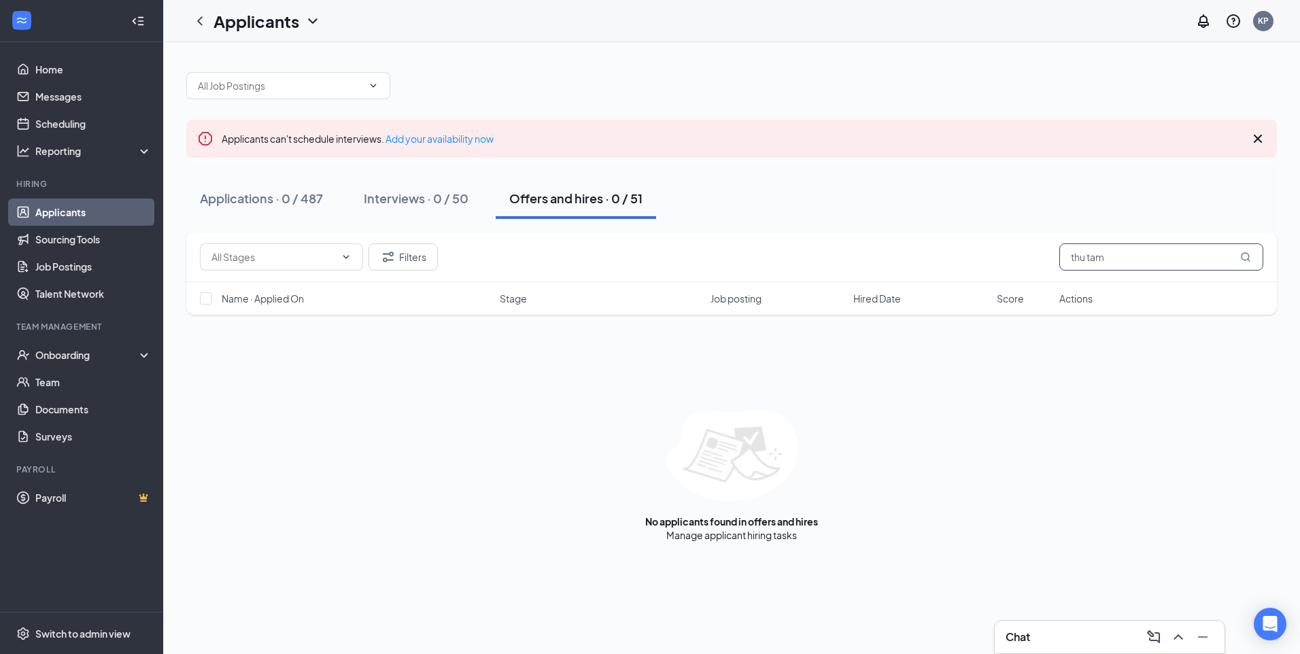
drag, startPoint x: 1176, startPoint y: 256, endPoint x: 995, endPoint y: 269, distance: 180.7
click at [995, 269] on div "Filters thu tam" at bounding box center [731, 256] width 1063 height 27
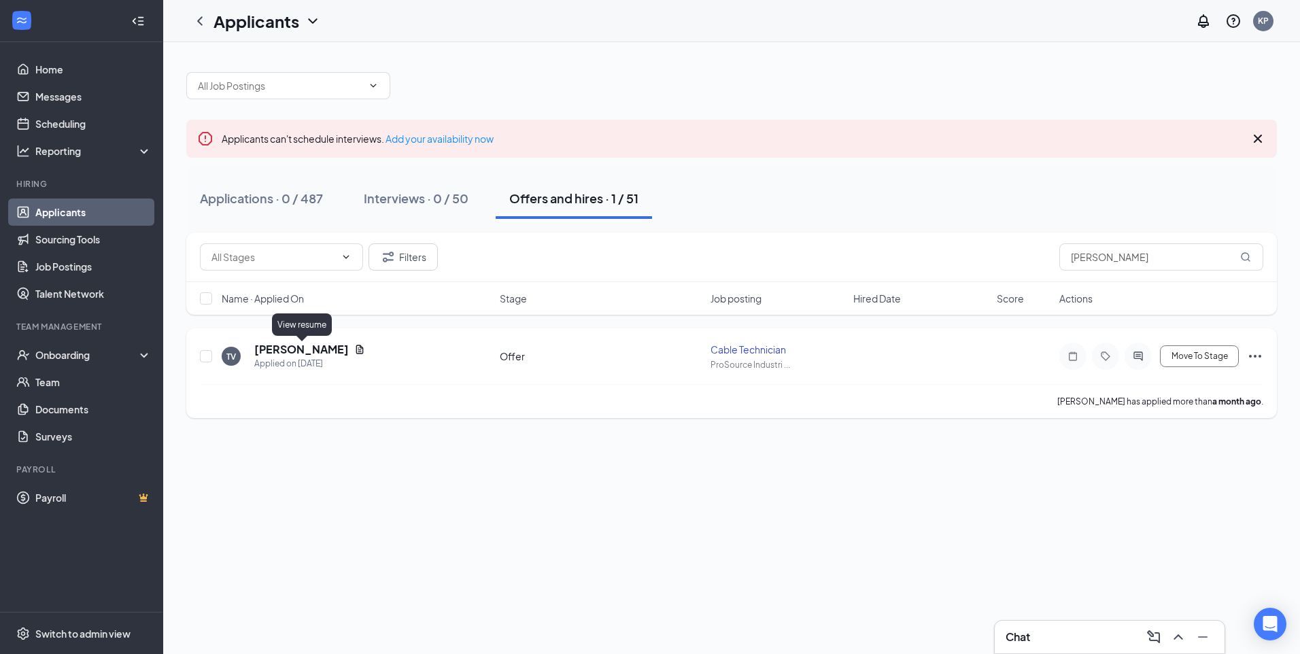
click at [356, 354] on icon "Document" at bounding box center [359, 349] width 7 height 9
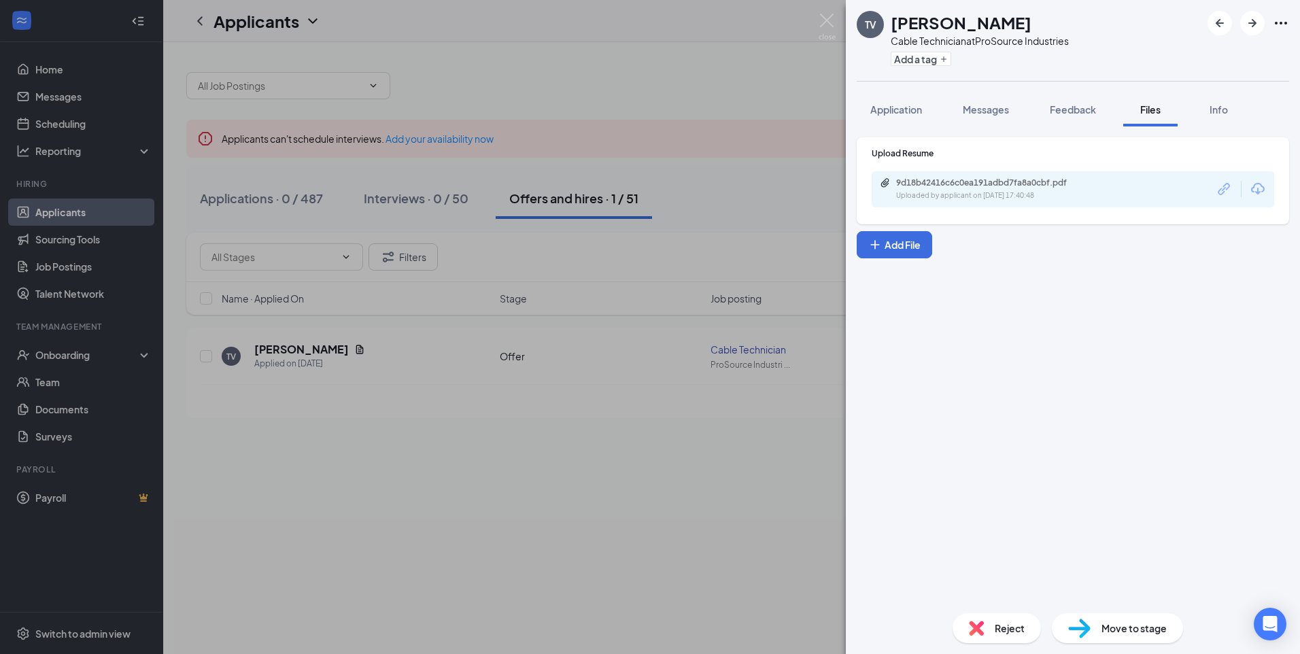
click at [1084, 186] on div "9d18b42416c6c0ea191adbd7fa8a0cbf.pdf" at bounding box center [991, 182] width 190 height 11
click at [916, 121] on button "Application" at bounding box center [896, 109] width 79 height 34
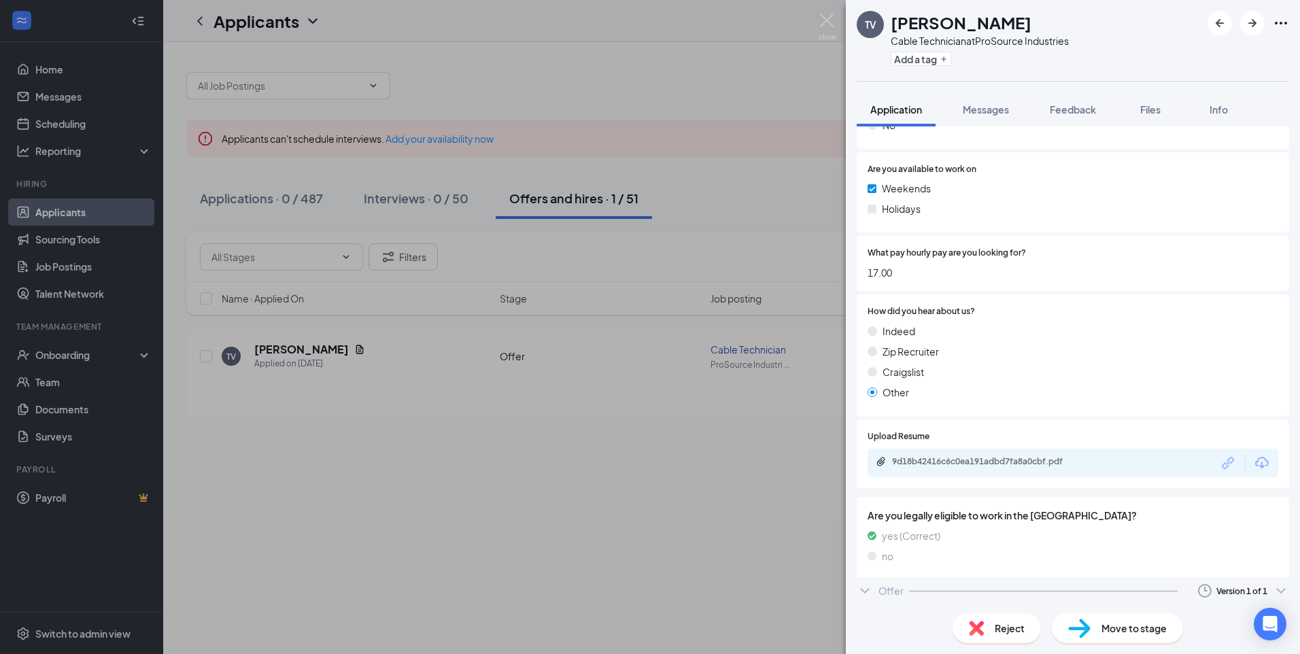
scroll to position [534, 0]
click at [876, 591] on div "Offer Version 1 of 1" at bounding box center [1073, 594] width 432 height 27
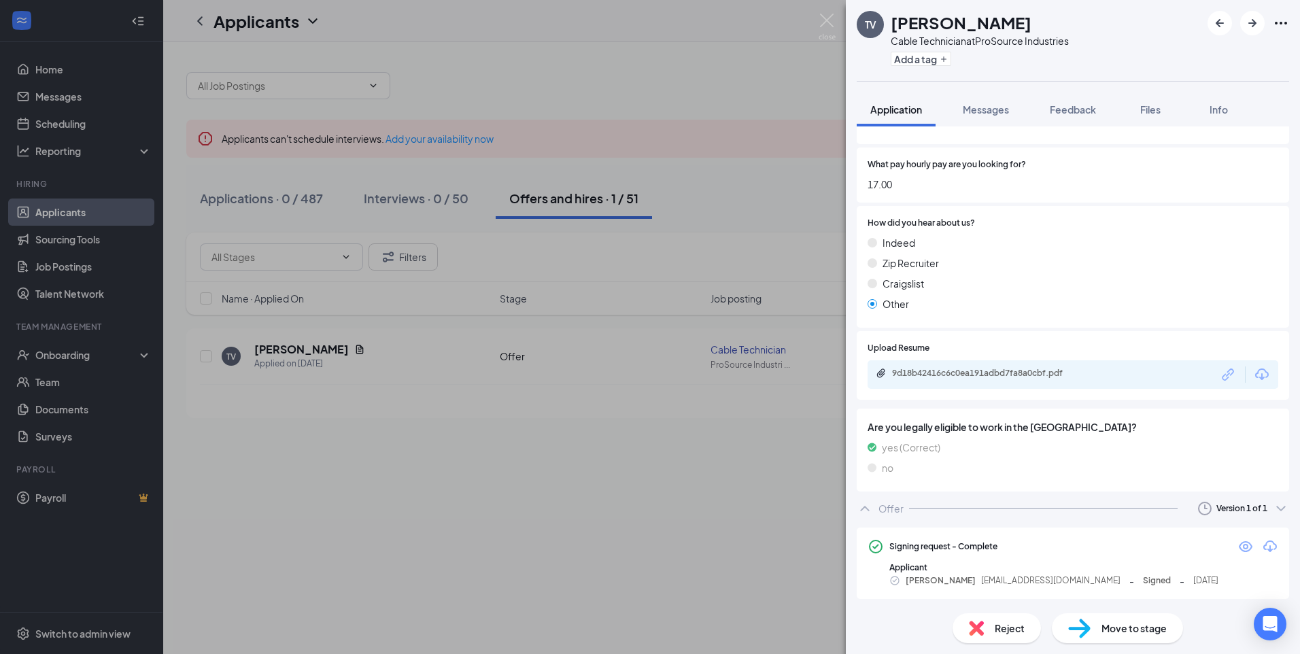
scroll to position [621, 0]
click at [1262, 546] on icon "Download" at bounding box center [1270, 545] width 16 height 16
drag, startPoint x: 829, startPoint y: 24, endPoint x: 1118, endPoint y: 320, distance: 413.0
click at [829, 24] on img at bounding box center [827, 27] width 17 height 27
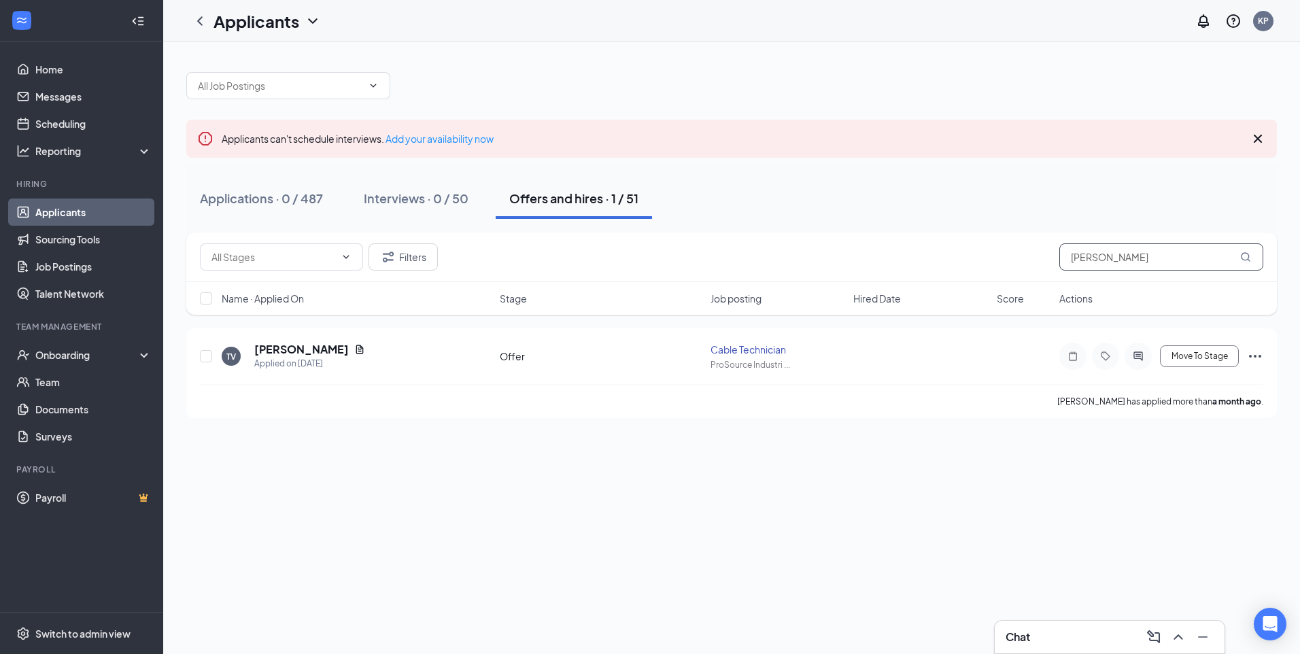
click at [1125, 248] on input "tam vu" at bounding box center [1161, 256] width 204 height 27
click at [1127, 248] on input "tam vu" at bounding box center [1161, 256] width 204 height 27
click at [1129, 248] on input "tam vu" at bounding box center [1161, 256] width 204 height 27
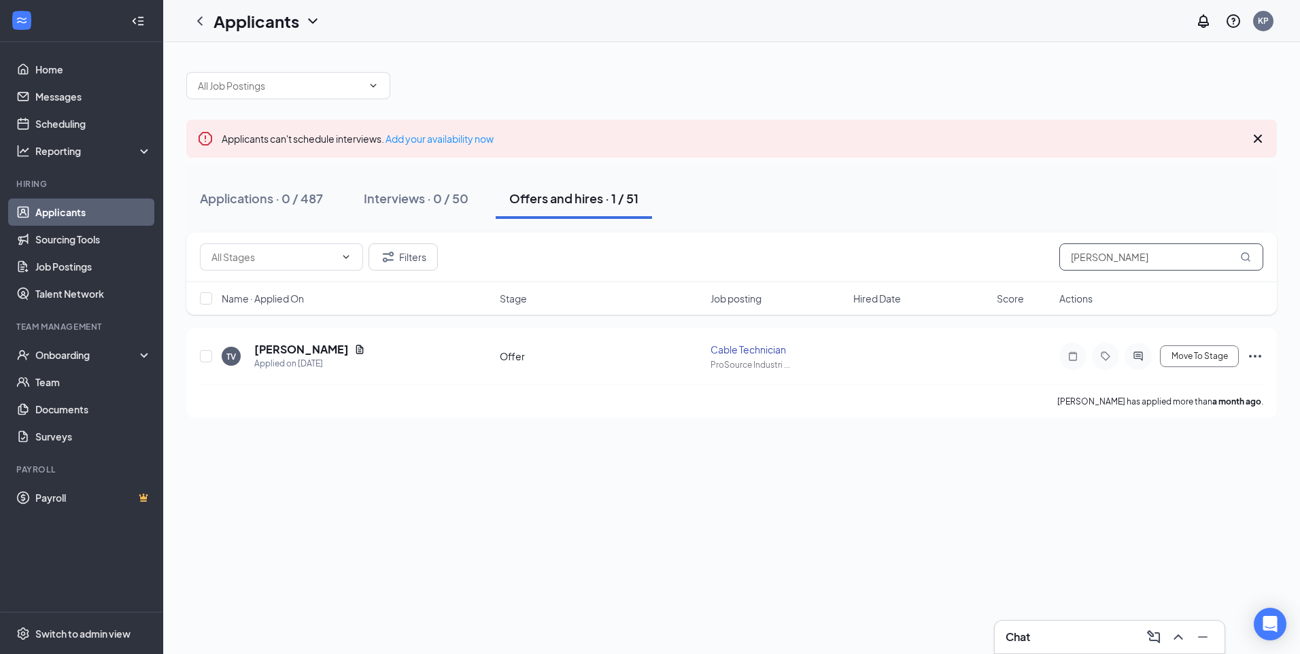
click at [1129, 248] on input "tam vu" at bounding box center [1161, 256] width 204 height 27
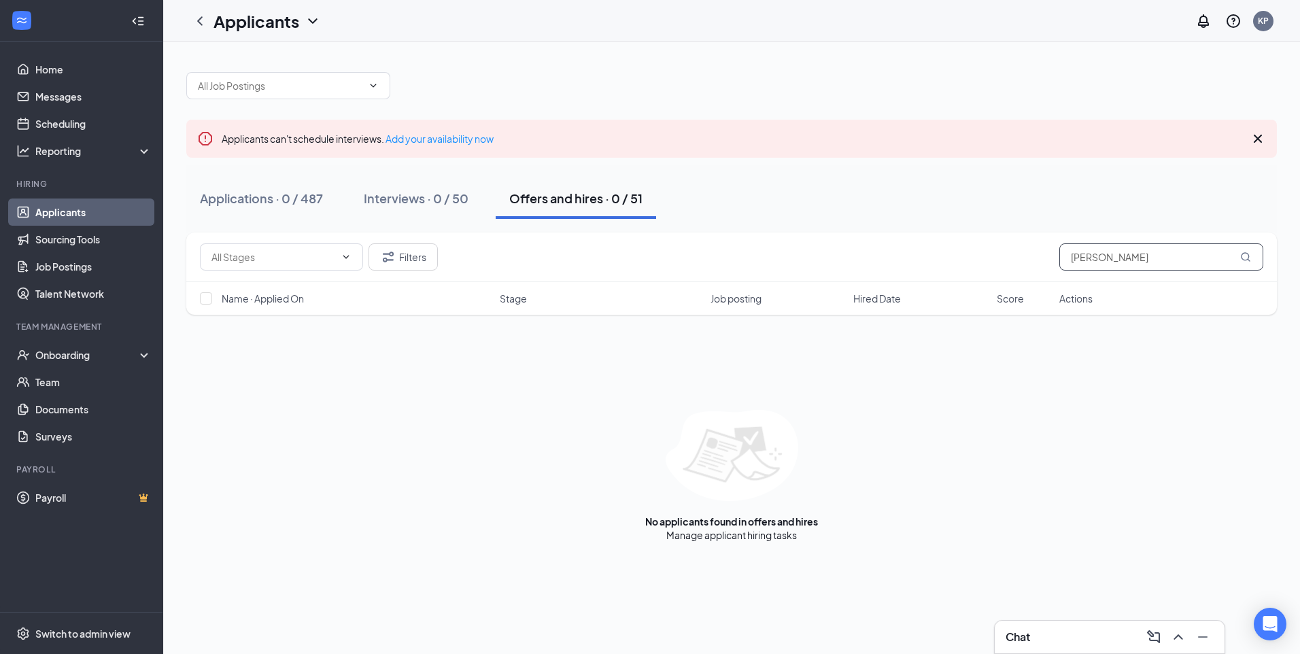
click at [1091, 259] on input "latasha brooks" at bounding box center [1161, 256] width 204 height 27
drag, startPoint x: 1111, startPoint y: 257, endPoint x: 965, endPoint y: 257, distance: 146.2
click at [965, 257] on div "Filters Askie" at bounding box center [731, 256] width 1063 height 27
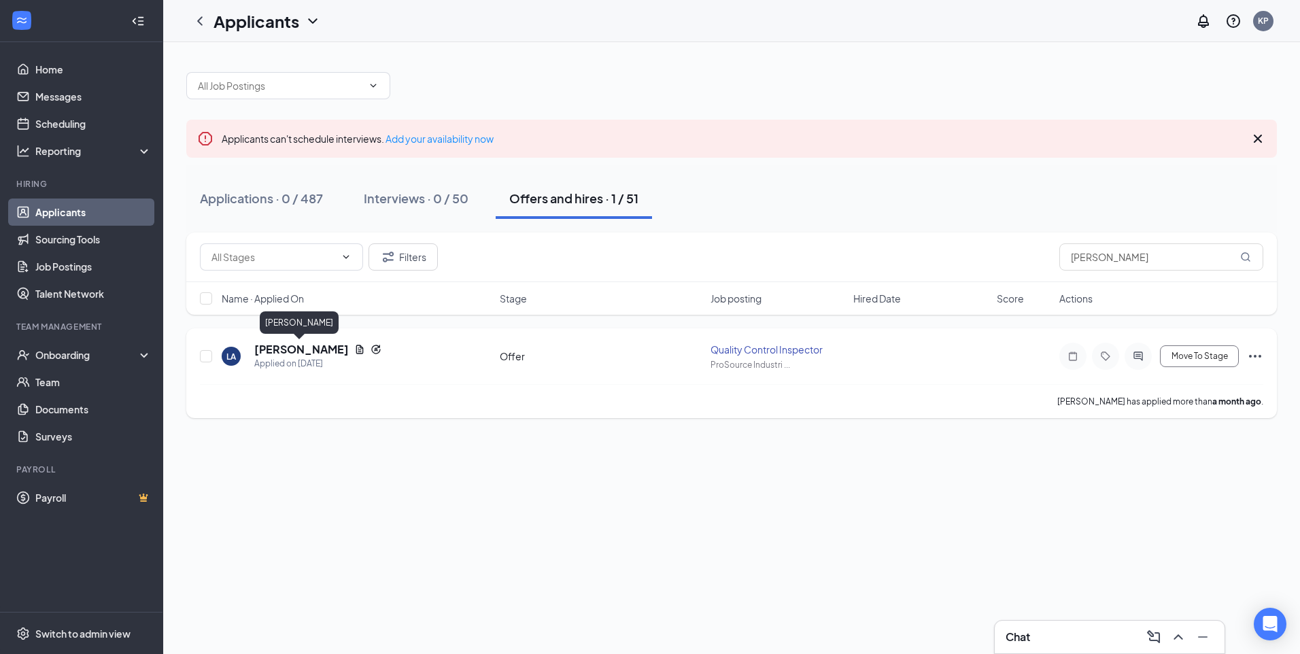
click at [314, 354] on h5 "Latasha Askey" at bounding box center [301, 349] width 95 height 15
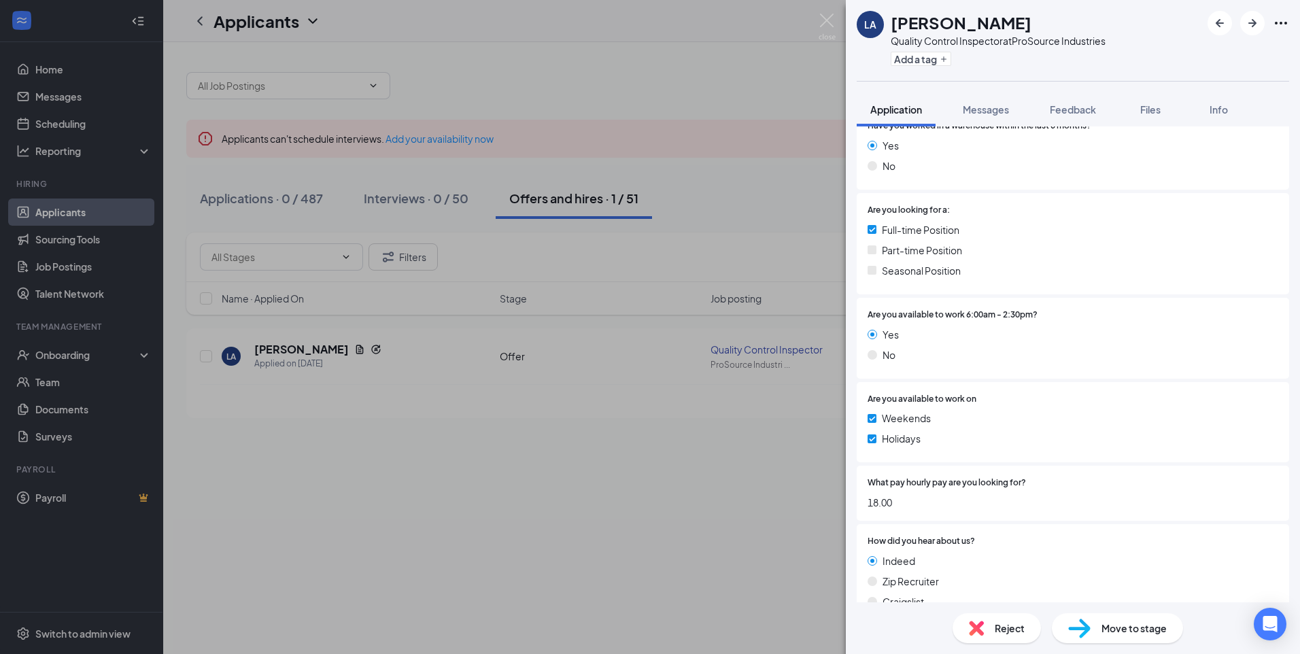
scroll to position [578, 0]
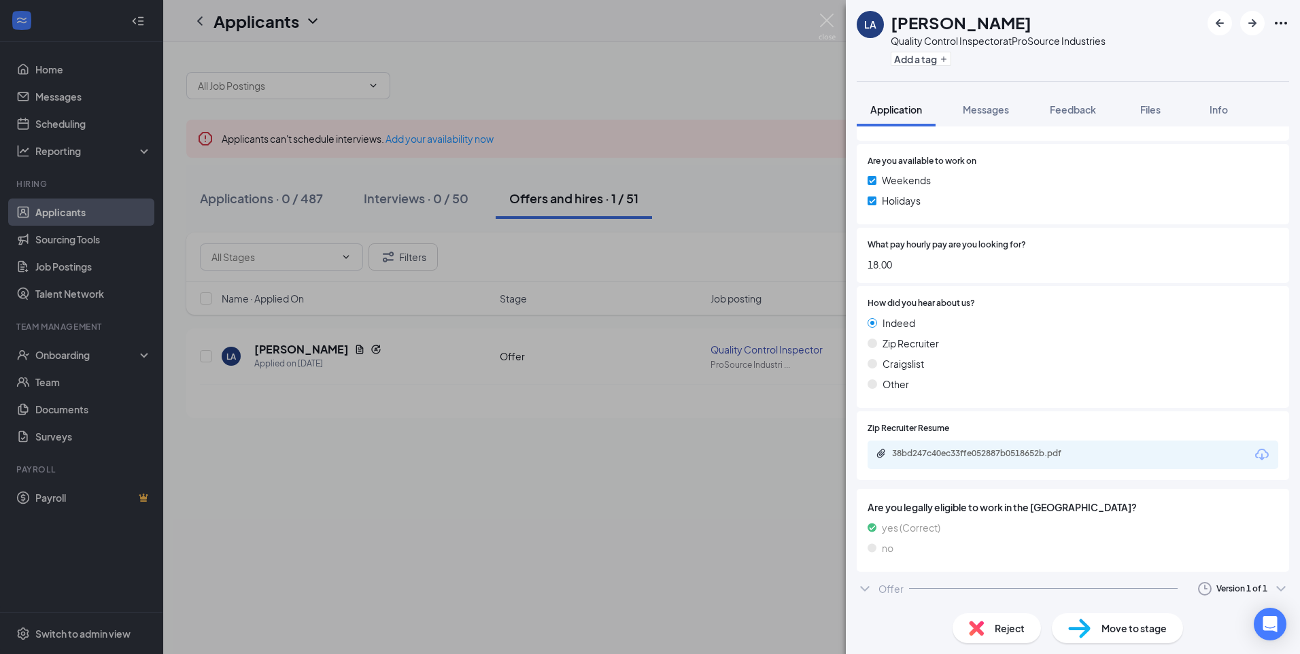
click at [874, 589] on div "Offer Version 1 of 1" at bounding box center [1073, 588] width 432 height 27
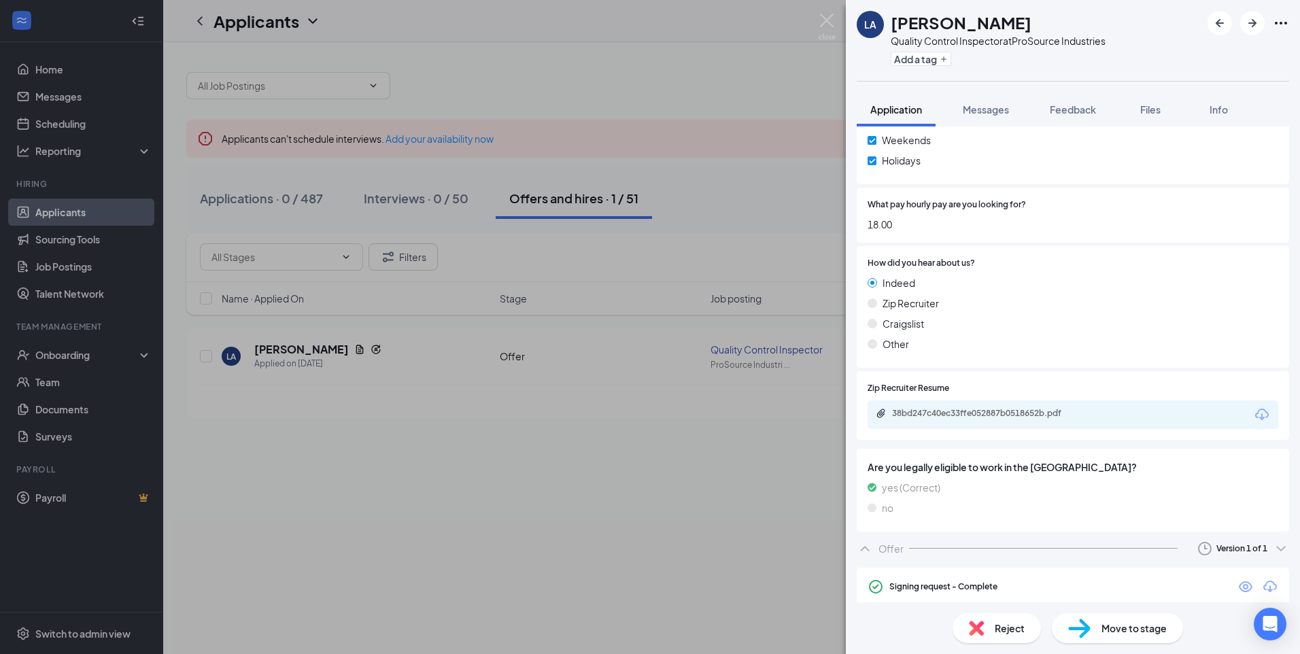
scroll to position [659, 0]
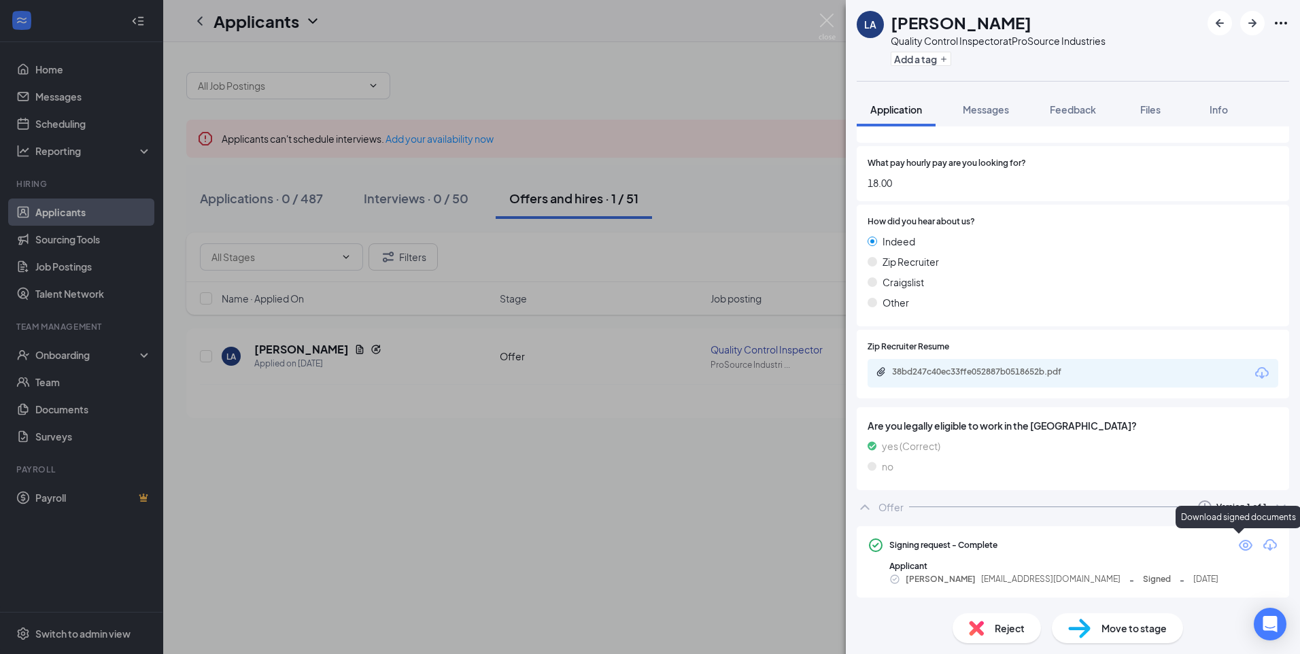
click at [1264, 545] on icon "Download" at bounding box center [1270, 545] width 16 height 16
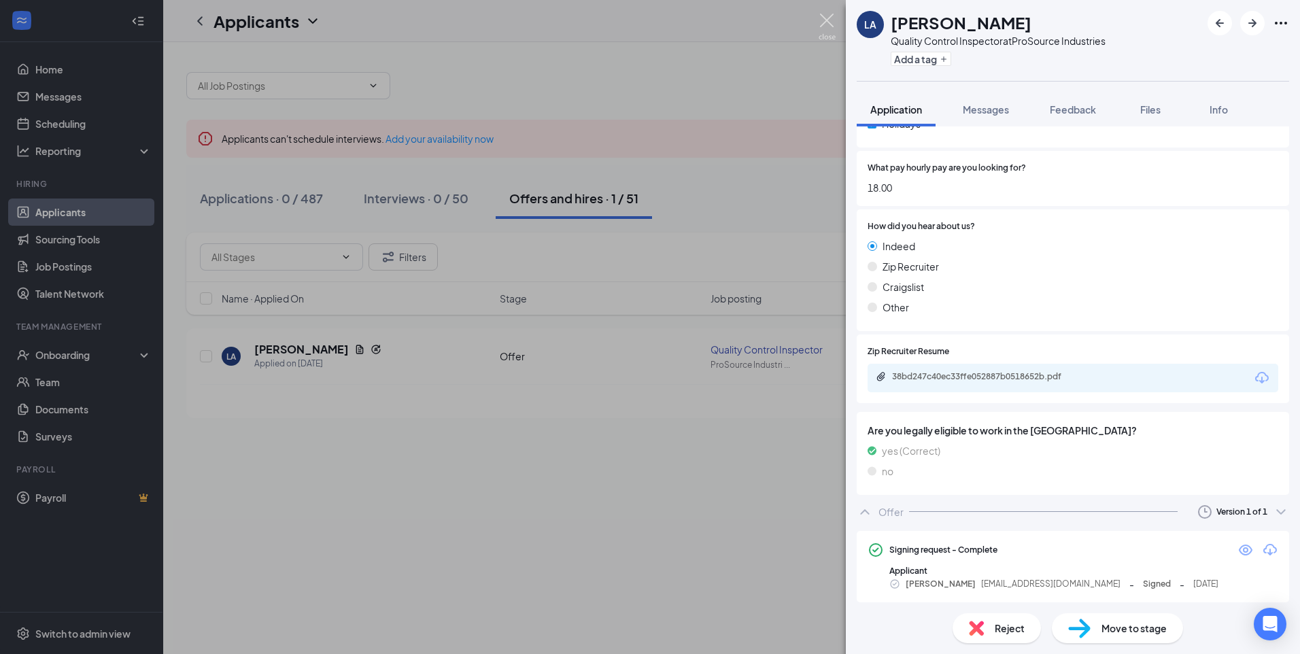
click at [833, 18] on img at bounding box center [827, 27] width 17 height 27
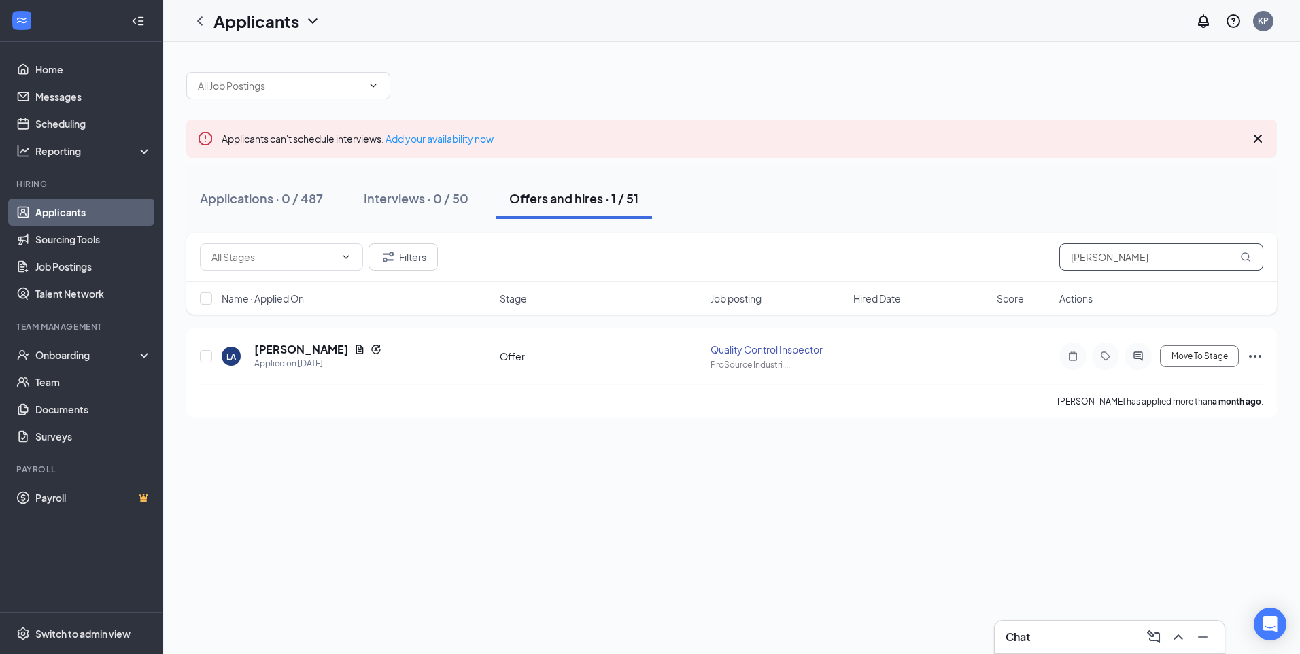
click at [1114, 258] on input "latasha" at bounding box center [1161, 256] width 204 height 27
click at [288, 349] on h5 "Lily Mwela" at bounding box center [301, 349] width 95 height 15
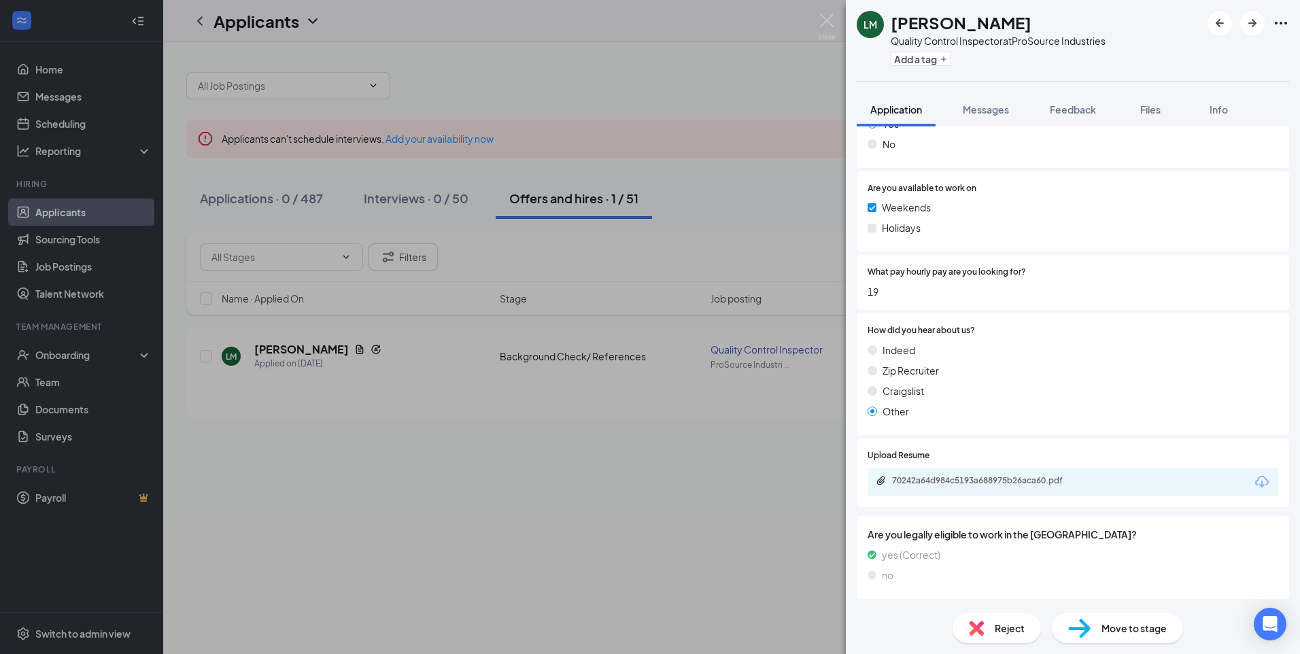
scroll to position [545, 0]
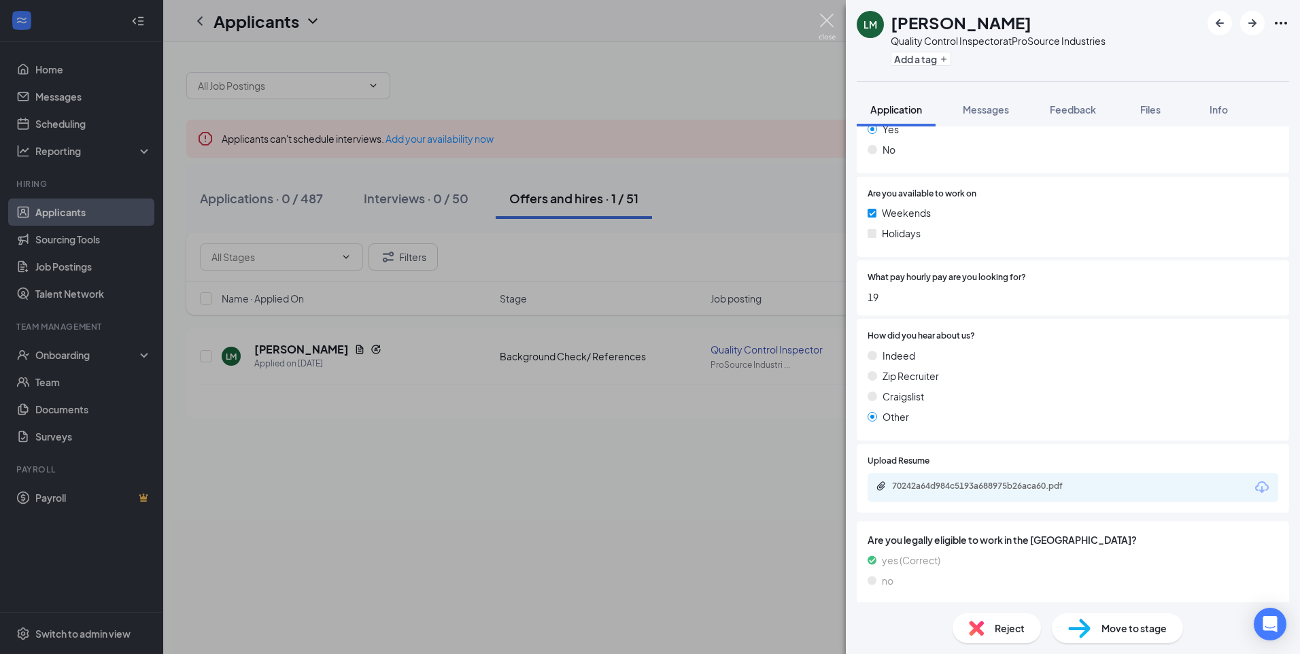
click at [829, 16] on img at bounding box center [827, 27] width 17 height 27
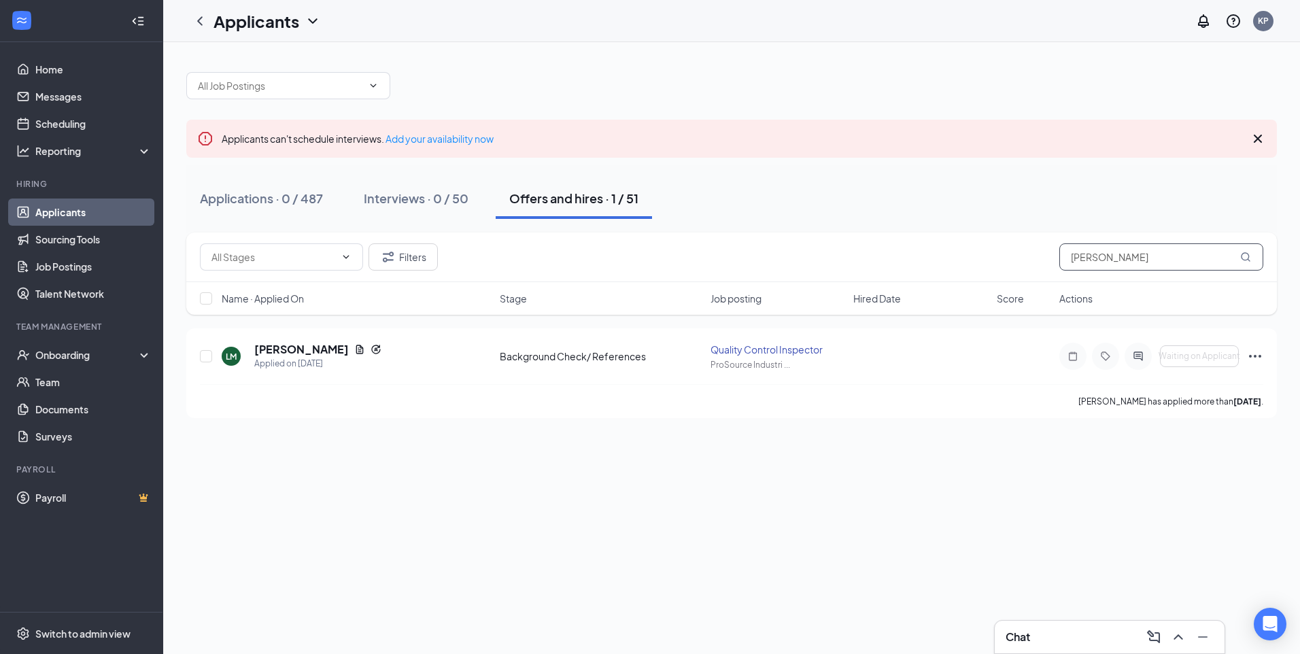
click at [1109, 254] on input "lily mwela" at bounding box center [1161, 256] width 204 height 27
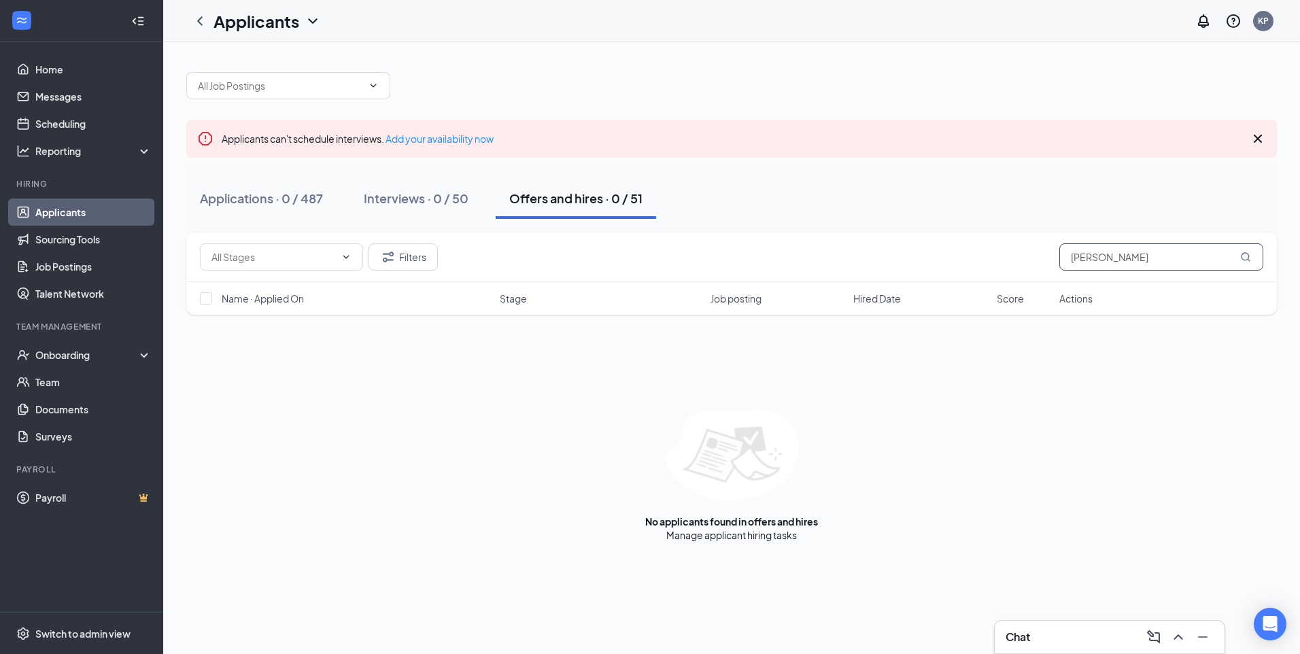
click at [1083, 261] on input "huu gieng" at bounding box center [1161, 256] width 204 height 27
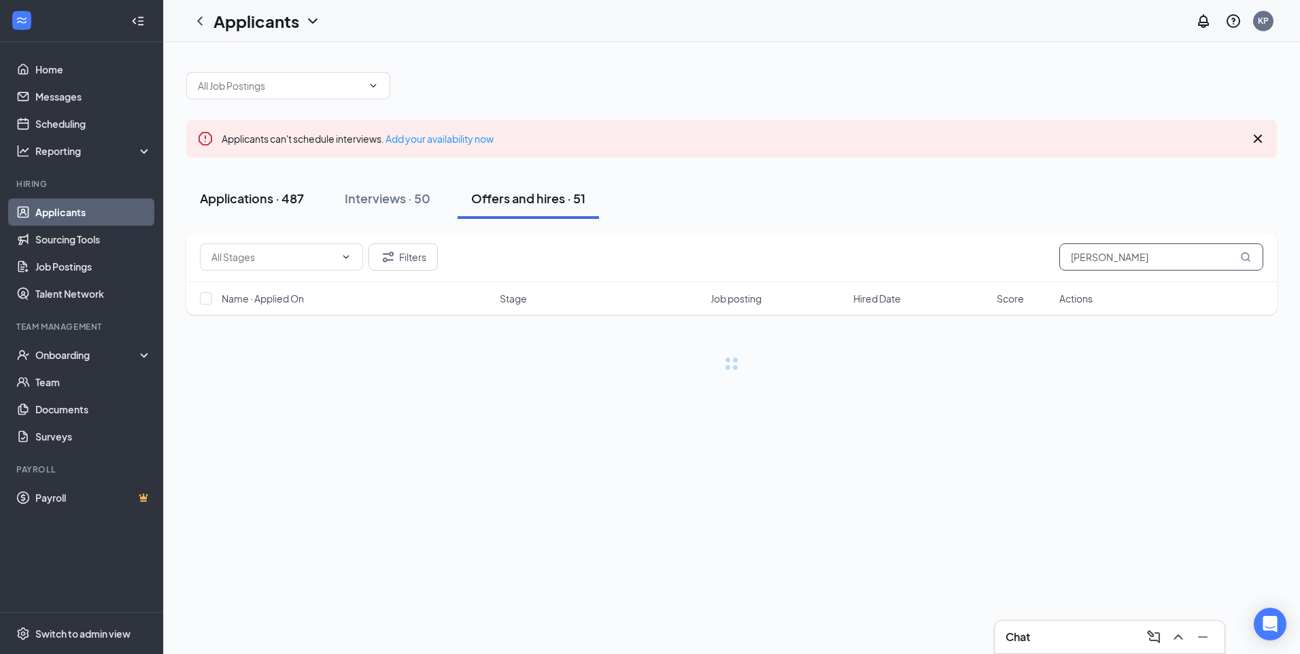
type input "henry gieng"
click at [275, 201] on div "Applications · 487" at bounding box center [252, 198] width 104 height 17
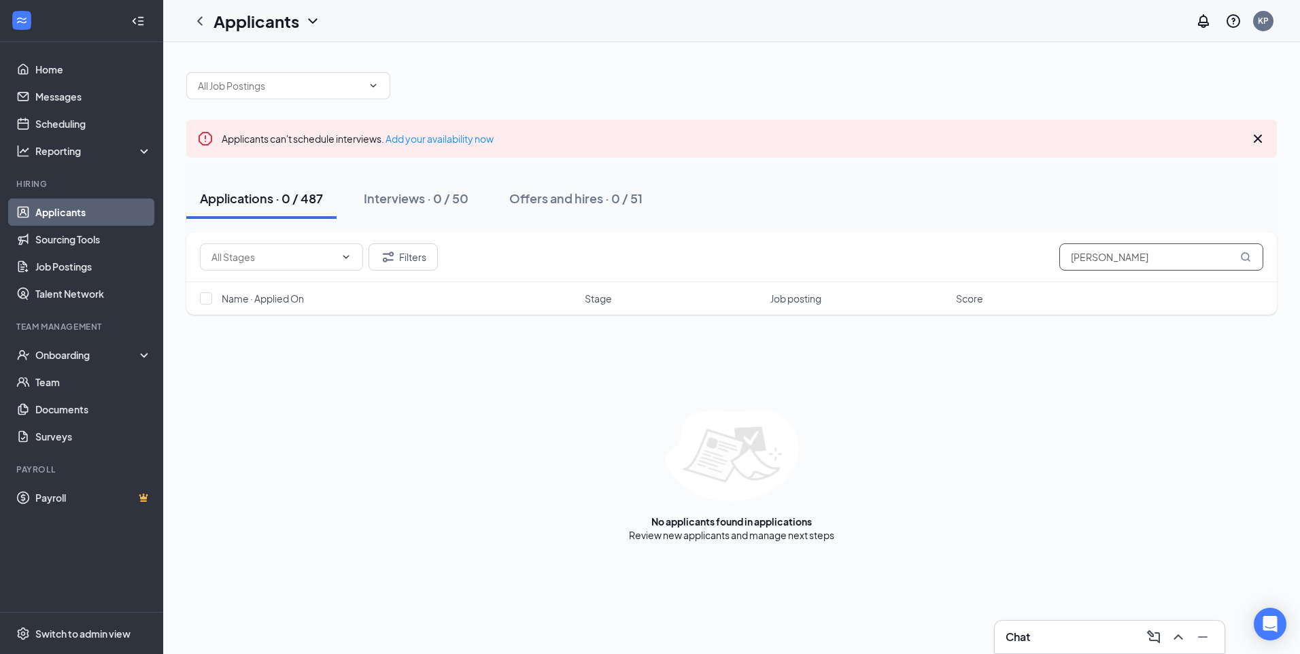
click at [1083, 260] on input "henry gieng" at bounding box center [1161, 256] width 204 height 27
click at [1139, 261] on input "huu gieng" at bounding box center [1161, 256] width 204 height 27
click at [1139, 260] on input "huu gieng" at bounding box center [1161, 256] width 204 height 27
type input "kwaneesha doublin"
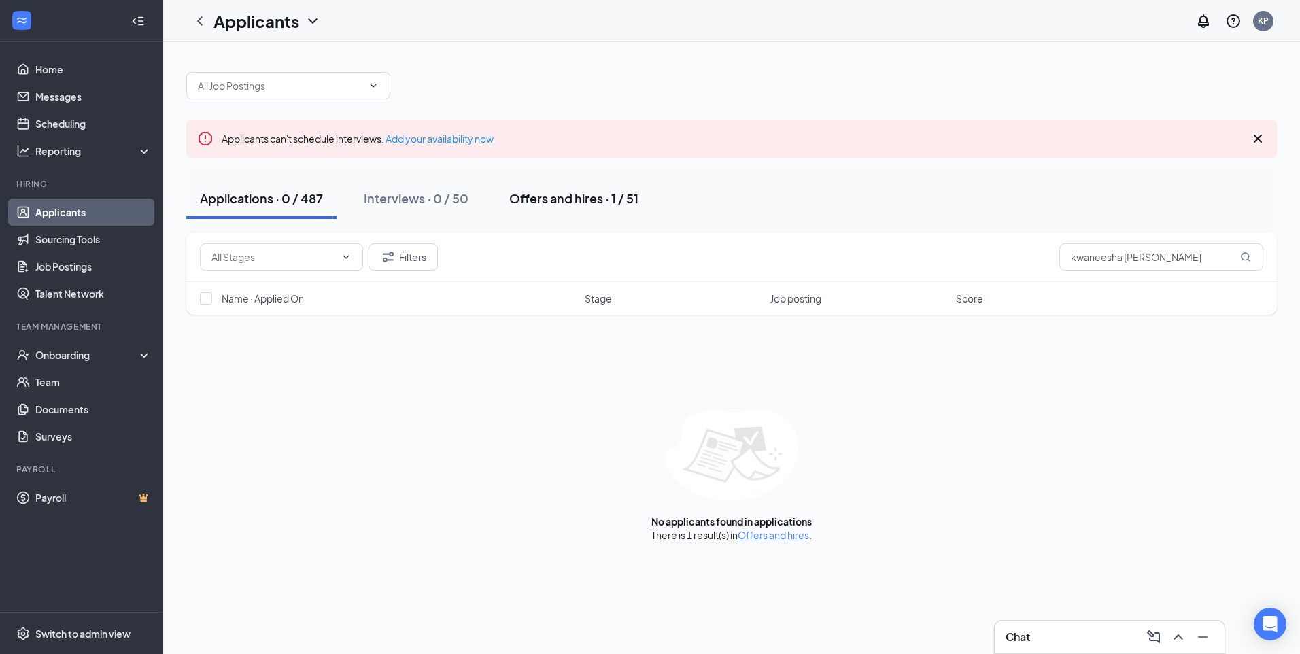
click at [566, 197] on div "Offers and hires · 1 / 51" at bounding box center [573, 198] width 129 height 17
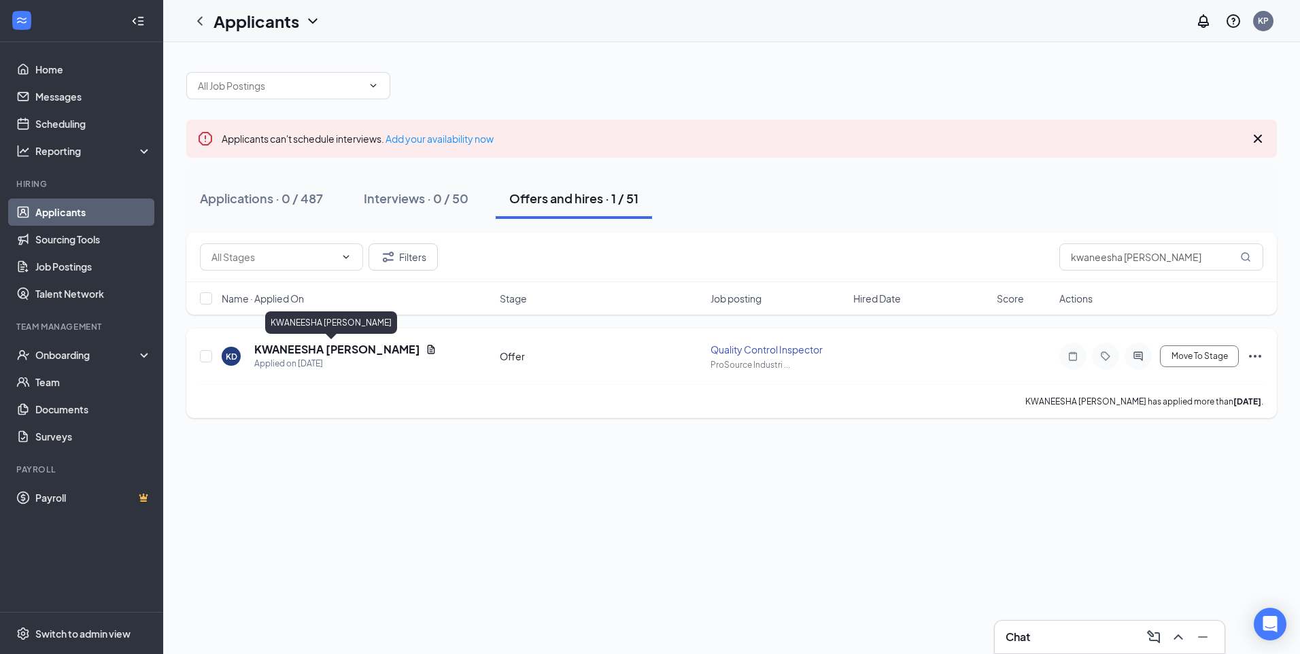
click at [321, 352] on h5 "KWANEESHA DOUBLIN" at bounding box center [337, 349] width 166 height 15
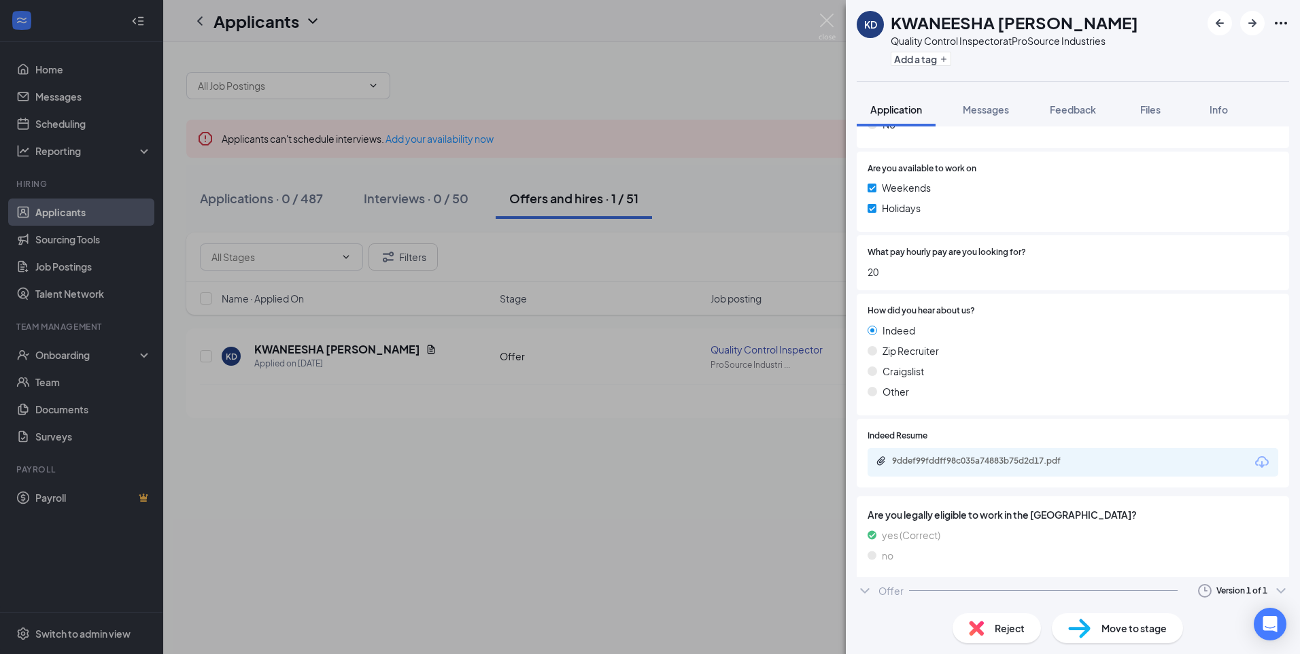
scroll to position [534, 0]
click at [867, 597] on icon "ChevronDown" at bounding box center [865, 595] width 16 height 16
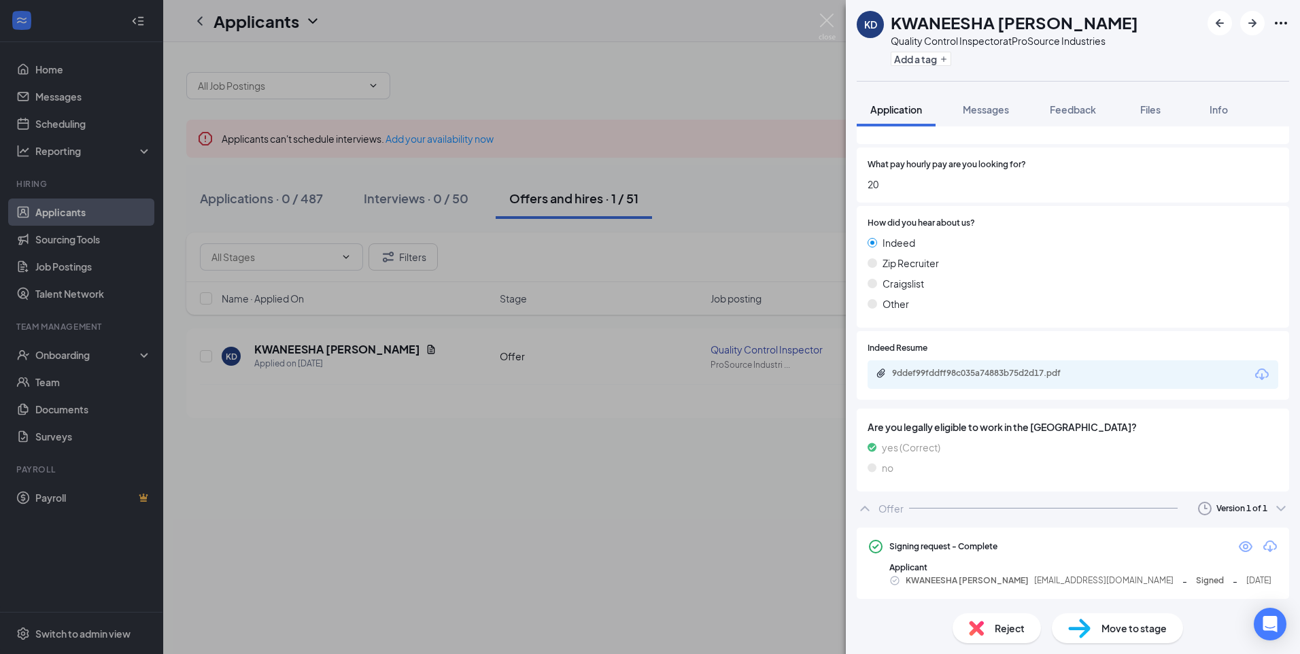
scroll to position [621, 0]
click at [1264, 548] on icon "Download" at bounding box center [1270, 546] width 14 height 12
click at [828, 14] on img at bounding box center [827, 27] width 17 height 27
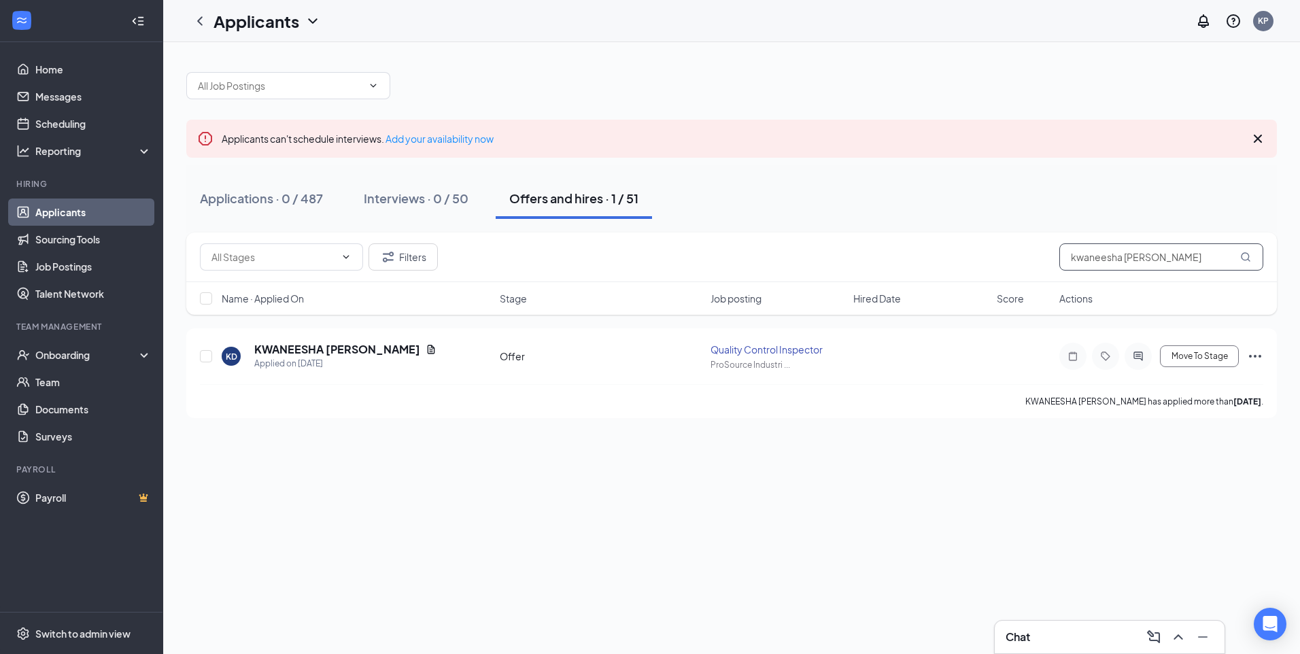
drag, startPoint x: 1137, startPoint y: 256, endPoint x: 1144, endPoint y: 240, distance: 17.7
click at [1144, 240] on div "Filters kwaneesha doublin" at bounding box center [731, 258] width 1091 height 50
click at [1139, 247] on input "kwaneesha doublin" at bounding box center [1161, 256] width 204 height 27
click at [1140, 247] on input "kwaneesha doublin" at bounding box center [1161, 256] width 204 height 27
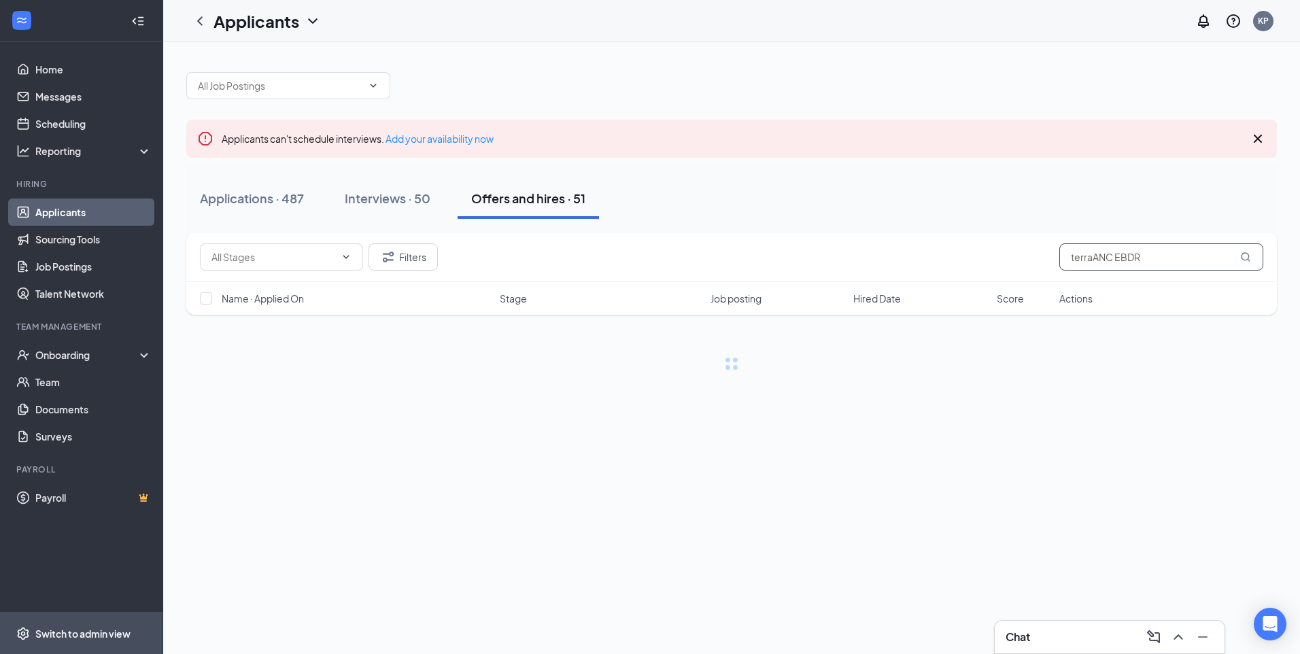
type input "terraANC EBDR"
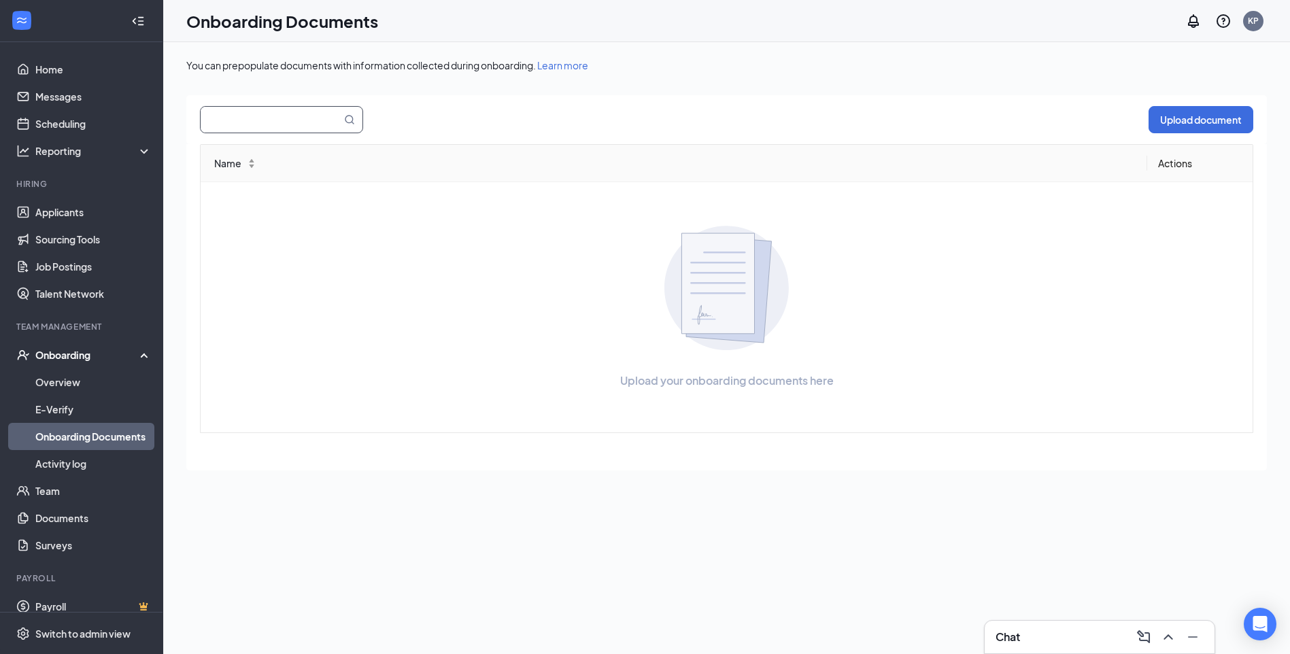
click at [321, 115] on input "text" at bounding box center [263, 120] width 124 height 26
click at [96, 211] on link "Applicants" at bounding box center [93, 212] width 116 height 27
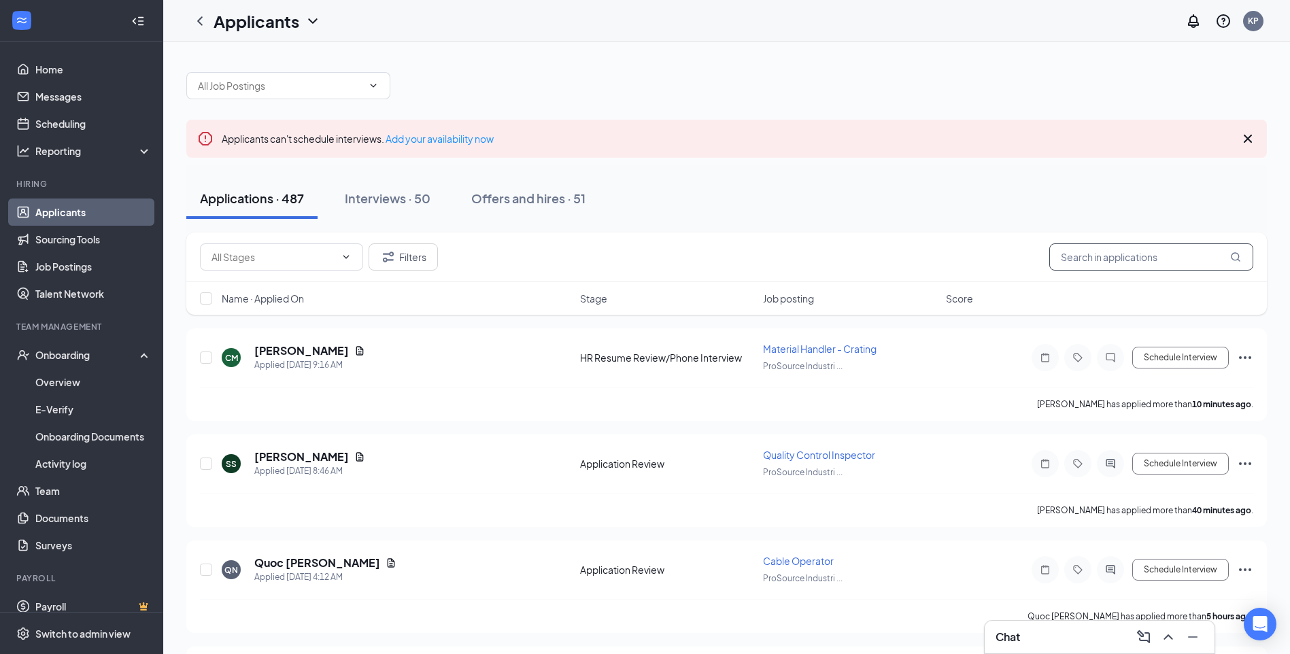
click at [1143, 263] on input "text" at bounding box center [1151, 256] width 204 height 27
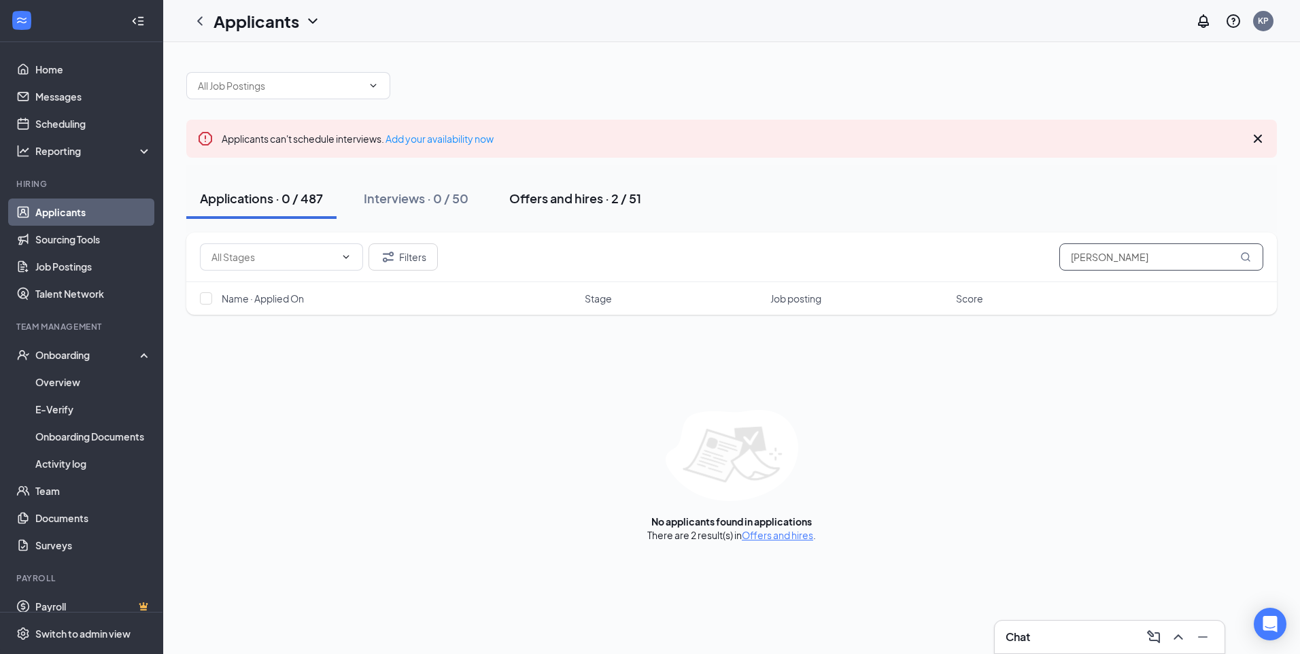
type input "terrance"
click at [570, 200] on div "Offers and hires · 2 / 51" at bounding box center [575, 198] width 132 height 17
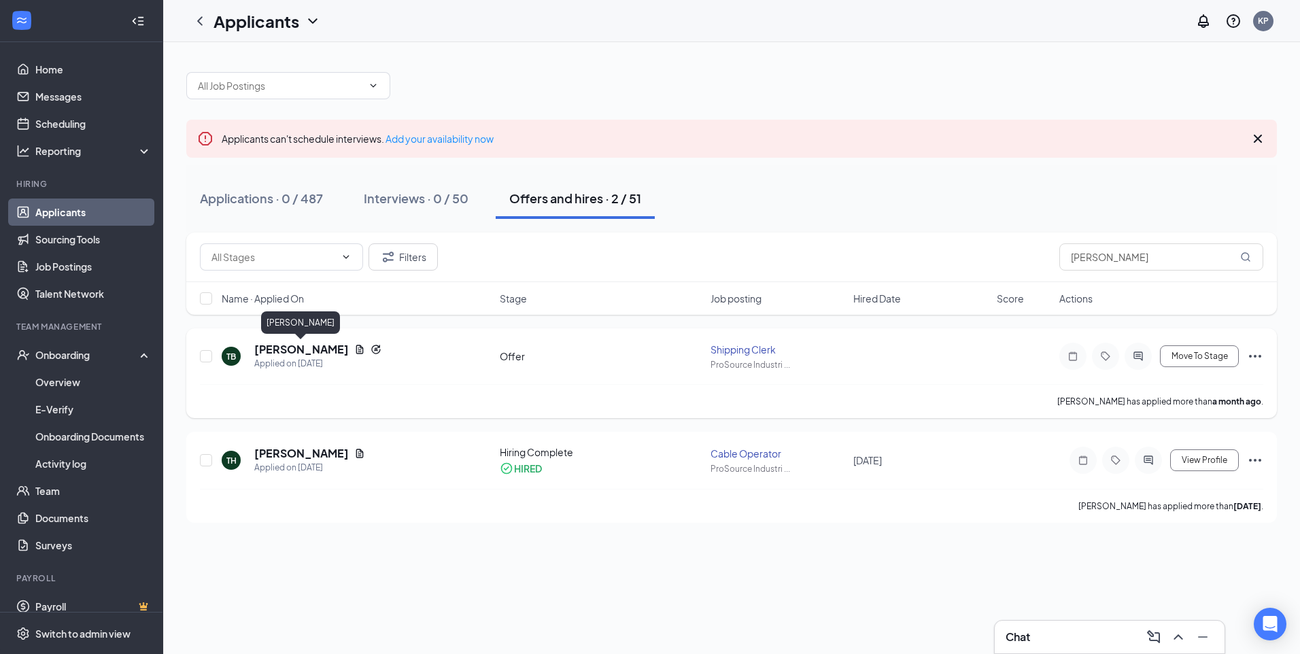
click at [308, 347] on h5 "Terrance Bradley" at bounding box center [301, 349] width 95 height 15
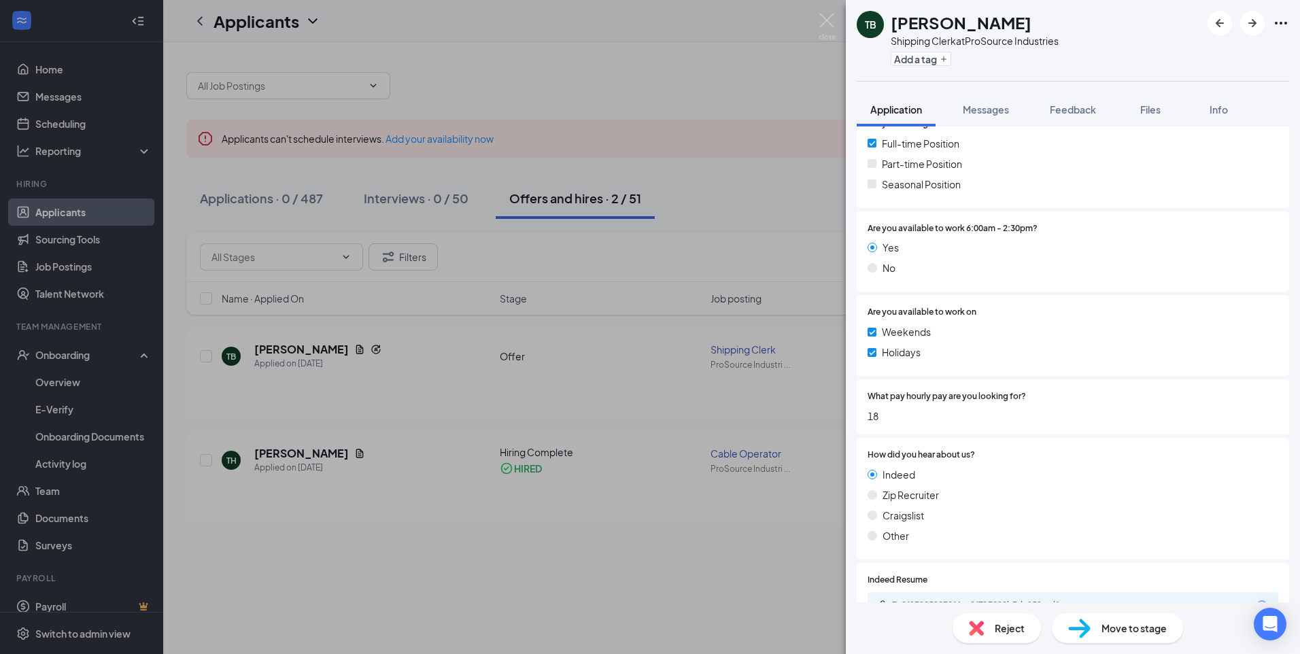
scroll to position [817, 0]
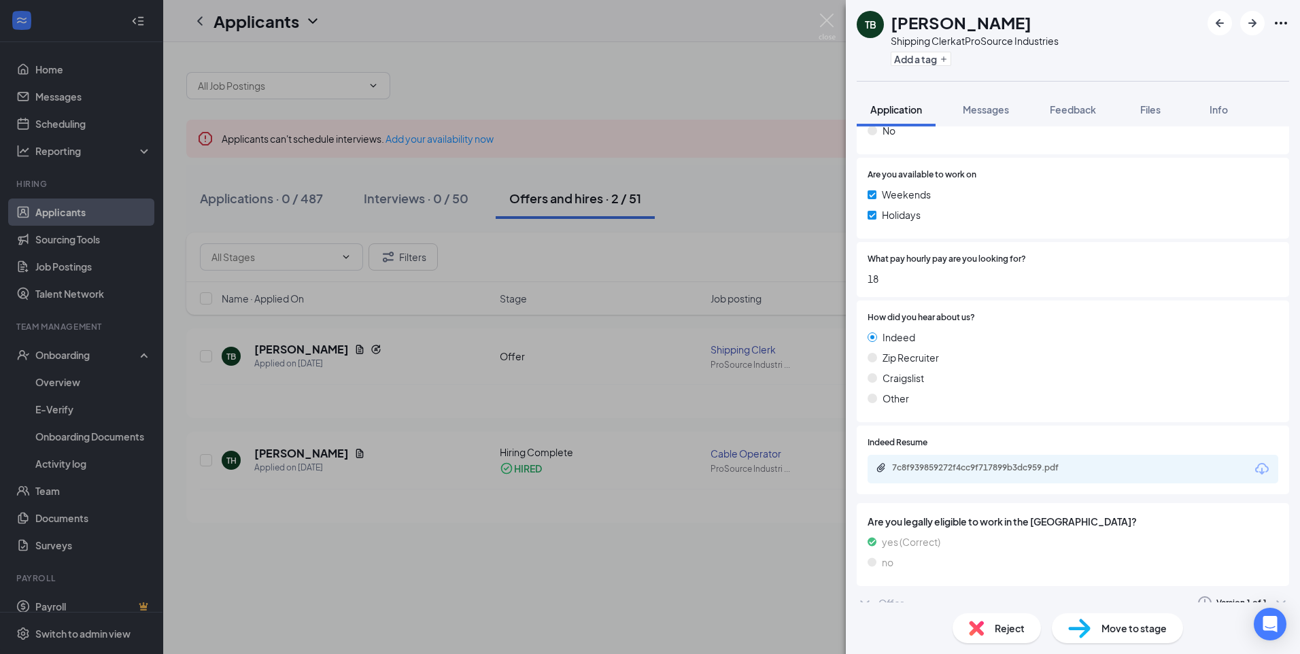
click at [870, 595] on icon "ChevronDown" at bounding box center [865, 603] width 16 height 16
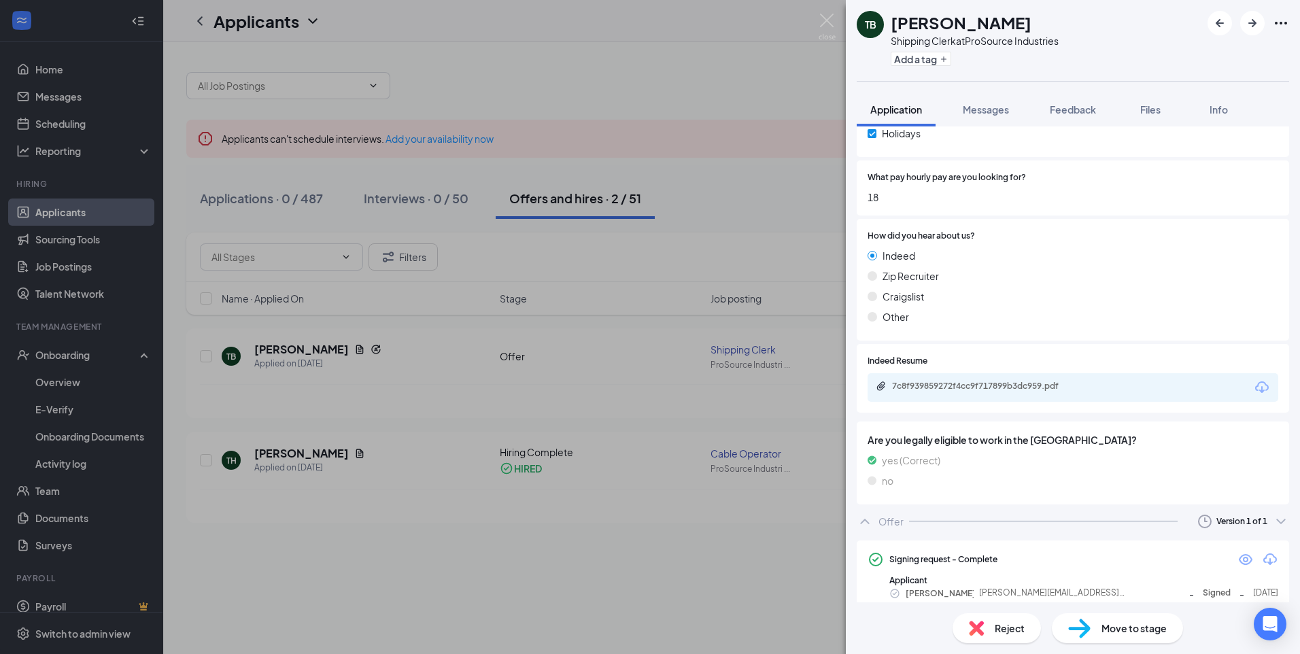
scroll to position [899, 0]
click at [1263, 553] on icon "Download" at bounding box center [1270, 559] width 14 height 12
click at [827, 21] on img at bounding box center [827, 27] width 17 height 27
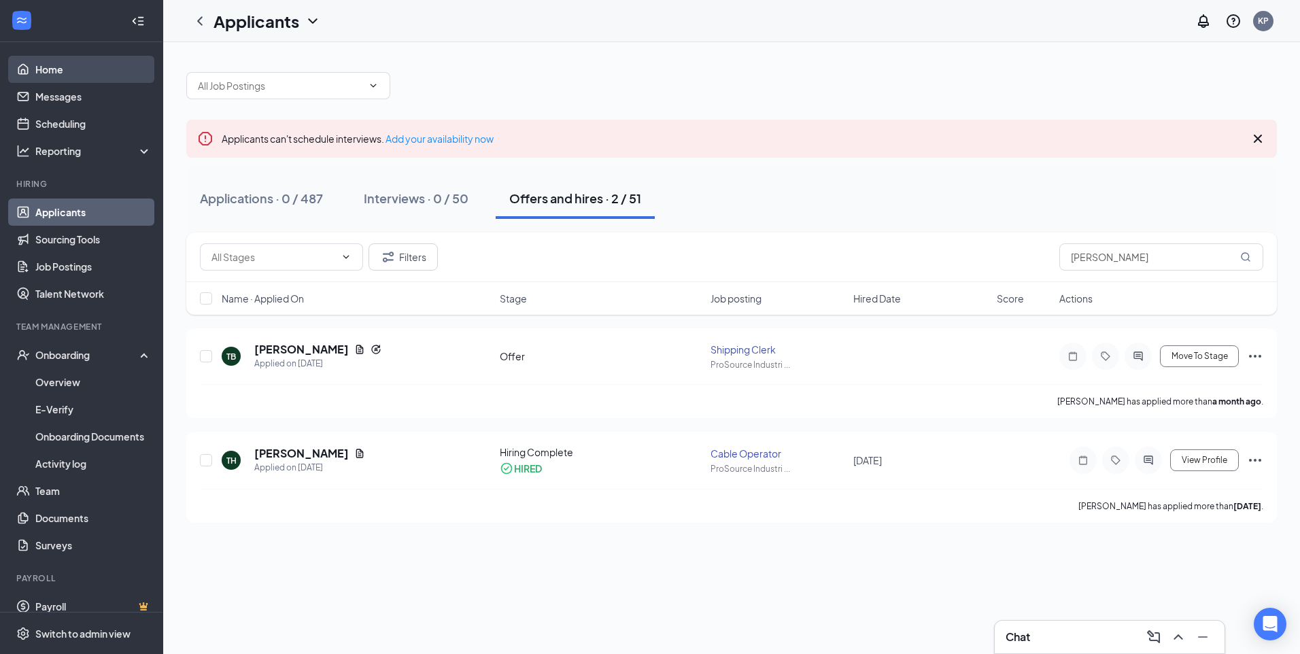
click at [101, 75] on link "Home" at bounding box center [93, 69] width 116 height 27
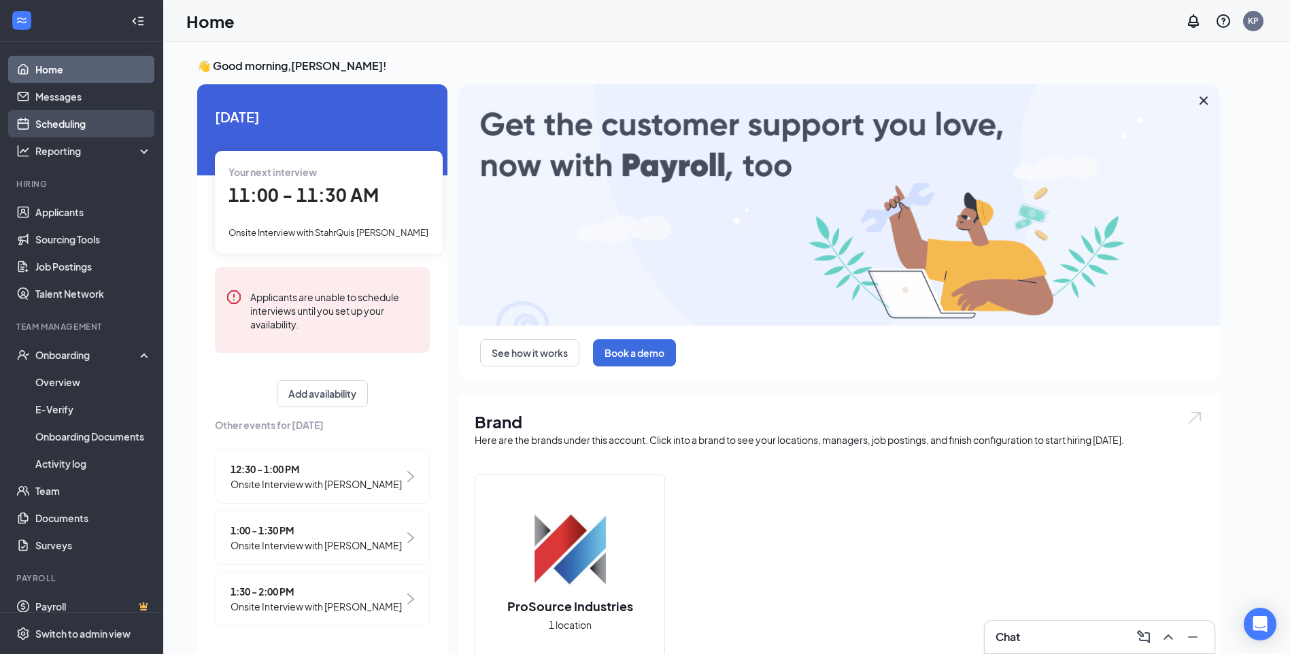
click at [95, 122] on link "Scheduling" at bounding box center [93, 123] width 116 height 27
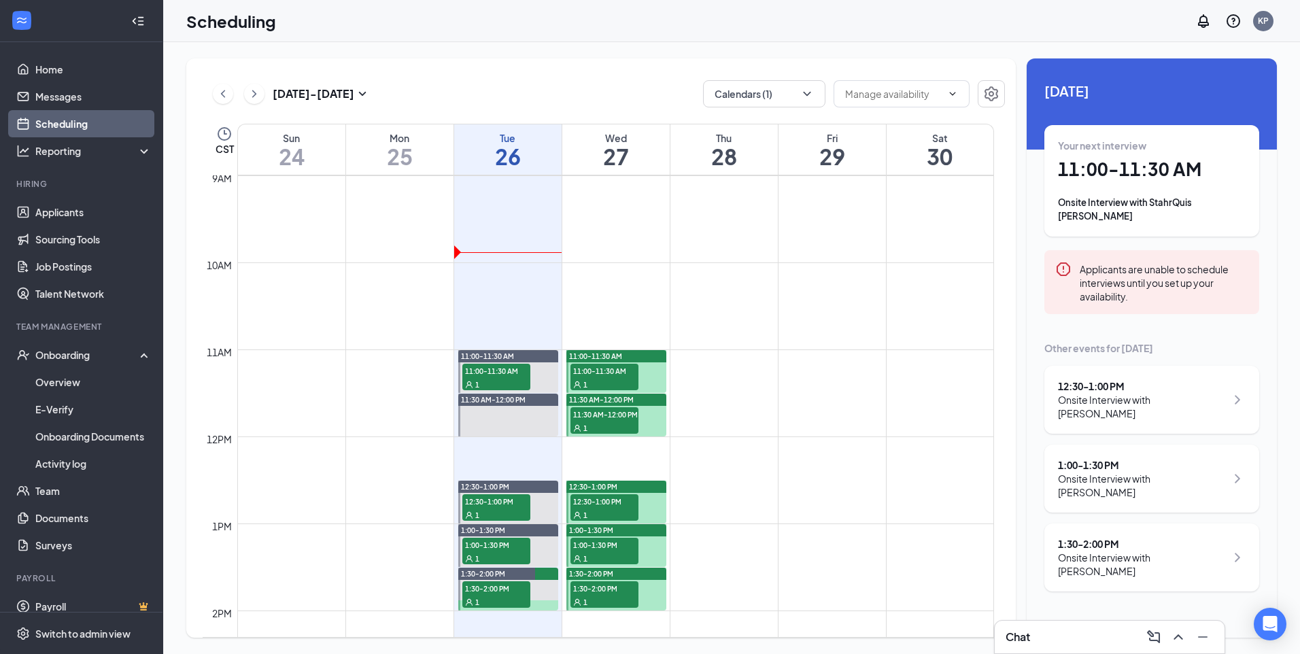
scroll to position [804, 0]
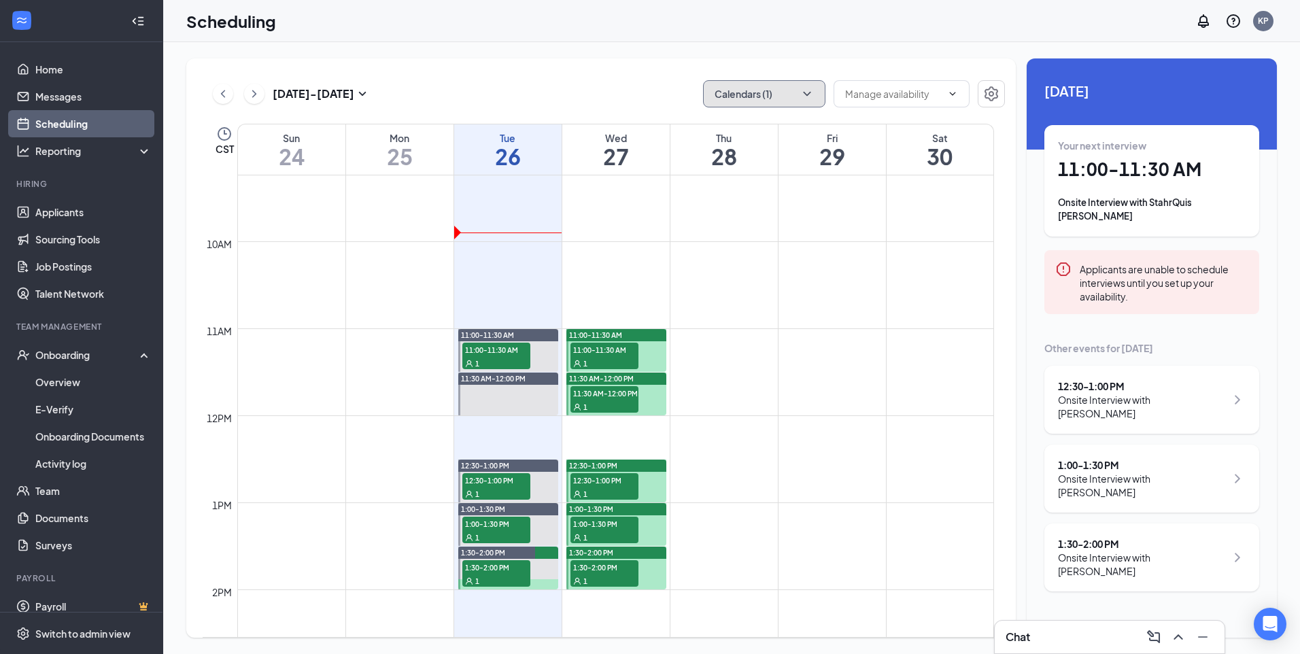
click at [802, 95] on icon "ChevronDown" at bounding box center [807, 94] width 14 height 14
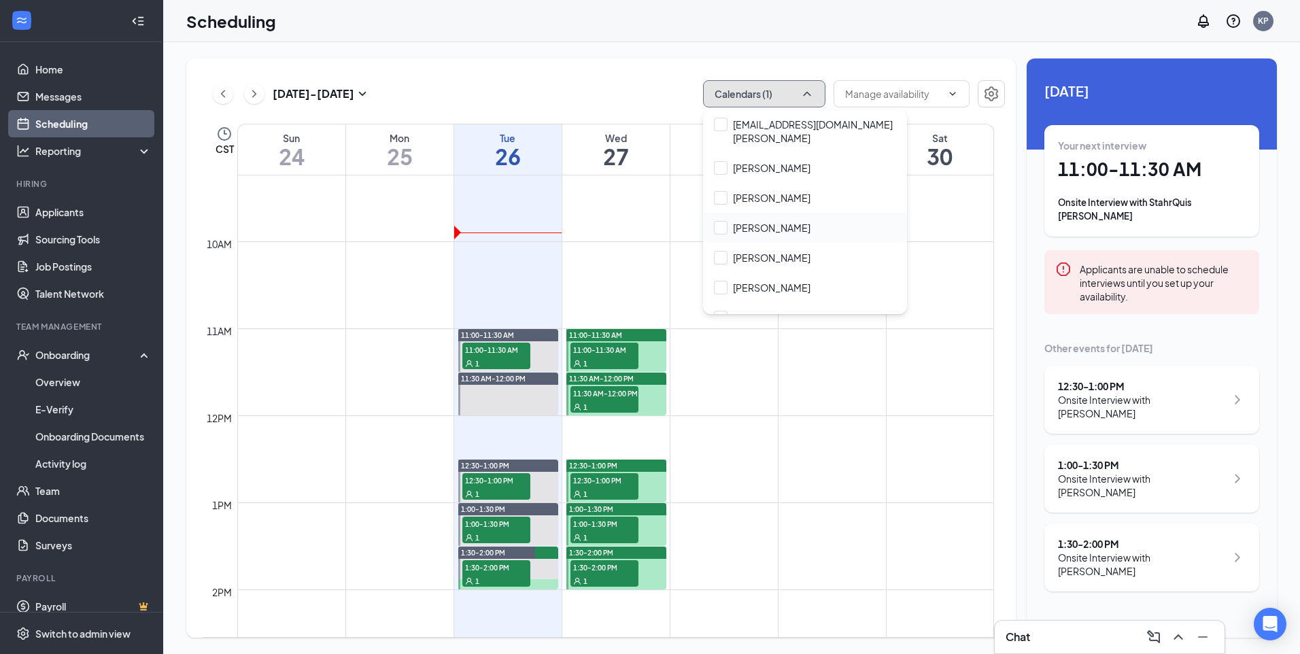
scroll to position [109, 0]
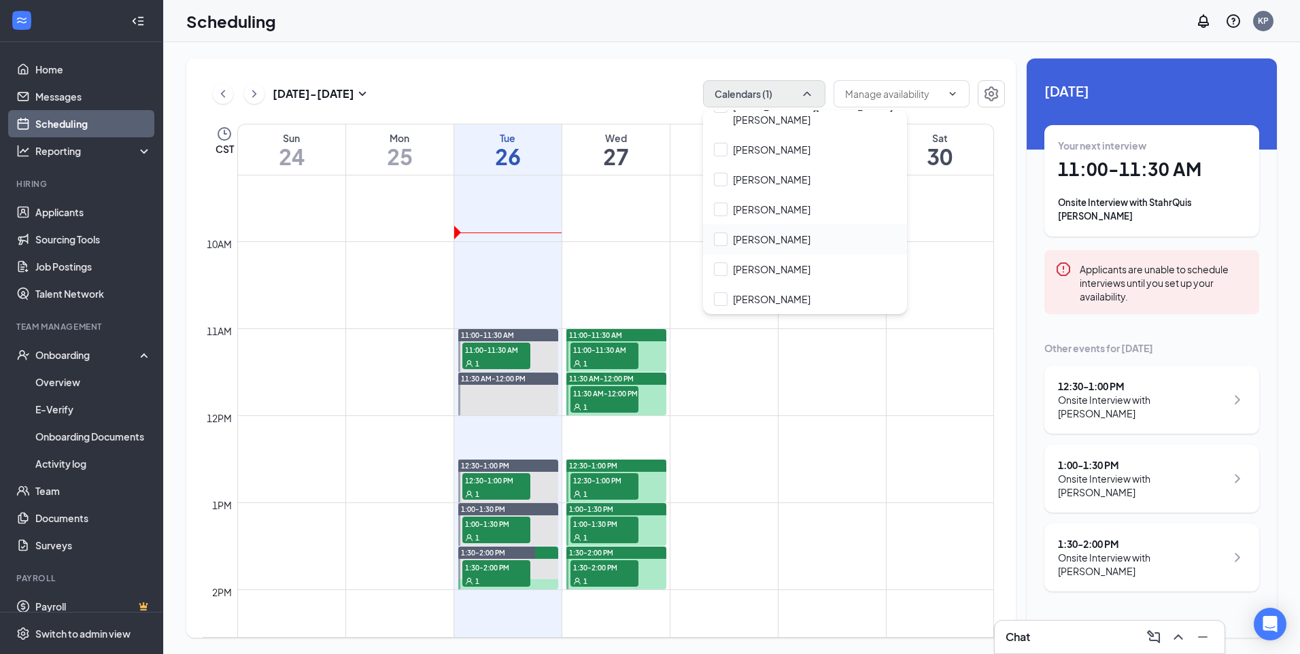
click at [792, 248] on div "[PERSON_NAME]" at bounding box center [805, 239] width 204 height 30
checkbox input "true"
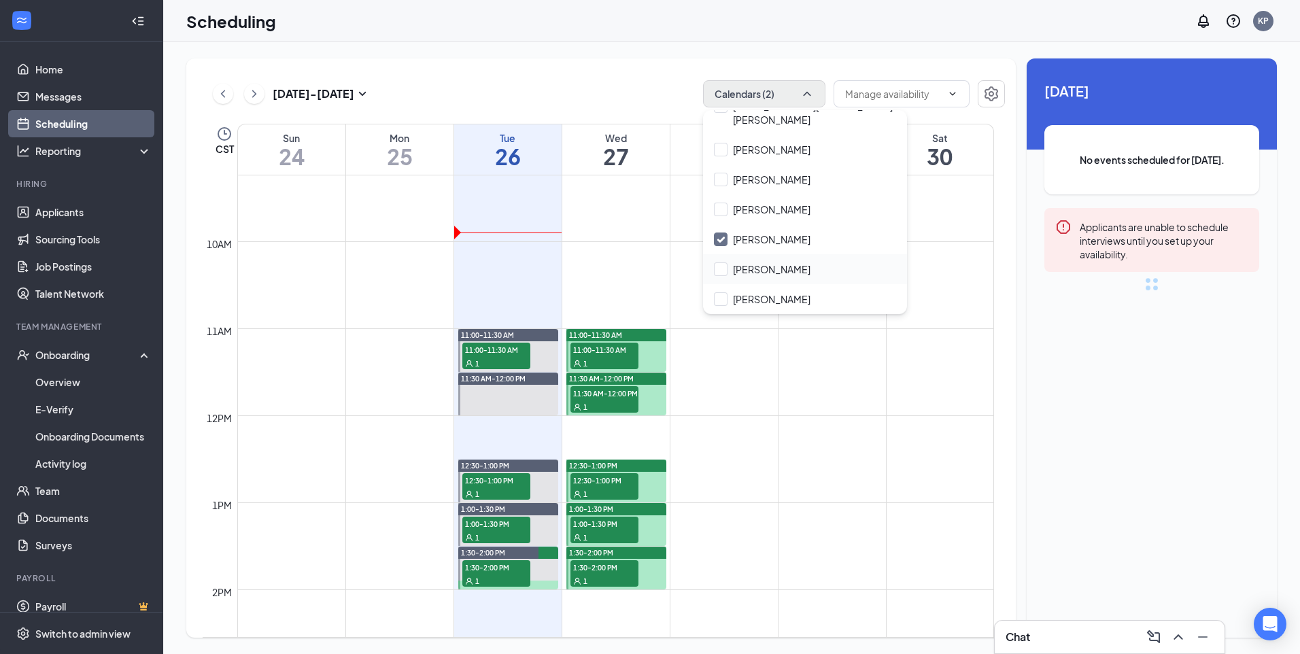
click at [780, 276] on div "[PERSON_NAME]" at bounding box center [805, 269] width 204 height 30
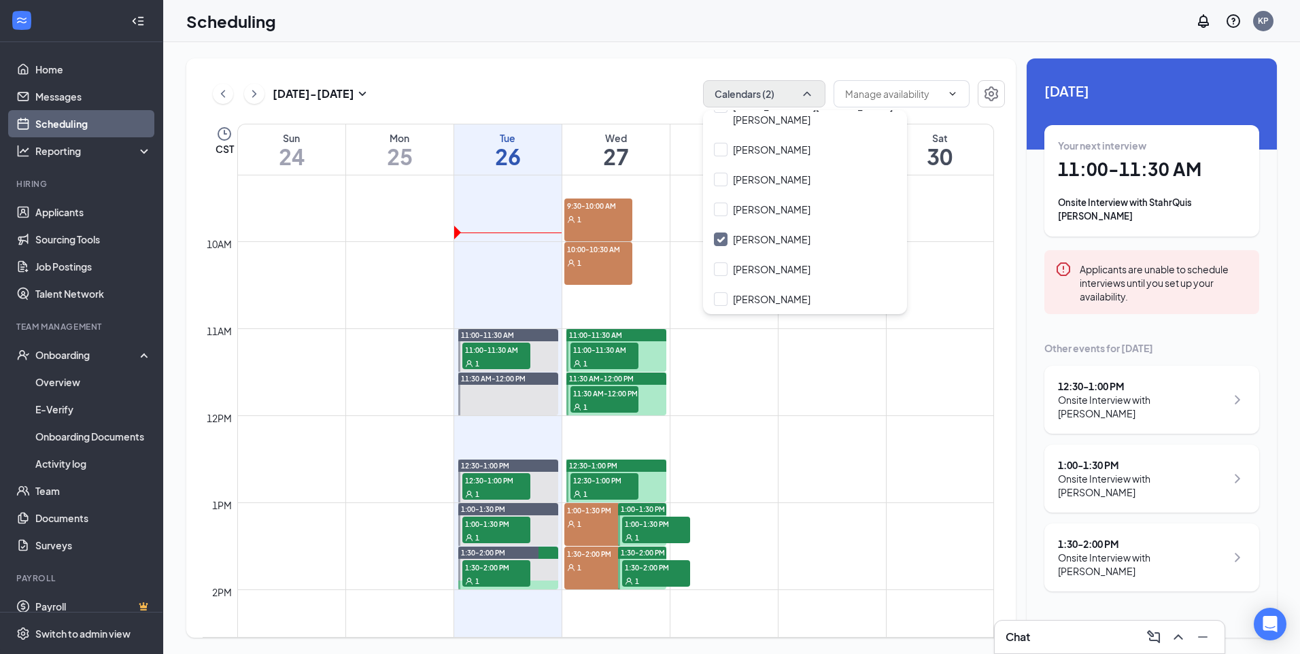
checkbox input "true"
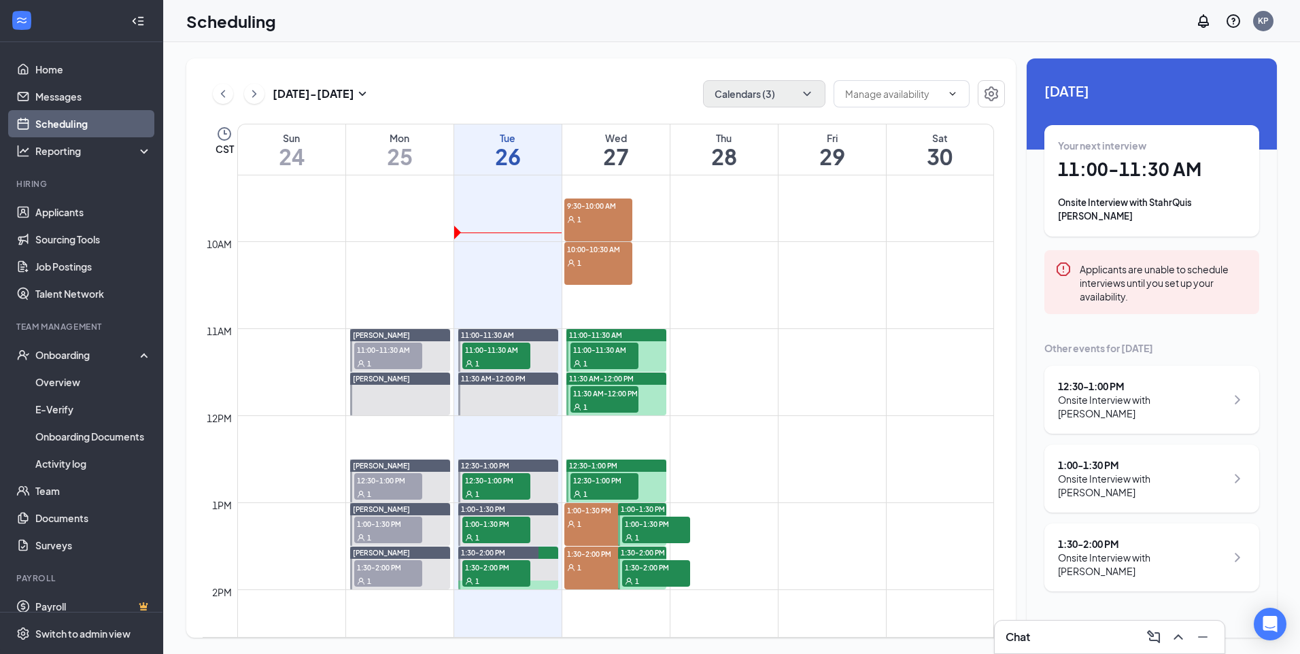
click at [645, 73] on div "Aug 24 - Aug 30 Calendars (3) CST Sun 24 Mon 25 Tue 26 Wed 27 Thu 28 Fri 29 Sat…" at bounding box center [600, 347] width 829 height 579
click at [1062, 640] on div "Chat" at bounding box center [1110, 637] width 208 height 22
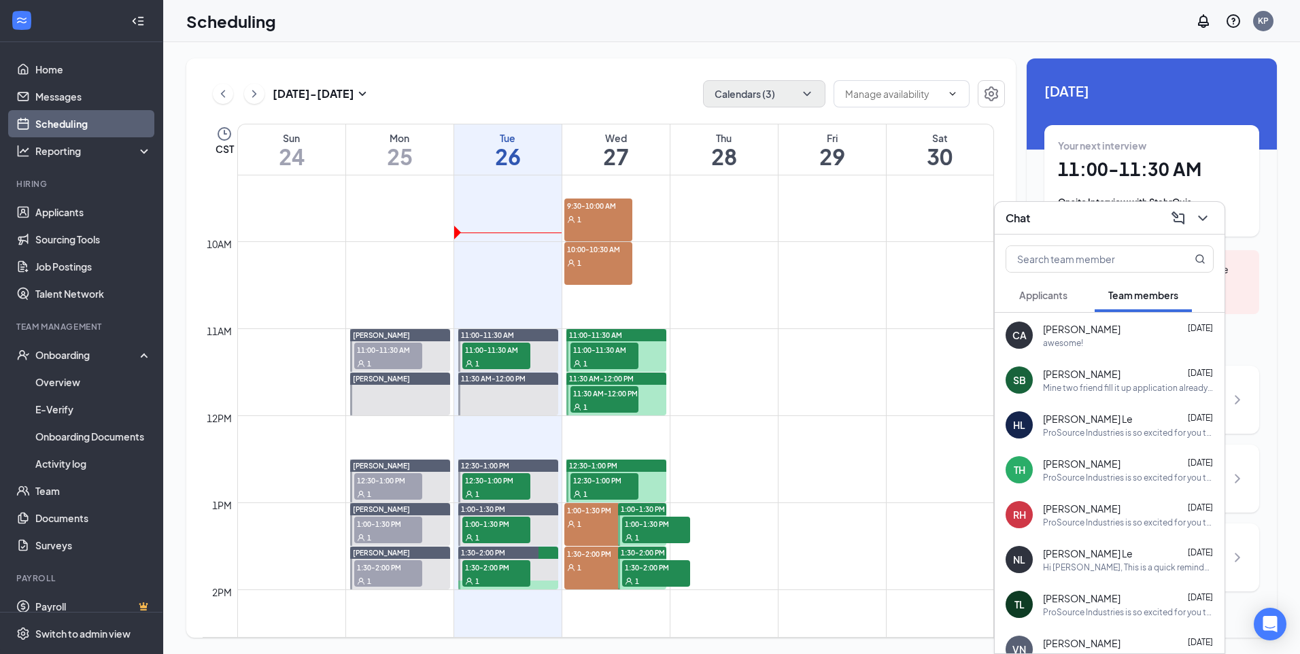
click at [1061, 214] on div "Chat" at bounding box center [1110, 217] width 208 height 21
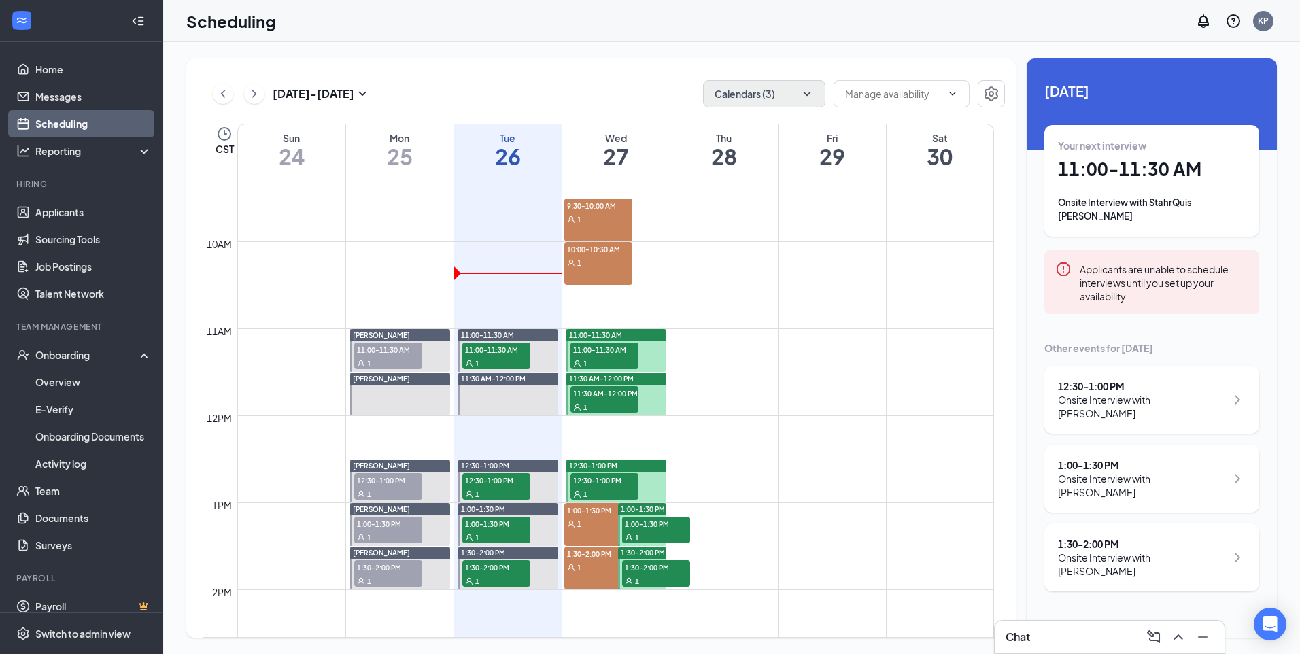
click at [607, 354] on span "11:00-11:30 AM" at bounding box center [604, 350] width 68 height 14
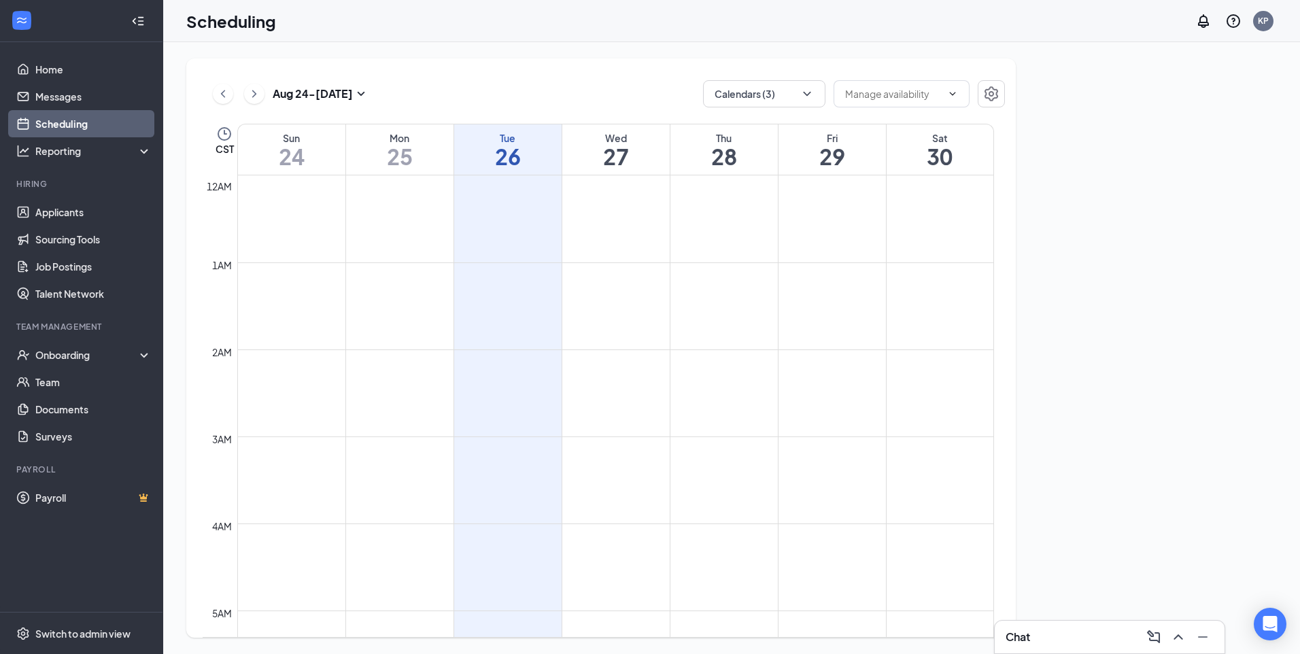
scroll to position [668, 0]
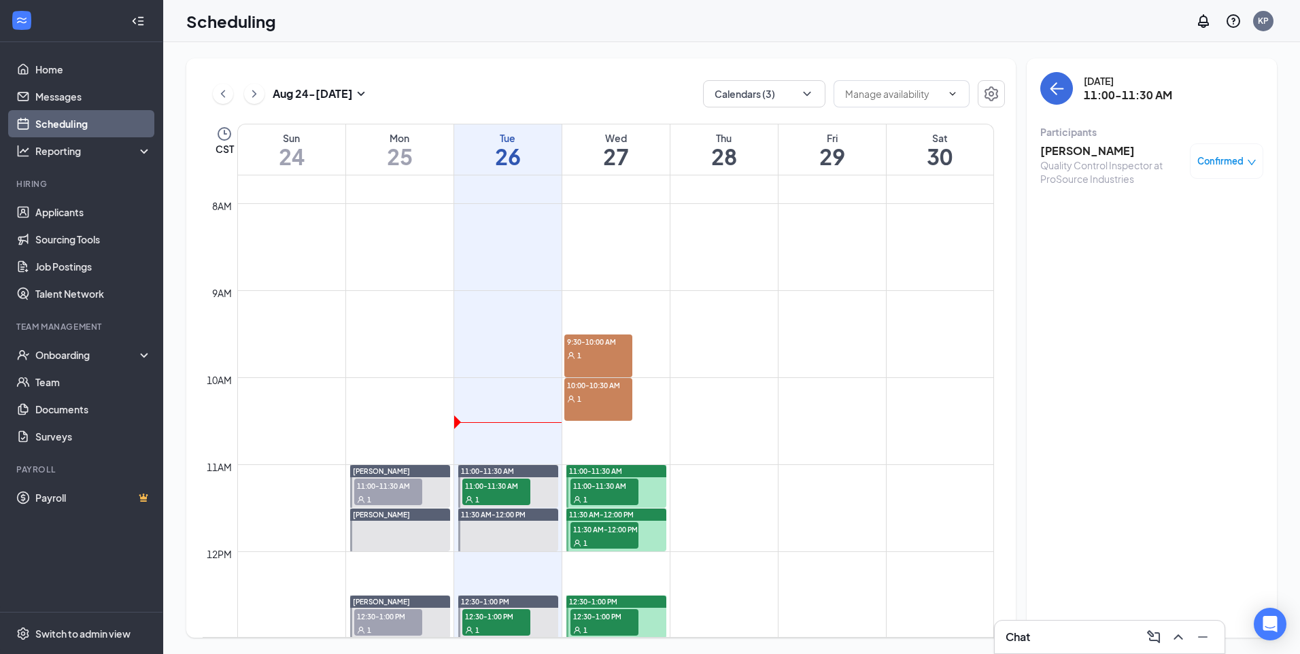
click at [1088, 640] on div "Chat" at bounding box center [1110, 637] width 208 height 22
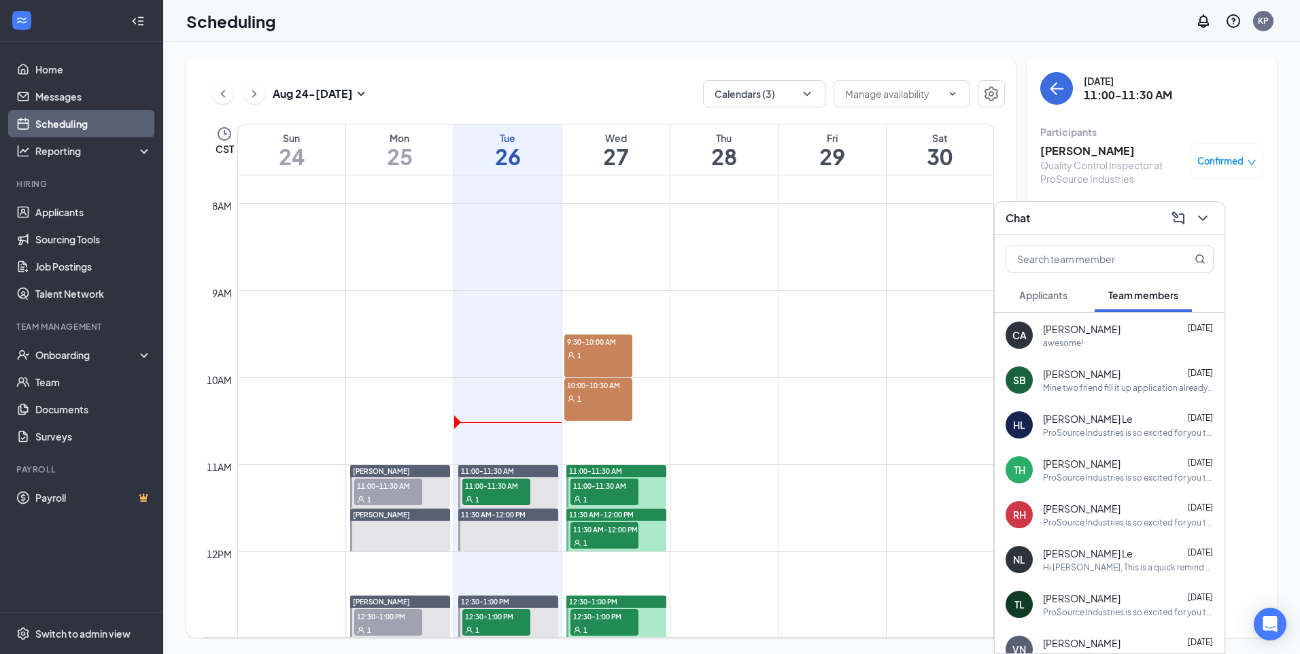
click at [1060, 298] on span "Applicants" at bounding box center [1043, 295] width 48 height 12
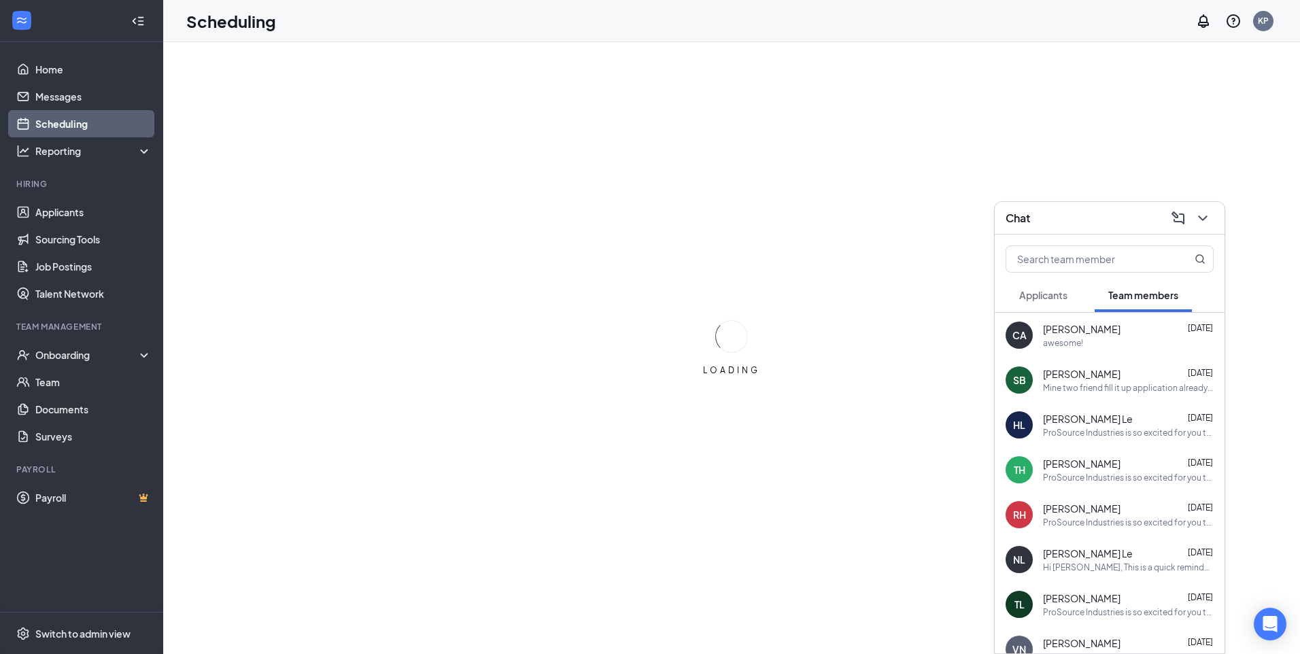
click at [1059, 300] on span "Applicants" at bounding box center [1043, 295] width 48 height 12
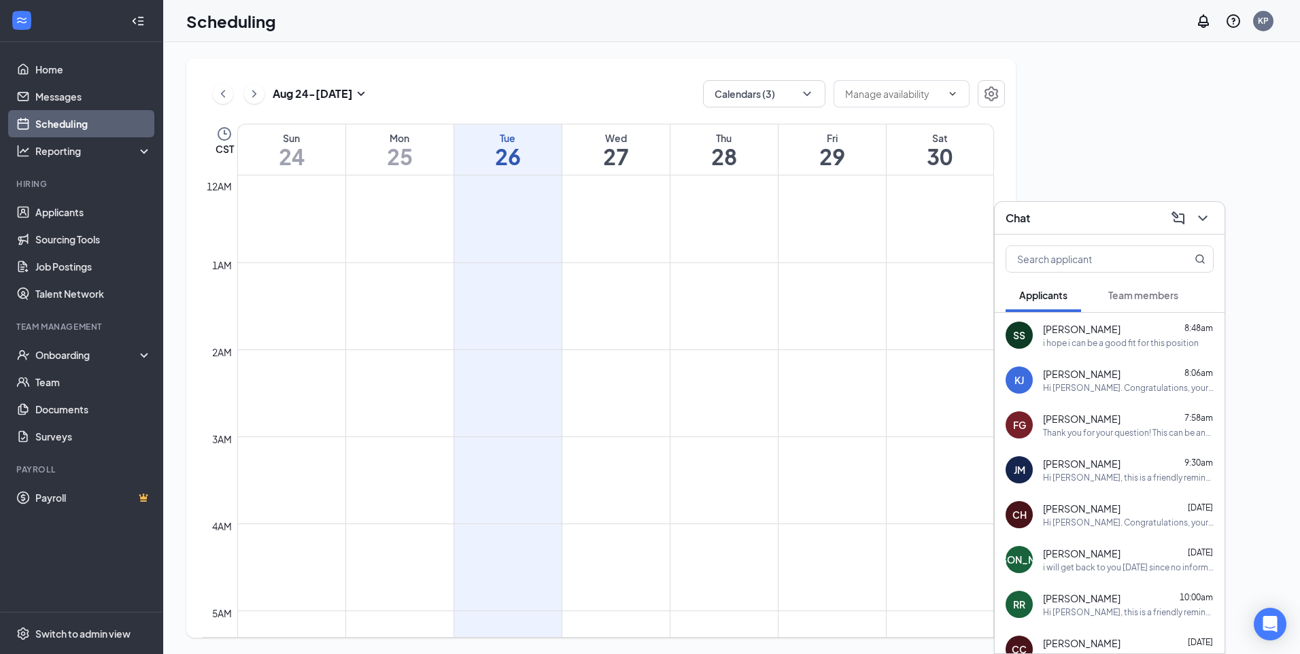
scroll to position [668, 0]
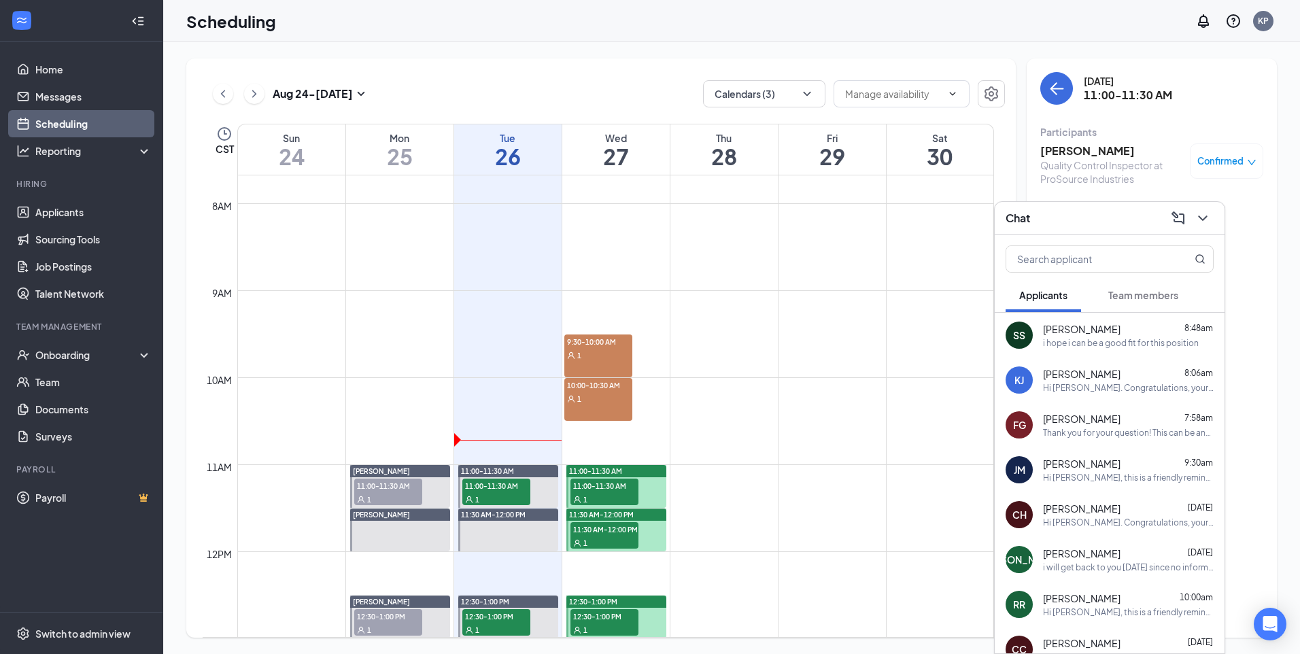
click at [1202, 225] on icon "ChevronDown" at bounding box center [1203, 218] width 16 height 16
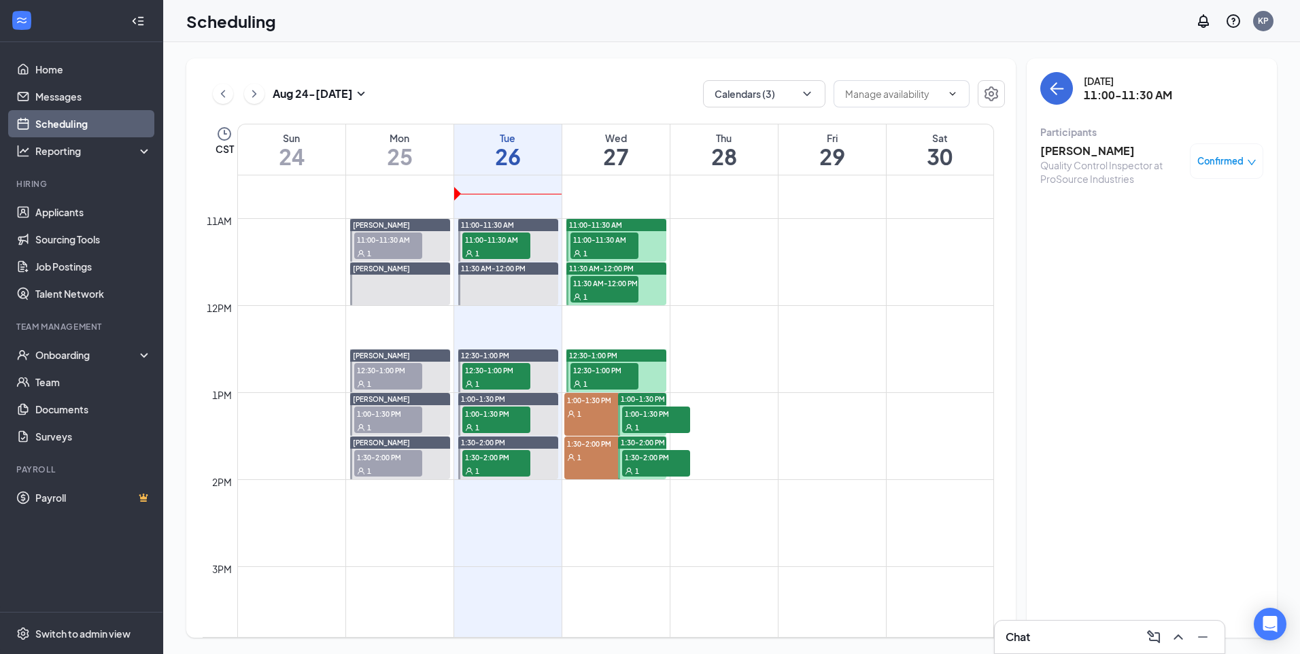
scroll to position [940, 0]
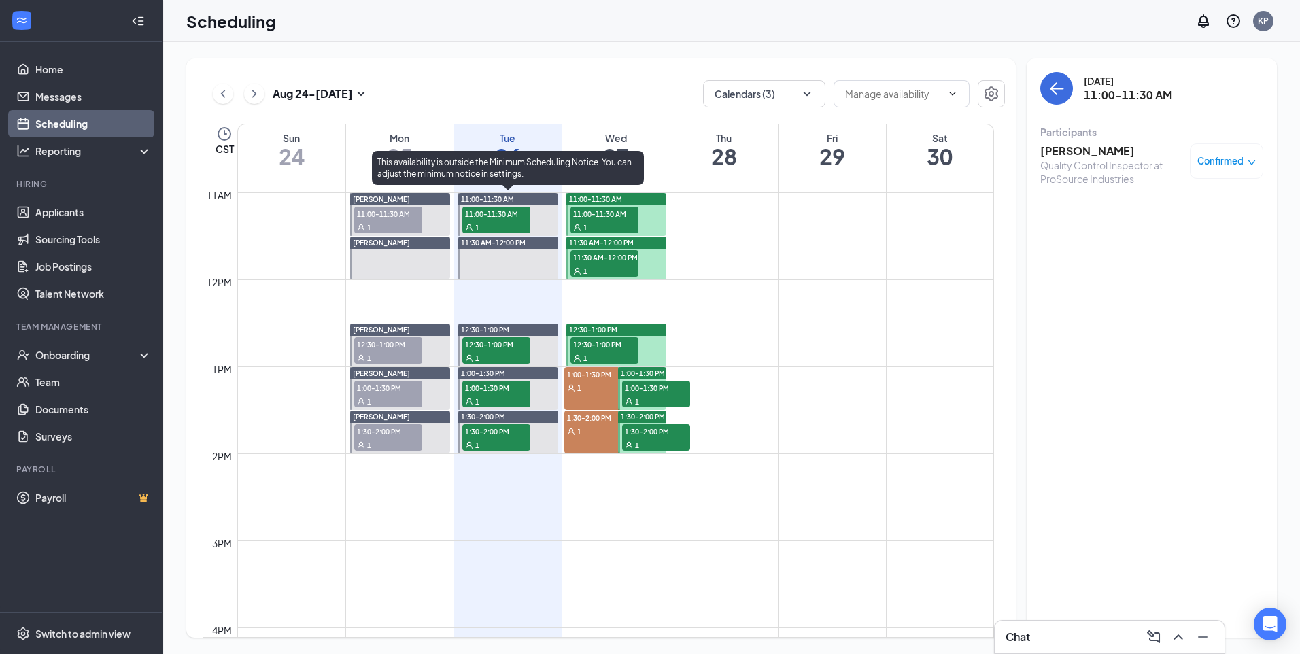
click at [504, 213] on span "11:00-11:30 AM" at bounding box center [496, 214] width 68 height 14
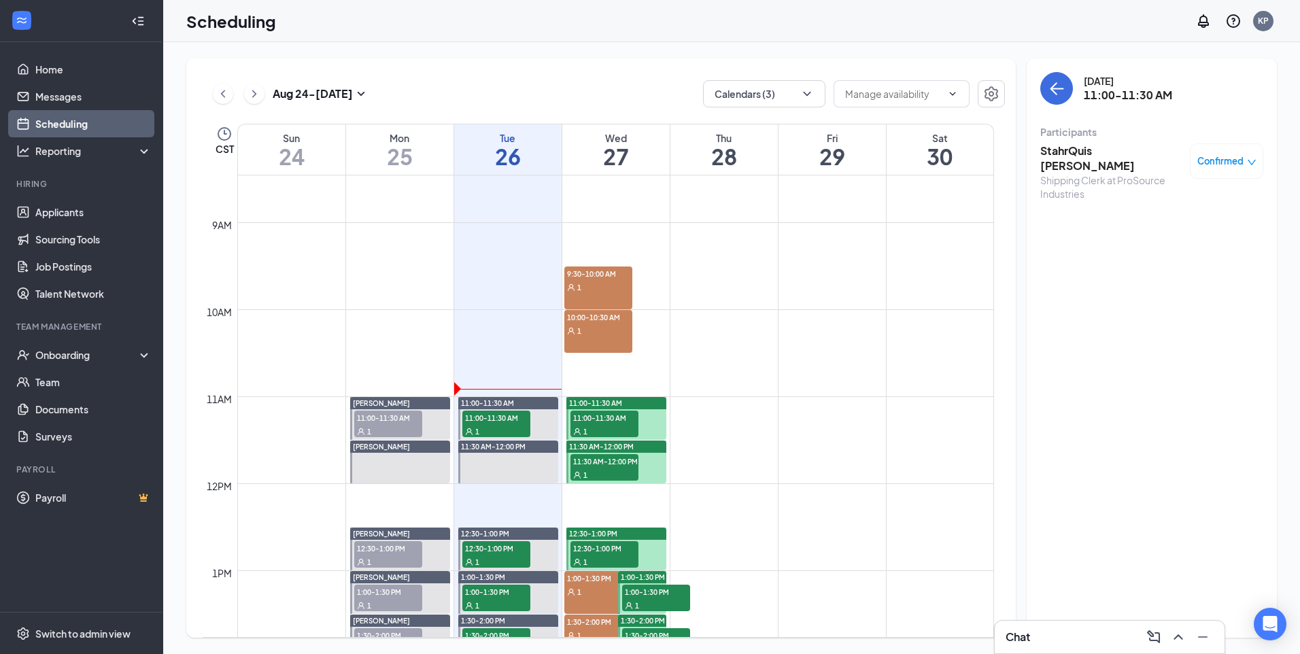
scroll to position [804, 0]
